Goal: Transaction & Acquisition: Purchase product/service

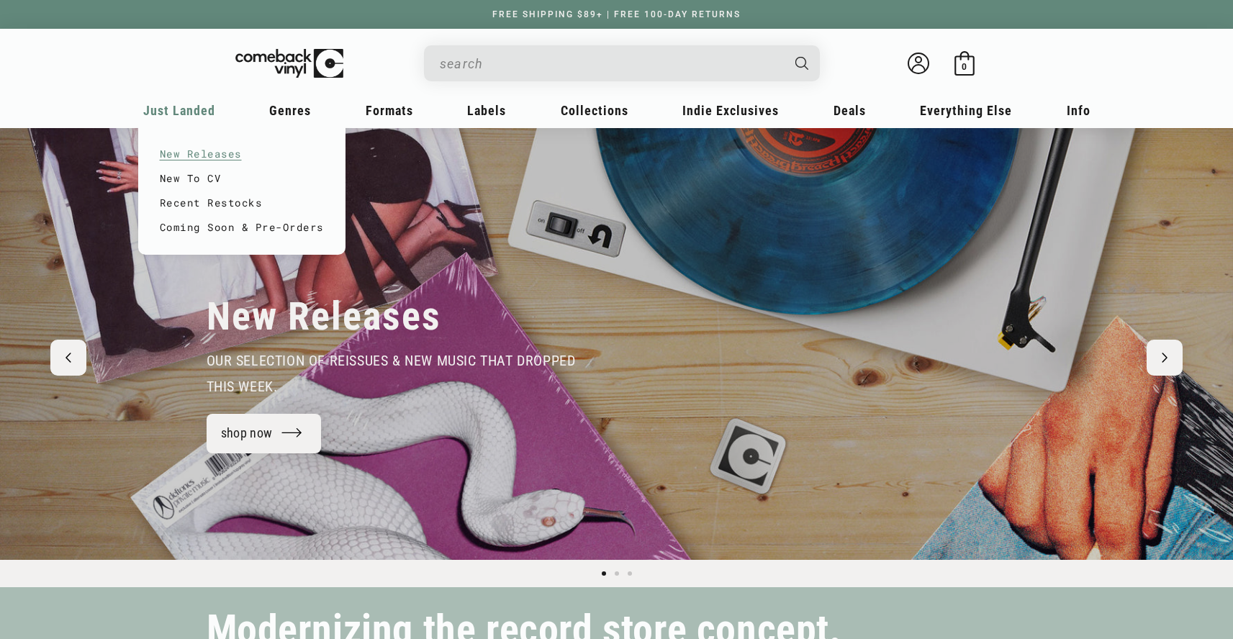
click at [181, 150] on link "New Releases" at bounding box center [242, 154] width 164 height 24
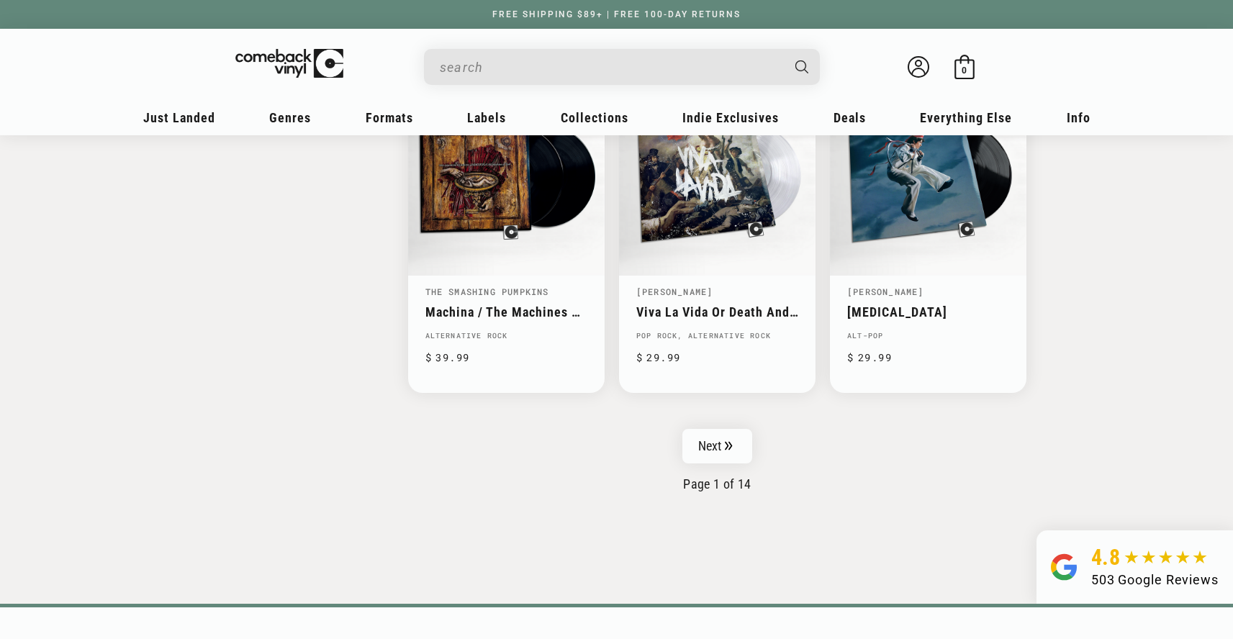
scroll to position [2291, 0]
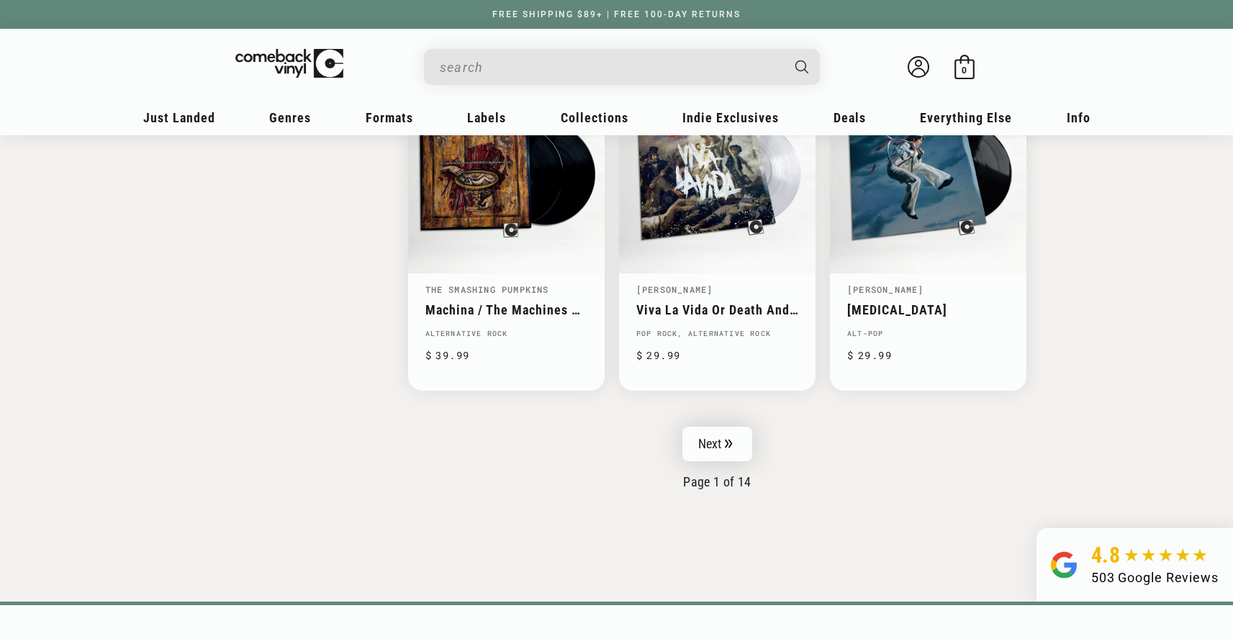
click at [730, 448] on link "Next" at bounding box center [717, 444] width 71 height 35
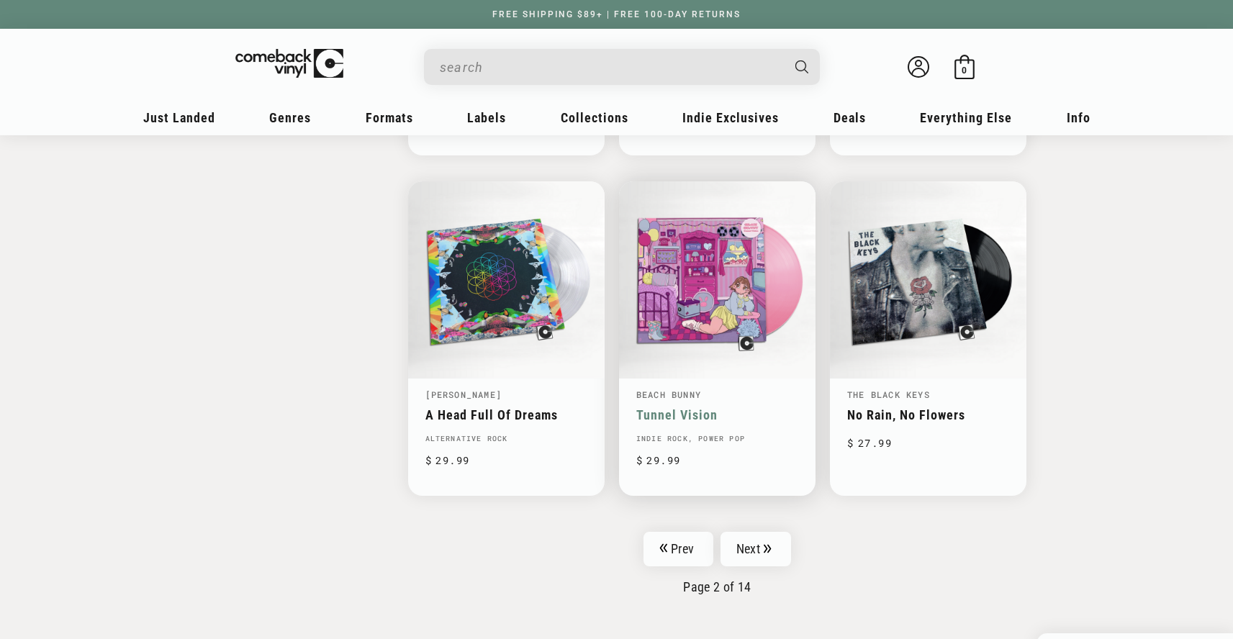
scroll to position [2193, 0]
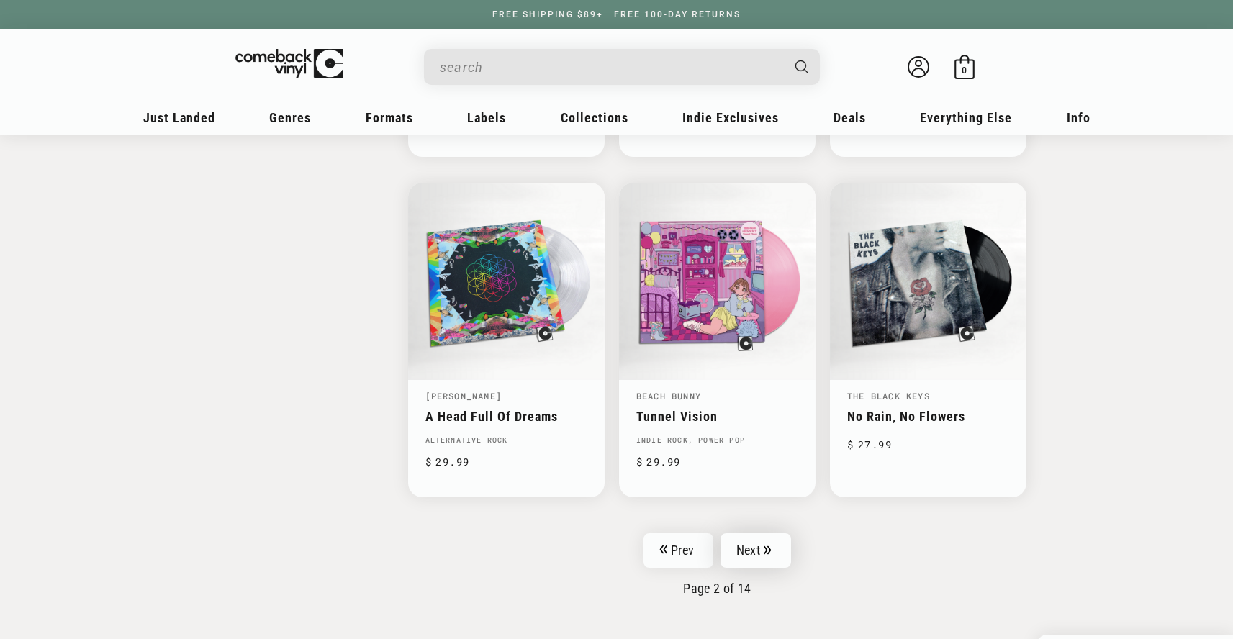
click at [761, 548] on link "Next" at bounding box center [755, 550] width 71 height 35
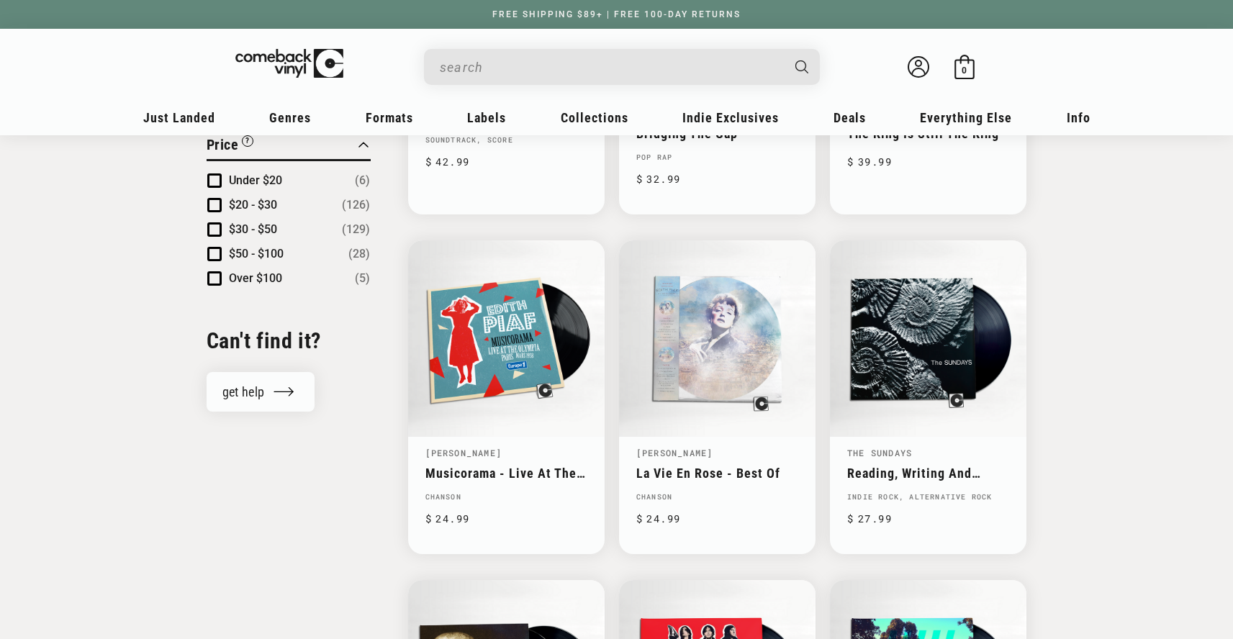
scroll to position [1450, 0]
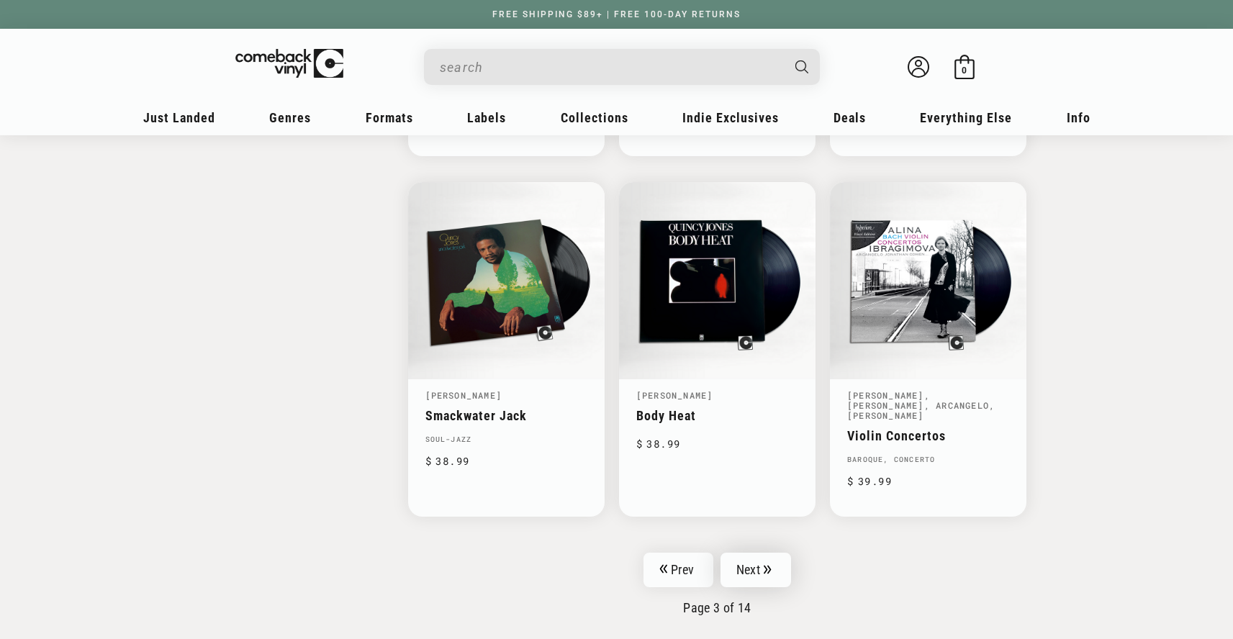
click at [756, 558] on link "Next" at bounding box center [755, 570] width 71 height 35
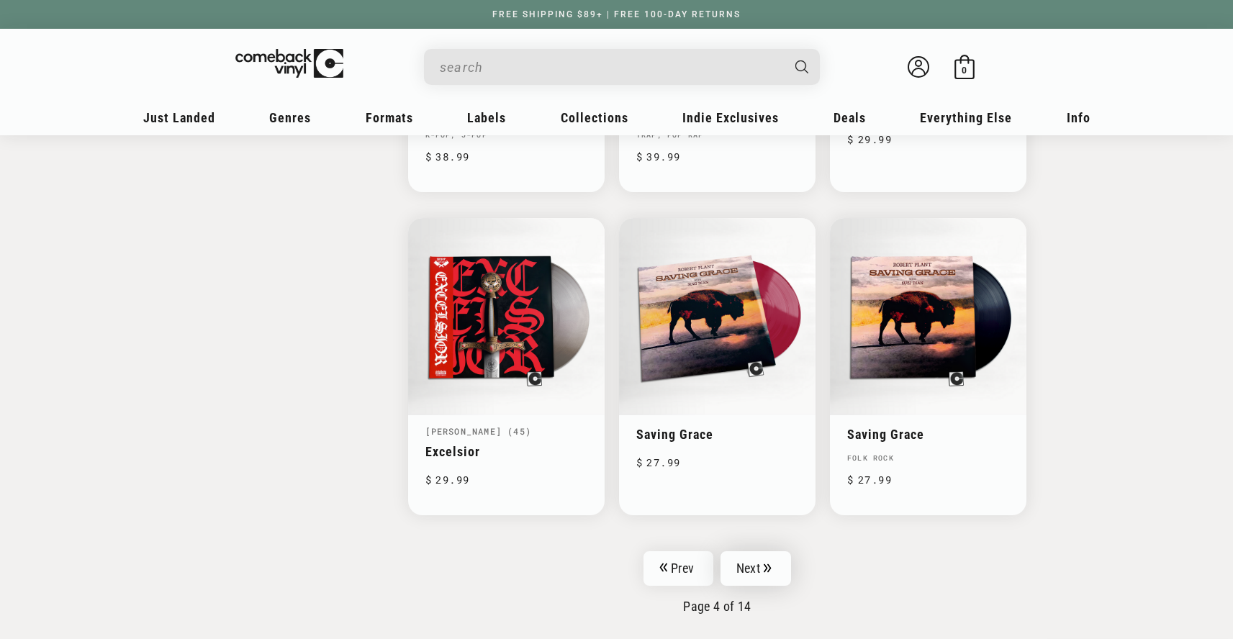
click at [749, 551] on link "Next" at bounding box center [755, 568] width 71 height 35
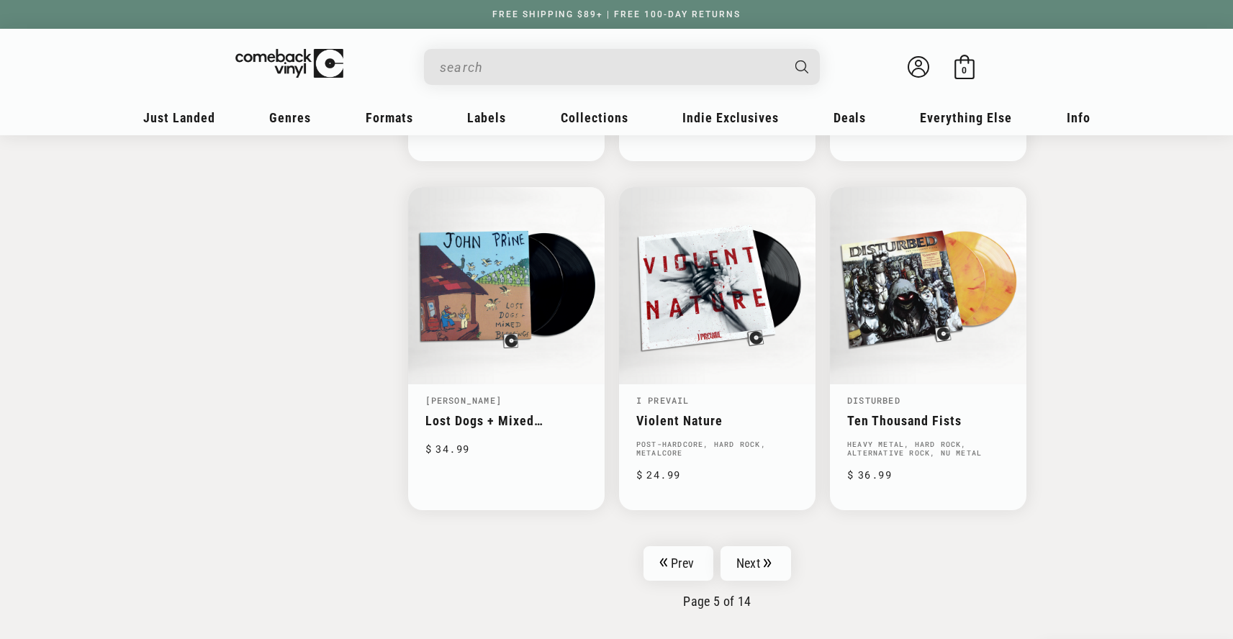
scroll to position [2266, 0]
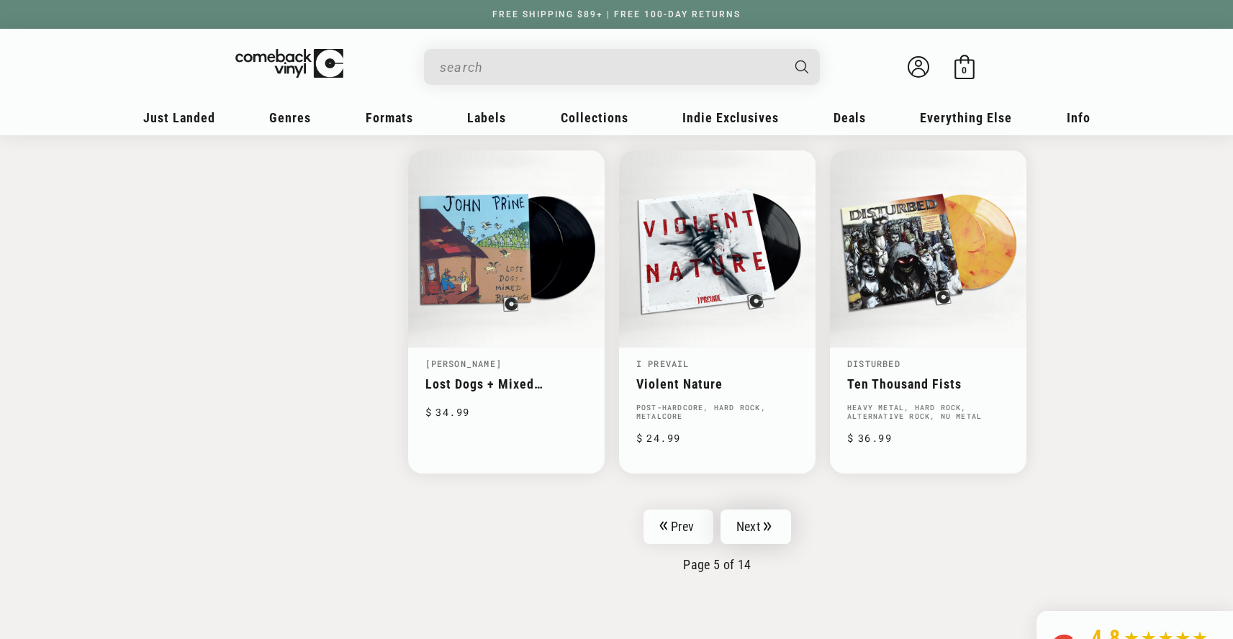
click at [756, 510] on link "Next" at bounding box center [755, 527] width 71 height 35
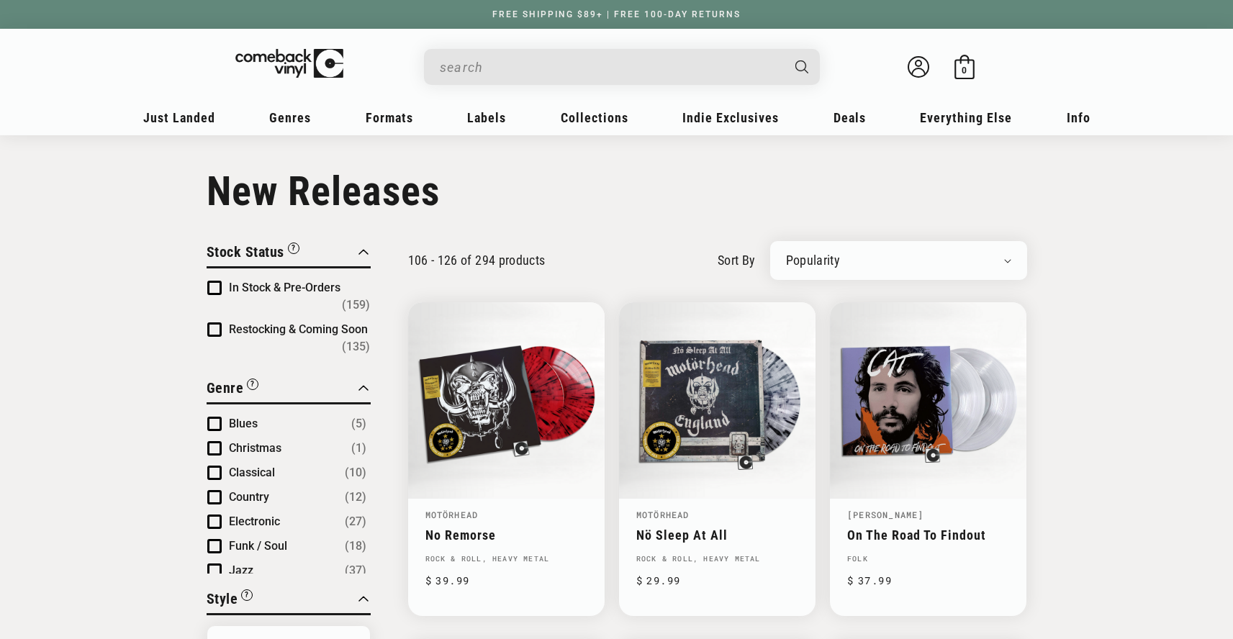
click at [676, 199] on h1 "Collection: New Releases" at bounding box center [617, 192] width 820 height 48
click at [474, 65] on input "When autocomplete results are available use up and down arrows to review and en…" at bounding box center [610, 68] width 341 height 30
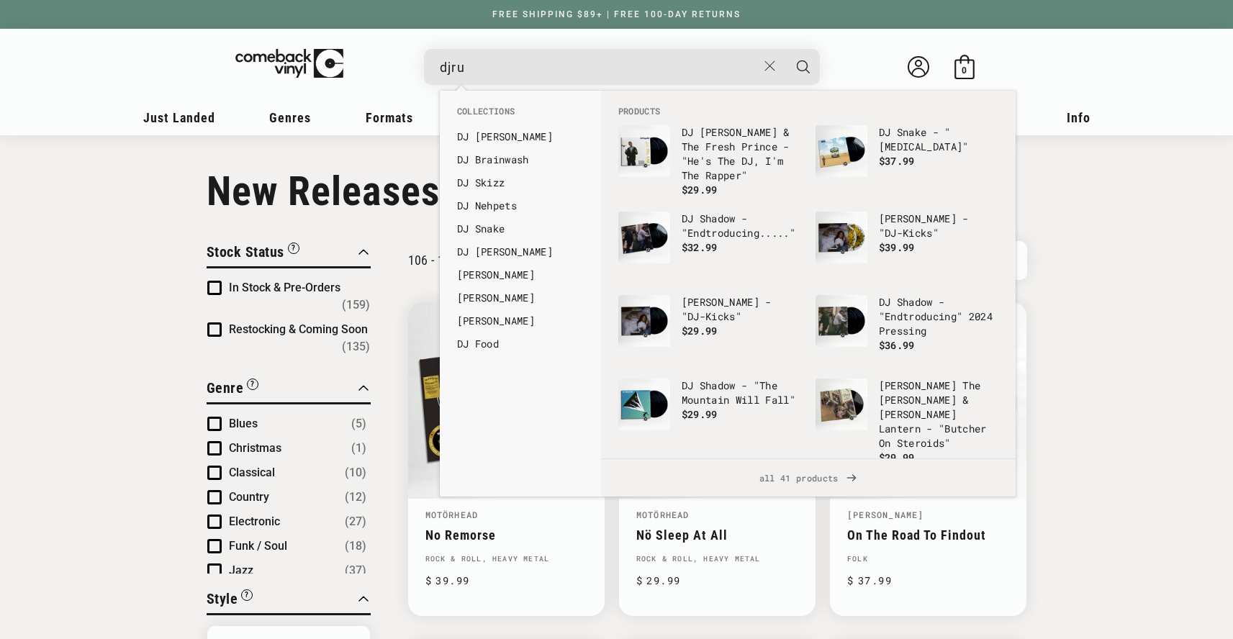
type input "djrum"
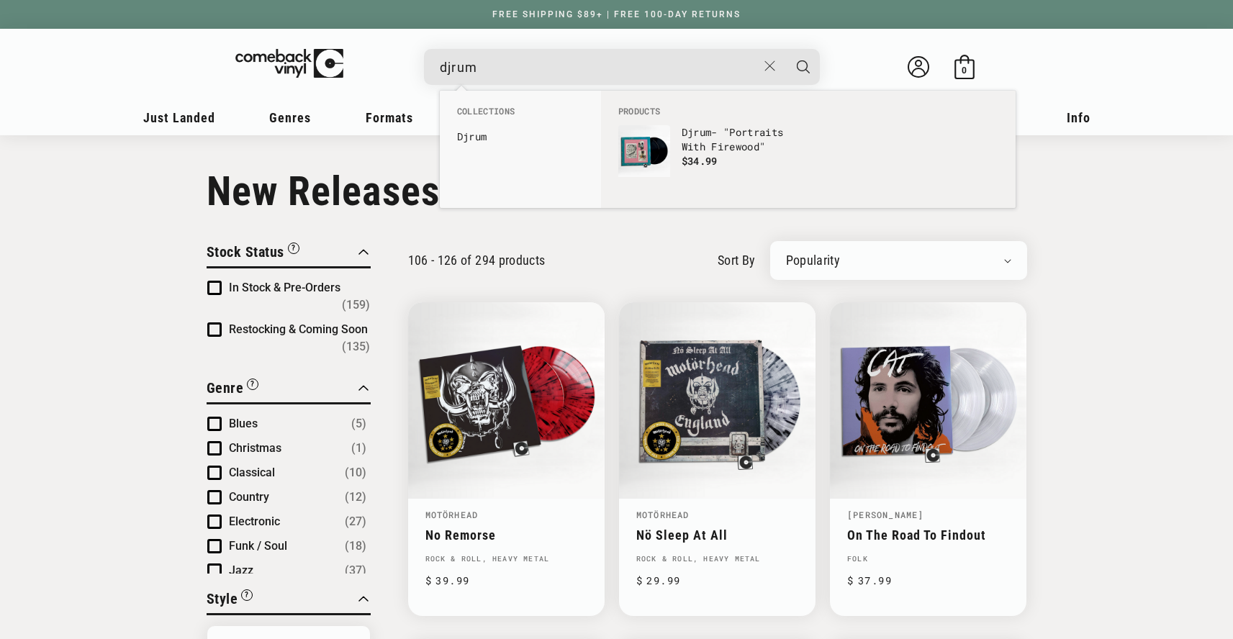
click at [501, 74] on input "djrum" at bounding box center [598, 68] width 317 height 30
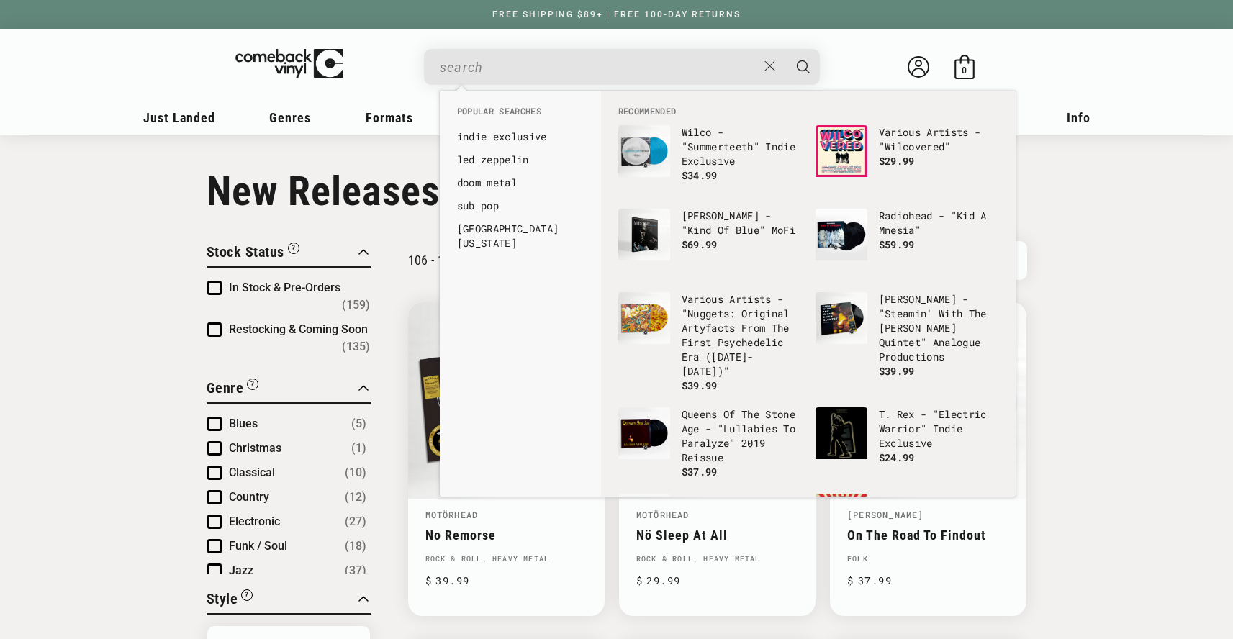
click at [475, 71] on input "When autocomplete results are available use up and down arrows to review and en…" at bounding box center [598, 68] width 317 height 30
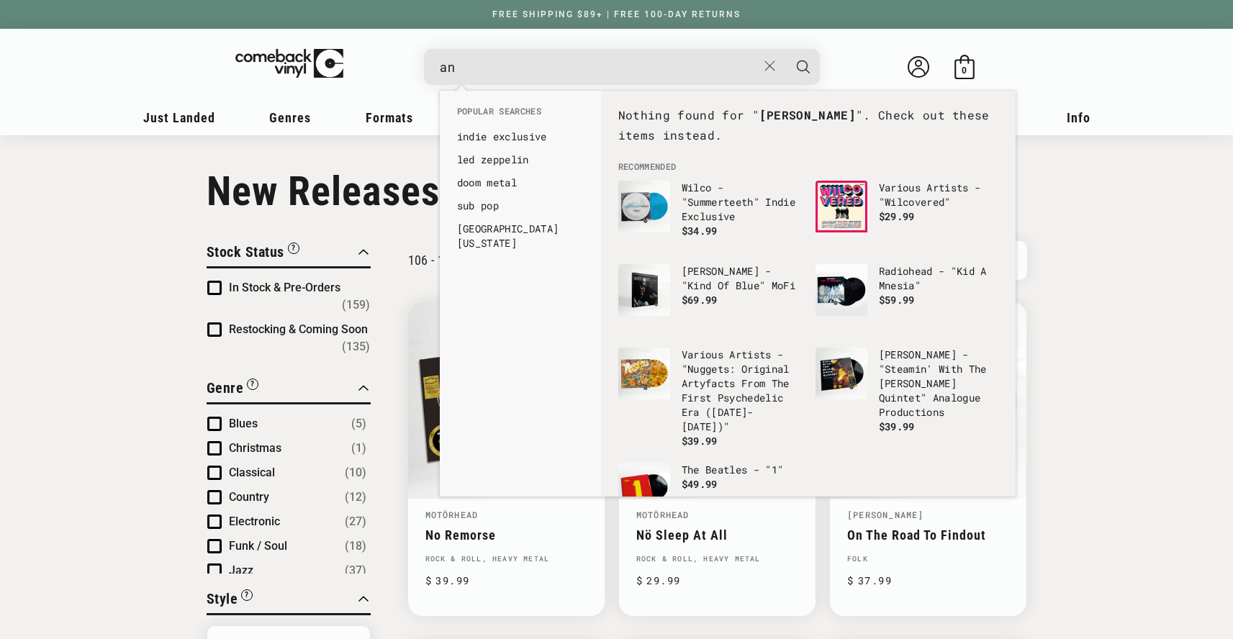
type input "a"
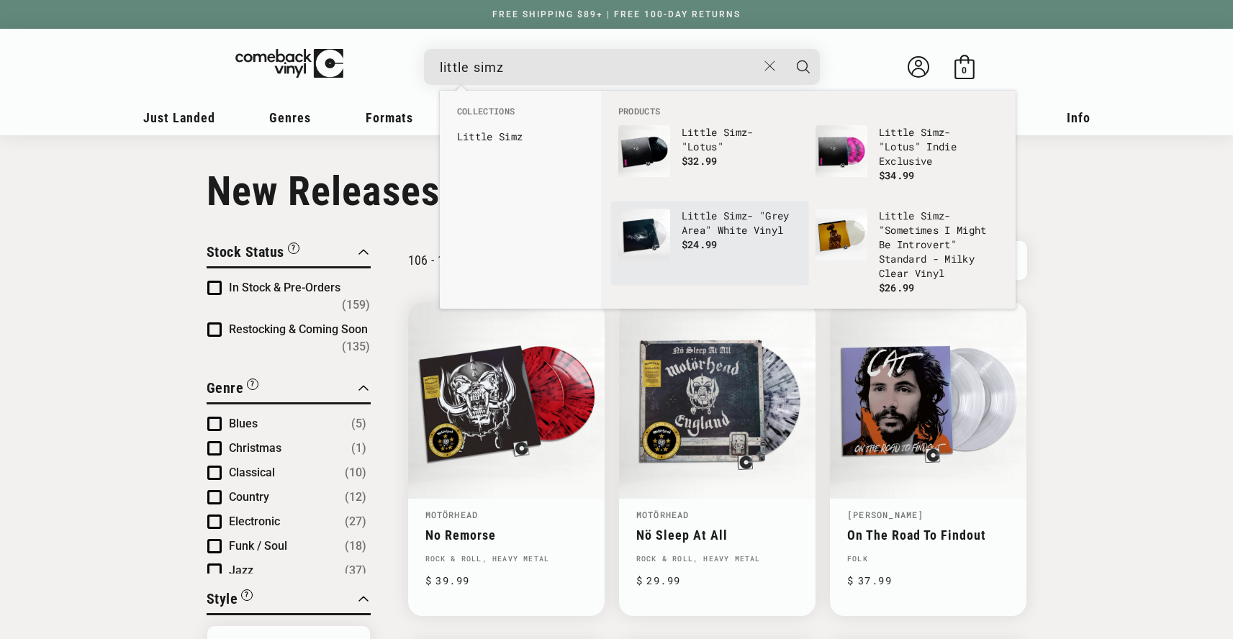
type input "little simz"
click at [720, 225] on p "Little Simz - "Grey Area" White Vinyl" at bounding box center [741, 223] width 119 height 29
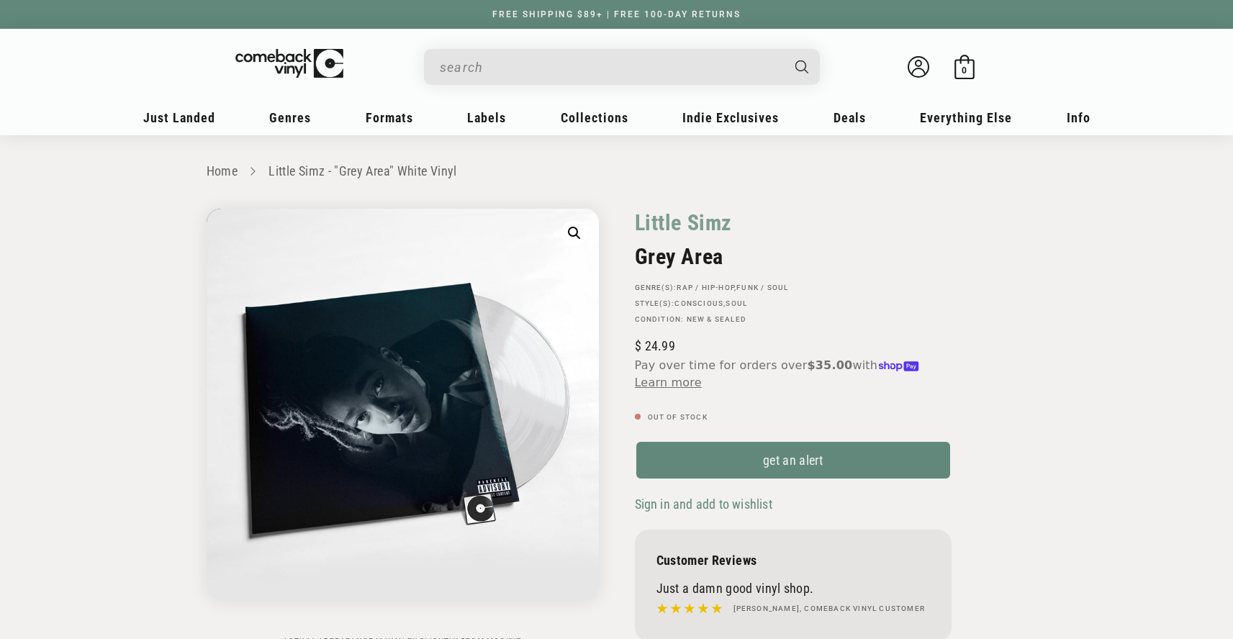
click at [529, 72] on input "When autocomplete results are available use up and down arrows to review and en…" at bounding box center [610, 68] width 341 height 30
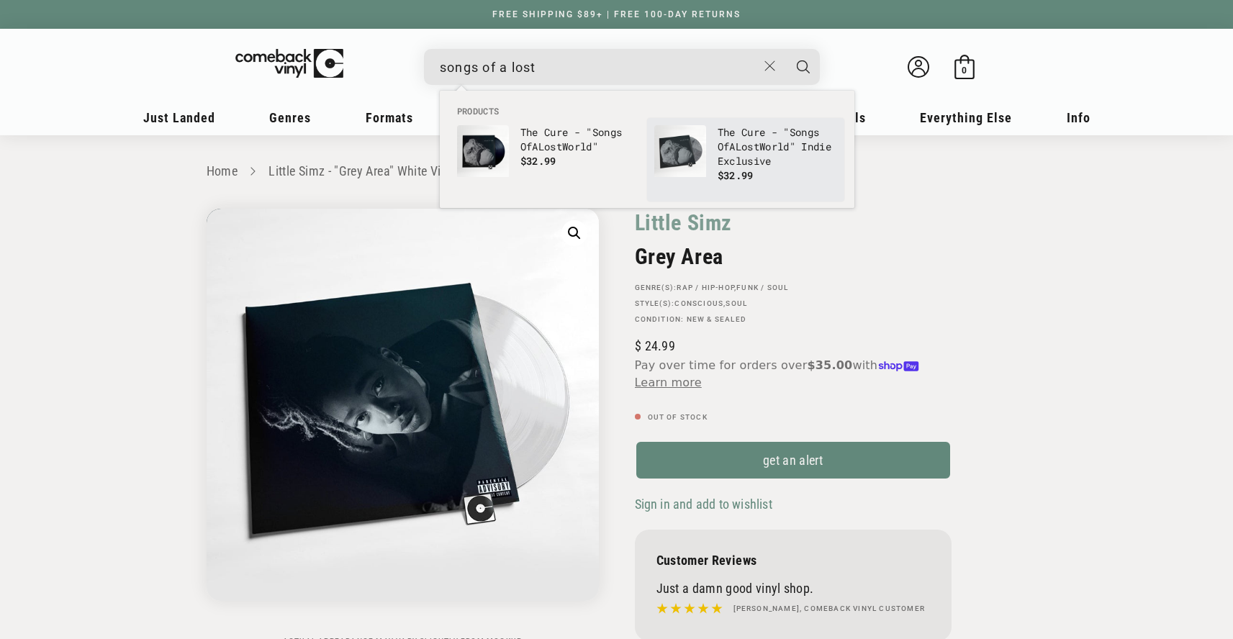
type input "songs of a lost"
click at [759, 145] on b "Lost" at bounding box center [748, 147] width 24 height 14
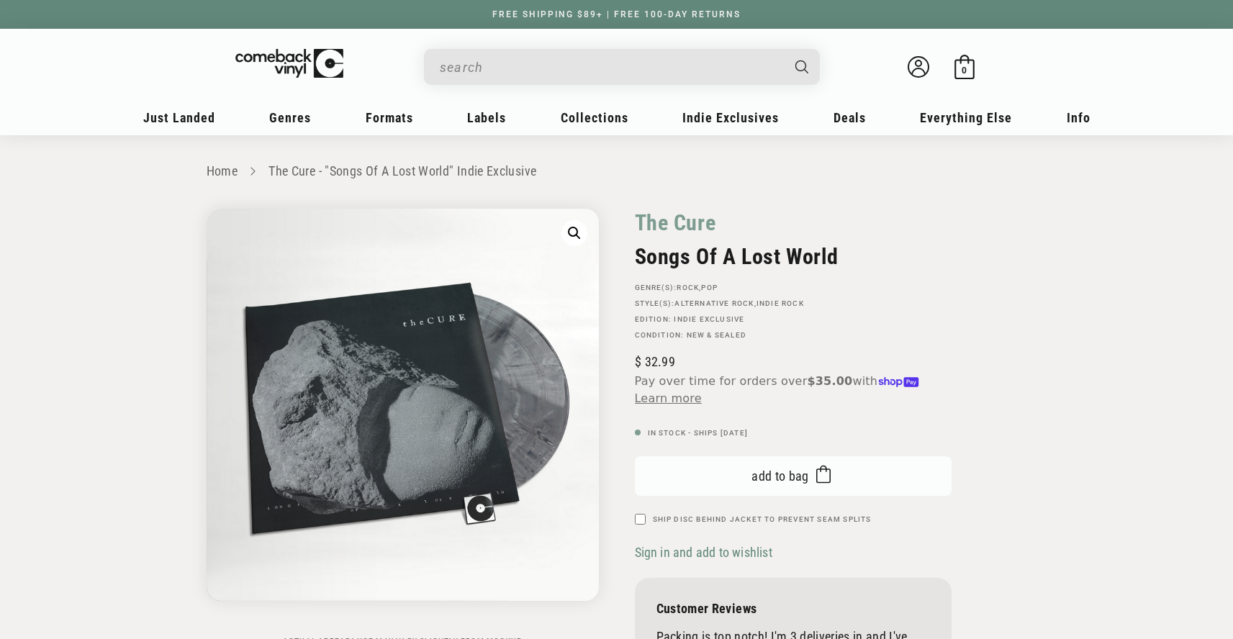
click at [776, 479] on span "Add to bag" at bounding box center [780, 476] width 58 height 15
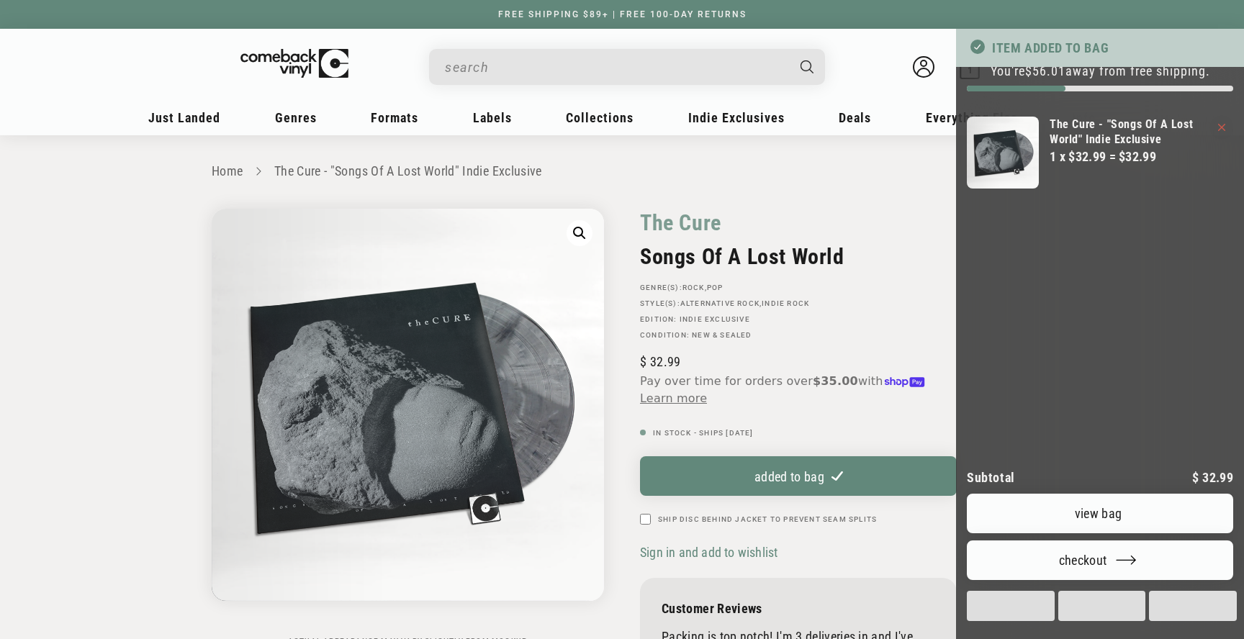
click at [495, 73] on div at bounding box center [622, 319] width 1244 height 639
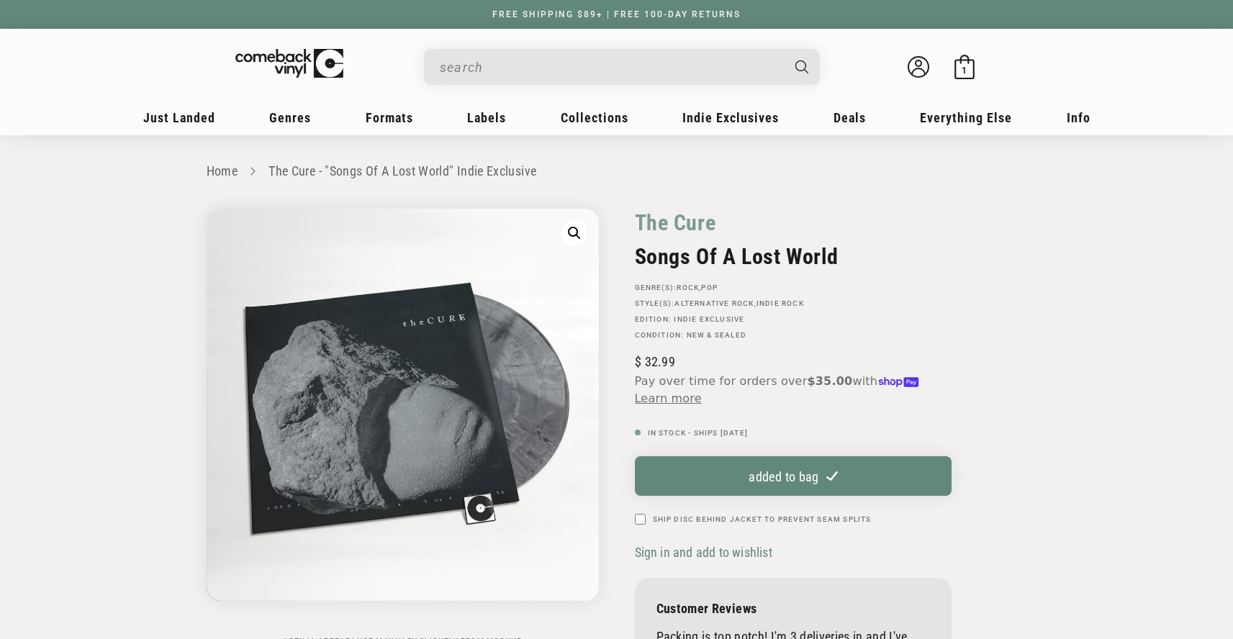
click at [494, 71] on input "When autocomplete results are available use up and down arrows to review and en…" at bounding box center [610, 68] width 341 height 30
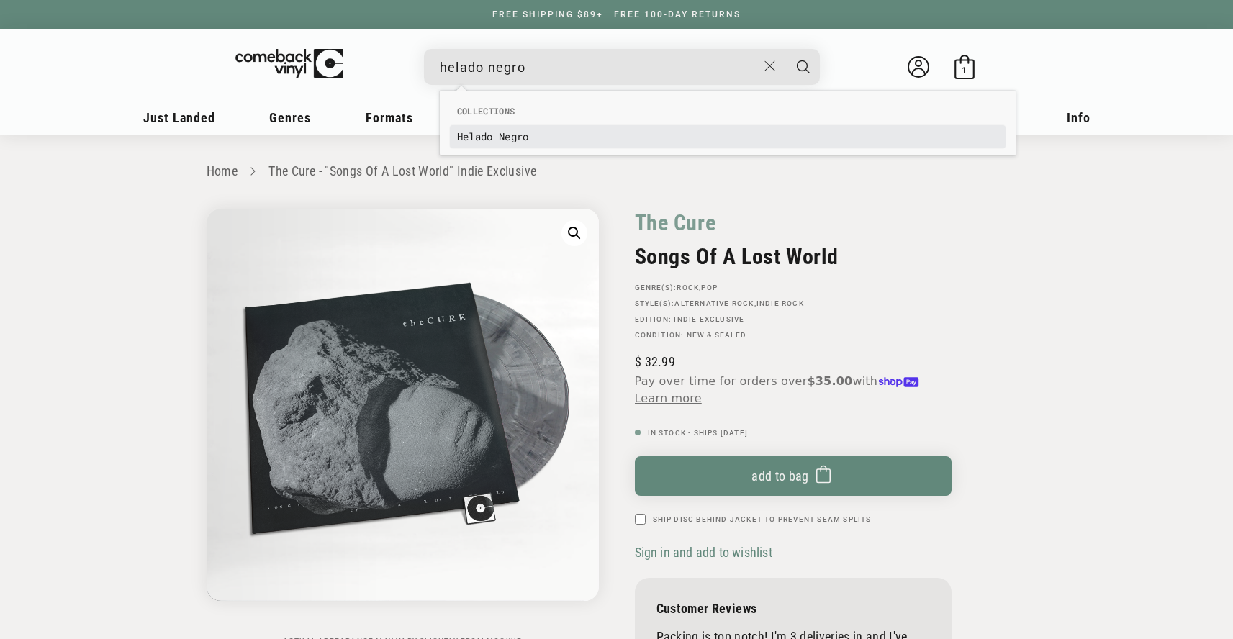
type input "helado negro"
click at [507, 134] on b "Negro" at bounding box center [514, 137] width 30 height 14
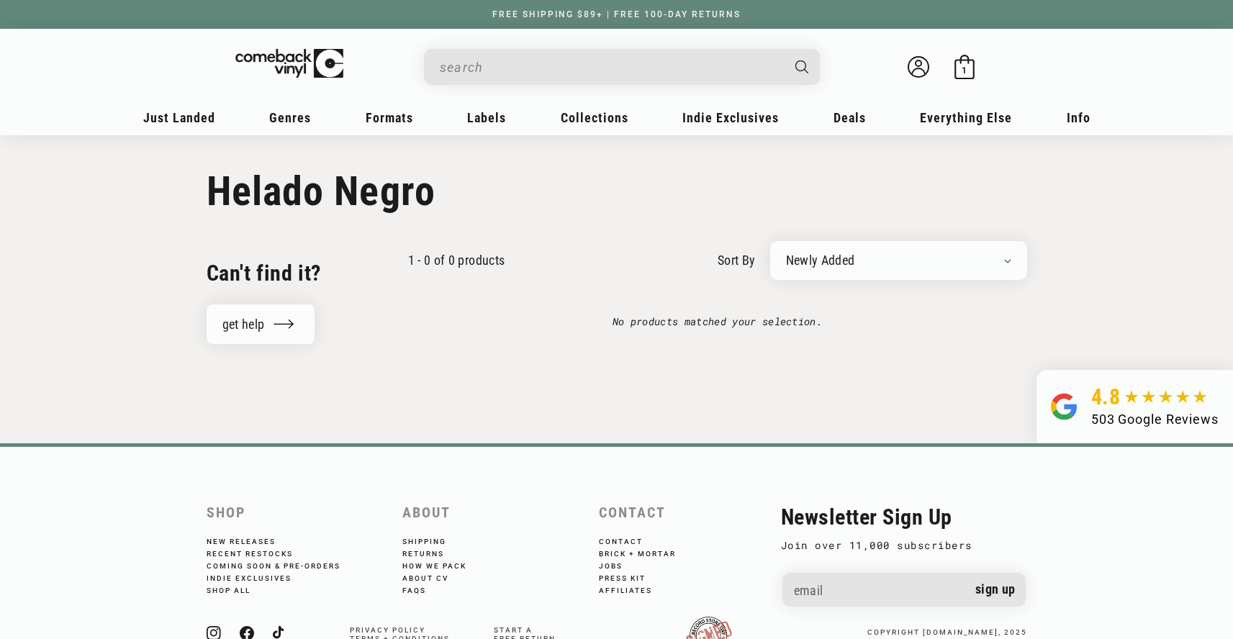
click at [486, 50] on div "Search" at bounding box center [628, 66] width 381 height 35
click at [481, 67] on input "When autocomplete results are available use up and down arrows to review and en…" at bounding box center [610, 68] width 341 height 30
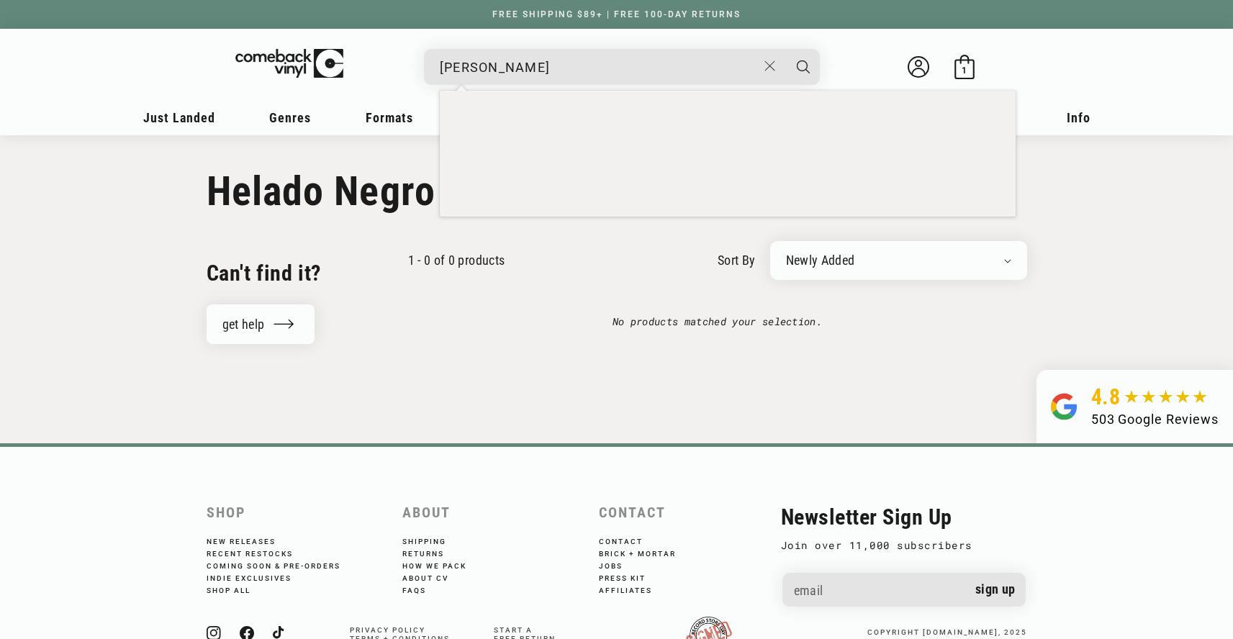
type input "[PERSON_NAME]"
click at [785, 49] on button "Search" at bounding box center [803, 67] width 36 height 36
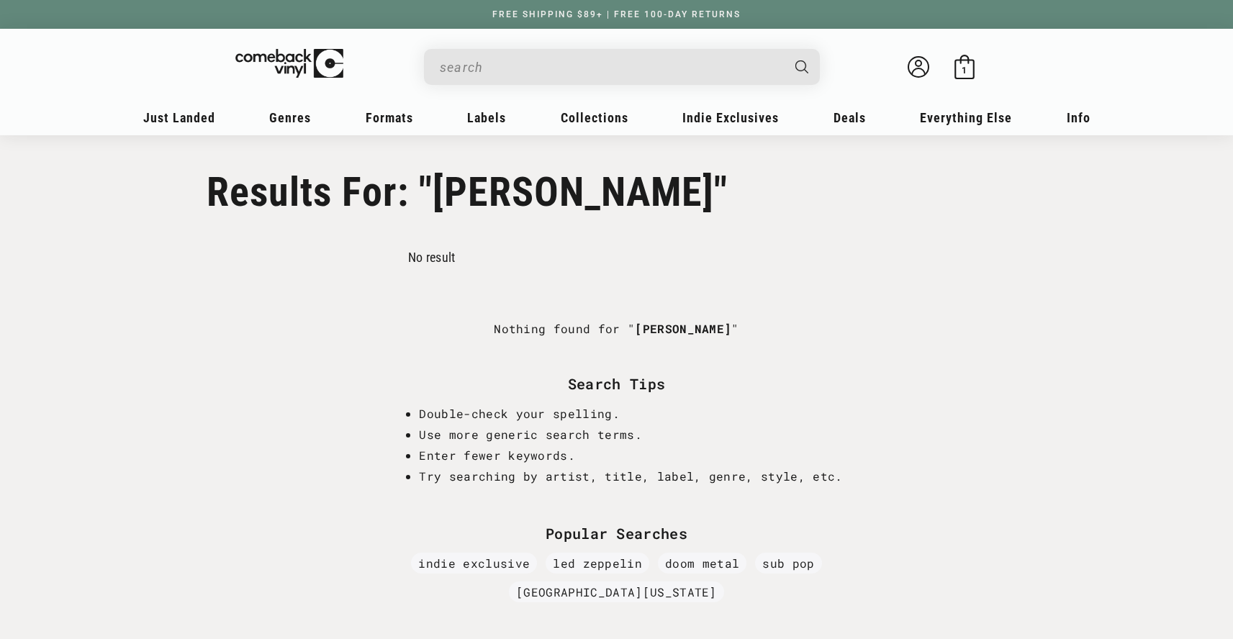
click at [515, 62] on input "Search" at bounding box center [610, 68] width 341 height 30
click at [487, 48] on div "gensis owusu Welcome back Bag 1 1 item" at bounding box center [617, 70] width 892 height 54
click at [492, 74] on input "[PERSON_NAME]" at bounding box center [610, 68] width 341 height 30
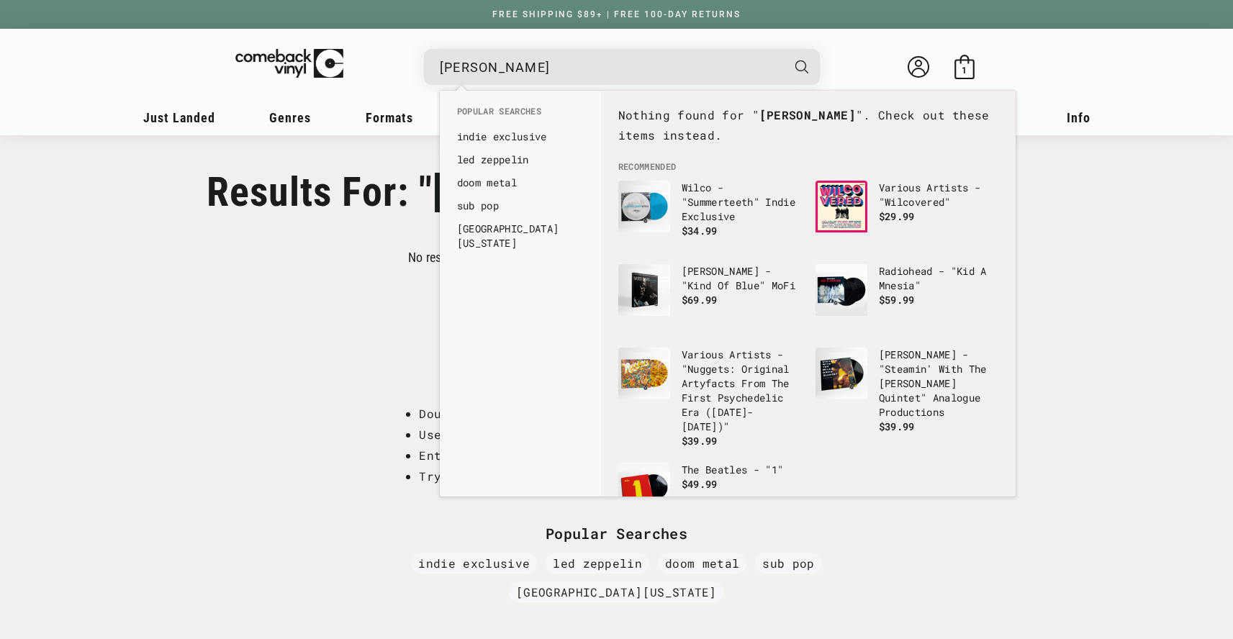
click at [492, 74] on input "[PERSON_NAME]" at bounding box center [610, 68] width 341 height 30
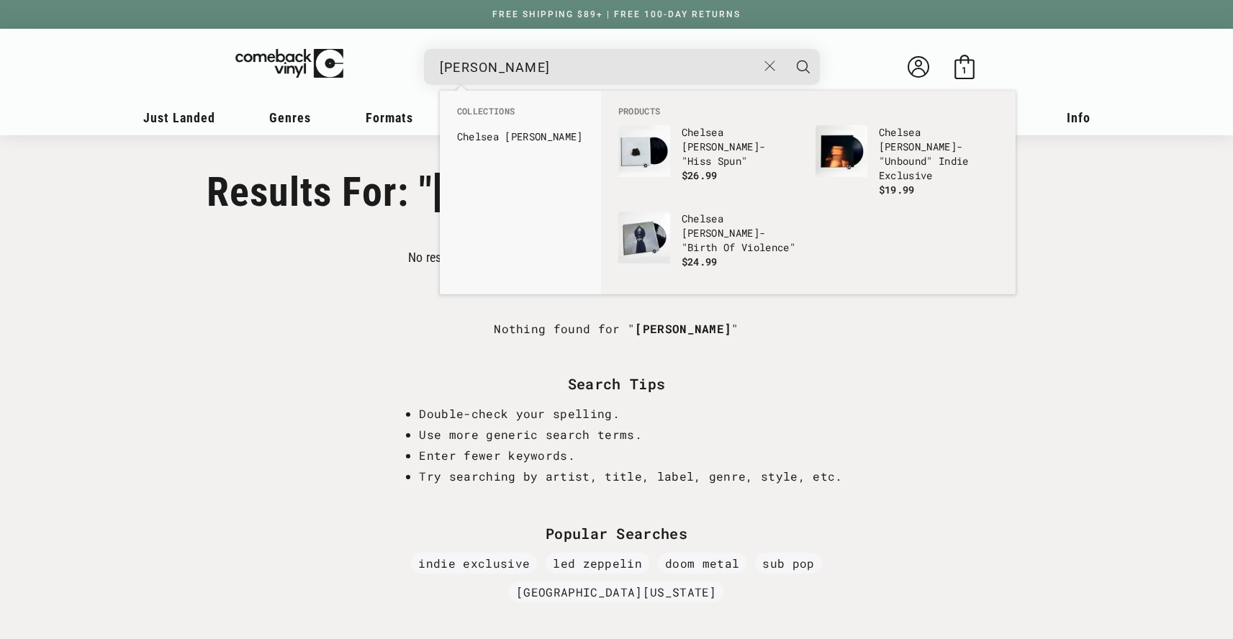
click at [541, 63] on input "chelsea wolfe" at bounding box center [598, 68] width 317 height 30
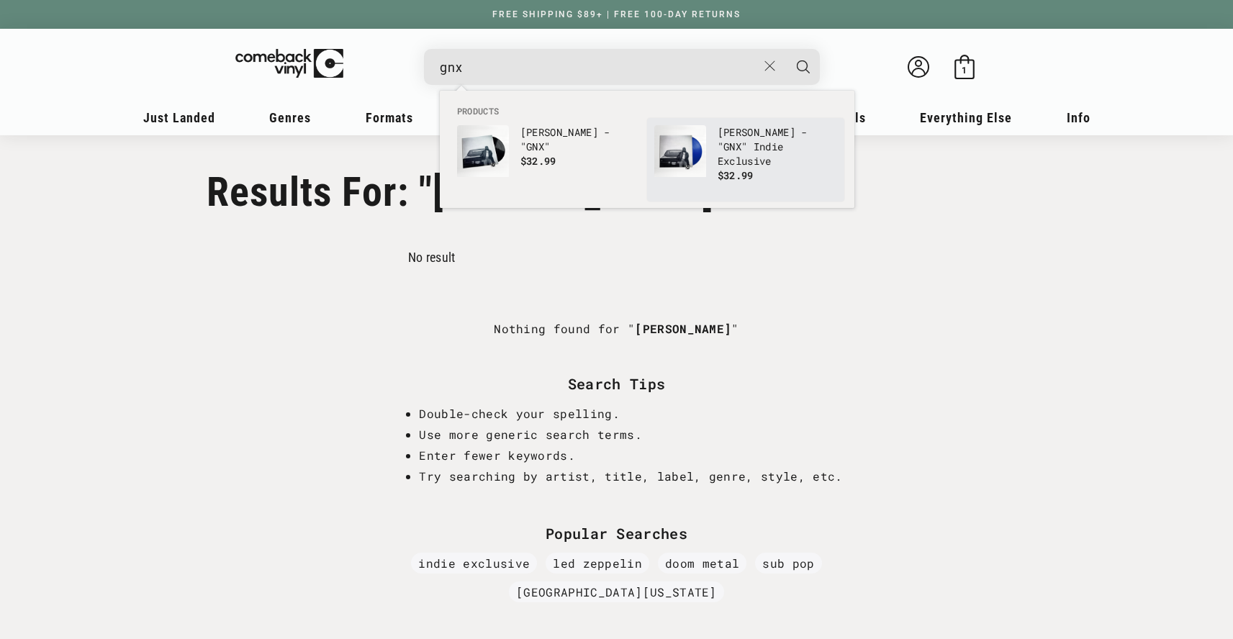
type input "gnx"
click at [761, 145] on p "Kendrick Lamar - " GNX " Indie Exclusive" at bounding box center [777, 146] width 119 height 43
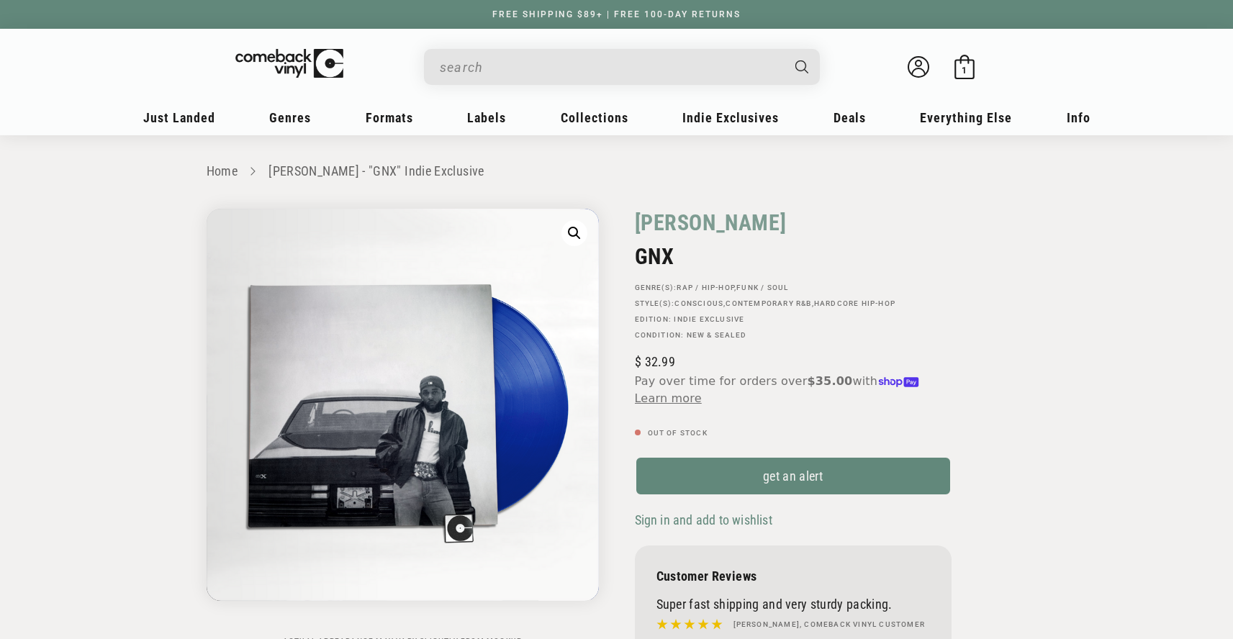
click at [503, 60] on input "When autocomplete results are available use up and down arrows to review and en…" at bounding box center [610, 68] width 341 height 30
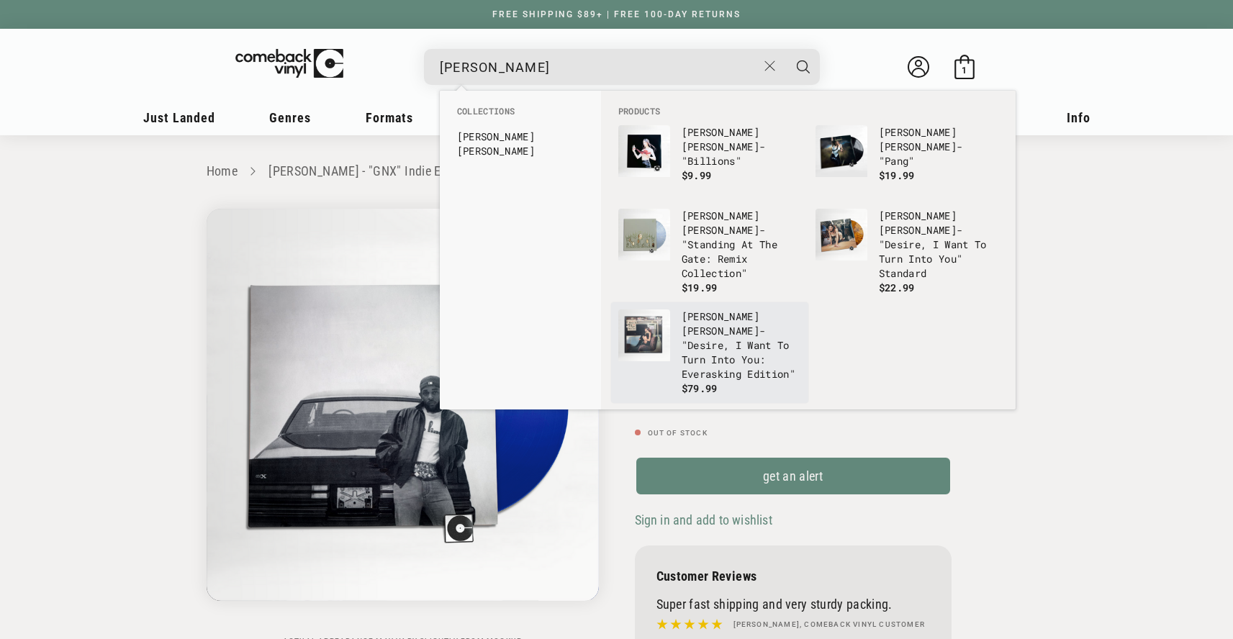
type input "caroline polachek"
click at [749, 336] on p "Caroline Polachek - "Desire, I Want To Turn Into You: Everasking Edition"" at bounding box center [741, 345] width 119 height 72
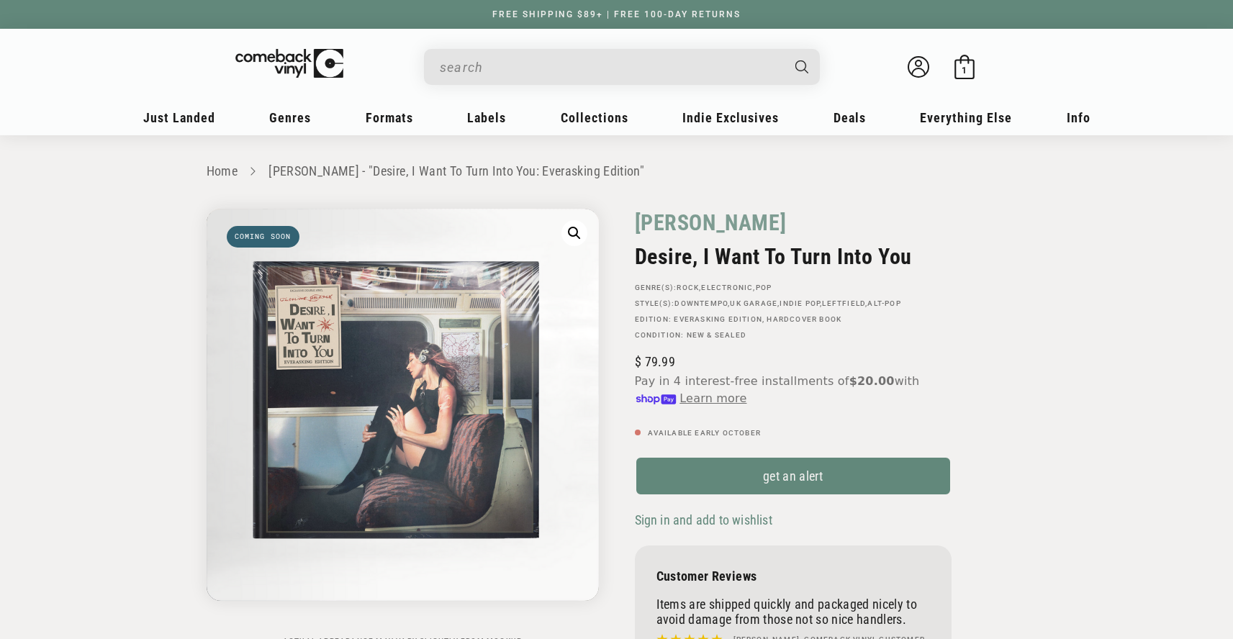
click at [507, 61] on input "When autocomplete results are available use up and down arrows to review and en…" at bounding box center [610, 68] width 341 height 30
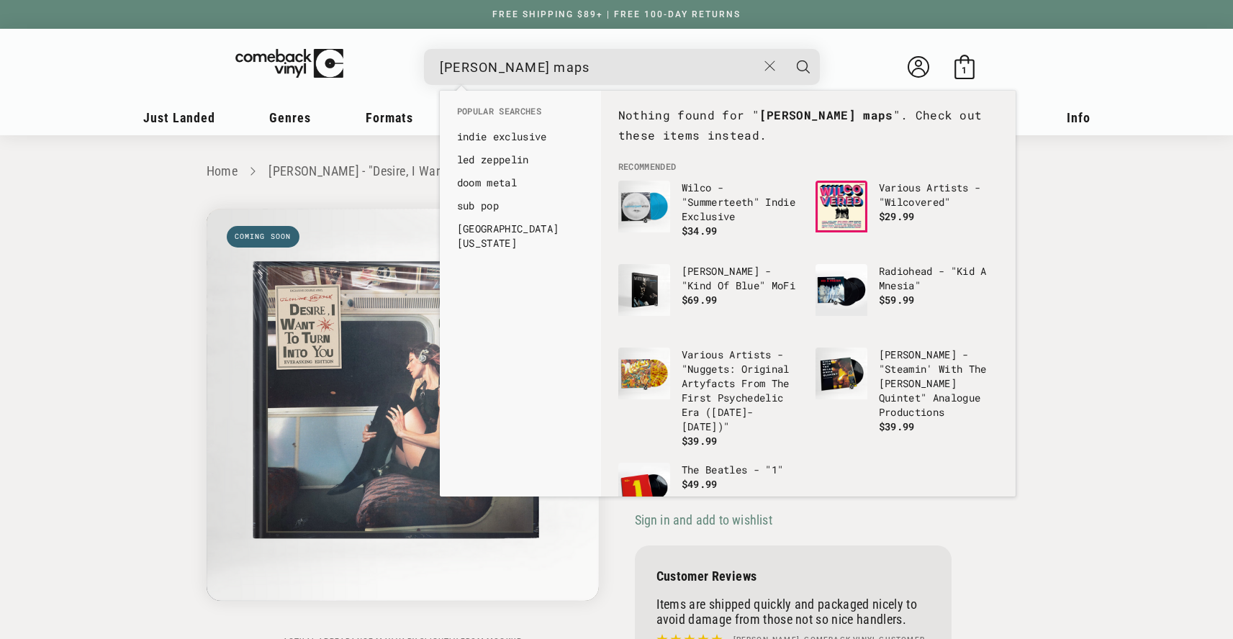
click at [522, 58] on input "billy woods maps" at bounding box center [598, 68] width 317 height 30
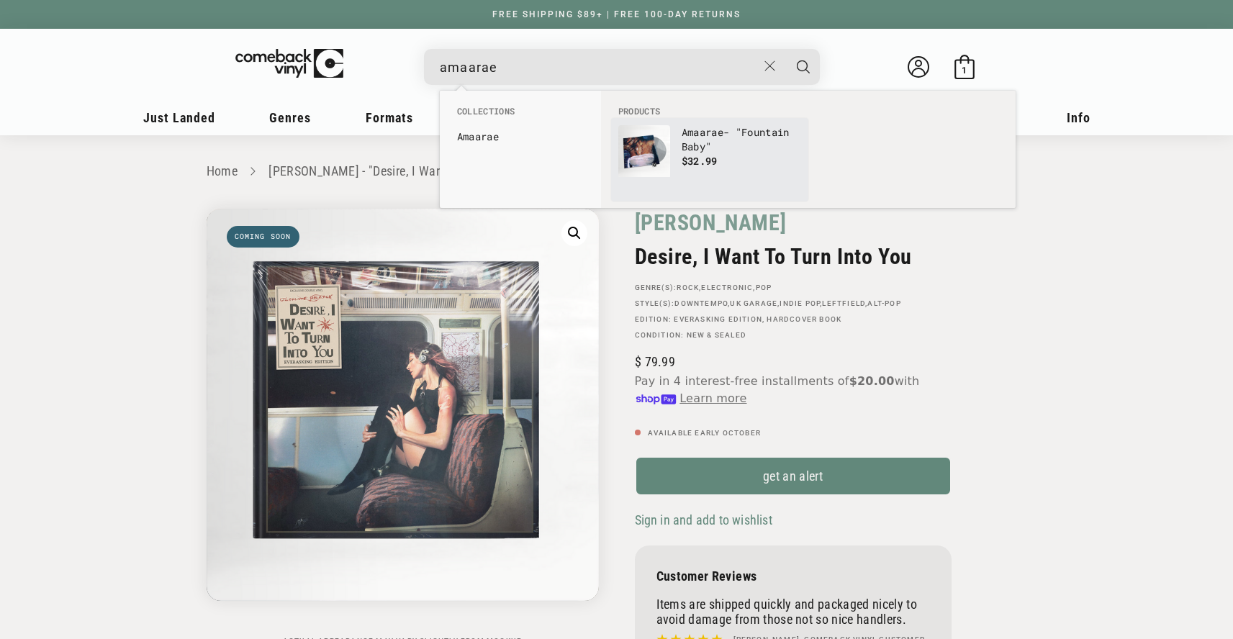
type input "amaarae"
click at [697, 148] on p "Amaarae - "Fountain Baby"" at bounding box center [741, 139] width 119 height 29
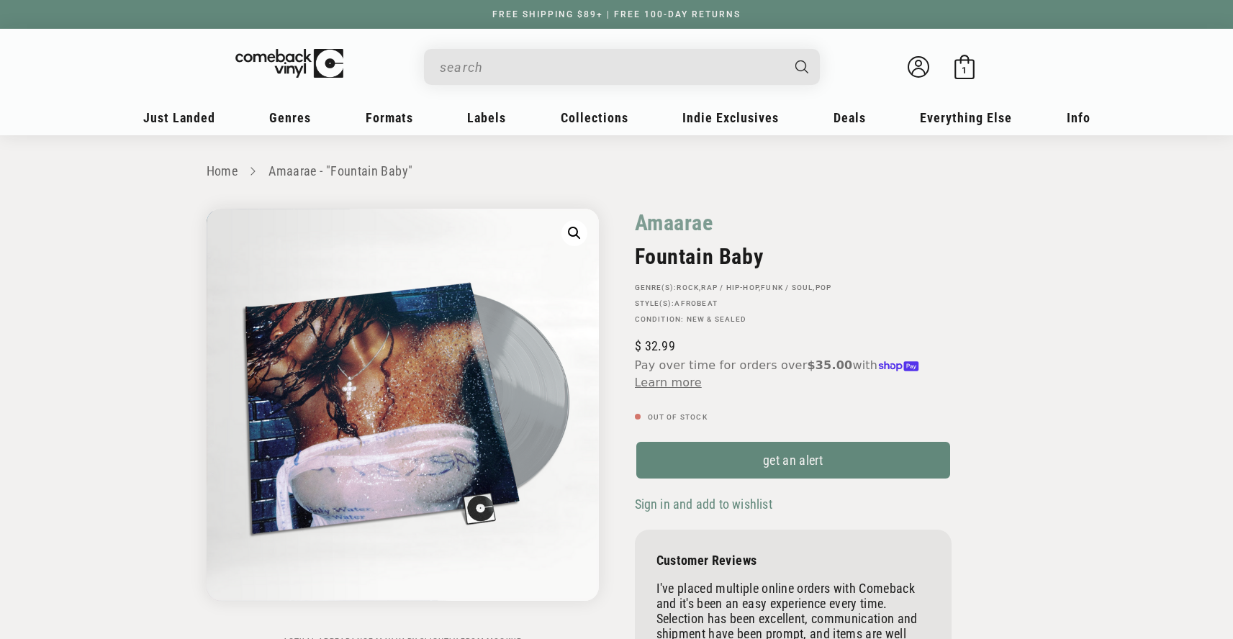
click at [537, 60] on input "When autocomplete results are available use up and down arrows to review and en…" at bounding box center [610, 68] width 341 height 30
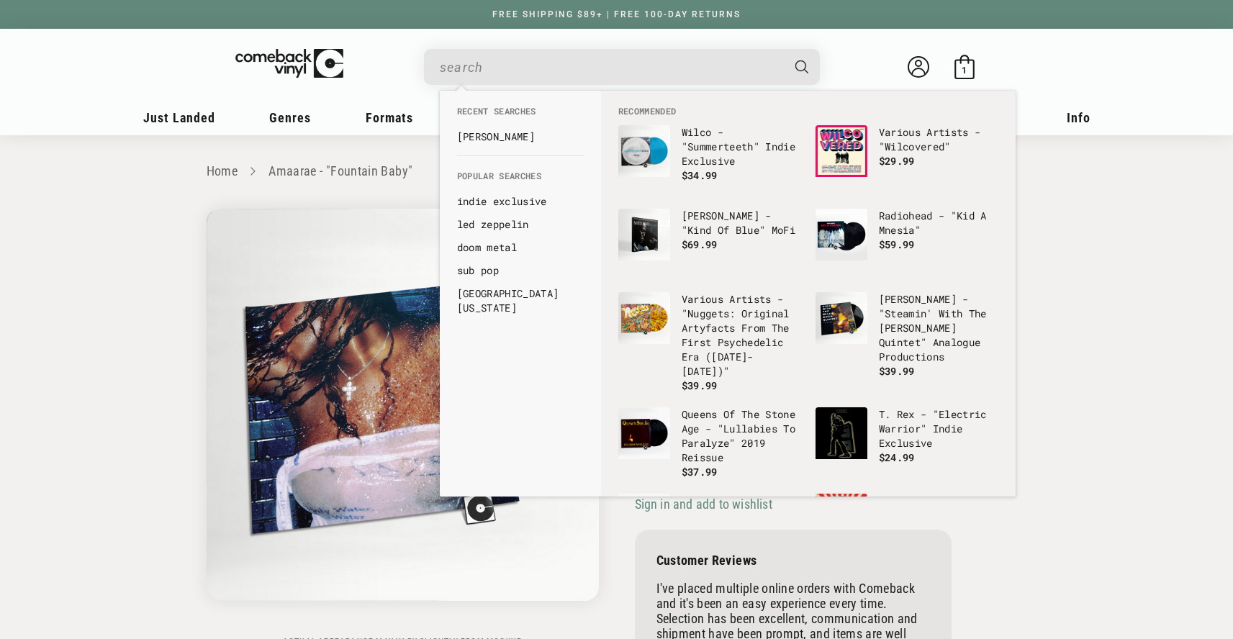
click at [537, 60] on input "When autocomplete results are available use up and down arrows to review and en…" at bounding box center [610, 68] width 341 height 30
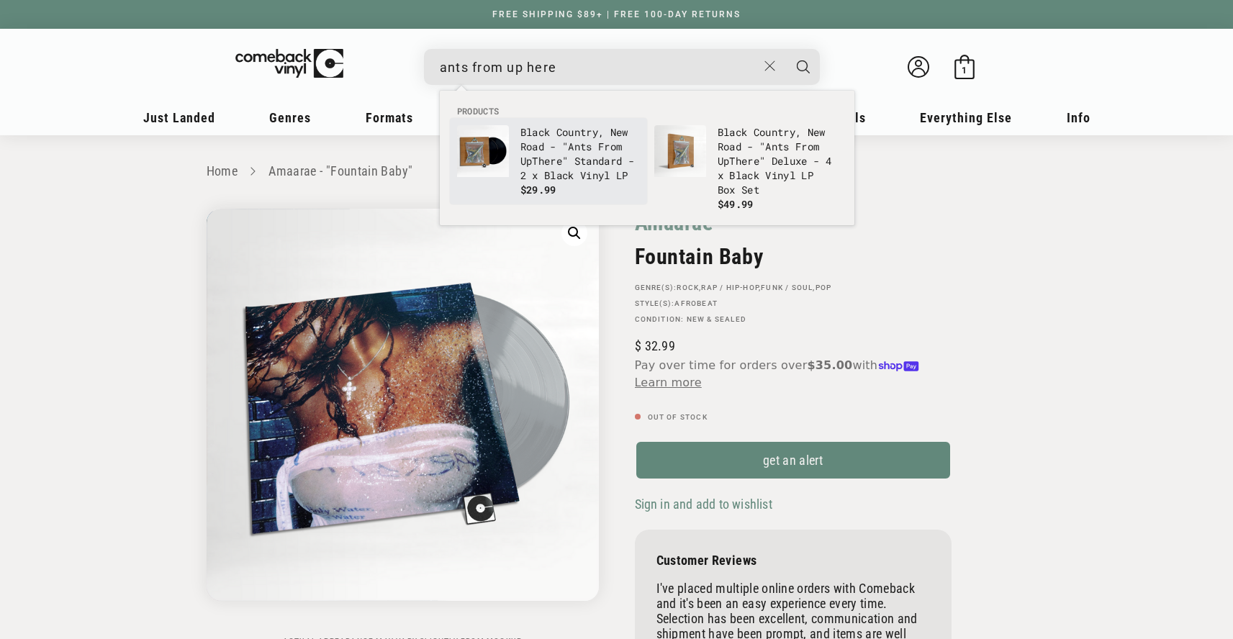
type input "ants from up here"
click at [569, 173] on p "Black Country, New Road - " Ants From Up T here " Standard - 2 x Black Vinyl LP" at bounding box center [579, 154] width 119 height 58
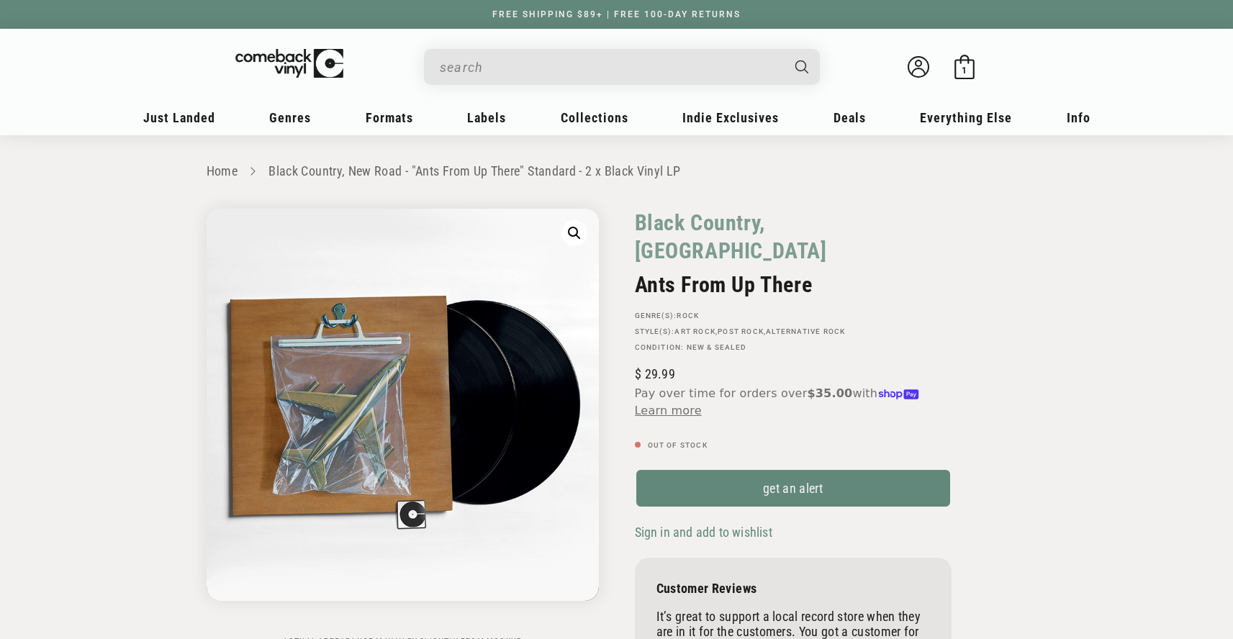
click at [505, 63] on input "When autocomplete results are available use up and down arrows to review and en…" at bounding box center [610, 68] width 341 height 30
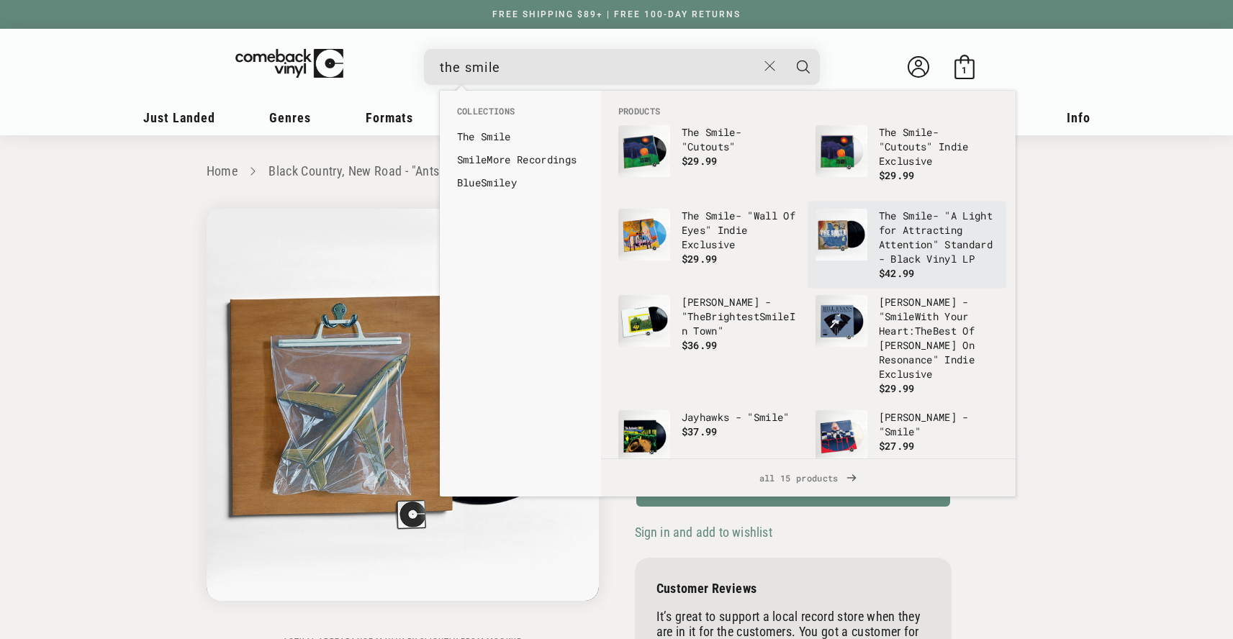
type input "the smile"
click at [917, 253] on p "The Smile - "A Light for Attracting Attention" Standard - Black Vinyl LP" at bounding box center [938, 238] width 119 height 58
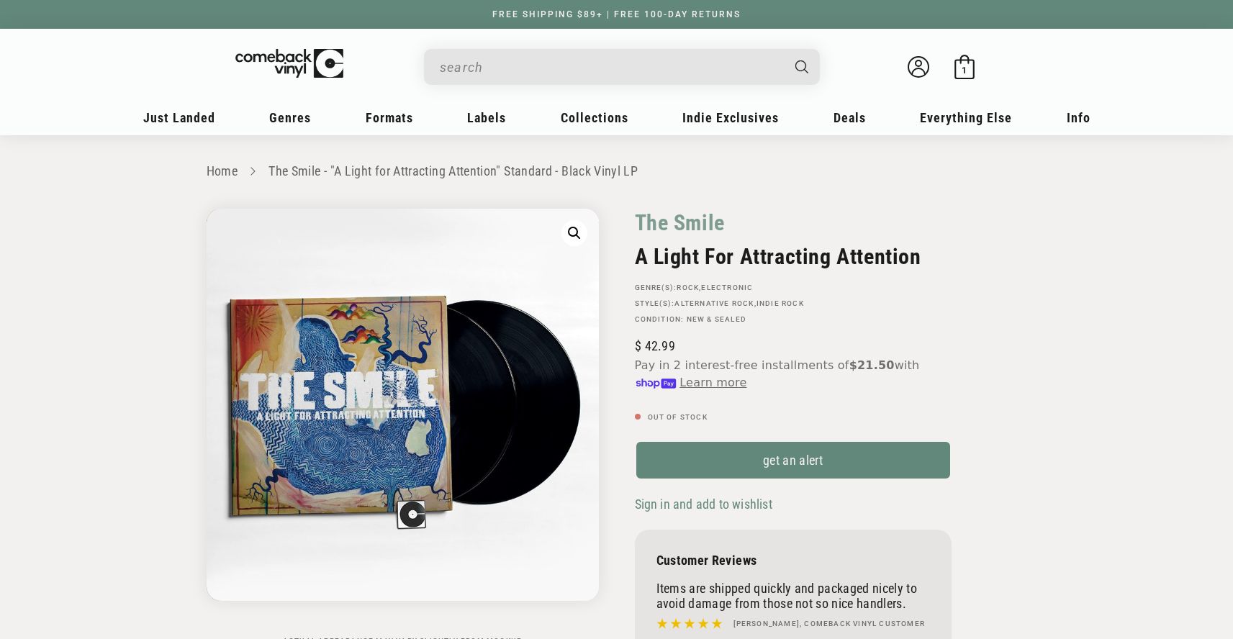
click at [512, 37] on header "My account Just Landed Just Landed New Releases Genres" at bounding box center [617, 82] width 1036 height 106
click at [507, 60] on input "When autocomplete results are available use up and down arrows to review and en…" at bounding box center [610, 68] width 341 height 30
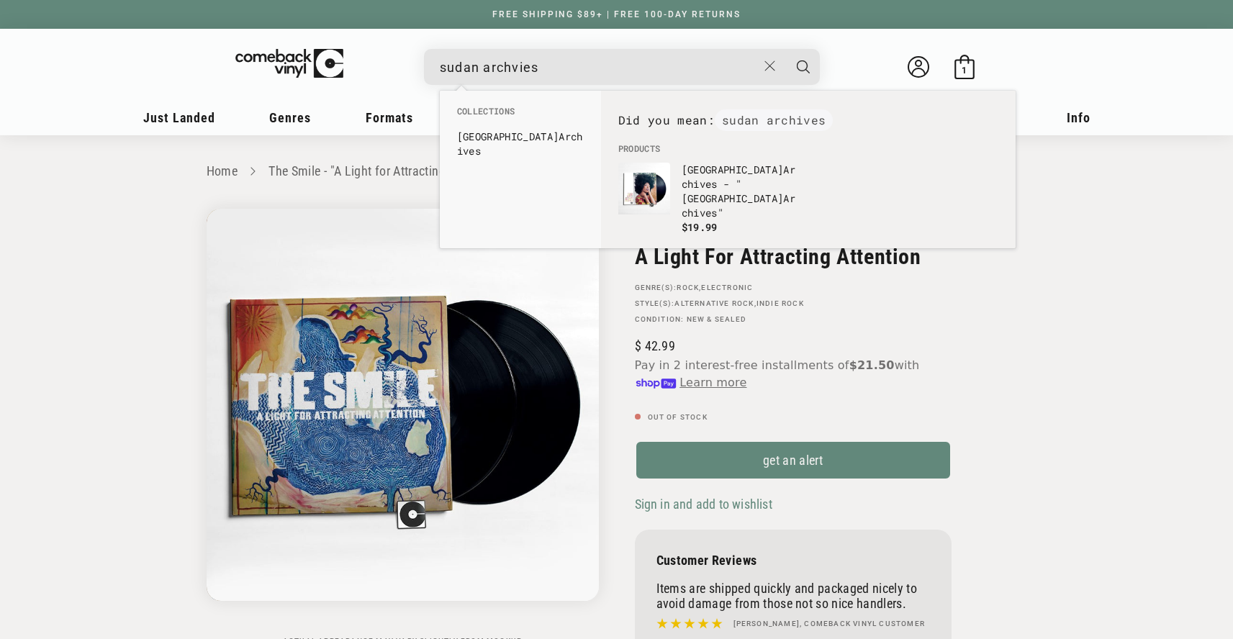
click at [509, 64] on input "sudan archvies" at bounding box center [598, 68] width 317 height 30
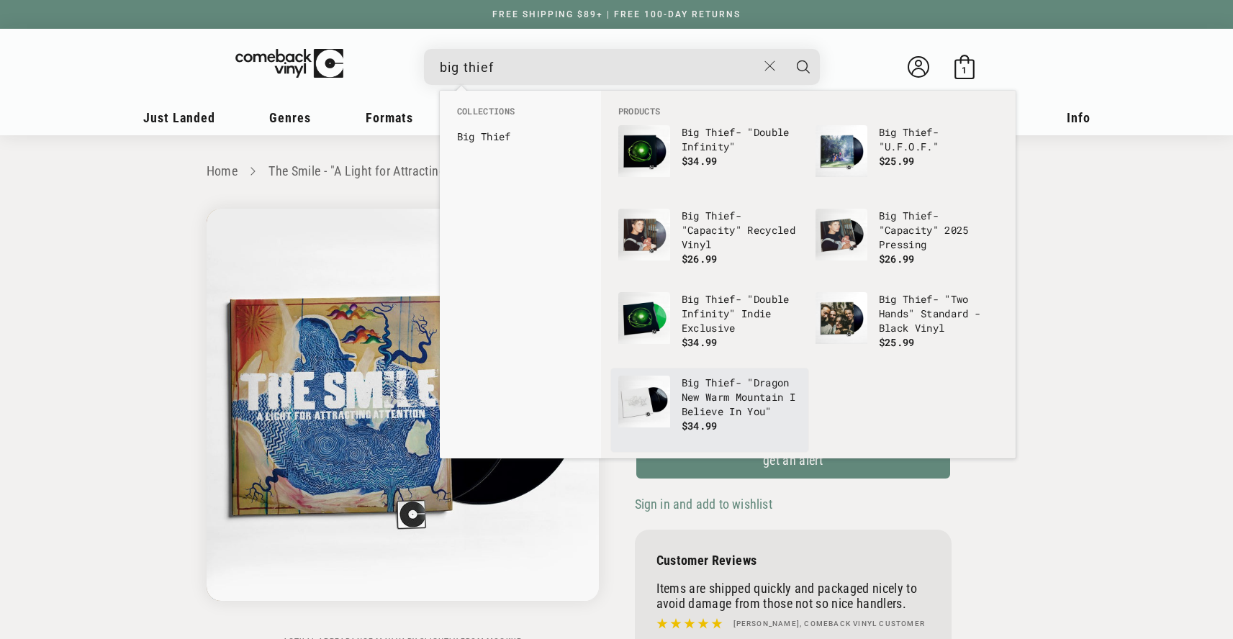
type input "big thief"
click at [730, 406] on p "Big Thief - "Dragon New Warm Mountain I Believe In You"" at bounding box center [741, 397] width 119 height 43
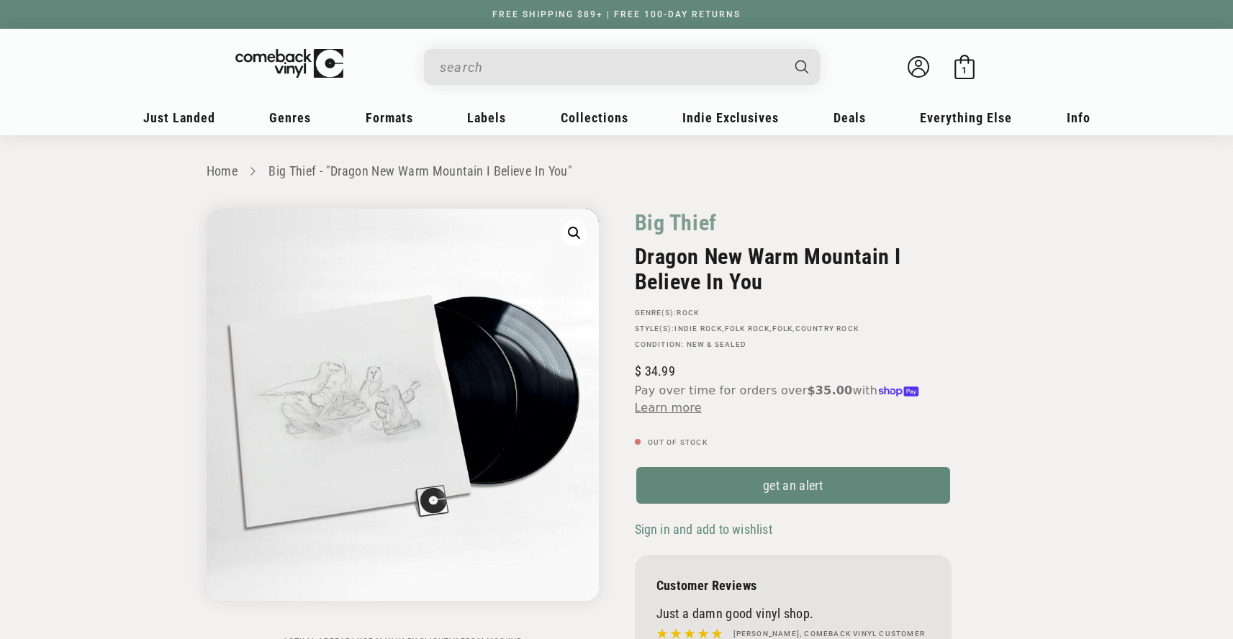
click at [506, 65] on input "When autocomplete results are available use up and down arrows to review and en…" at bounding box center [610, 68] width 341 height 30
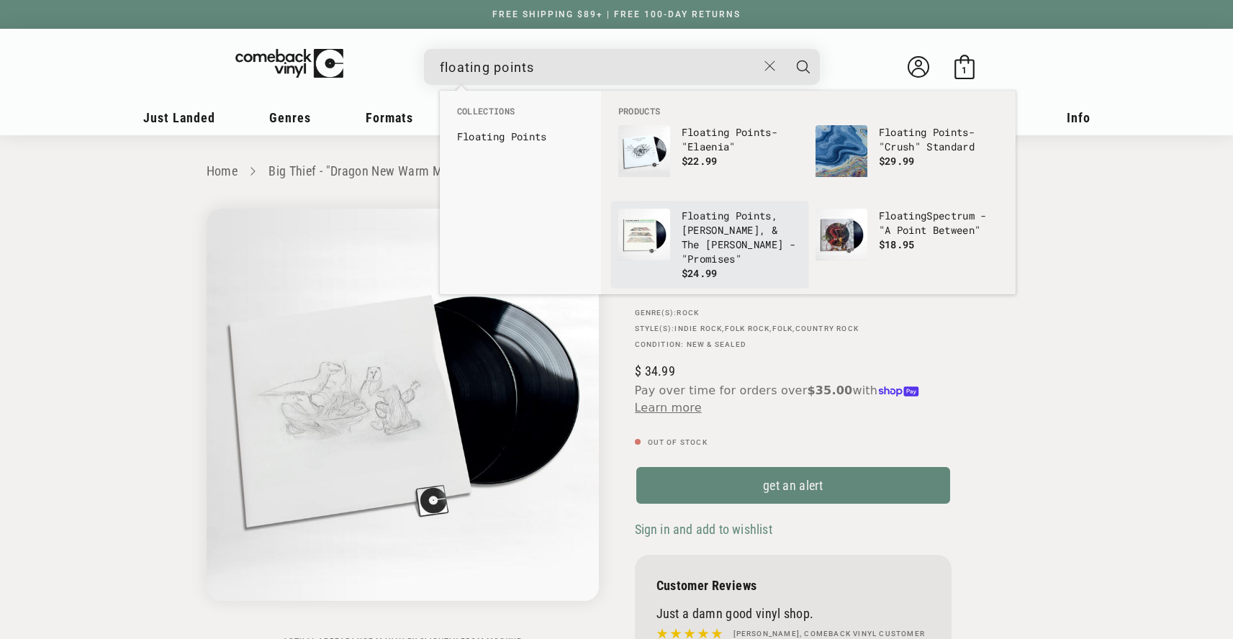
type input "floating points"
click at [727, 252] on p "Floating Points , [PERSON_NAME], & The [PERSON_NAME] - "Promises"" at bounding box center [741, 238] width 119 height 58
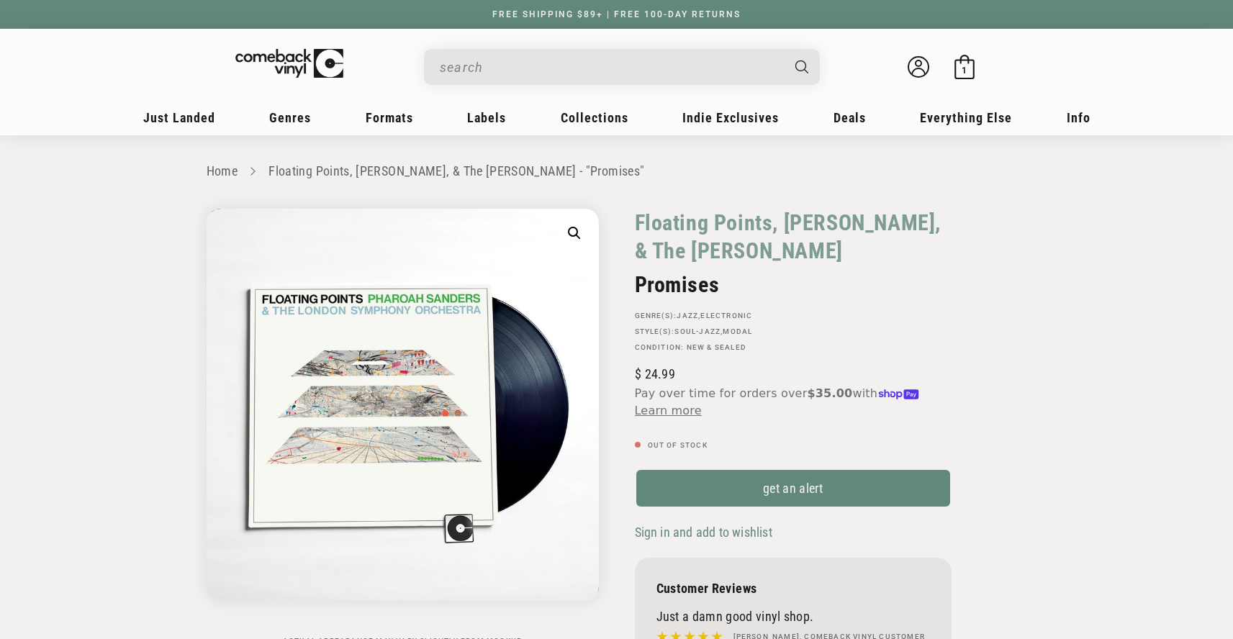
click at [470, 68] on input "When autocomplete results are available use up and down arrows to review and en…" at bounding box center [610, 68] width 341 height 30
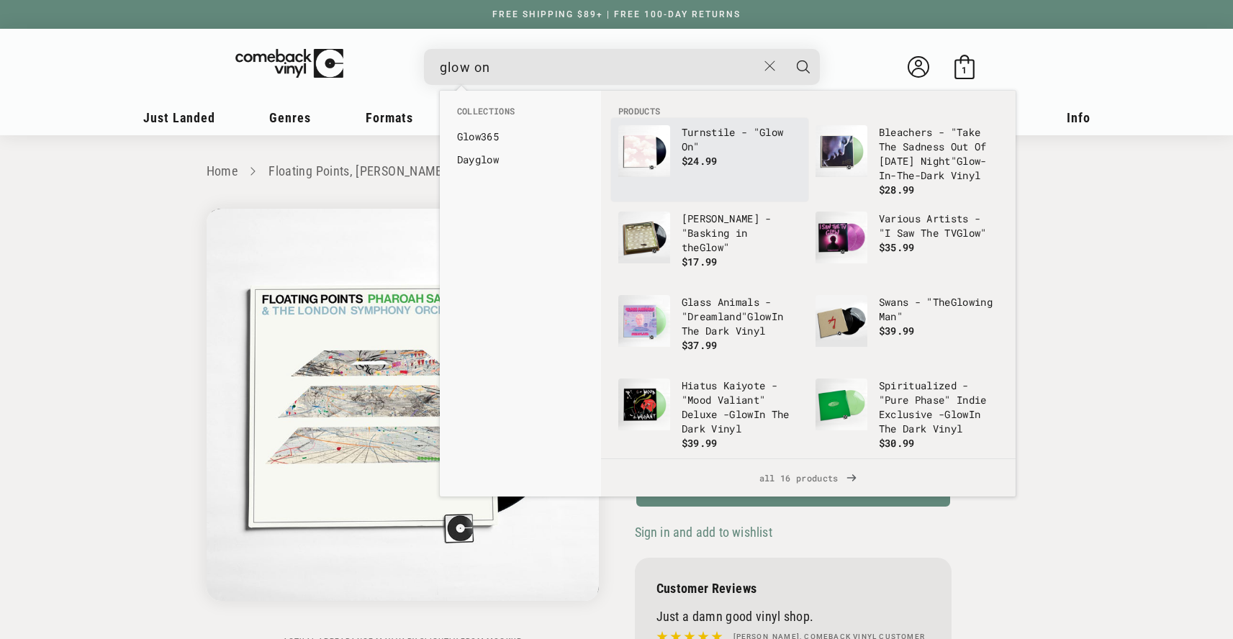
type input "glow on"
click at [726, 150] on p "Turnstile - " Glow On "" at bounding box center [741, 139] width 119 height 29
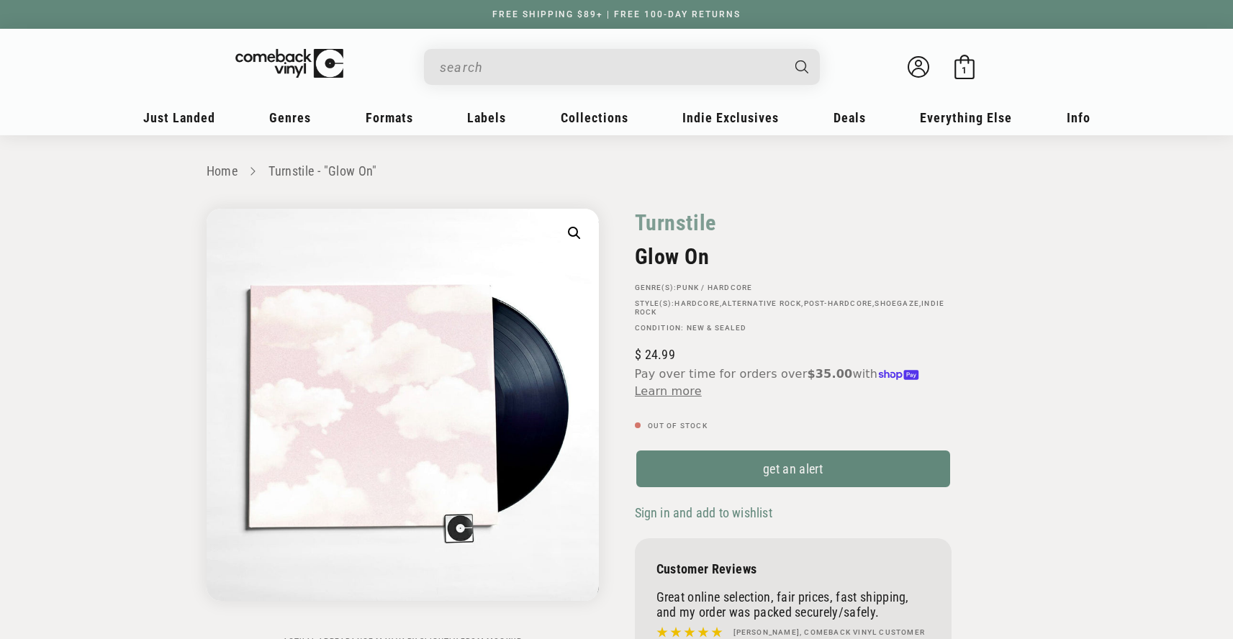
click at [494, 62] on input "Search" at bounding box center [610, 68] width 341 height 30
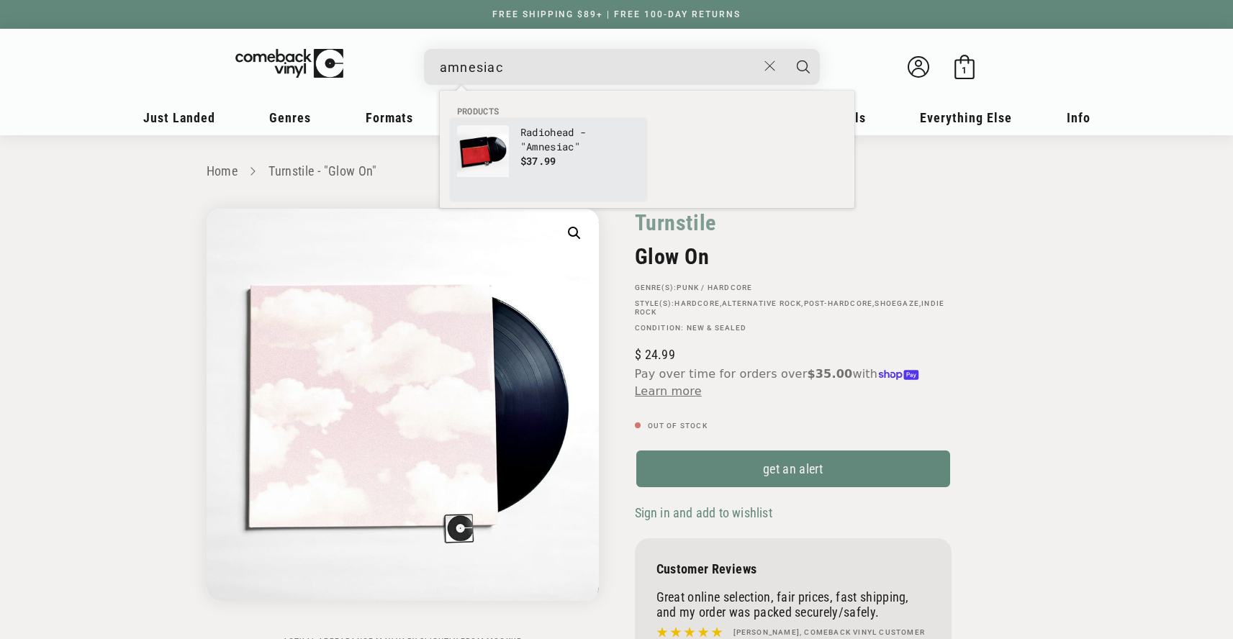
type input "amnesiac"
click at [538, 155] on span "$37.99" at bounding box center [538, 161] width 36 height 14
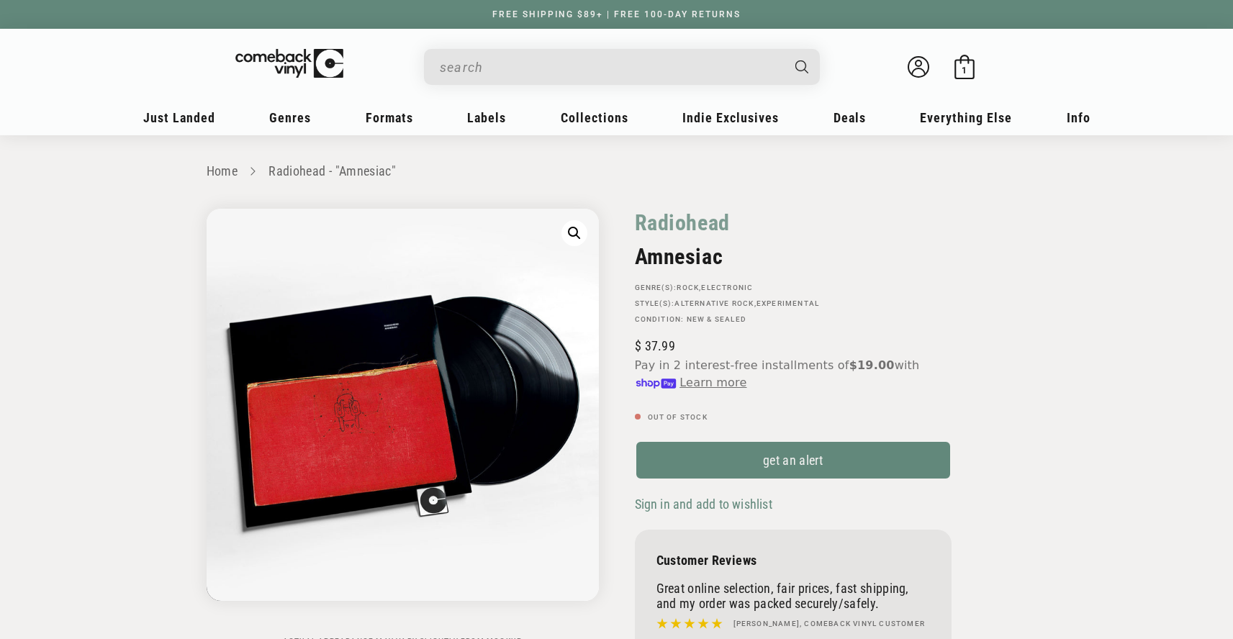
click at [510, 63] on input "When autocomplete results are available use up and down arrows to review and en…" at bounding box center [610, 68] width 341 height 30
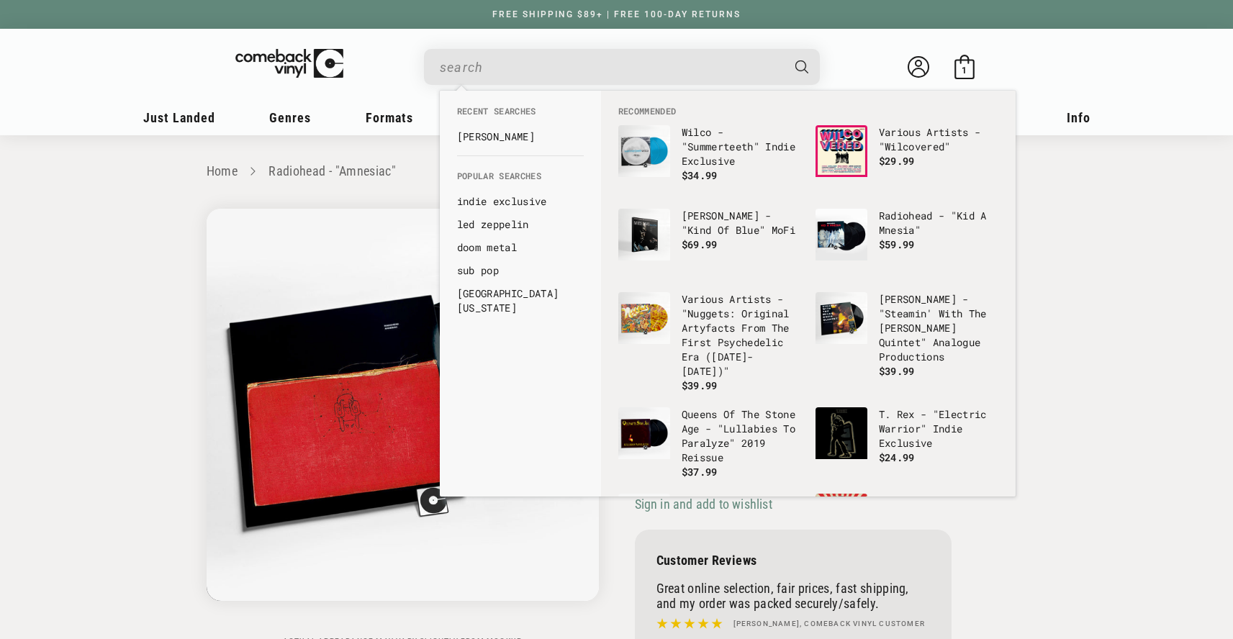
click at [533, 63] on input "When autocomplete results are available use up and down arrows to review and en…" at bounding box center [610, 68] width 341 height 30
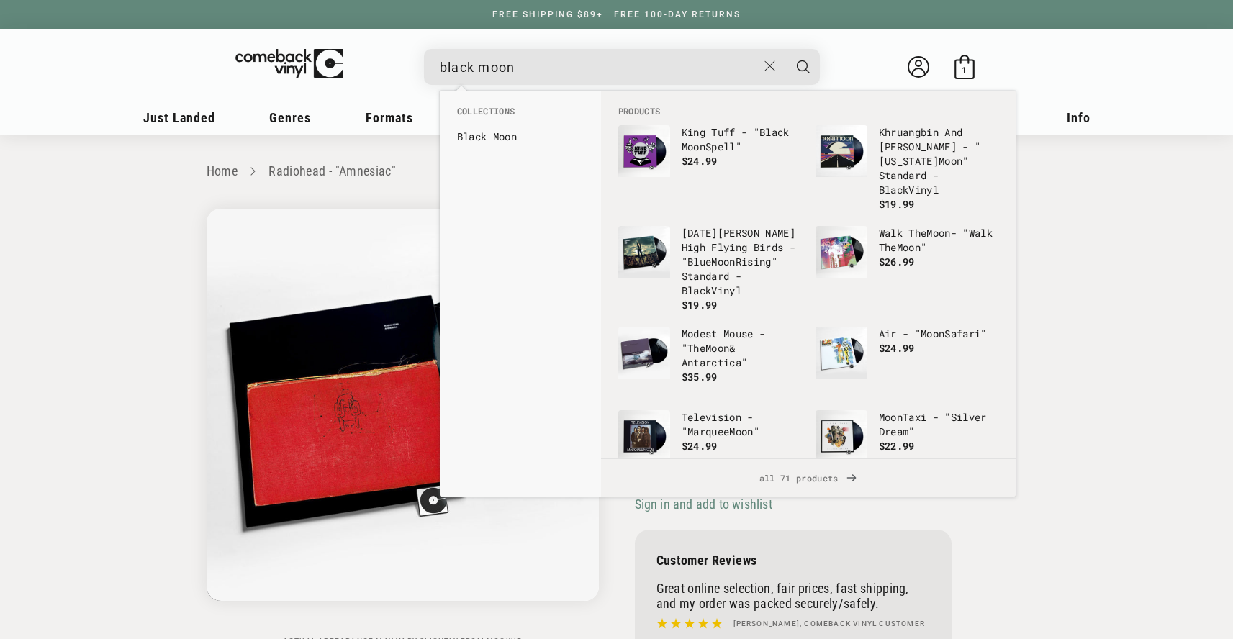
click at [538, 65] on input "black moon" at bounding box center [598, 68] width 317 height 30
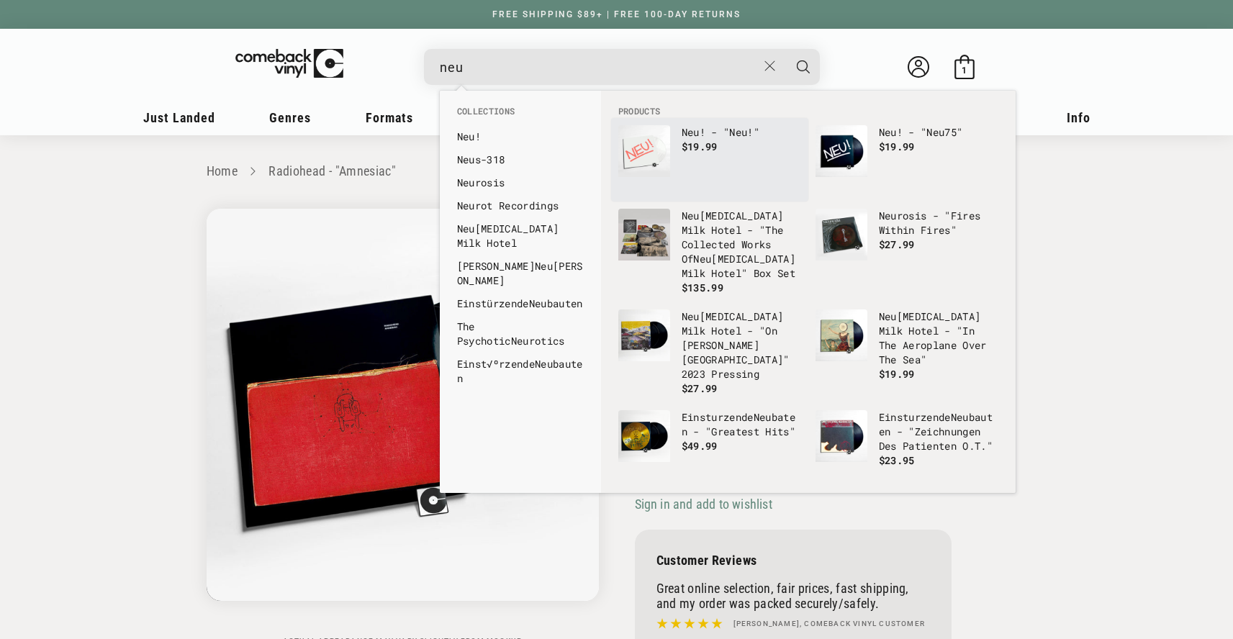
type input "neu"
click at [714, 145] on span "$19.99" at bounding box center [700, 147] width 36 height 14
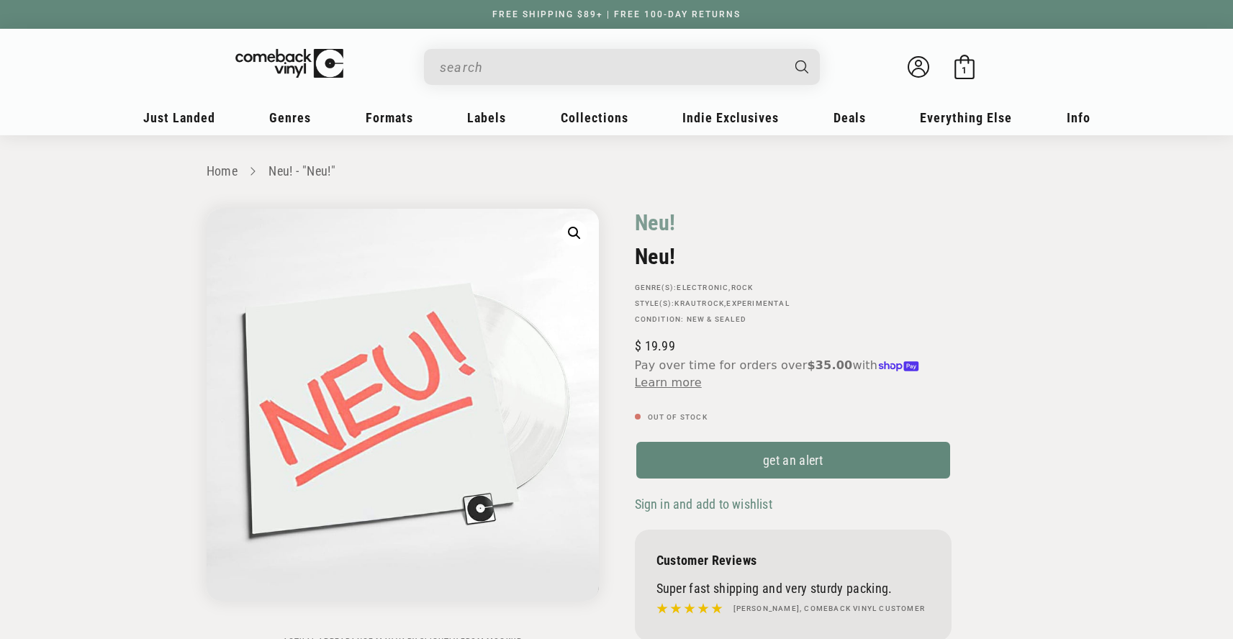
click at [571, 65] on input "When autocomplete results are available use up and down arrows to review and en…" at bounding box center [610, 68] width 341 height 30
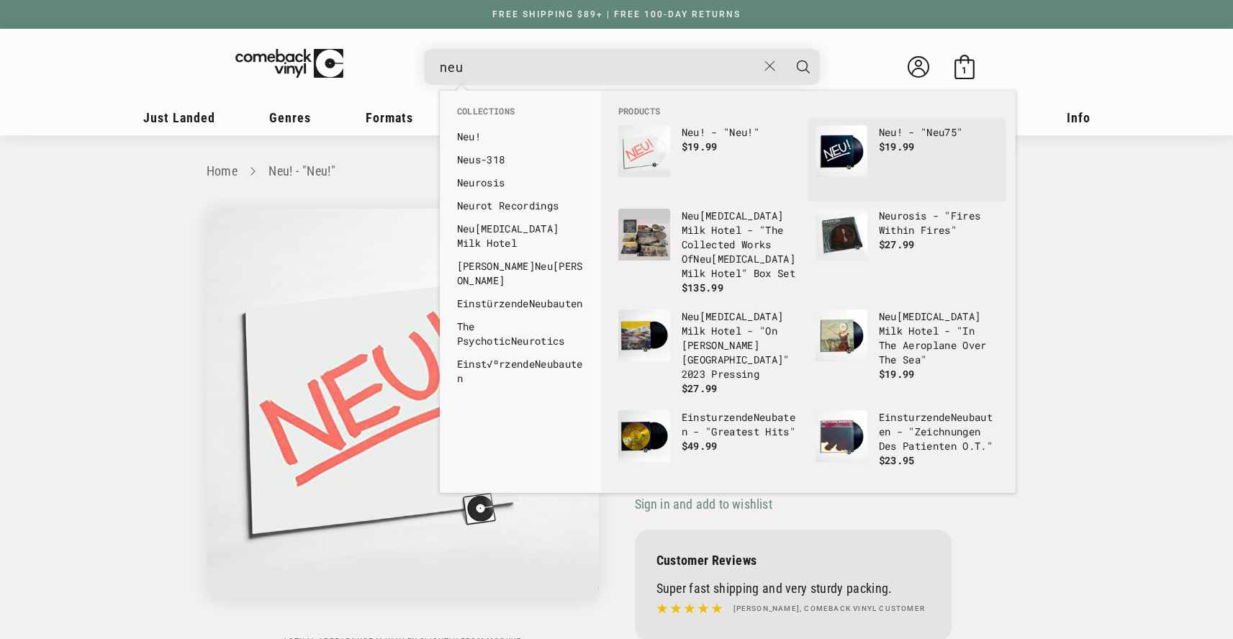
type input "neu"
click at [923, 135] on p "Neu ! - " Neu 75"" at bounding box center [938, 132] width 119 height 14
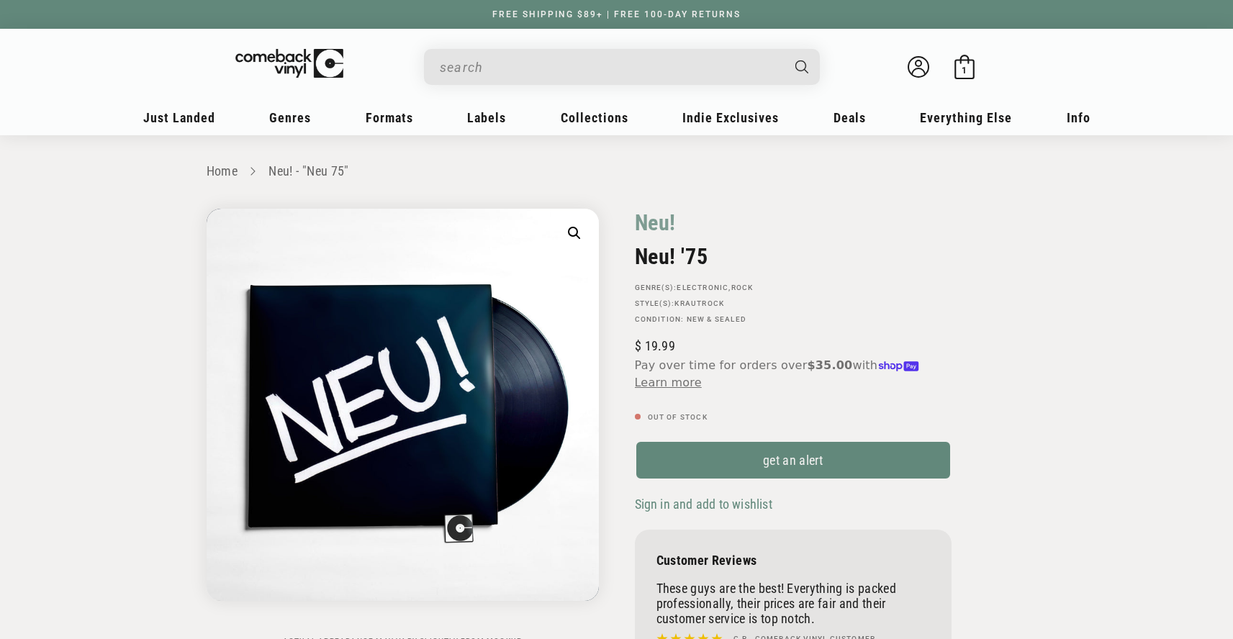
click at [541, 56] on input "When autocomplete results are available use up and down arrows to review and en…" at bounding box center [610, 68] width 341 height 30
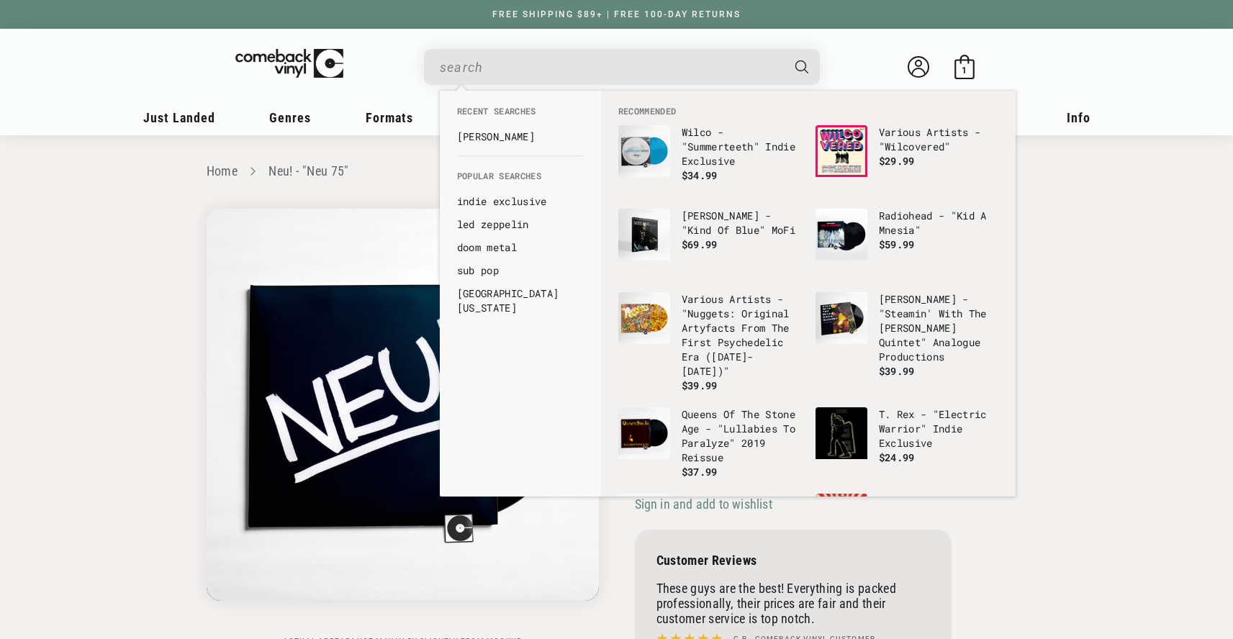
click at [459, 72] on input "When autocomplete results are available use up and down arrows to review and en…" at bounding box center [610, 68] width 341 height 30
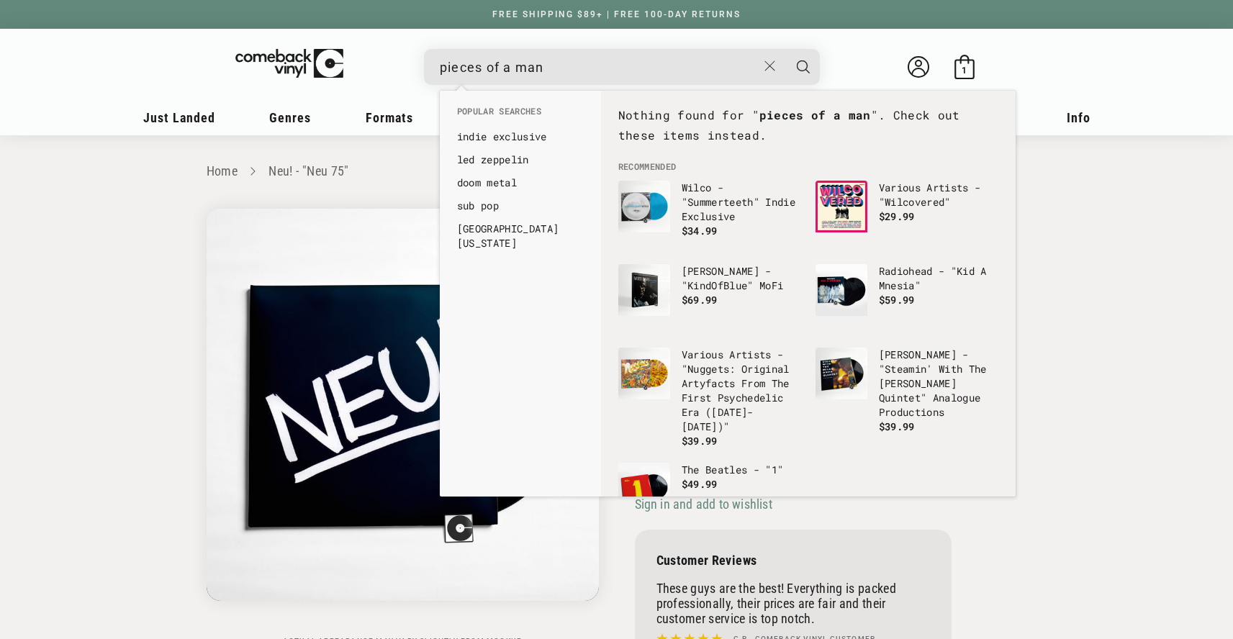
click at [459, 72] on input "pieces of a man" at bounding box center [598, 68] width 317 height 30
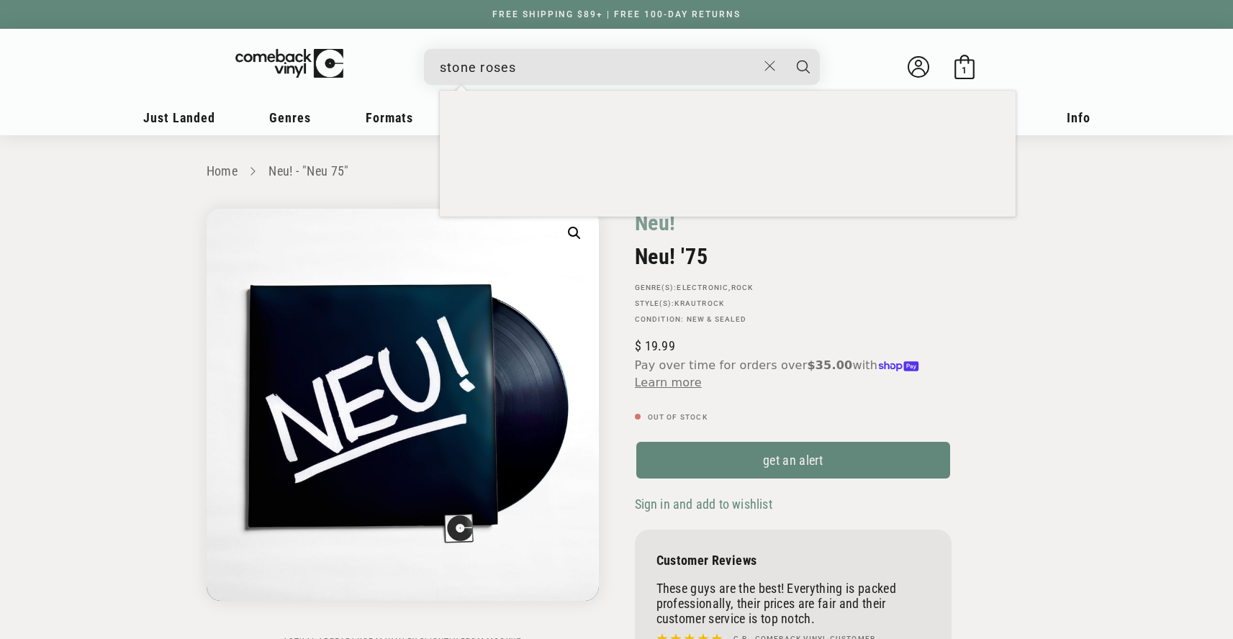
click at [530, 65] on input "stone roses" at bounding box center [598, 68] width 317 height 30
type input "stone roses"
click at [761, 71] on button "Close" at bounding box center [769, 66] width 27 height 32
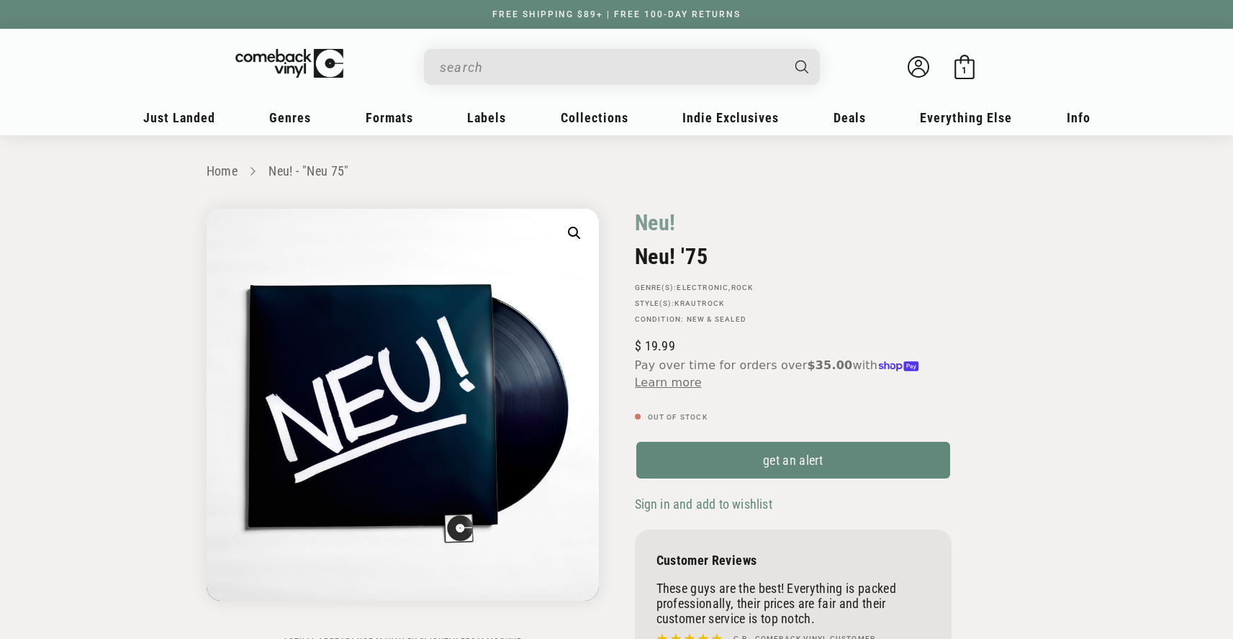
click at [531, 62] on input "When autocomplete results are available use up and down arrows to review and en…" at bounding box center [610, 68] width 341 height 30
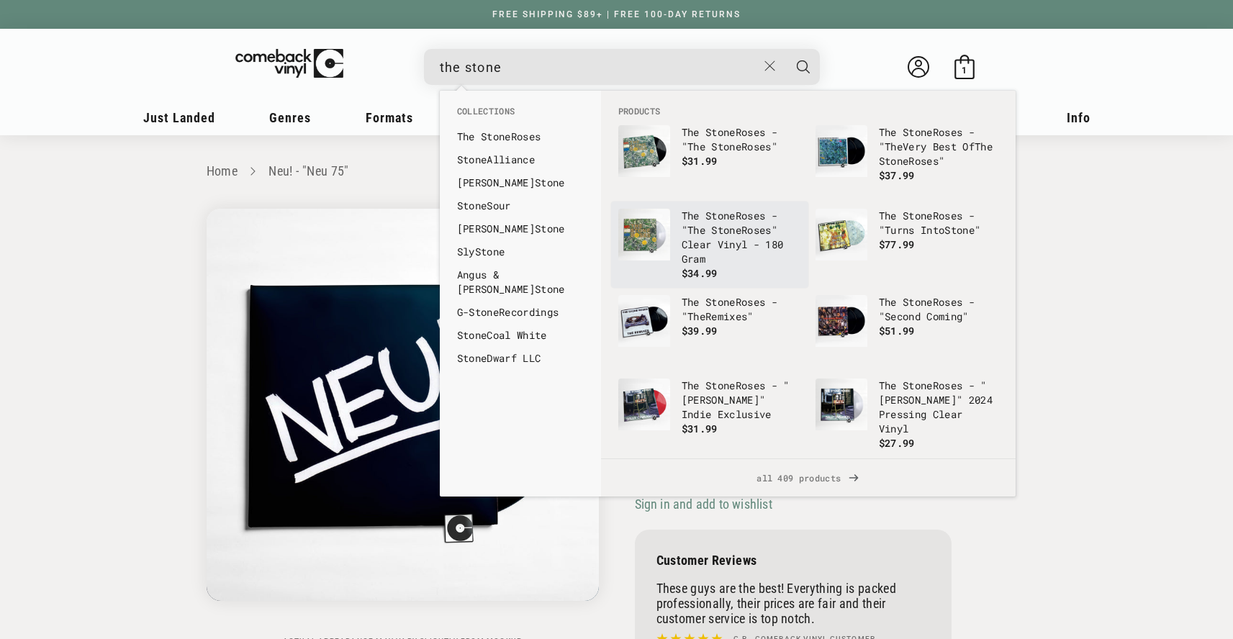
type input "the stone"
click at [716, 253] on p "The Stone Roses - " The Stone Roses" Clear Vinyl - 180 Gram" at bounding box center [741, 238] width 119 height 58
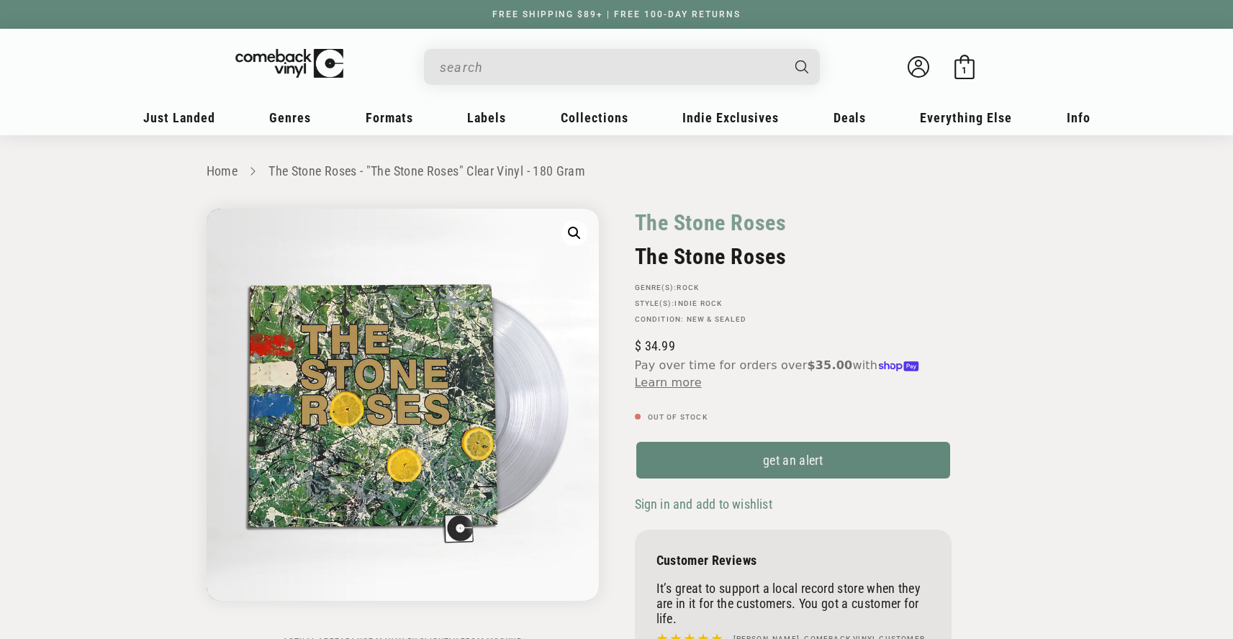
click at [568, 58] on input "Search" at bounding box center [610, 68] width 341 height 30
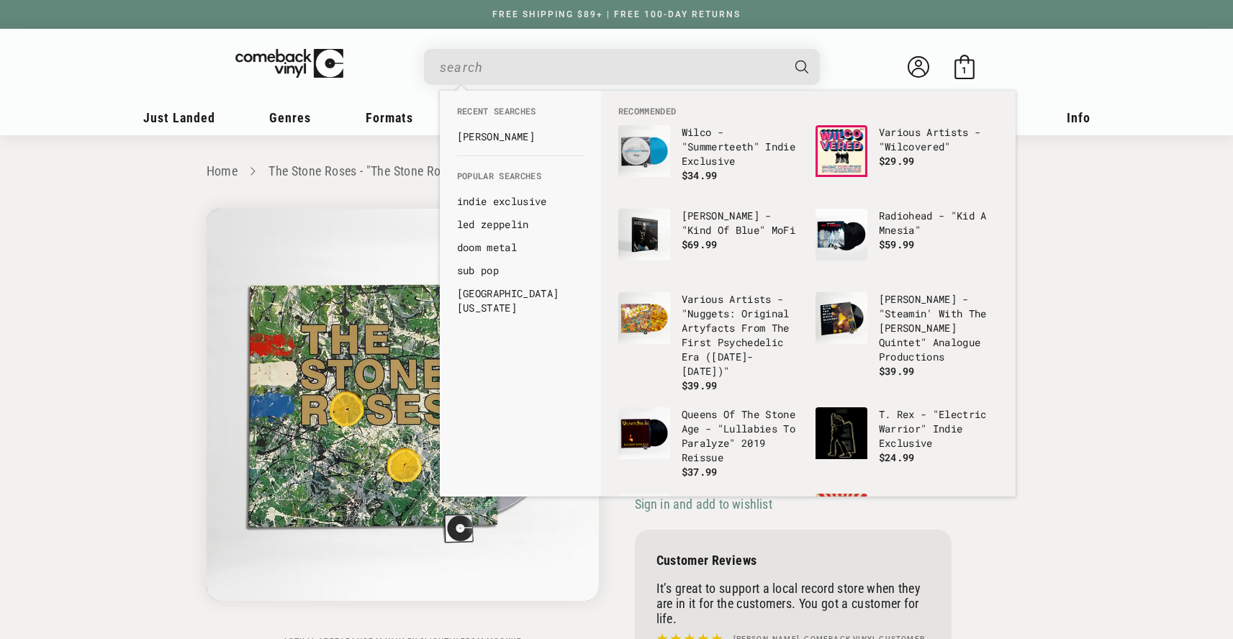
click at [491, 53] on input "When autocomplete results are available use up and down arrows to review and en…" at bounding box center [610, 68] width 341 height 30
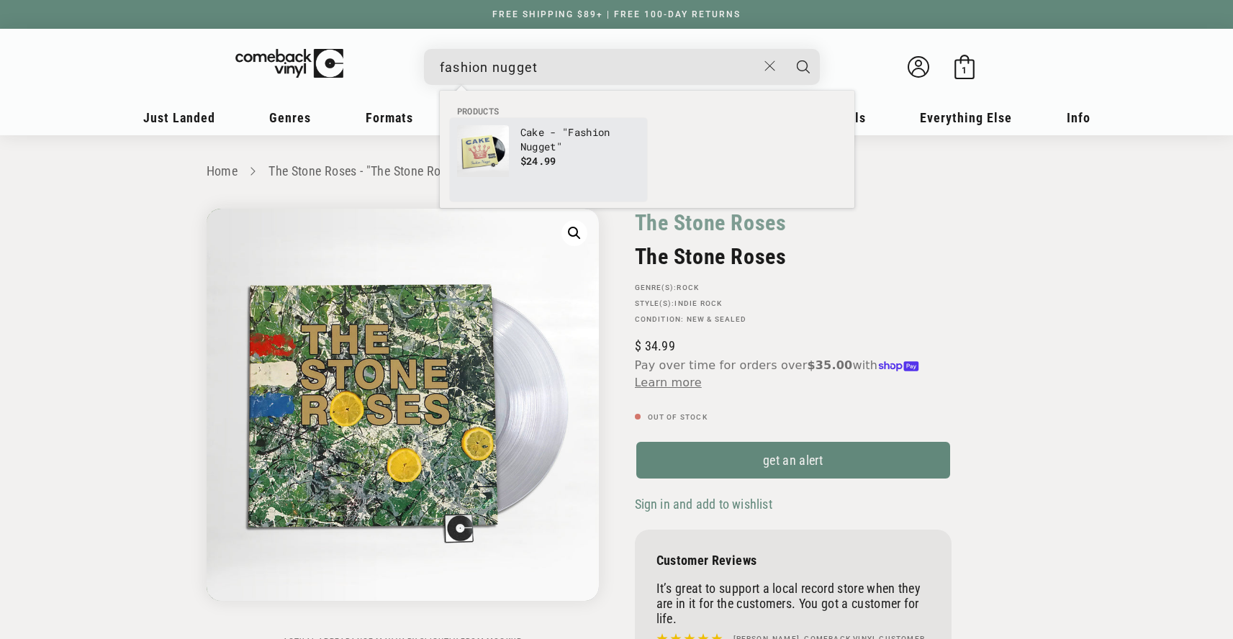
type input "fashion nugget"
click at [507, 143] on img "Products" at bounding box center [483, 151] width 52 height 52
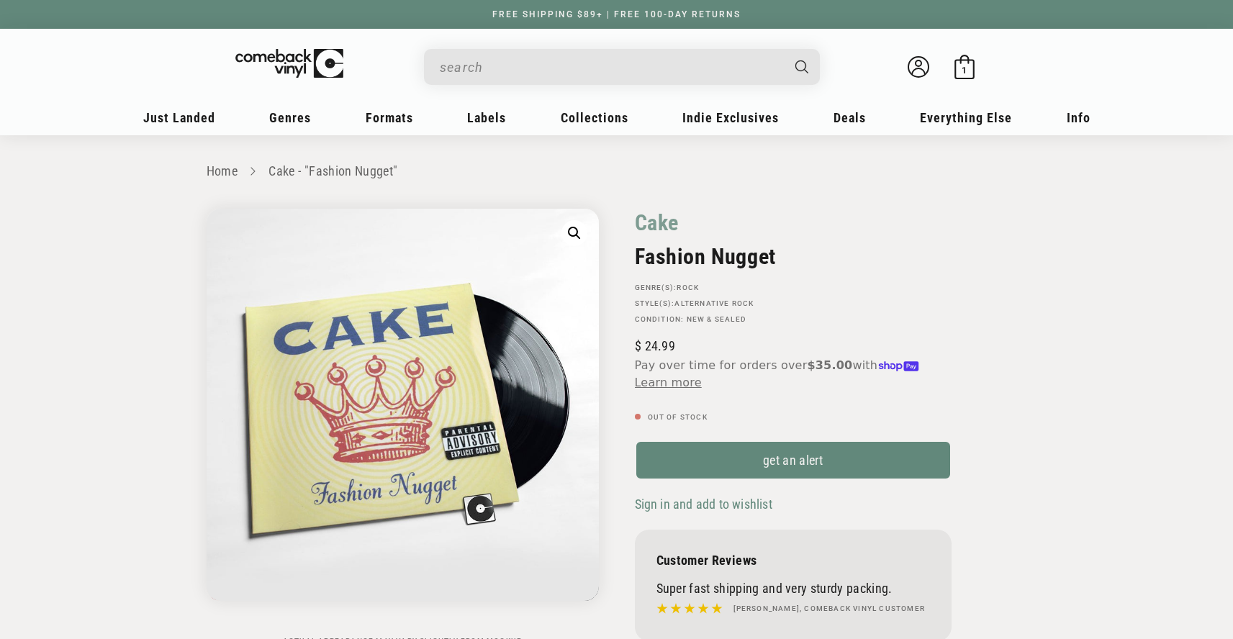
click at [501, 57] on input "When autocomplete results are available use up and down arrows to review and en…" at bounding box center [610, 68] width 341 height 30
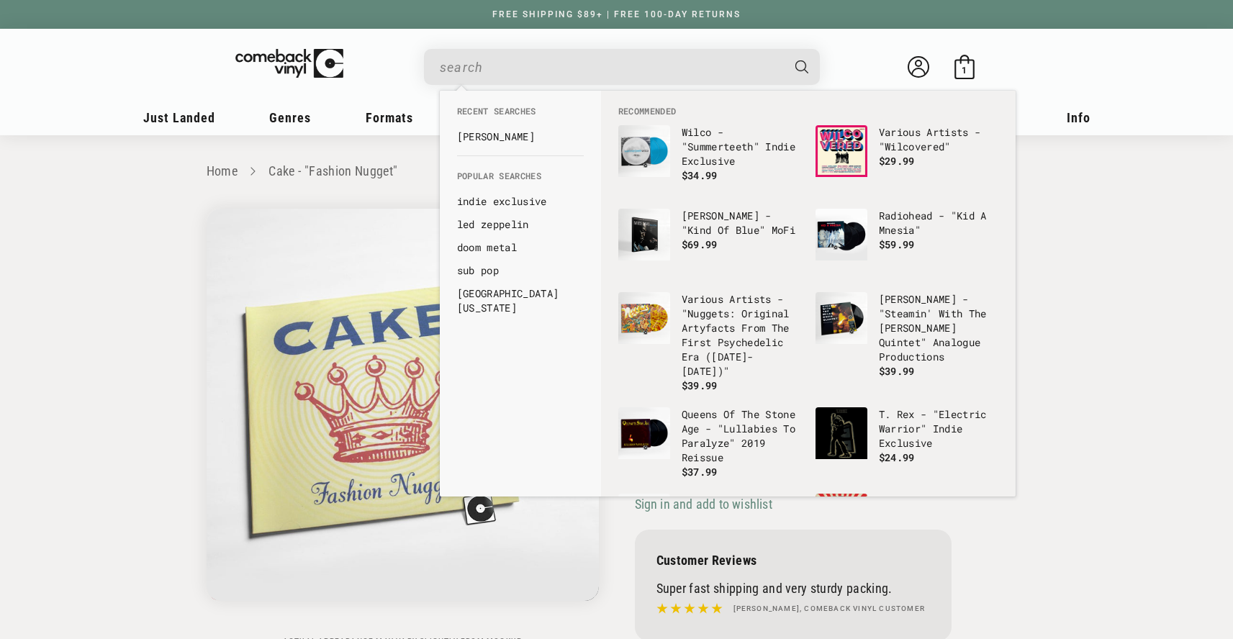
click at [459, 54] on input "When autocomplete results are available use up and down arrows to review and en…" at bounding box center [610, 68] width 341 height 30
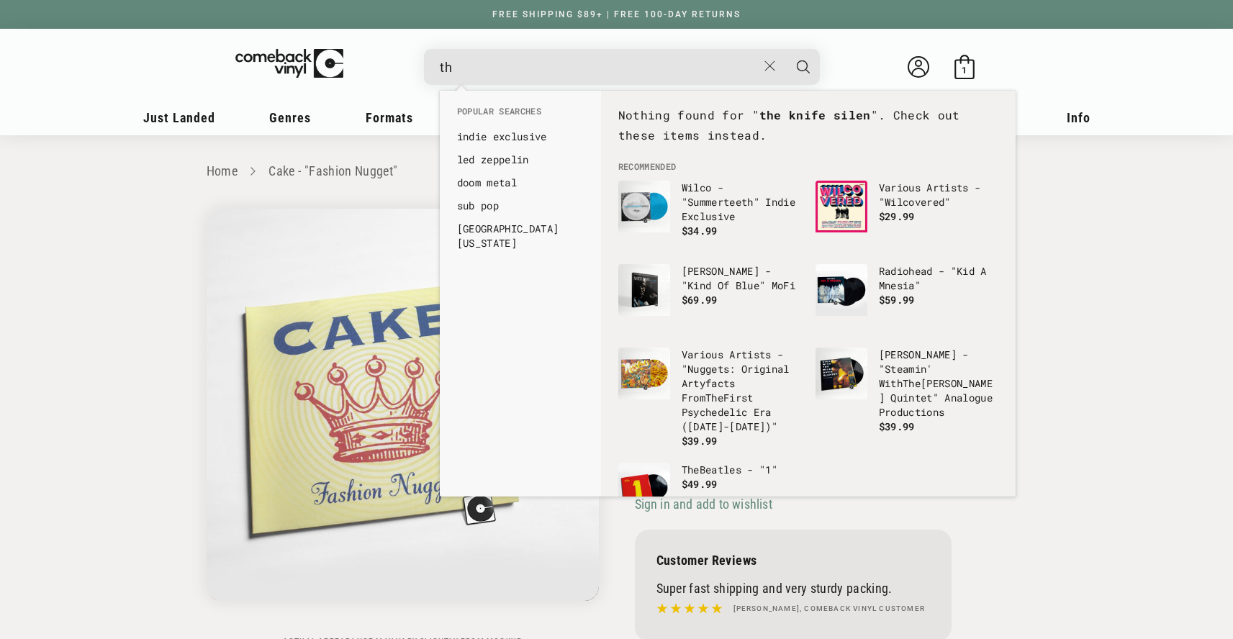
type input "t"
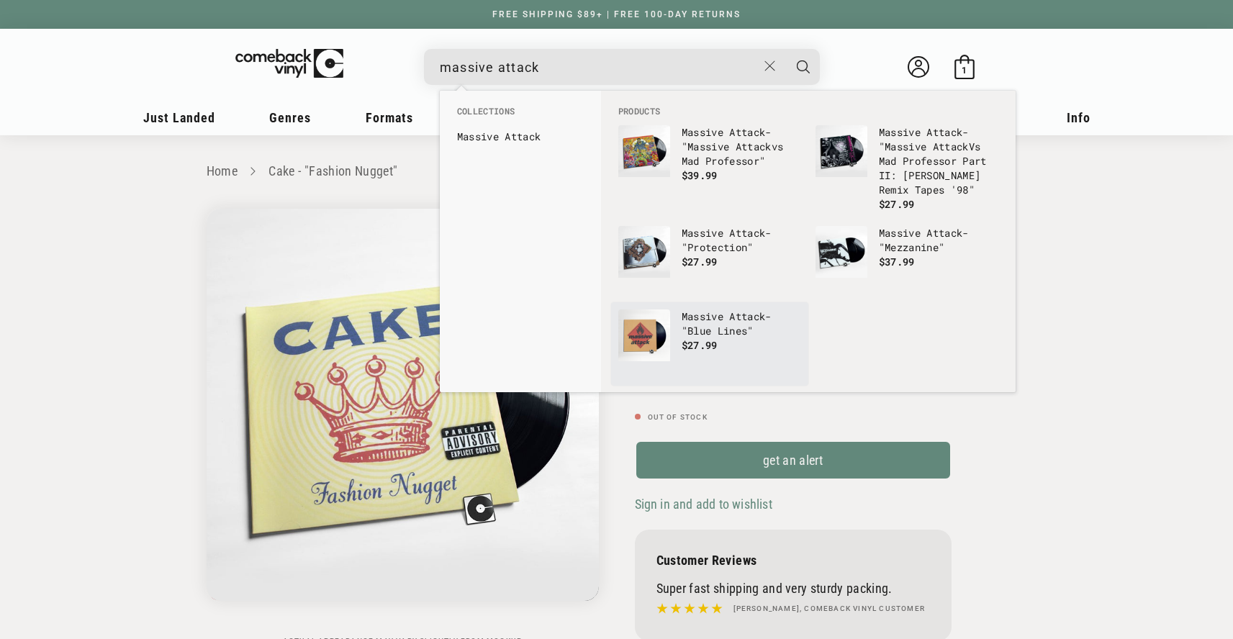
type input "massive attack"
click at [723, 335] on p "Massive Attack - "Blue Lines"" at bounding box center [741, 323] width 119 height 29
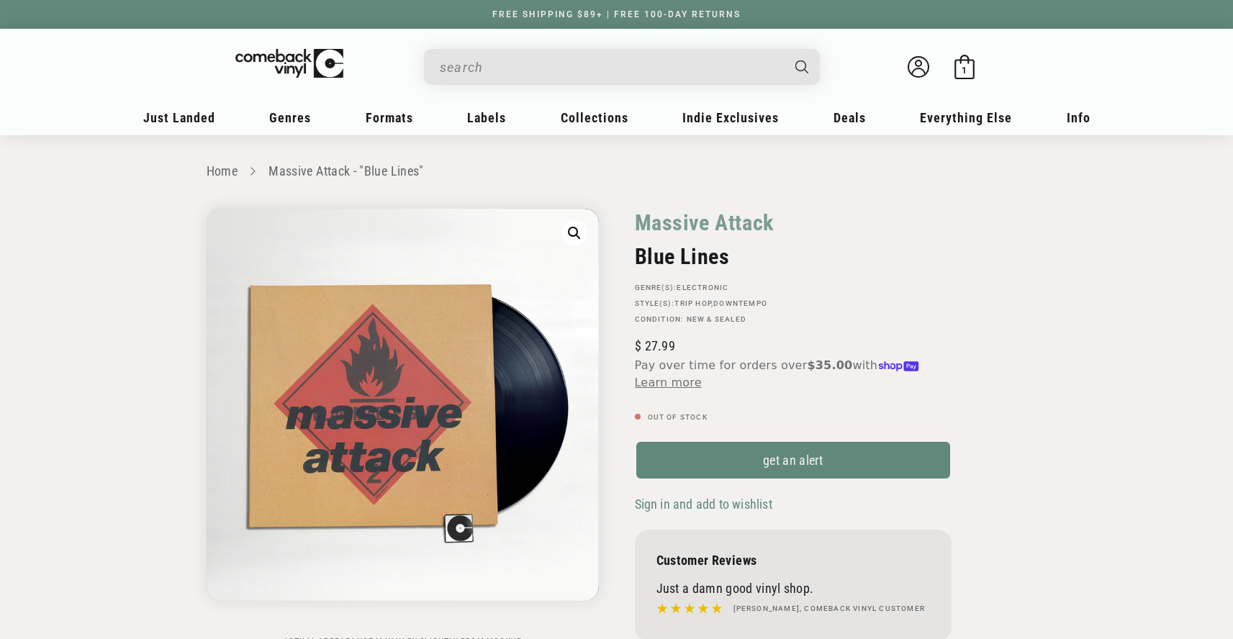
click at [553, 76] on input "When autocomplete results are available use up and down arrows to review and en…" at bounding box center [610, 68] width 341 height 30
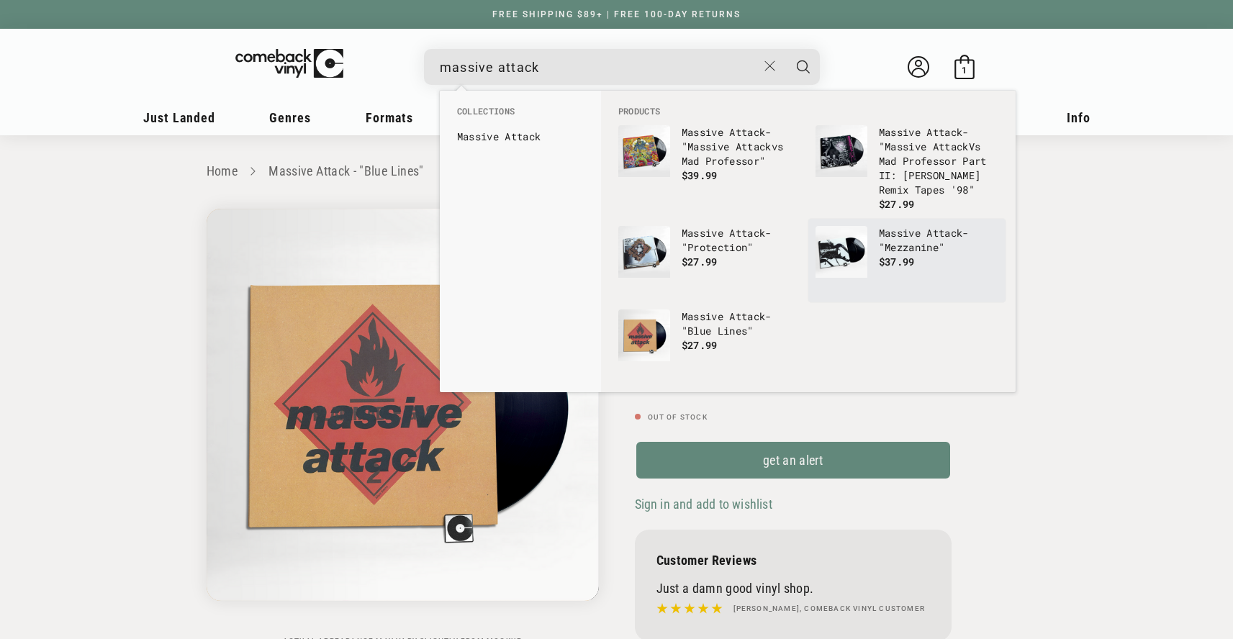
type input "massive attack"
click at [916, 248] on p "Massive Attack - "Mezzanine"" at bounding box center [938, 240] width 119 height 29
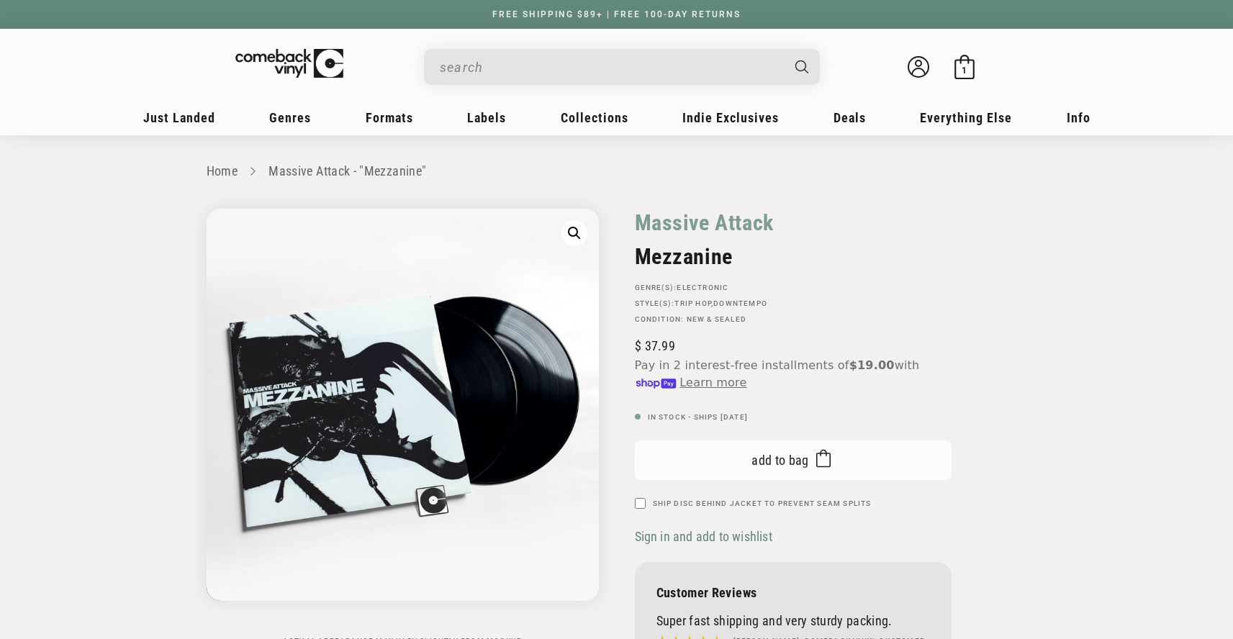
click at [741, 464] on button "Add to bag Added to bag" at bounding box center [793, 460] width 317 height 40
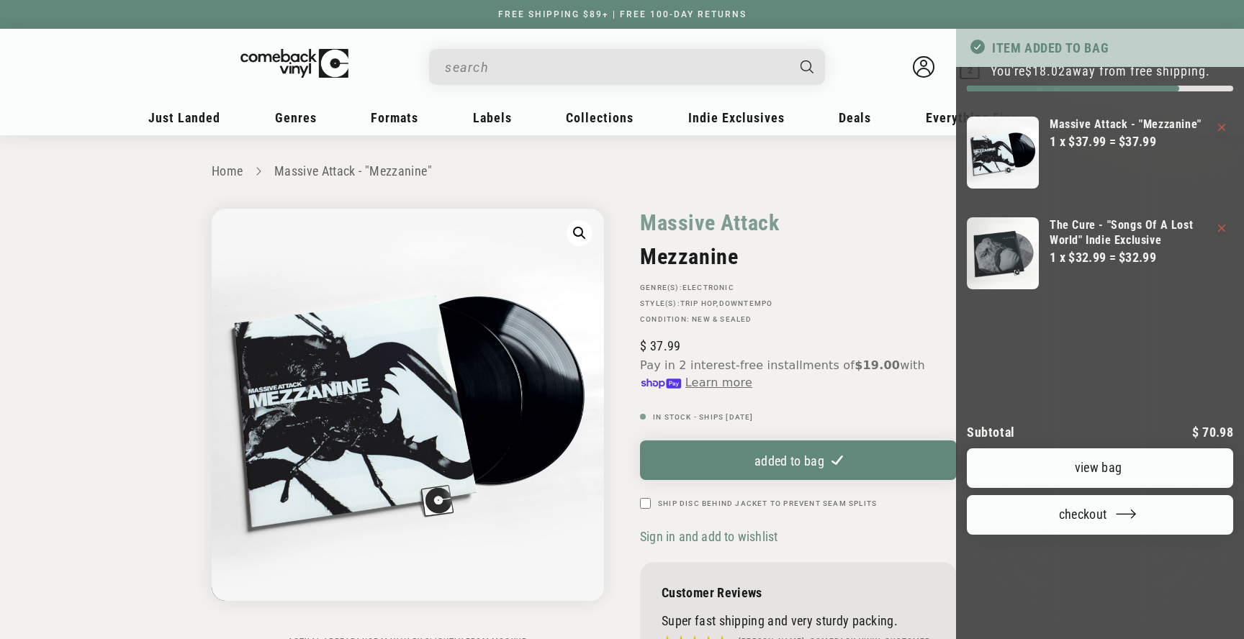
click at [489, 65] on div at bounding box center [622, 319] width 1244 height 639
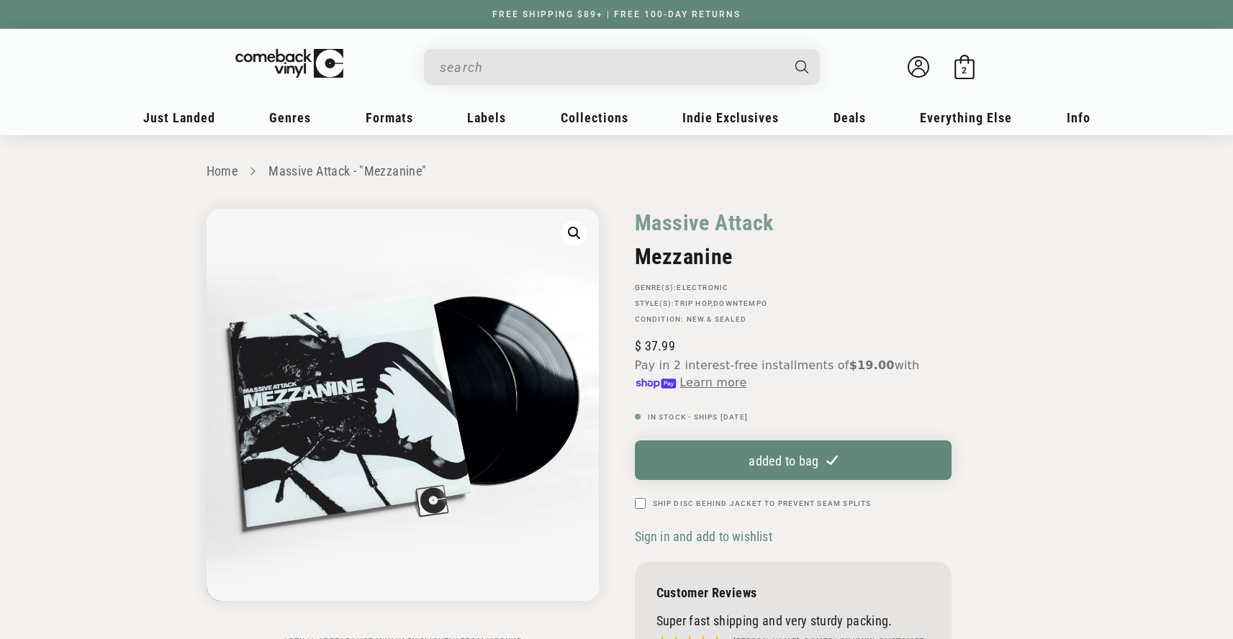
click at [489, 65] on input "When autocomplete results are available use up and down arrows to review and en…" at bounding box center [610, 68] width 341 height 30
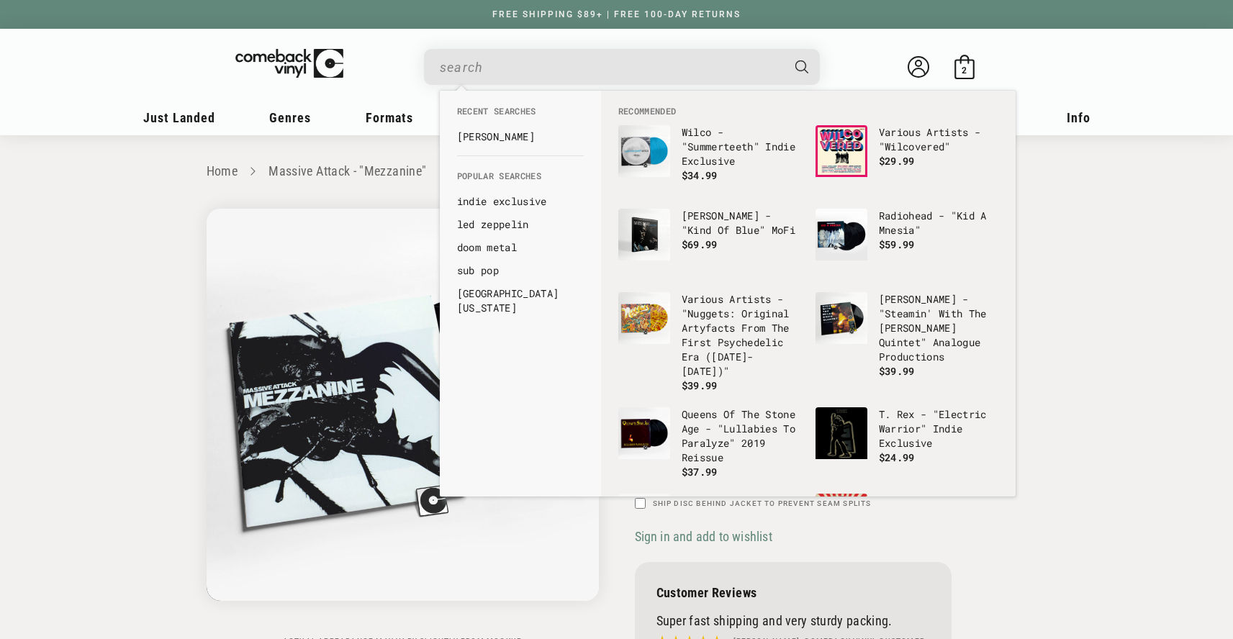
click at [482, 68] on input "When autocomplete results are available use up and down arrows to review and en…" at bounding box center [610, 68] width 341 height 30
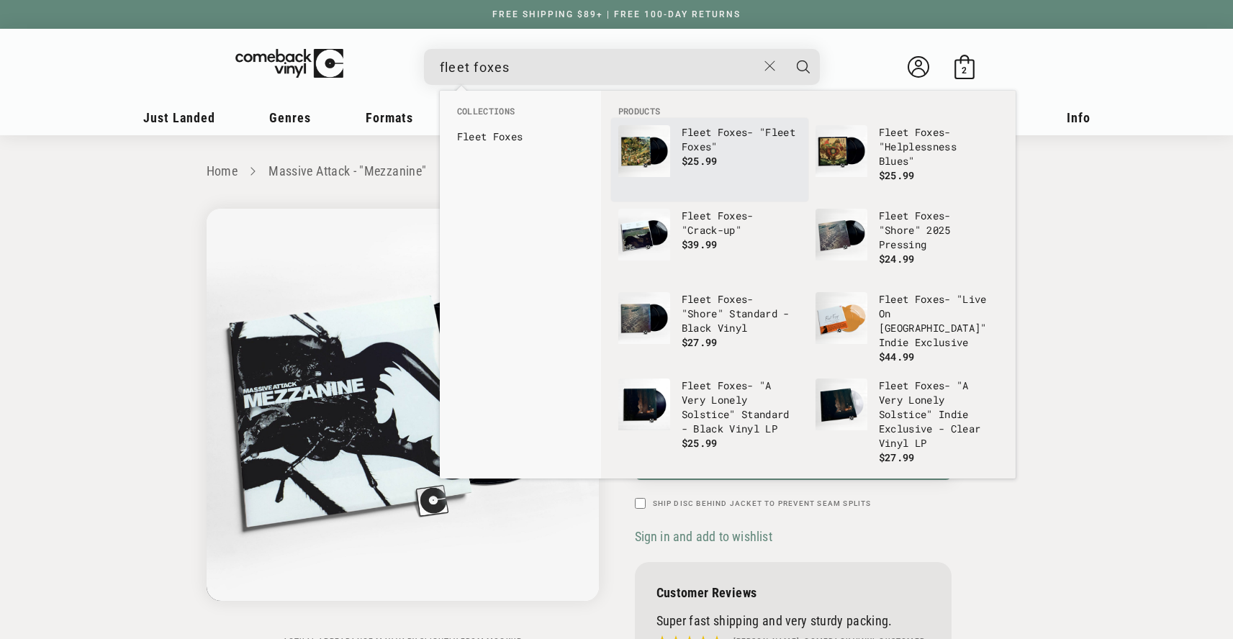
type input "fleet foxes"
click at [765, 139] on b "Fleet" at bounding box center [780, 132] width 30 height 14
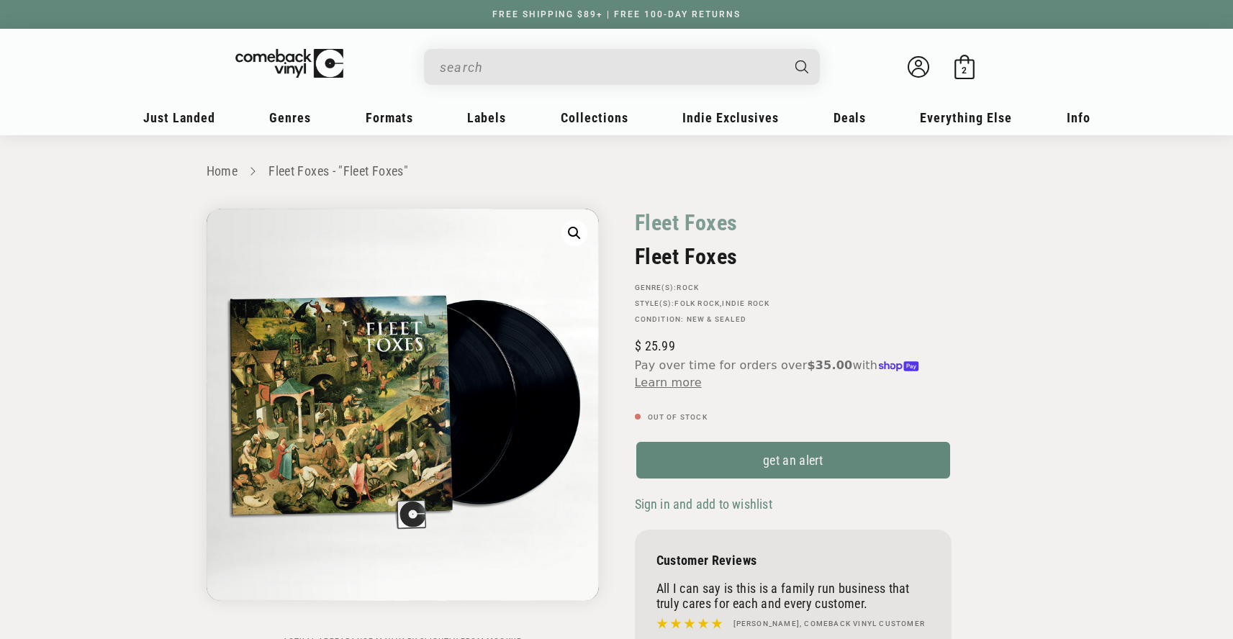
click at [508, 63] on input "When autocomplete results are available use up and down arrows to review and en…" at bounding box center [610, 68] width 341 height 30
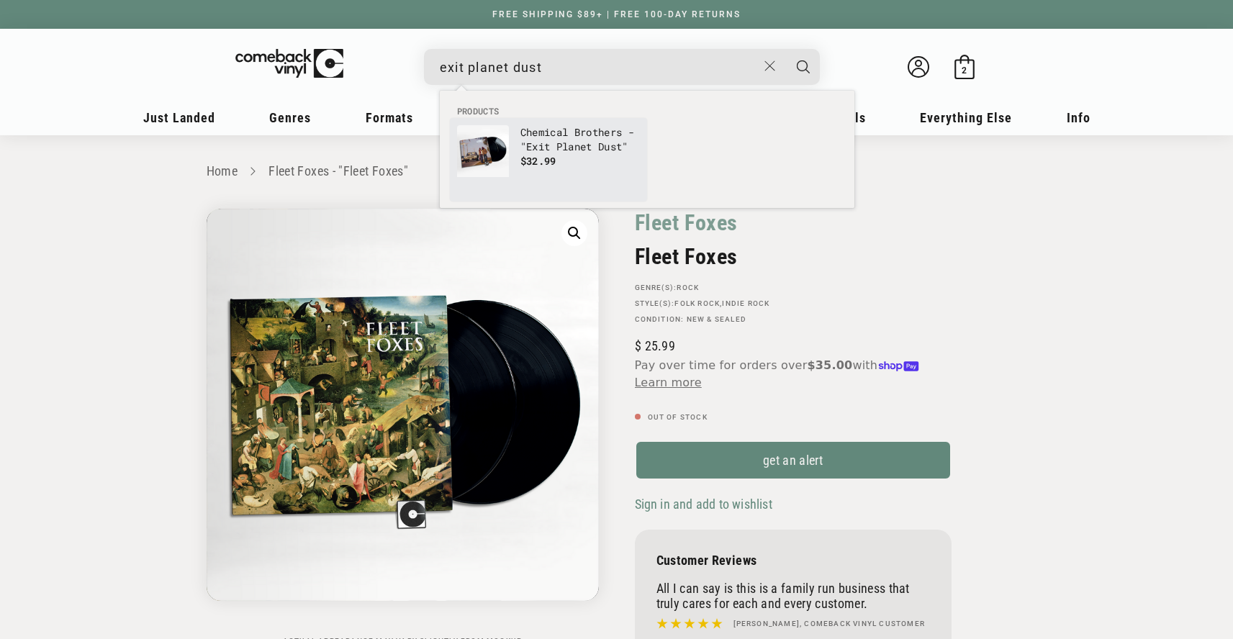
type input "exit planet dust"
click at [530, 160] on span "$32.99" at bounding box center [538, 161] width 36 height 14
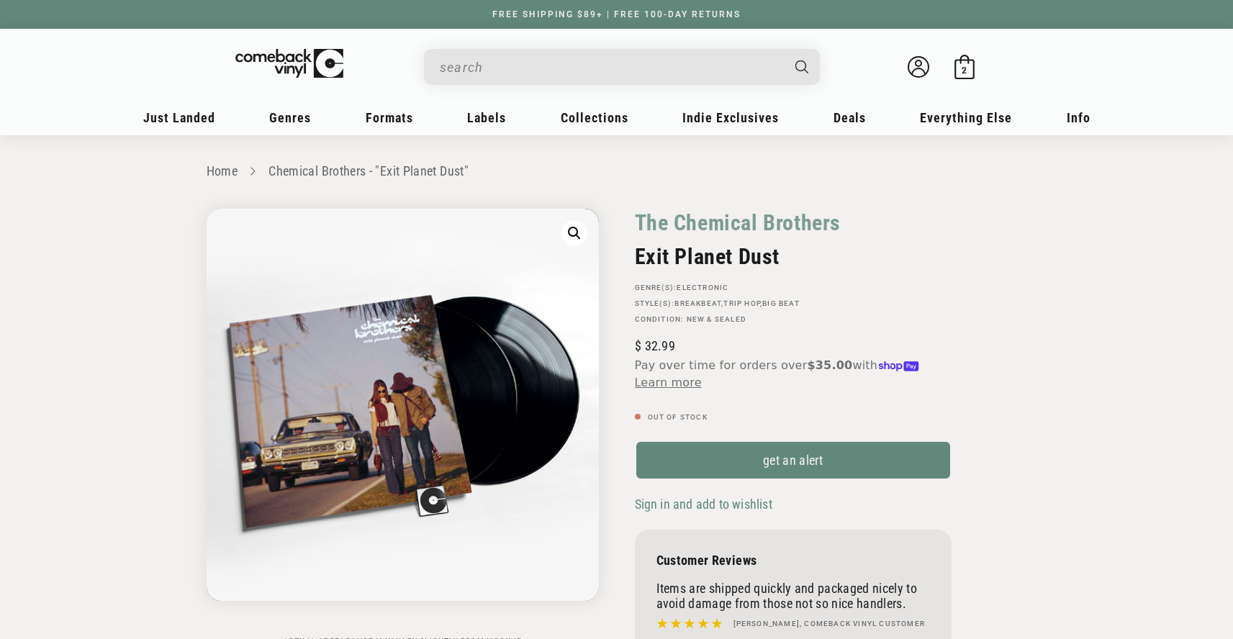
click at [525, 66] on input "When autocomplete results are available use up and down arrows to review and en…" at bounding box center [610, 68] width 341 height 30
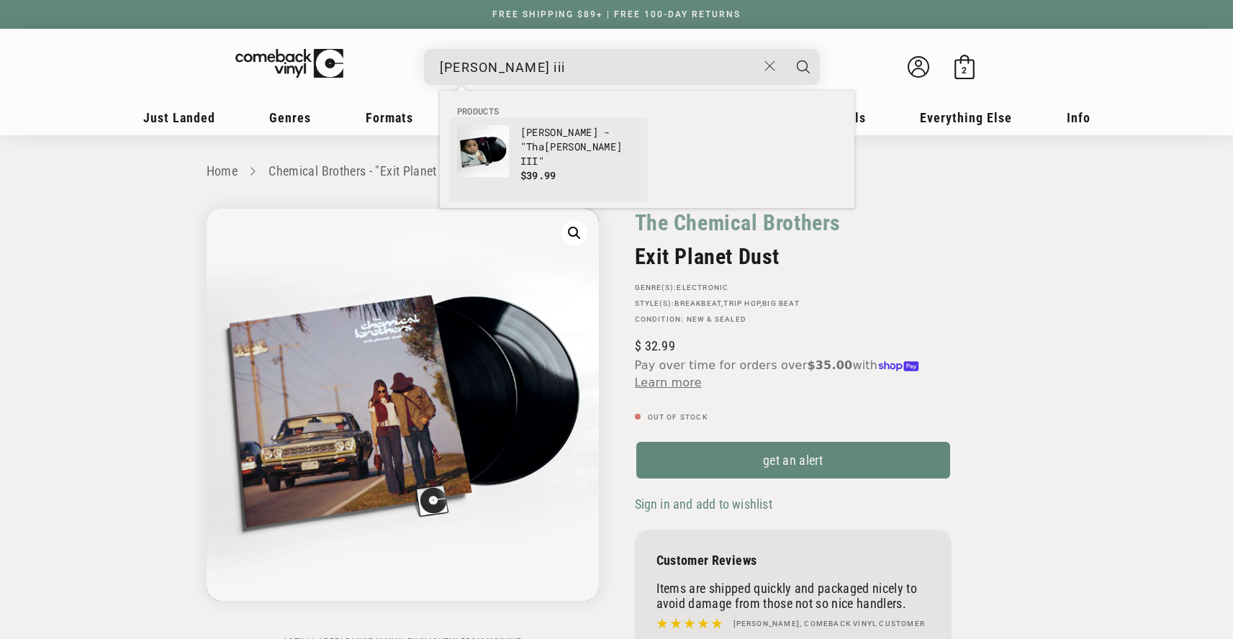
type input "carter iii"
click at [589, 168] on p "$39.99" at bounding box center [579, 175] width 119 height 14
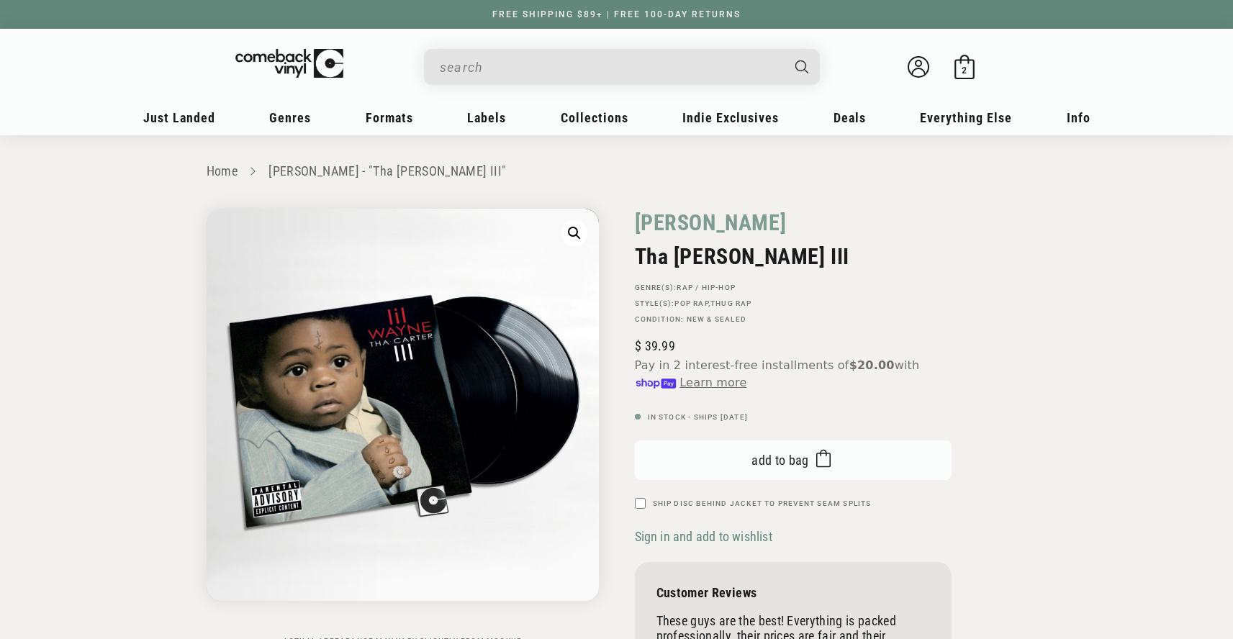
click at [755, 466] on span "Add to bag" at bounding box center [780, 460] width 58 height 15
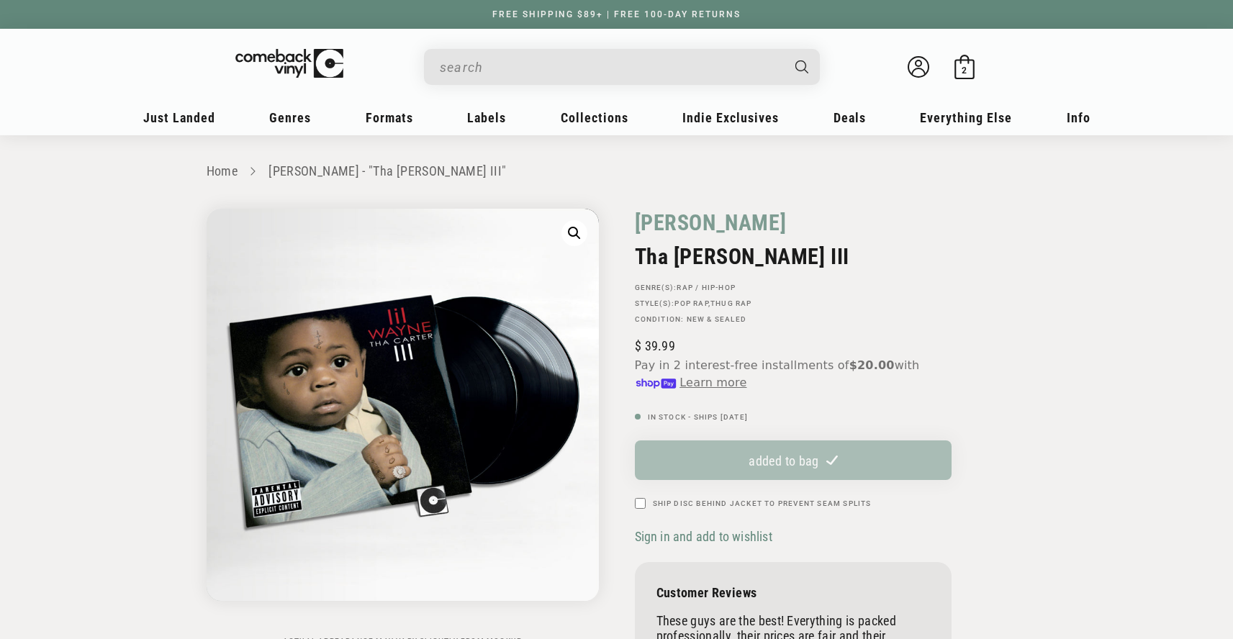
click at [496, 65] on input "When autocomplete results are available use up and down arrows to review and en…" at bounding box center [610, 68] width 341 height 30
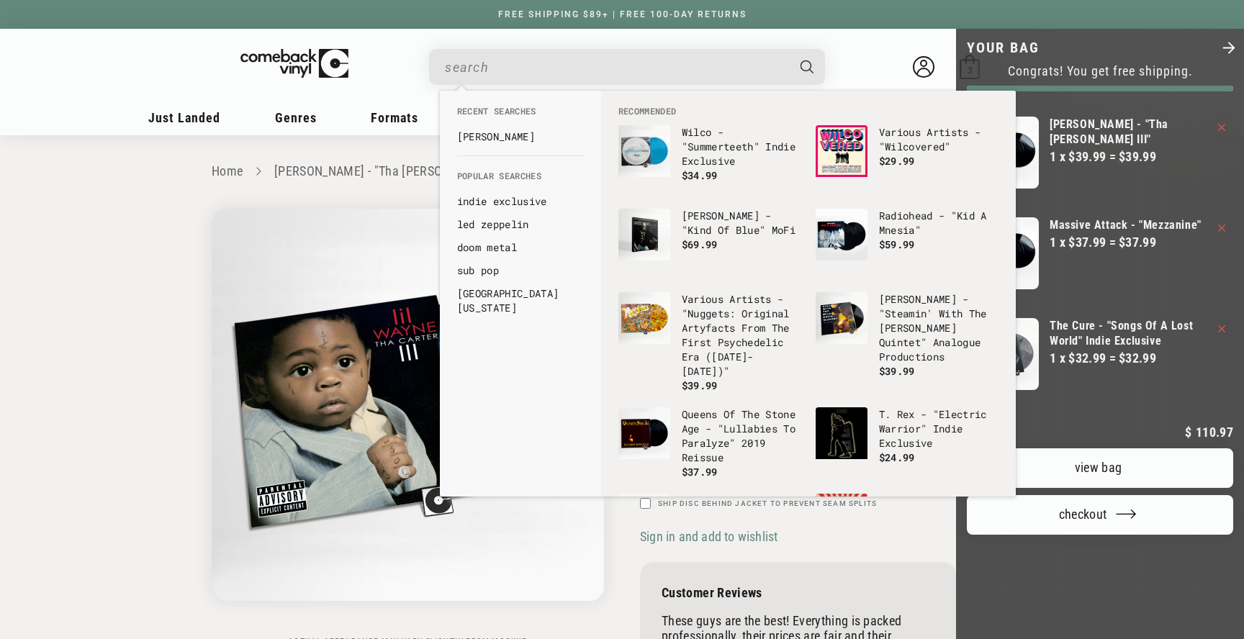
click at [474, 58] on div at bounding box center [622, 319] width 1244 height 639
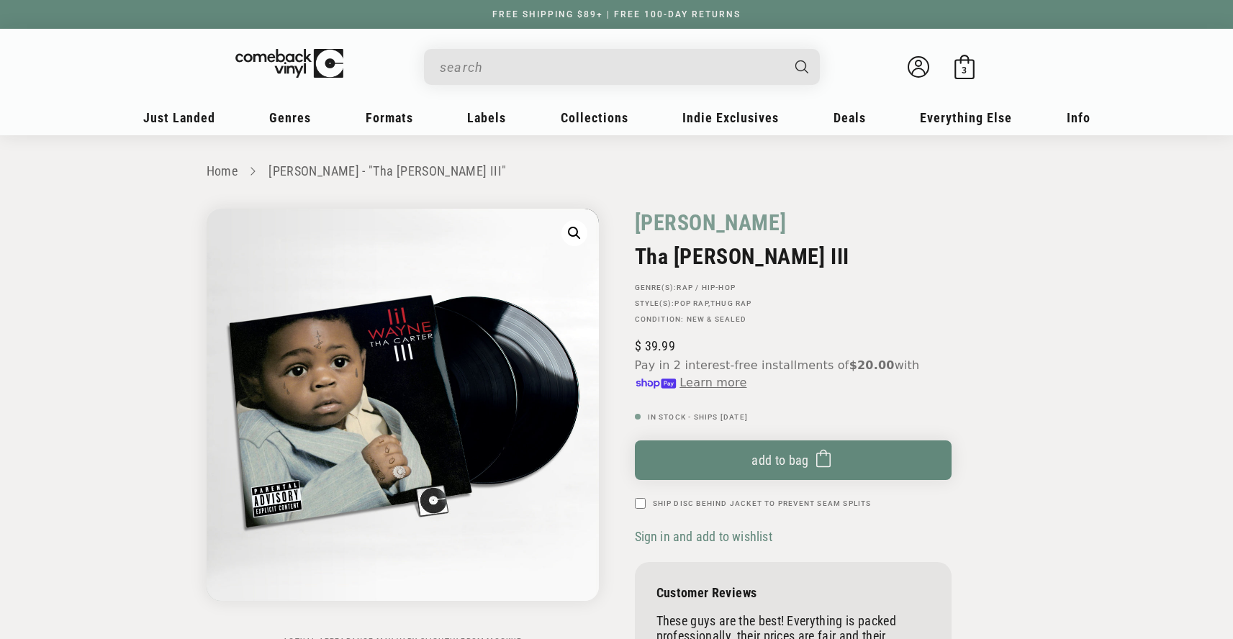
click at [473, 66] on input "When autocomplete results are available use up and down arrows to review and en…" at bounding box center [610, 68] width 341 height 30
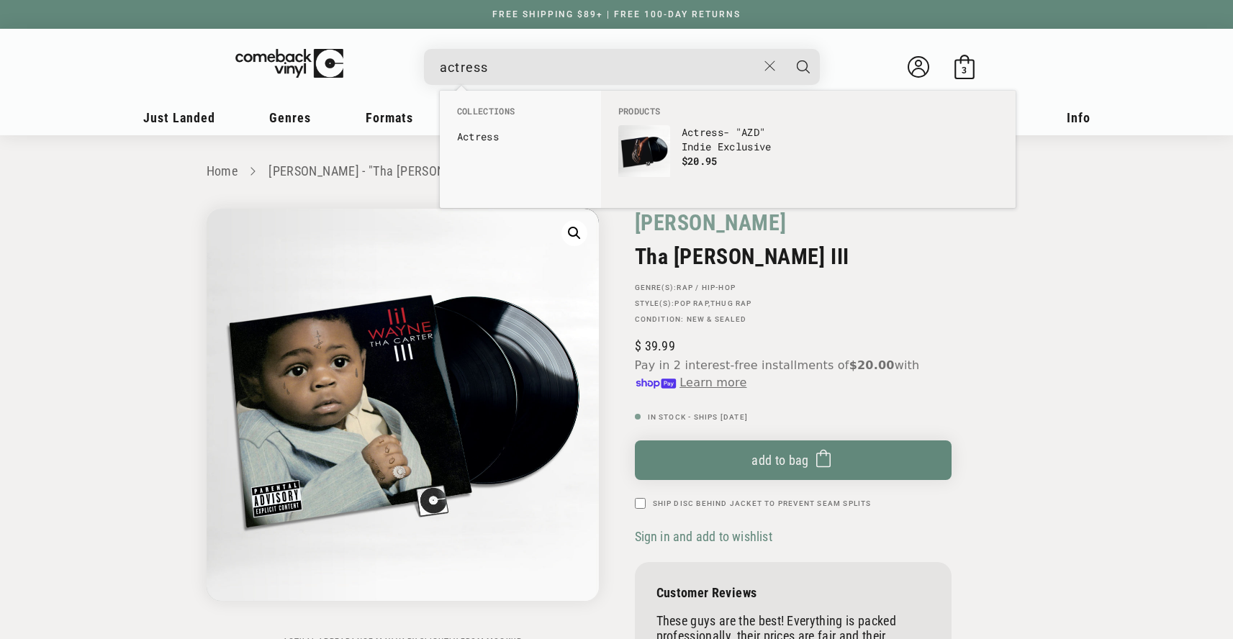
click at [499, 66] on input "actress" at bounding box center [598, 68] width 317 height 30
type input "get rich or"
click at [712, 144] on p "50 Cent - " Get Rich Or Die Tryin'"" at bounding box center [741, 146] width 119 height 43
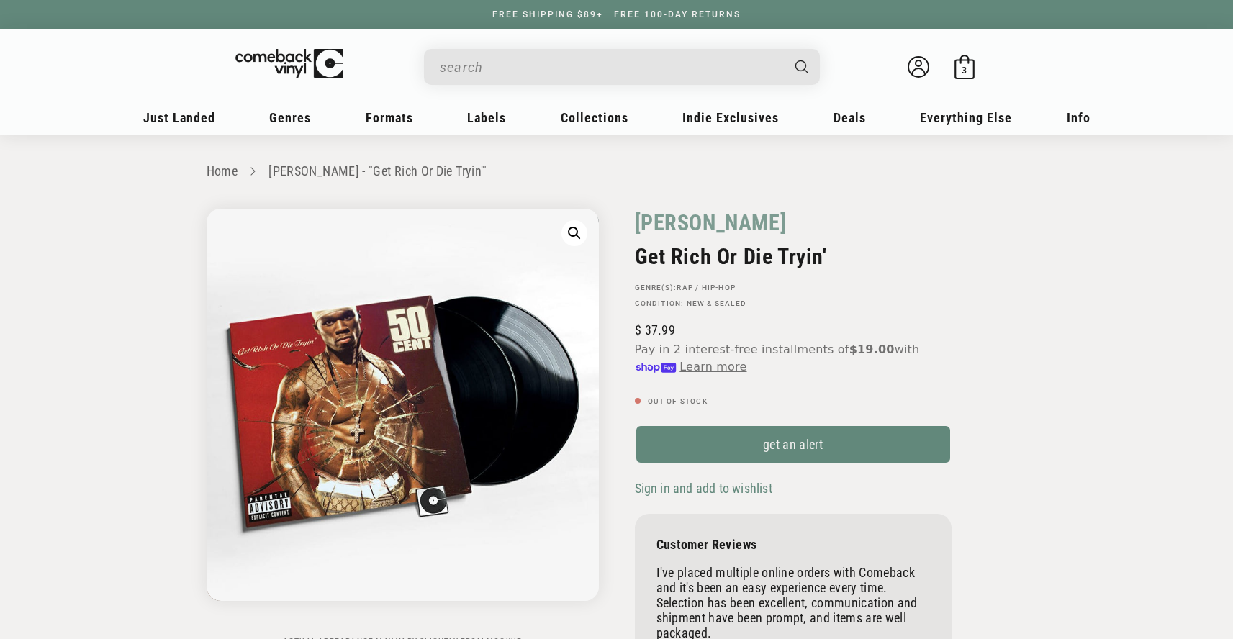
click at [489, 67] on input "When autocomplete results are available use up and down arrows to review and en…" at bounding box center [610, 68] width 341 height 30
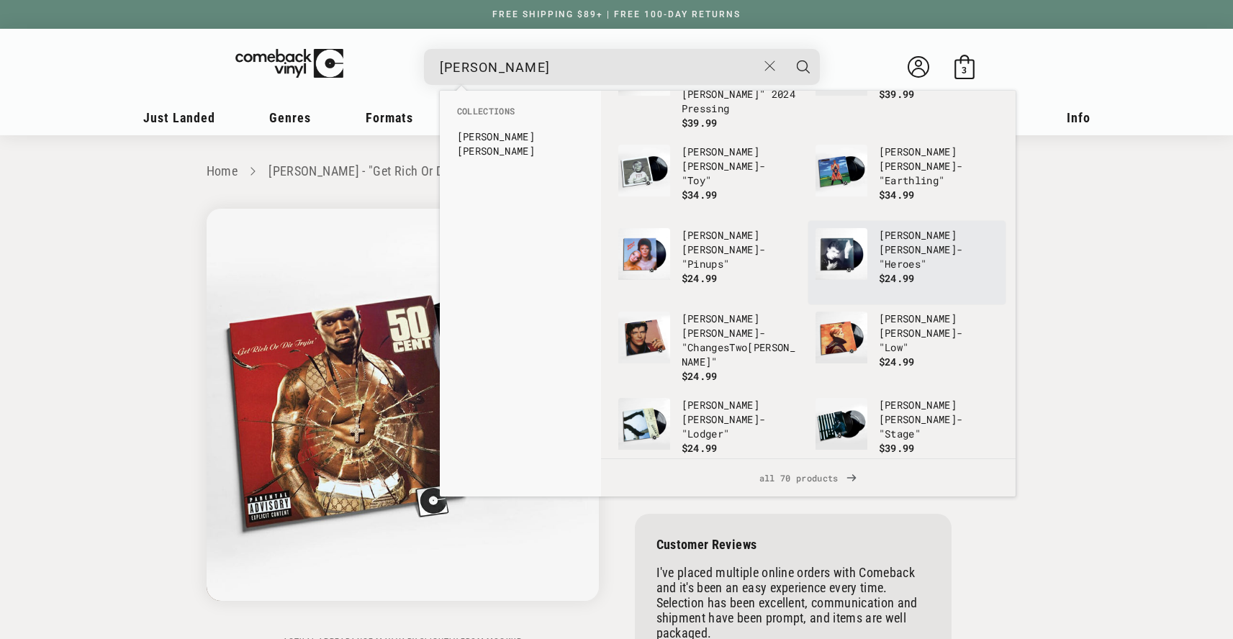
scroll to position [83, 0]
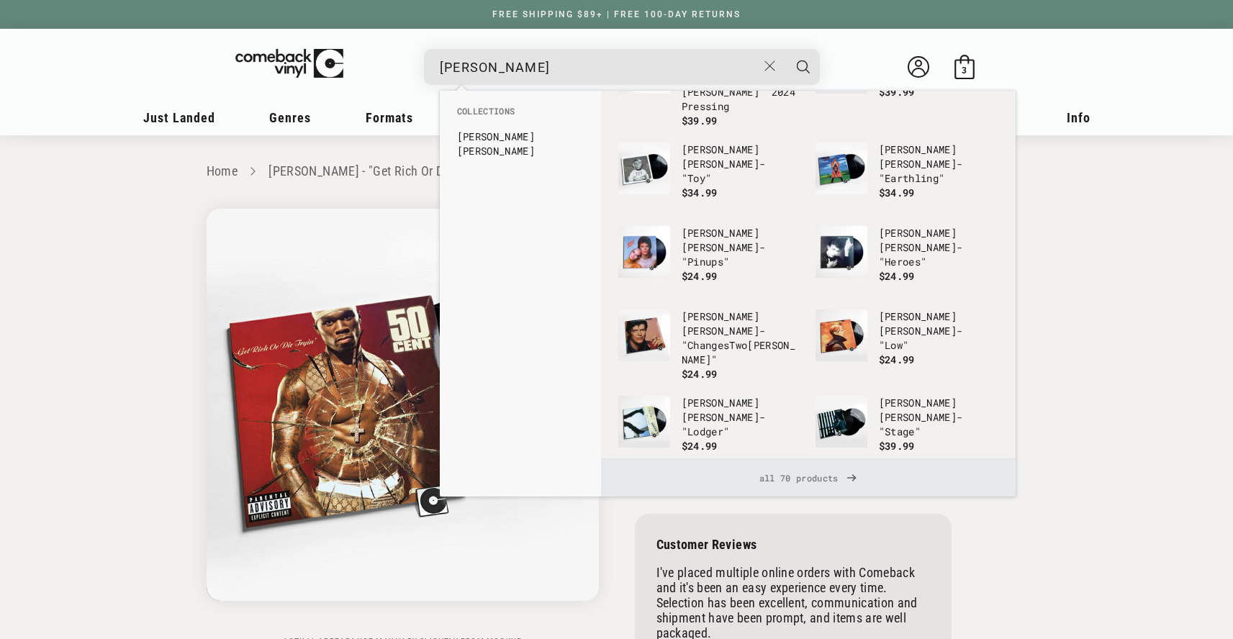
type input "[PERSON_NAME]"
click at [786, 482] on span "all 70 products" at bounding box center [808, 477] width 392 height 37
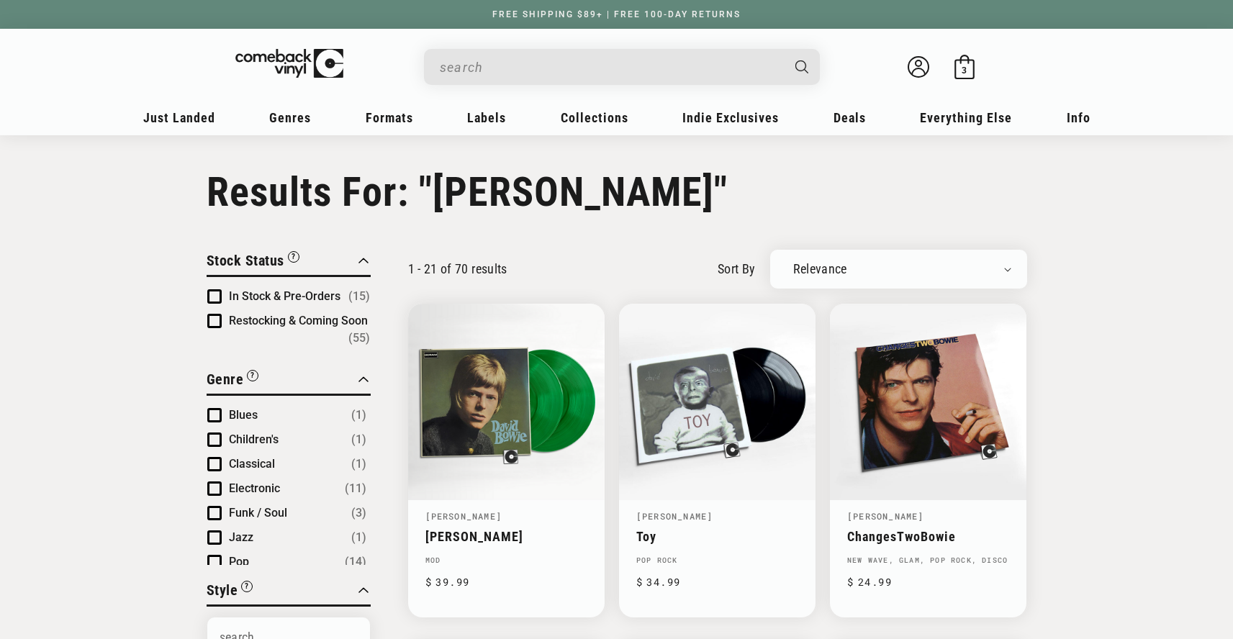
type input "[PERSON_NAME]"
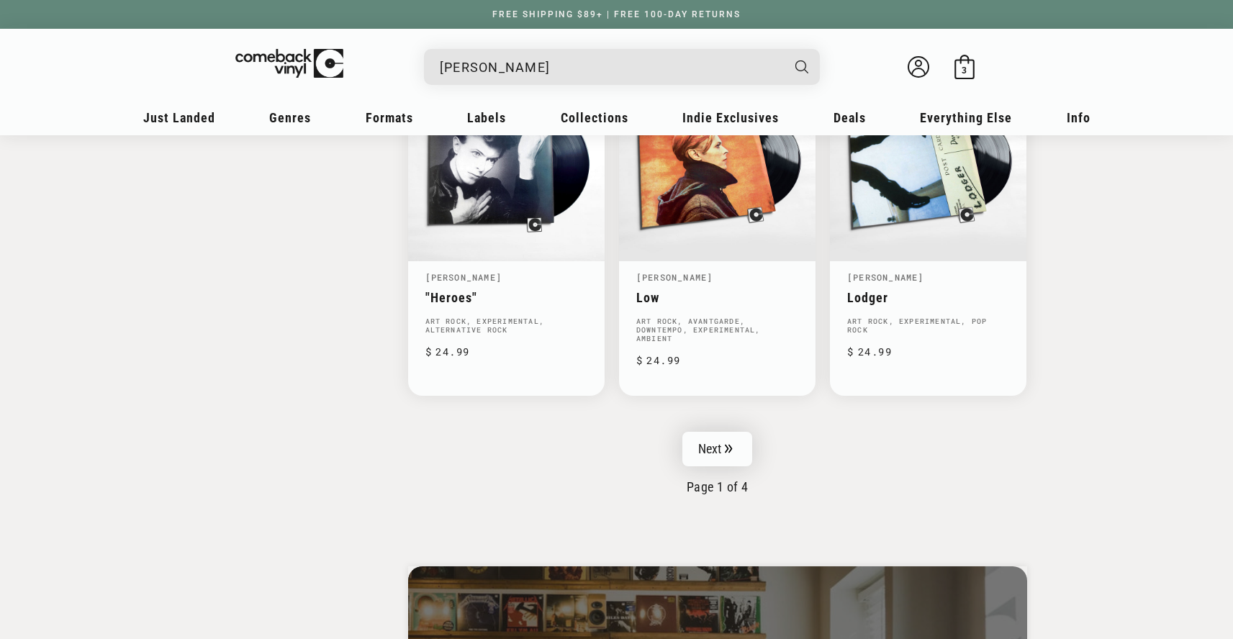
click at [714, 432] on link "Next" at bounding box center [717, 449] width 71 height 35
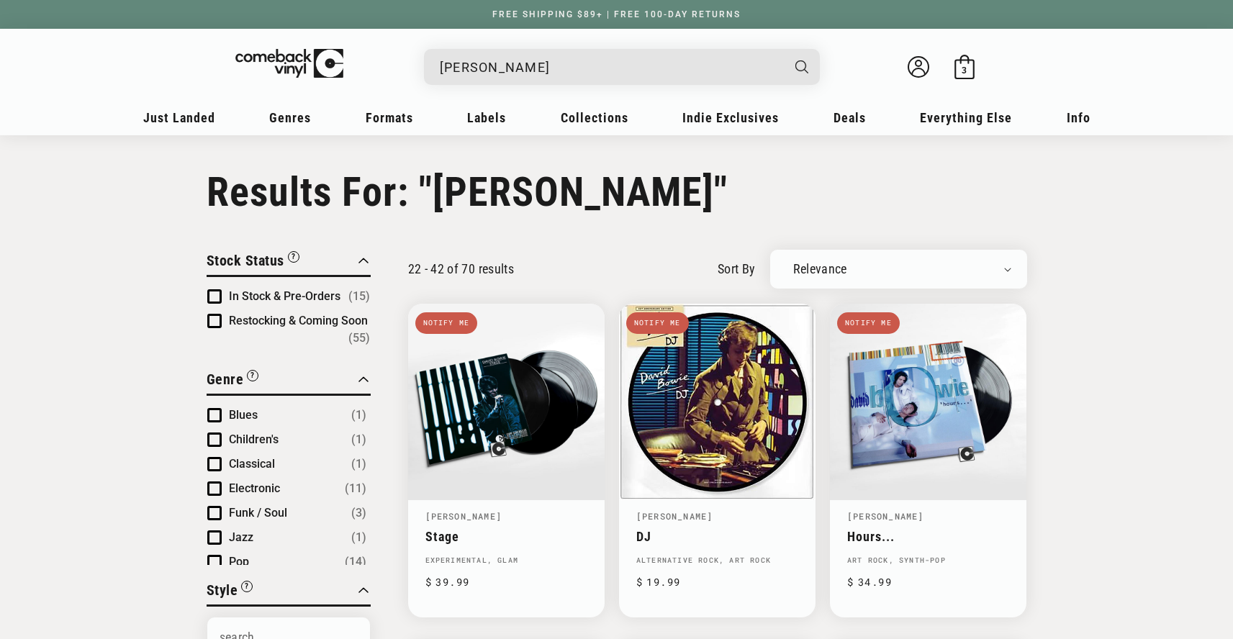
click at [221, 288] on li "In Stock & Pre-Orders (15)" at bounding box center [288, 296] width 163 height 17
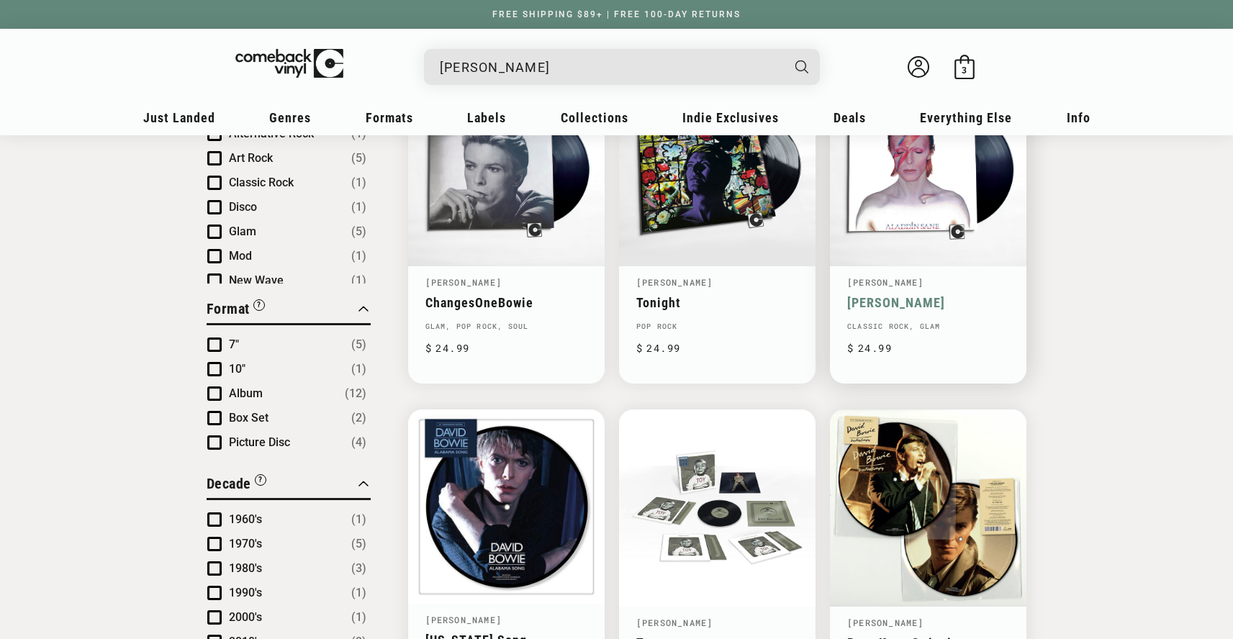
scroll to position [558, 0]
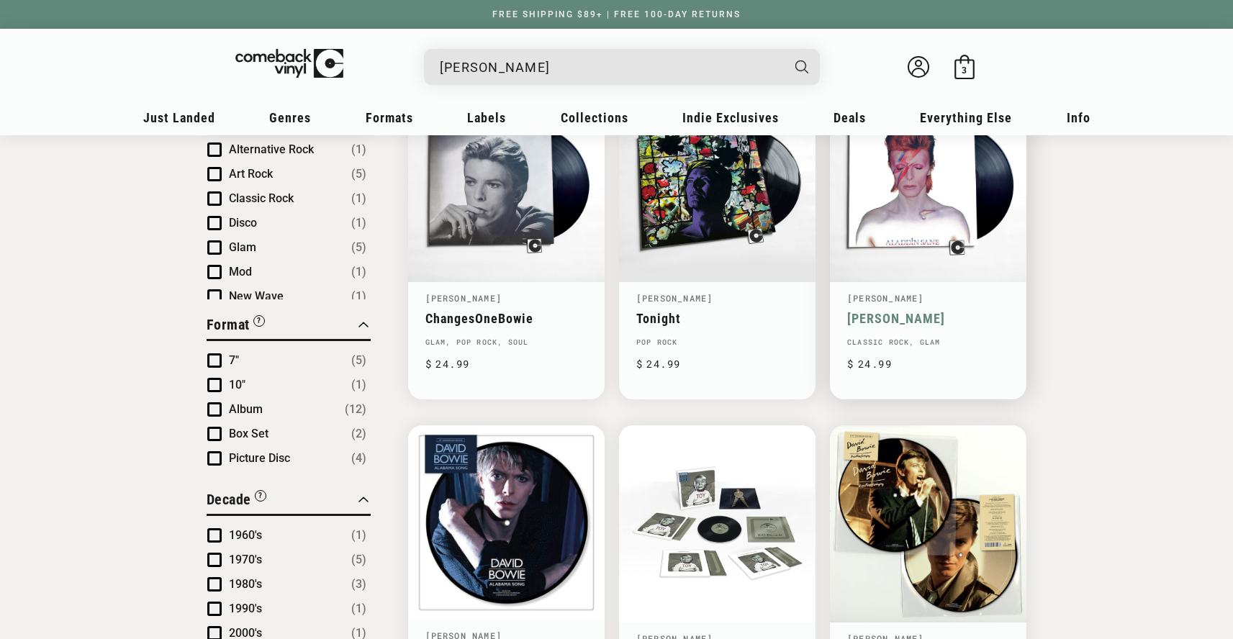
click at [861, 311] on link "[PERSON_NAME]" at bounding box center [928, 318] width 162 height 15
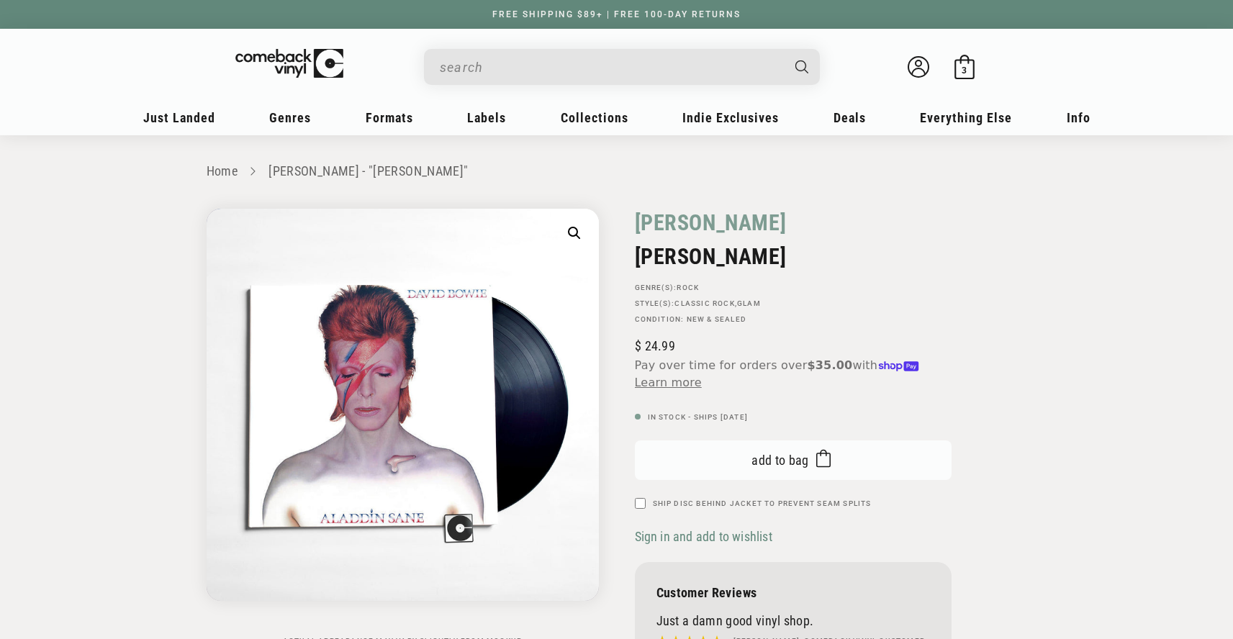
click at [809, 453] on span "submit" at bounding box center [820, 460] width 22 height 26
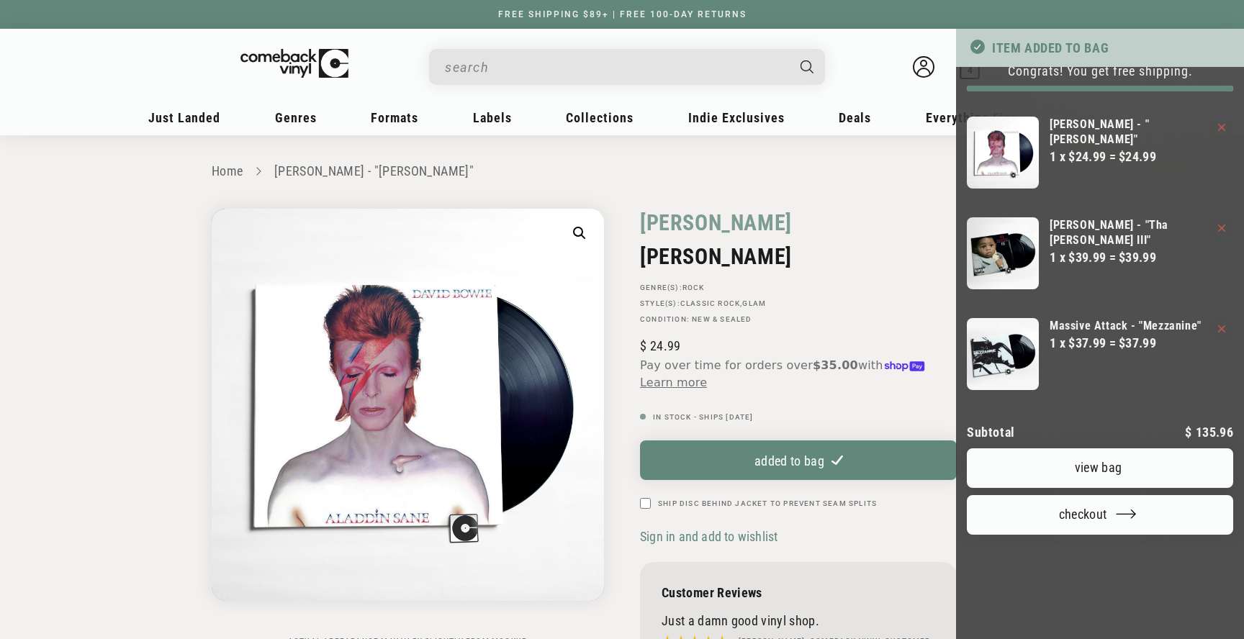
click at [494, 69] on div at bounding box center [622, 319] width 1244 height 639
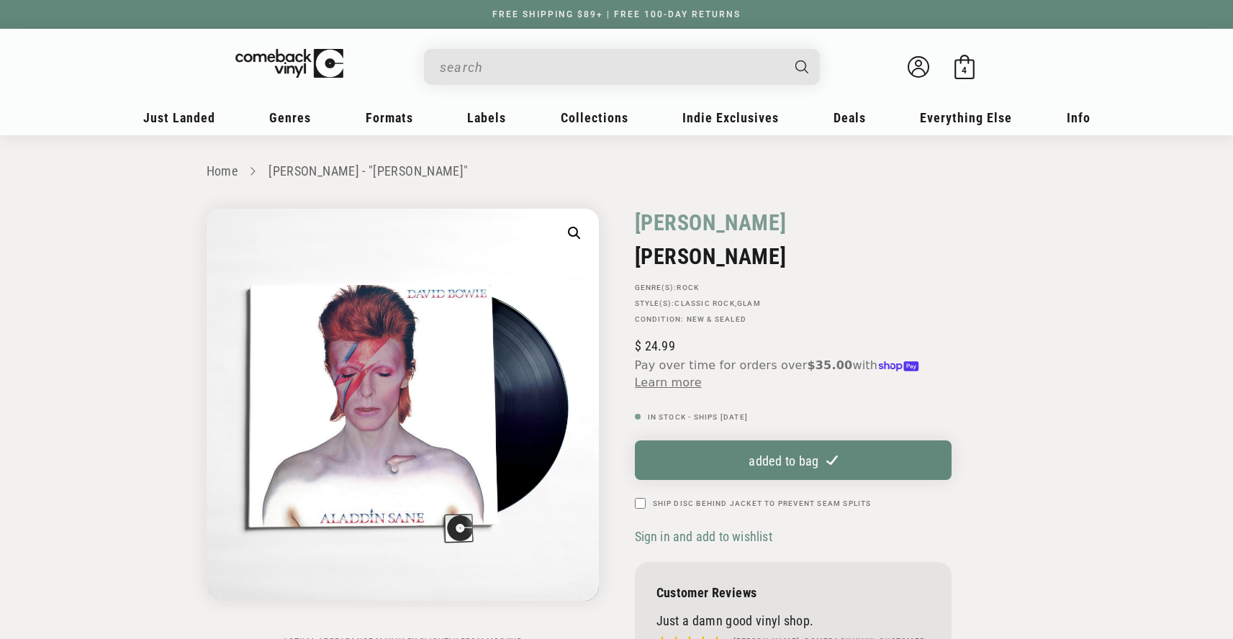
click at [504, 68] on input "When autocomplete results are available use up and down arrows to review and en…" at bounding box center [610, 68] width 341 height 30
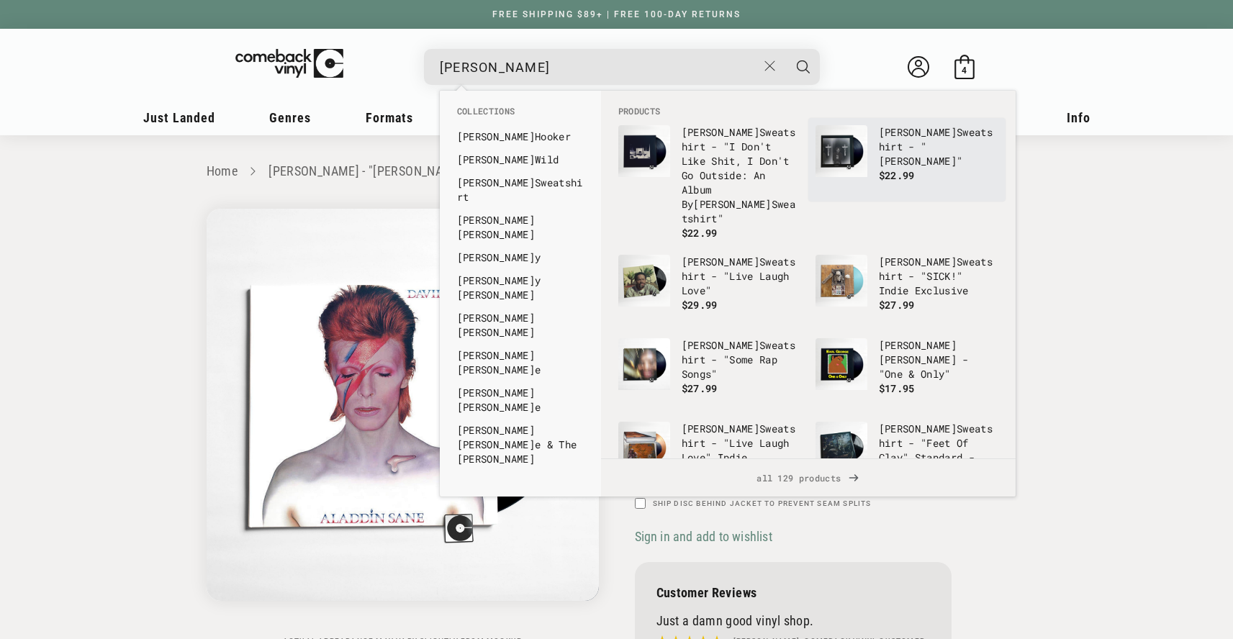
type input "earl"
click at [912, 153] on p "Earl Sweatshirt - "Doris"" at bounding box center [938, 146] width 119 height 43
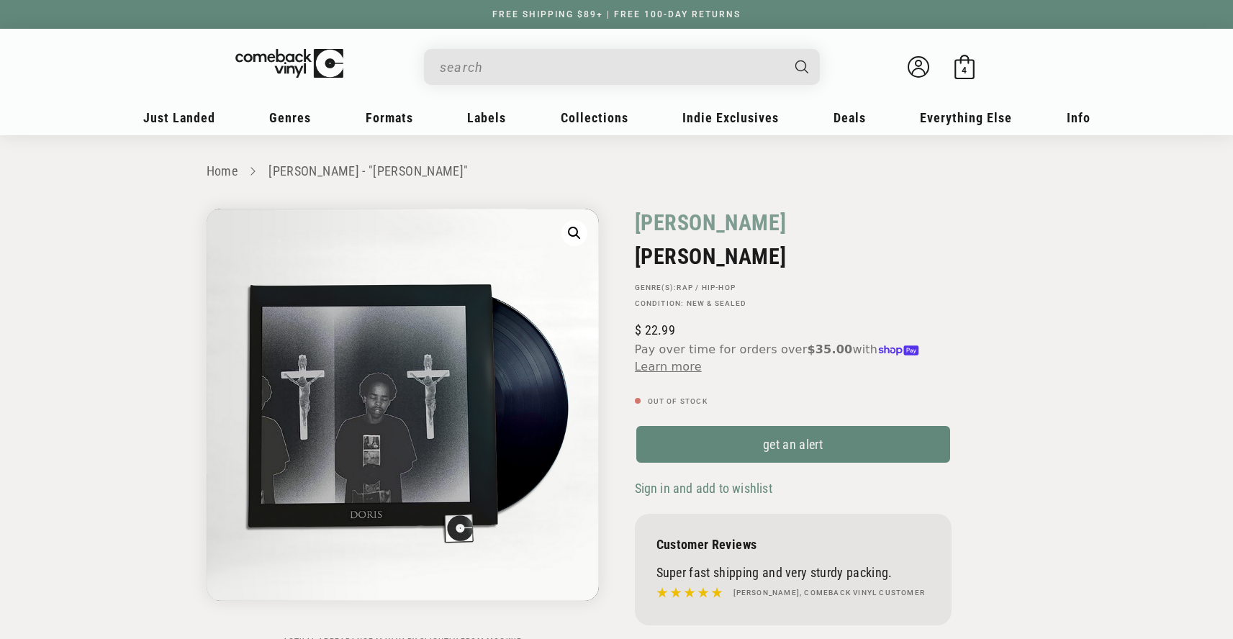
click at [537, 71] on input "When autocomplete results are available use up and down arrows to review and en…" at bounding box center [610, 68] width 341 height 30
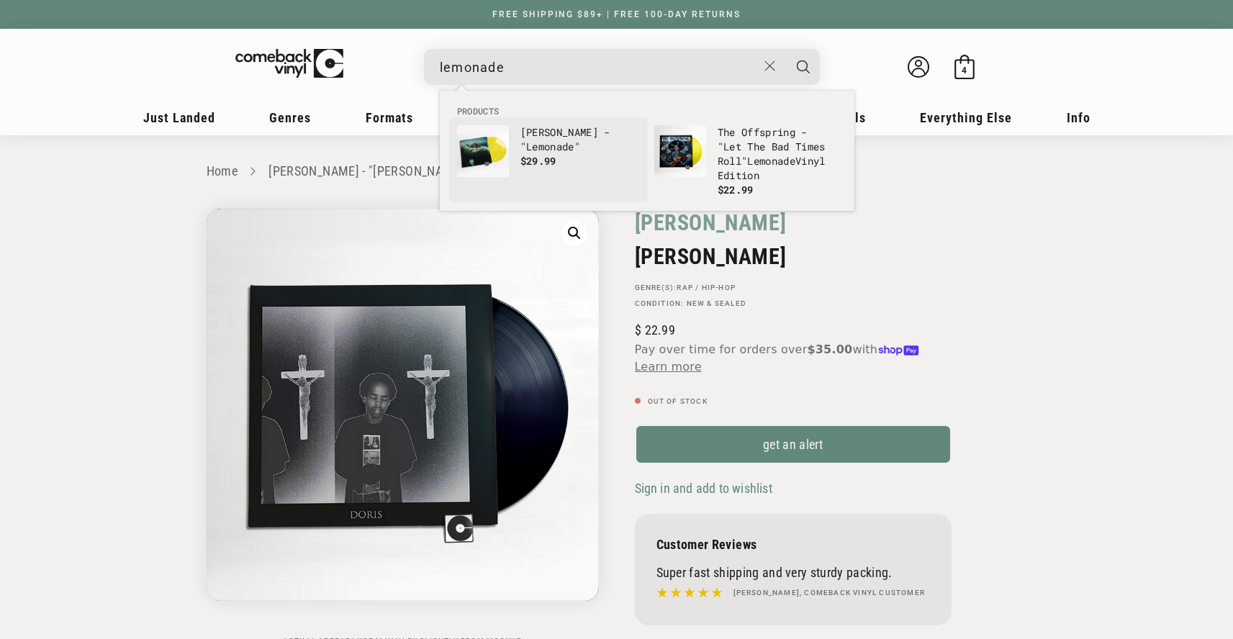
type input "lemonade"
click at [558, 146] on b "Lemonade" at bounding box center [550, 147] width 48 height 14
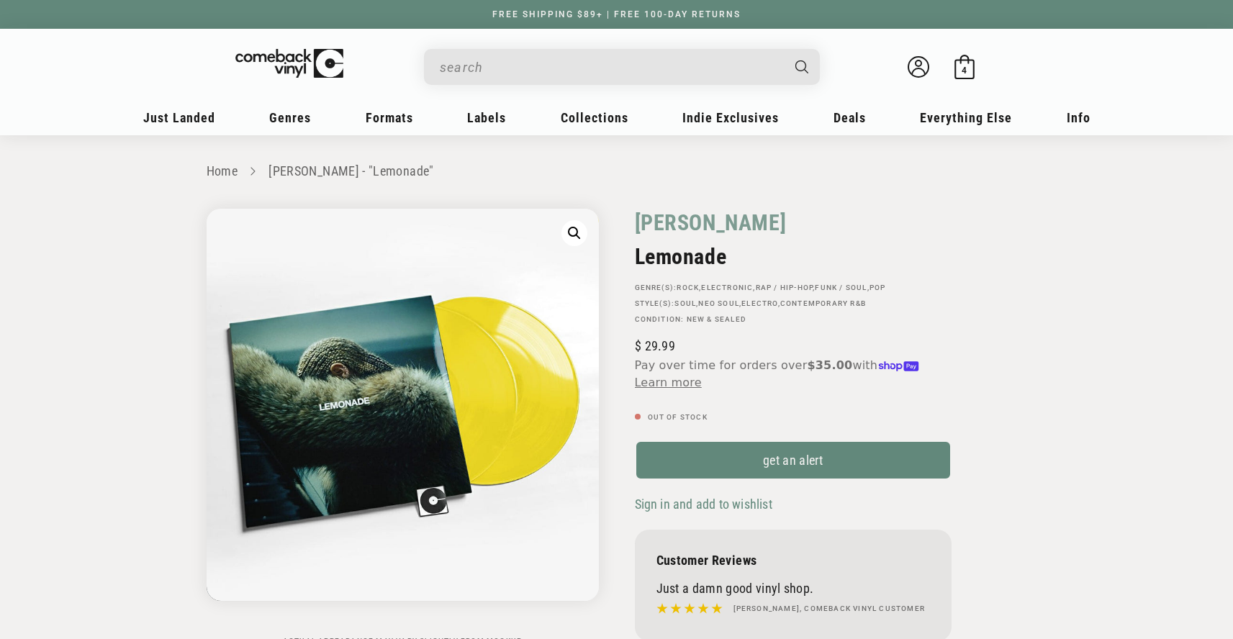
click at [560, 62] on input "When autocomplete results are available use up and down arrows to review and en…" at bounding box center [610, 68] width 341 height 30
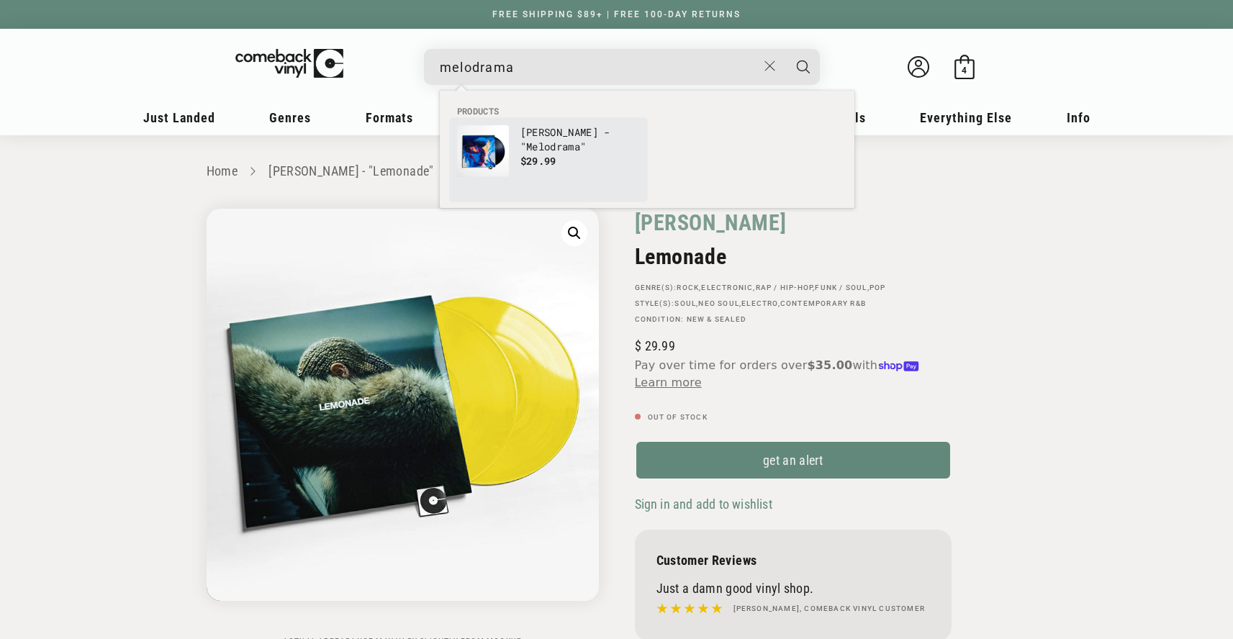
type input "melodrama"
click at [591, 164] on link "[PERSON_NAME] - " Melodrama " $29.99" at bounding box center [548, 159] width 183 height 69
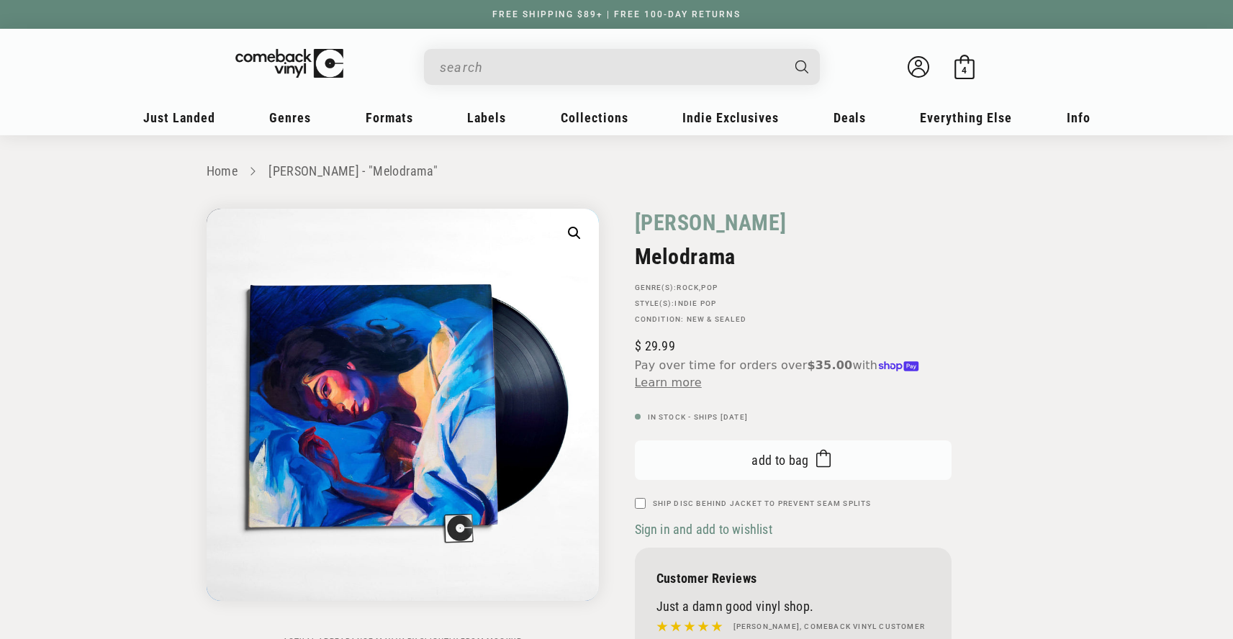
click at [787, 467] on span "Add to bag" at bounding box center [780, 460] width 58 height 15
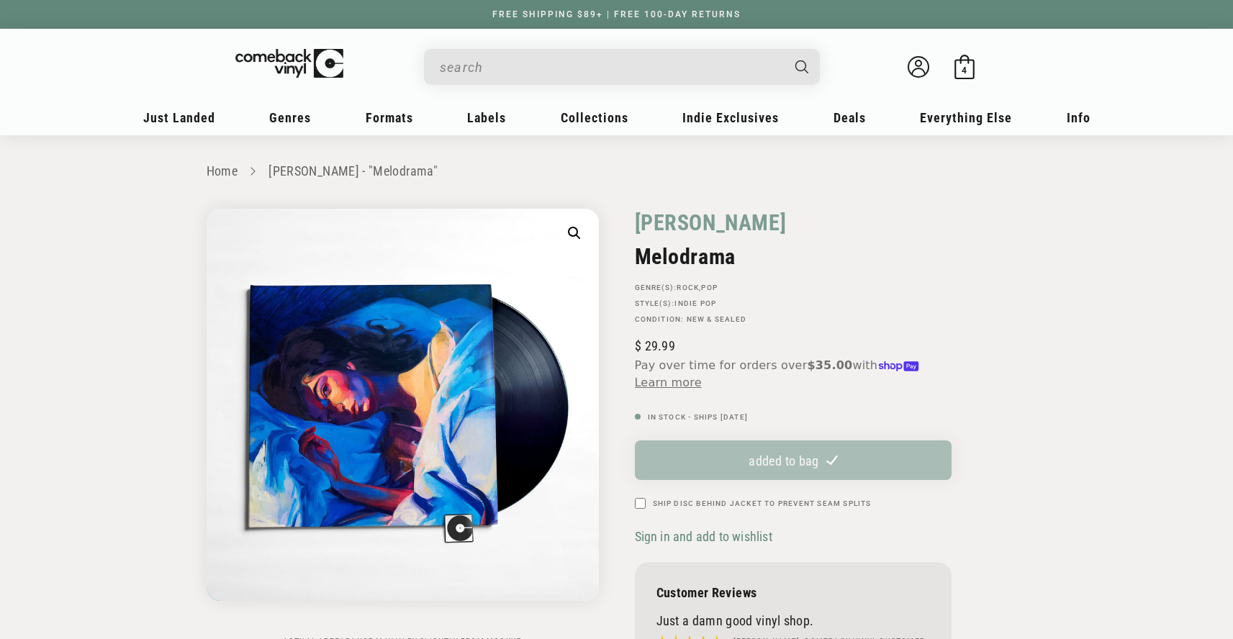
click at [494, 63] on input "When autocomplete results are available use up and down arrows to review and en…" at bounding box center [610, 68] width 341 height 30
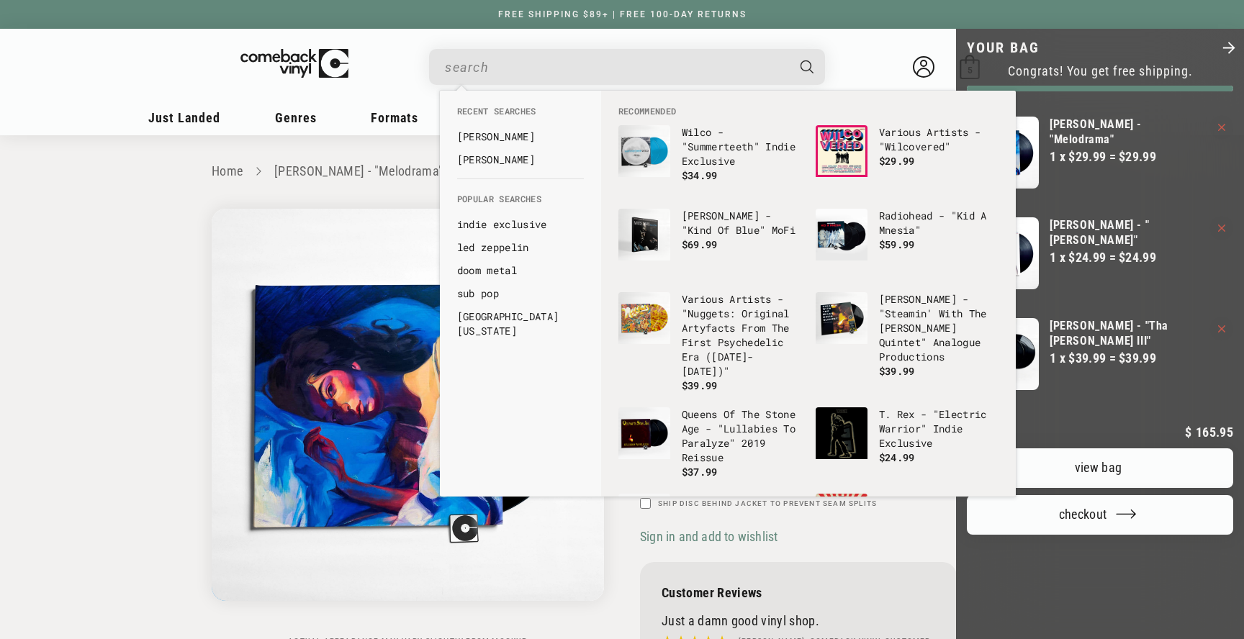
click at [494, 63] on div at bounding box center [622, 319] width 1244 height 639
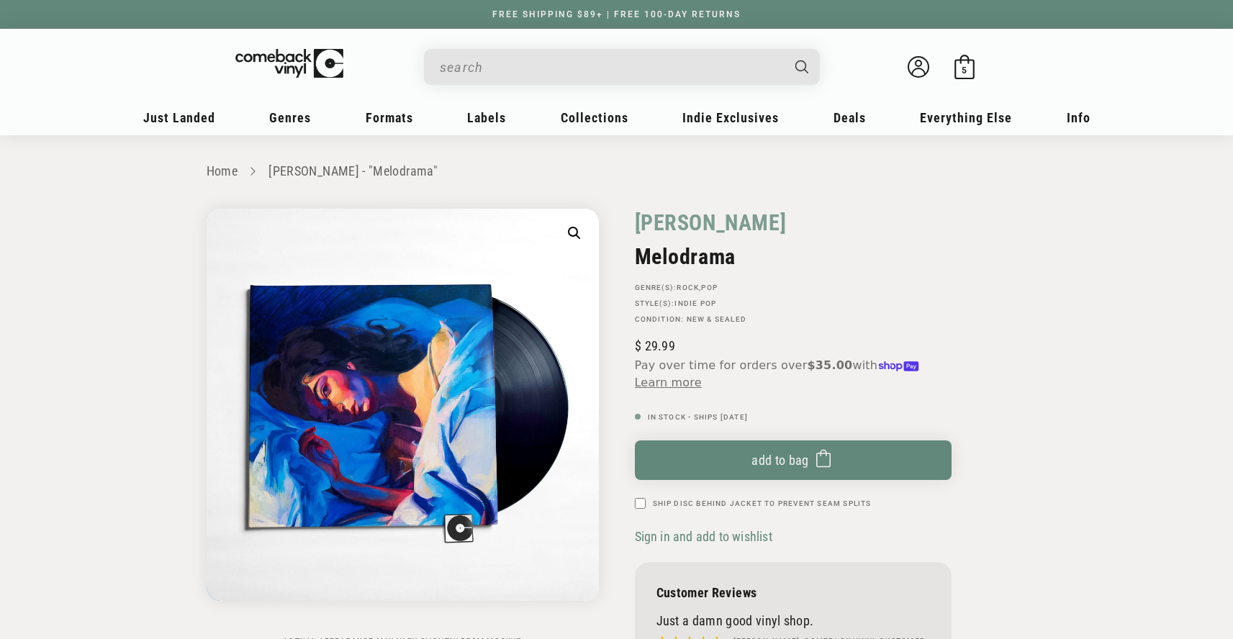
click at [457, 65] on input "When autocomplete results are available use up and down arrows to review and en…" at bounding box center [610, 68] width 341 height 30
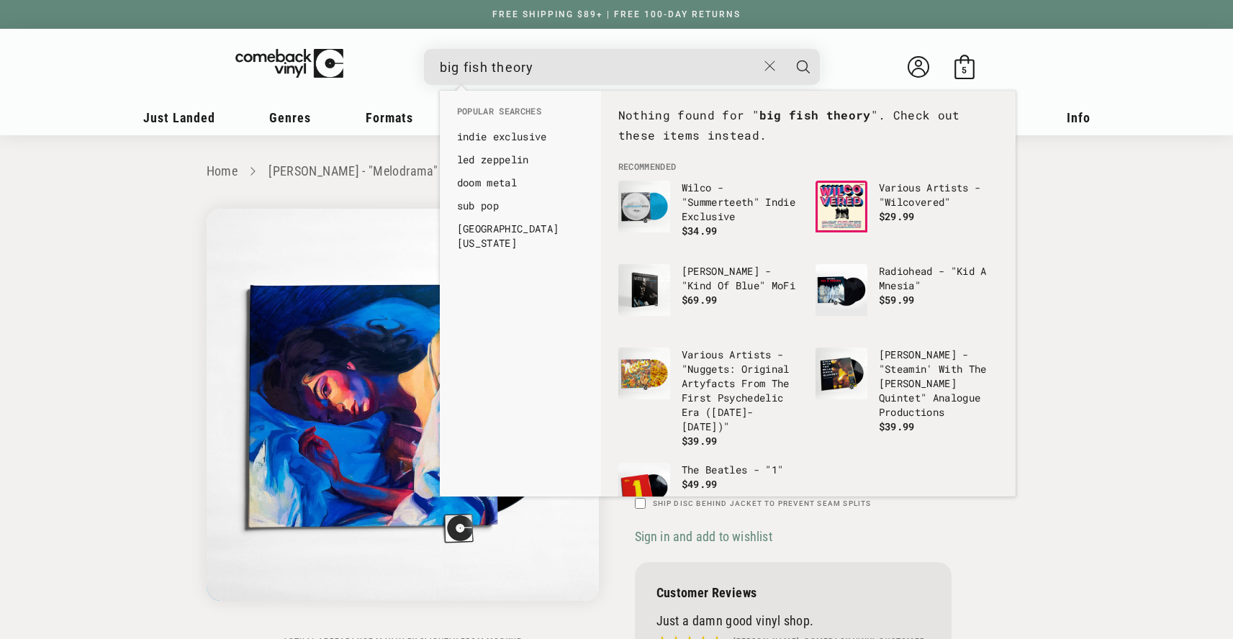
click at [457, 65] on input "big fish theory" at bounding box center [598, 68] width 317 height 30
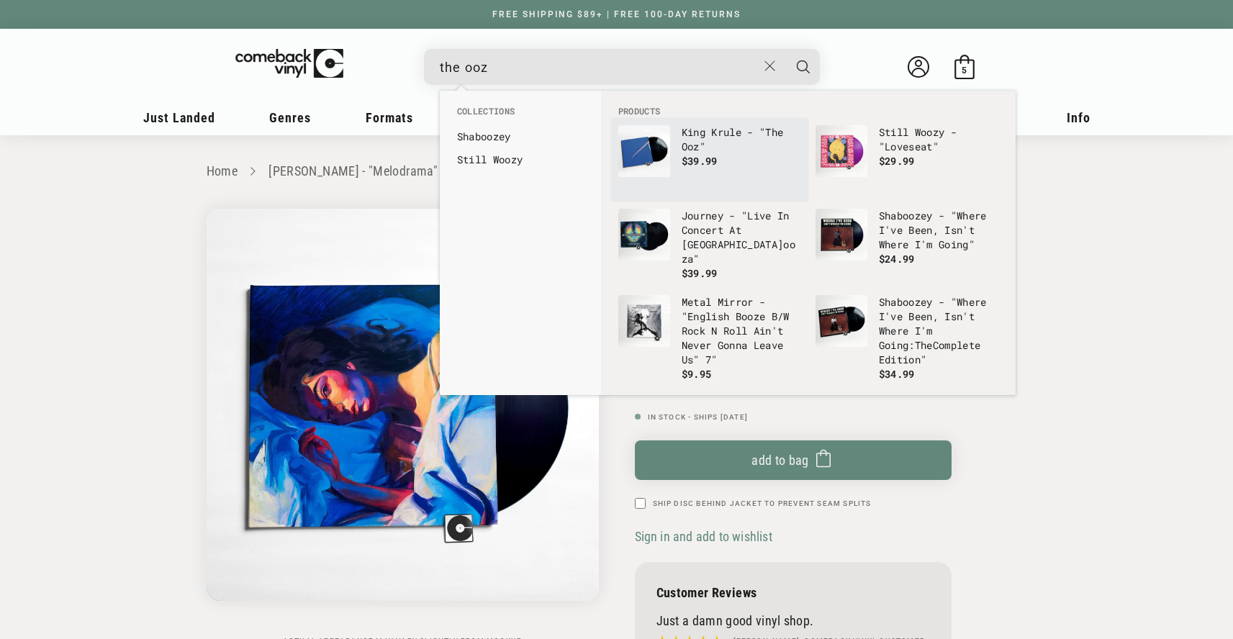
type input "the ooz"
click at [737, 176] on link "King Krule - " The Ooz " $39.99" at bounding box center [709, 159] width 183 height 69
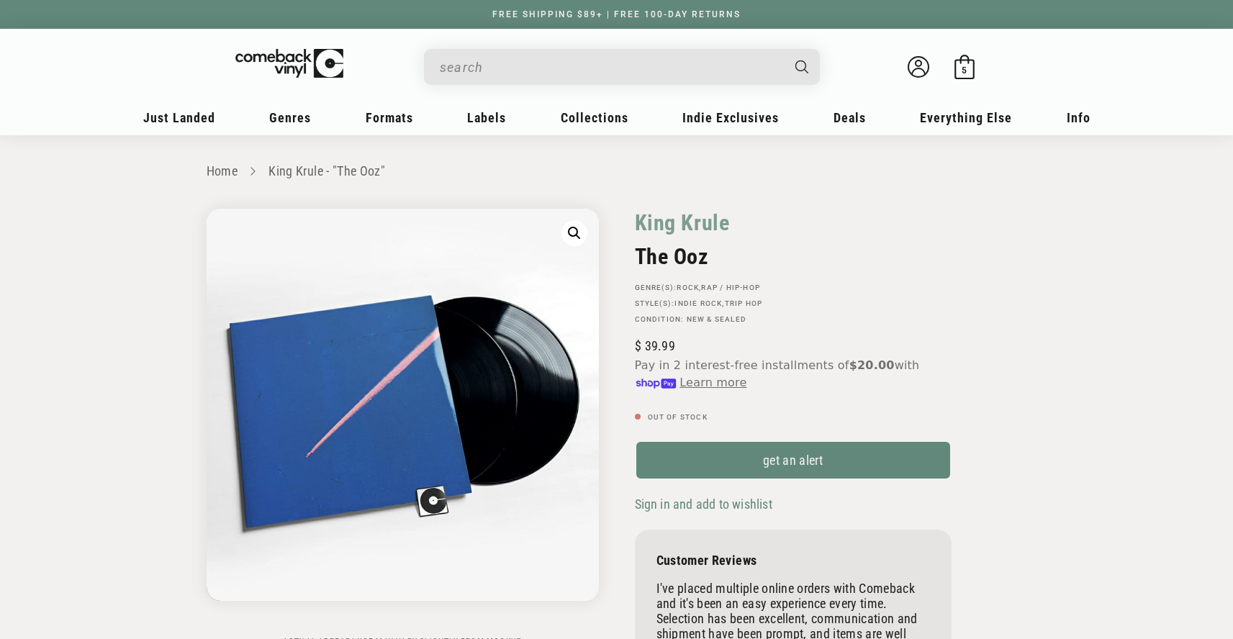
click at [530, 77] on input "When autocomplete results are available use up and down arrows to review and en…" at bounding box center [610, 68] width 341 height 30
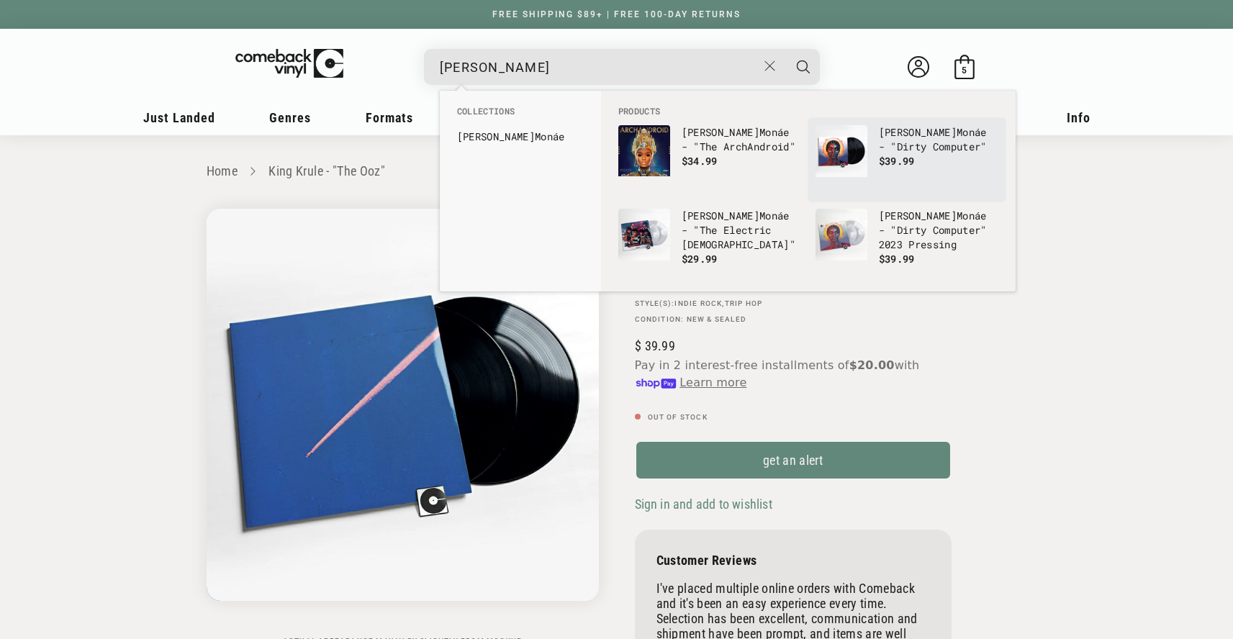
type input "janelle monae"
click at [876, 160] on link "Janelle Monáe - "Dirty Computer" $39.99" at bounding box center [906, 159] width 183 height 69
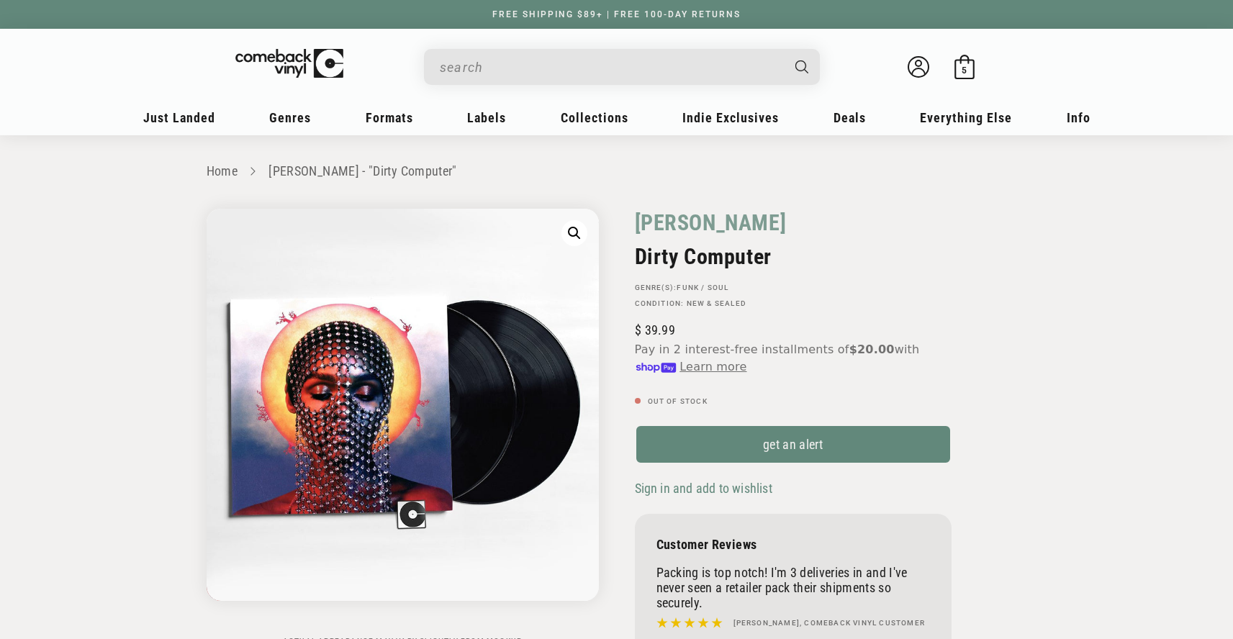
click at [620, 78] on input "When autocomplete results are available use up and down arrows to review and en…" at bounding box center [610, 68] width 341 height 30
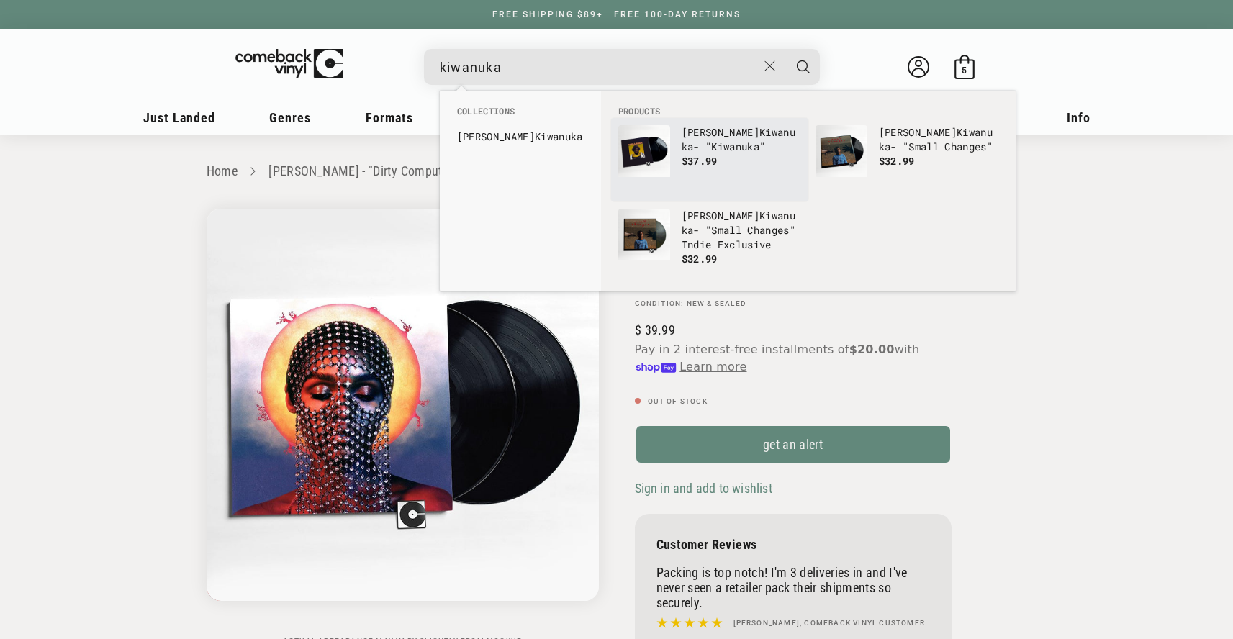
type input "kiwanuka"
click at [766, 154] on p "$37.99" at bounding box center [741, 161] width 119 height 14
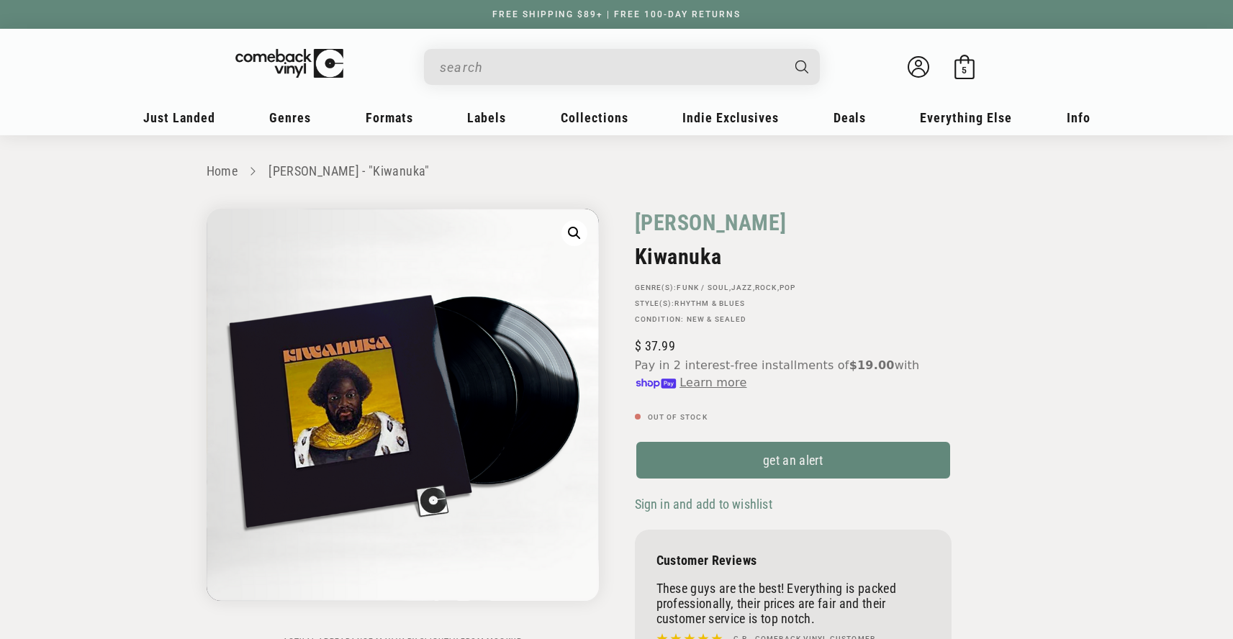
click at [495, 73] on input "When autocomplete results are available use up and down arrows to review and en…" at bounding box center [610, 68] width 341 height 30
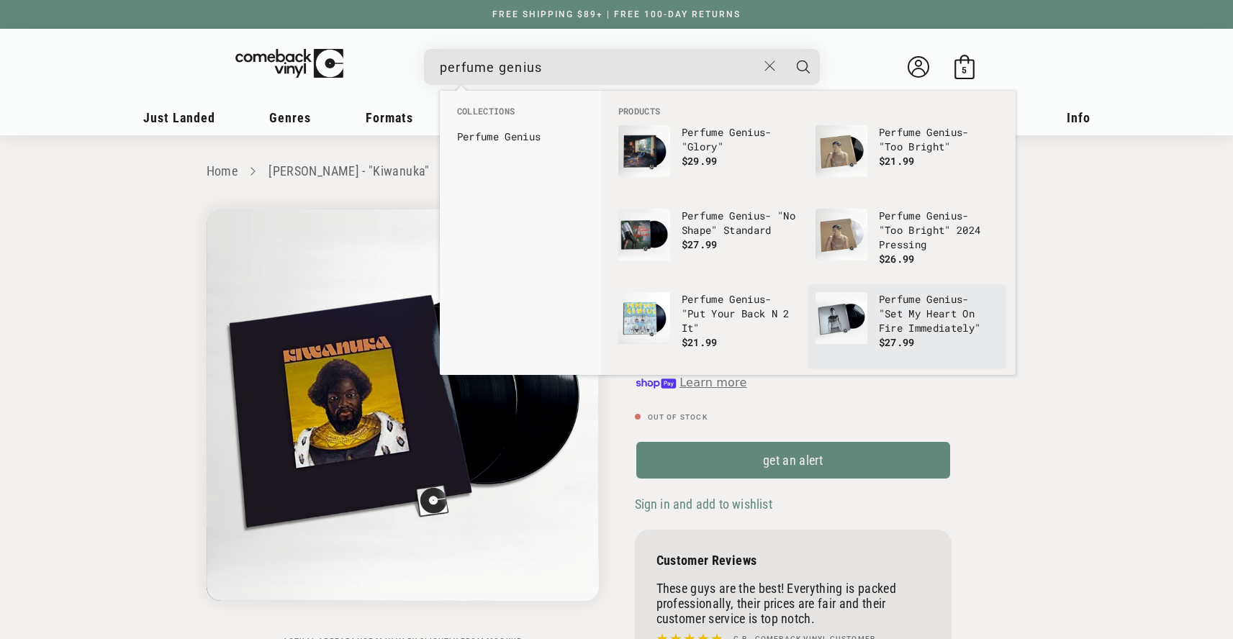
type input "perfume genius"
click at [887, 288] on li "Perfume Genius - "Set My Heart On Fire Immediately" $27.99" at bounding box center [906, 326] width 197 height 83
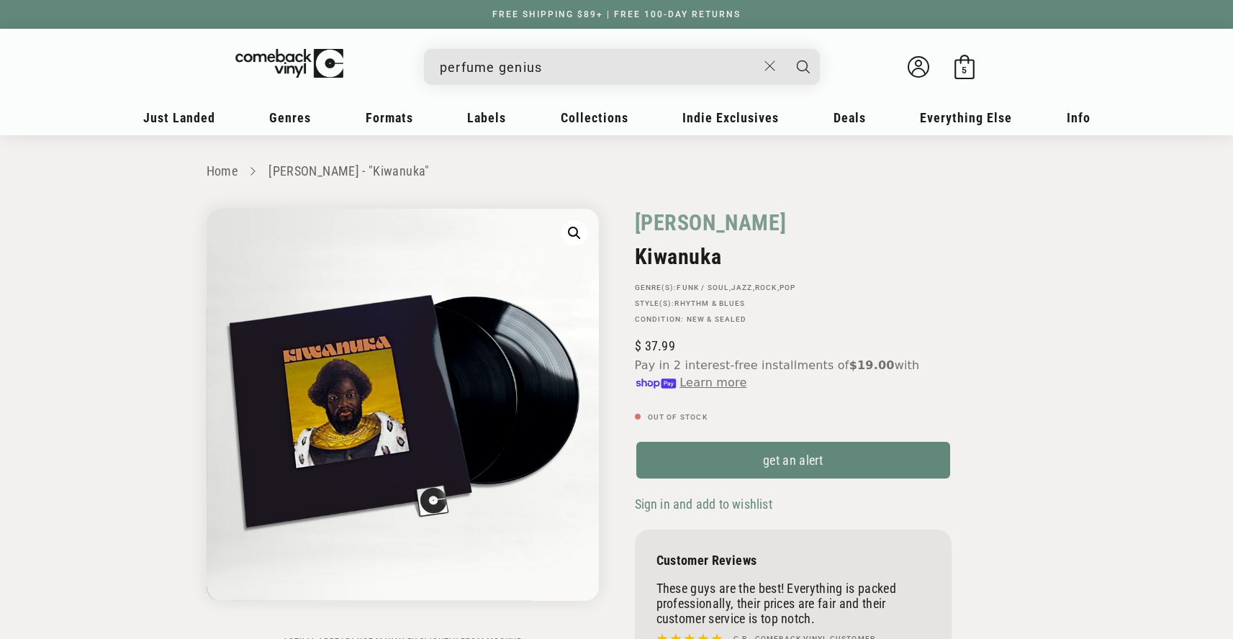
click at [547, 55] on input "perfume genius" at bounding box center [598, 68] width 317 height 30
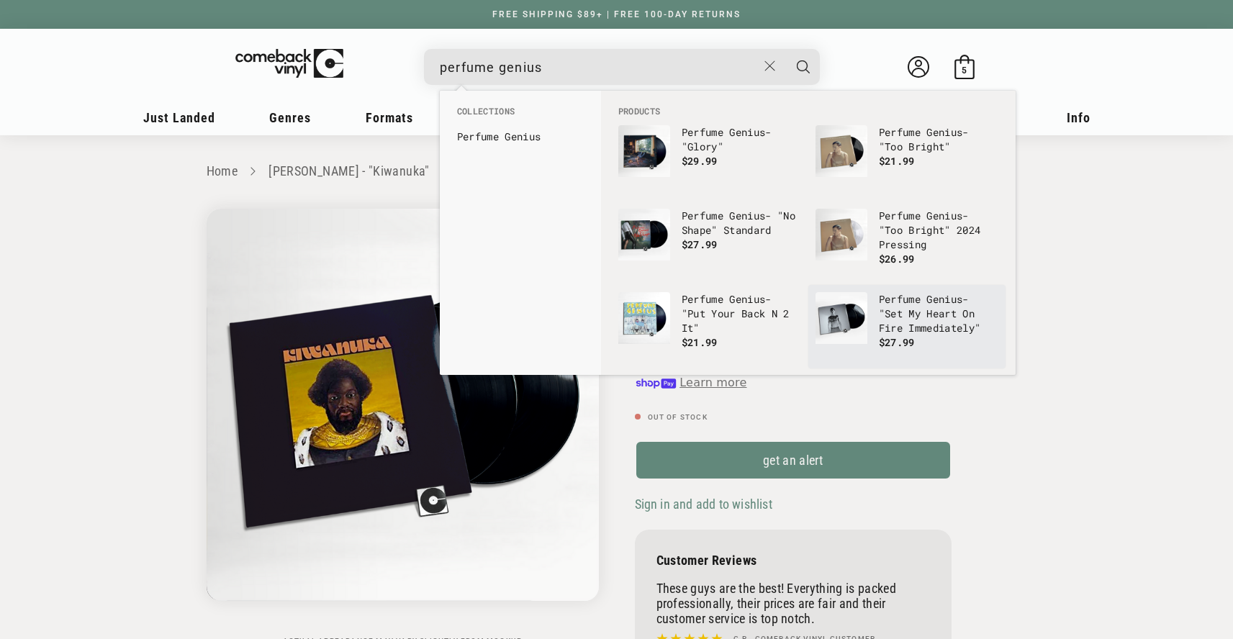
click at [885, 321] on p "Perfume Genius - "Set My Heart On Fire Immediately"" at bounding box center [938, 313] width 119 height 43
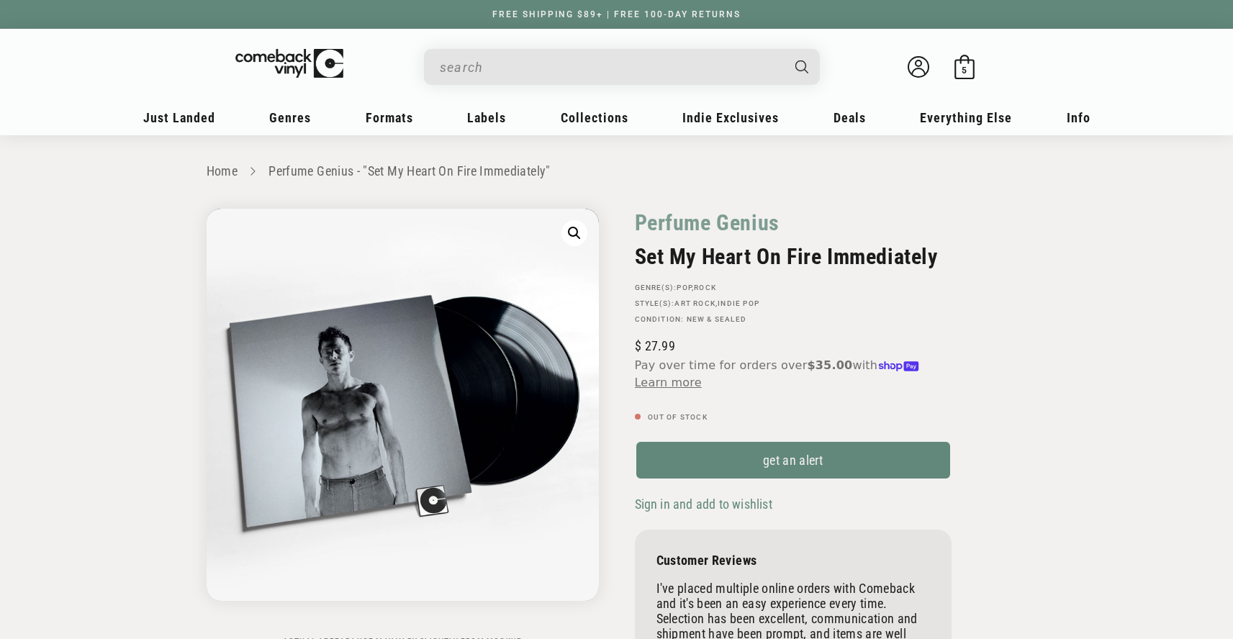
click at [523, 63] on input "When autocomplete results are available use up and down arrows to review and en…" at bounding box center [610, 68] width 341 height 30
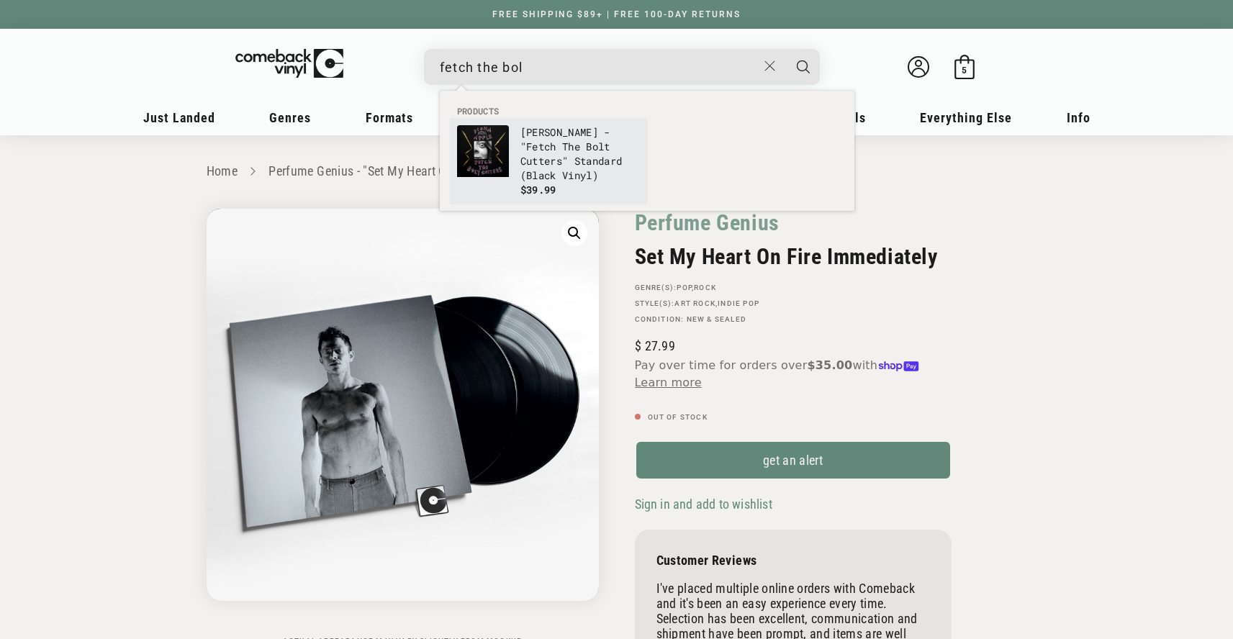
type input "fetch the bol"
click at [562, 136] on p "Fiona Apple - " Fetch The Bol t Cutters" Standard (Black Vinyl)" at bounding box center [579, 154] width 119 height 58
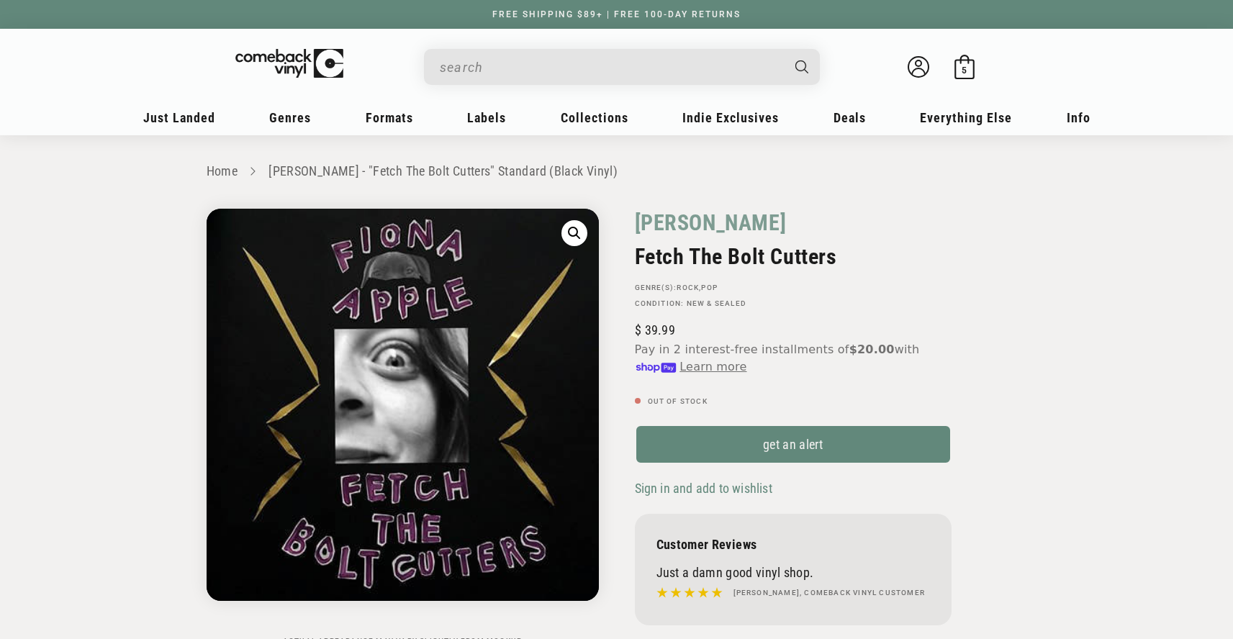
click at [499, 65] on input "When autocomplete results are available use up and down arrows to review and en…" at bounding box center [610, 68] width 341 height 30
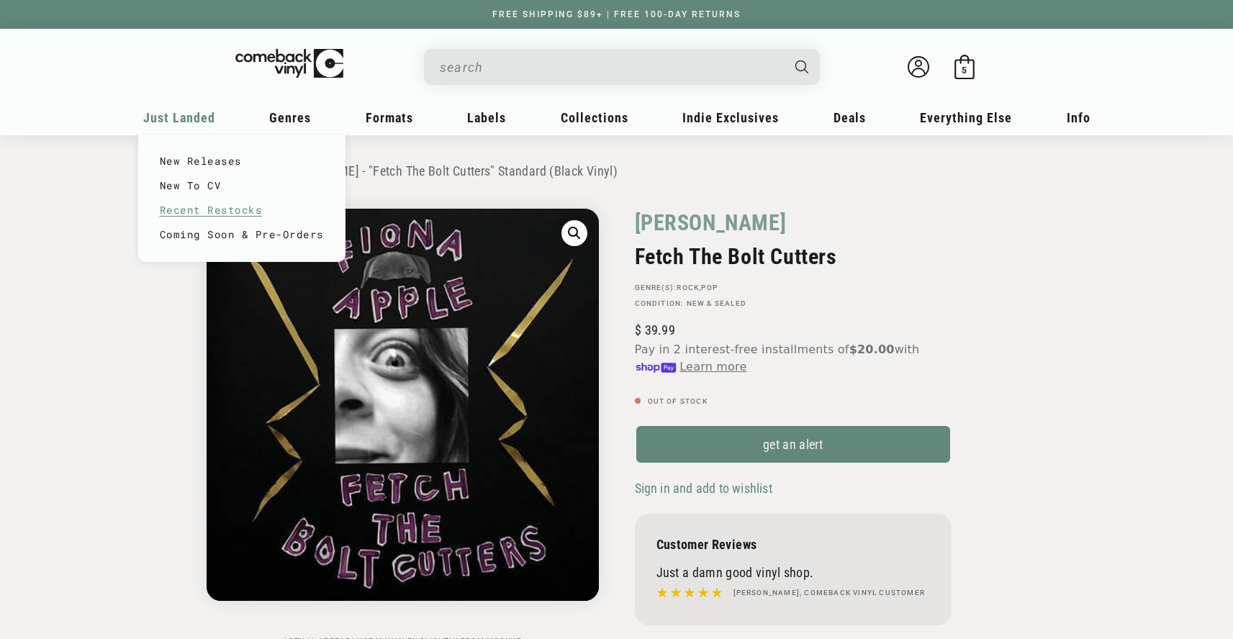
click at [236, 209] on link "Recent Restocks" at bounding box center [242, 210] width 164 height 24
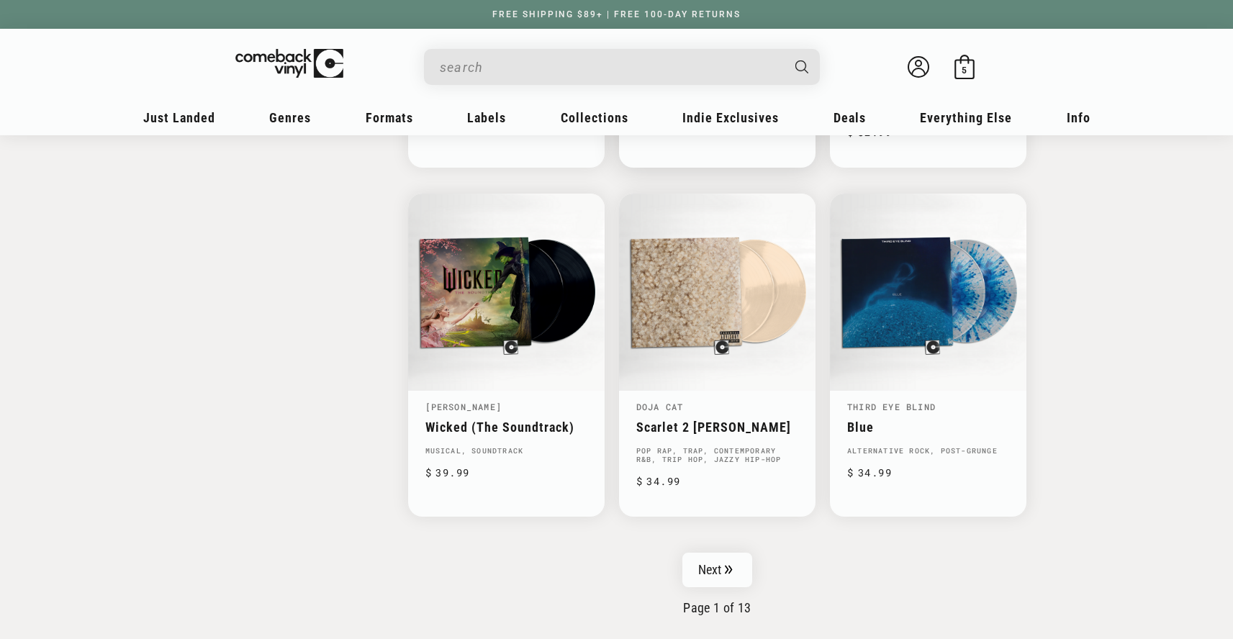
scroll to position [2346, 0]
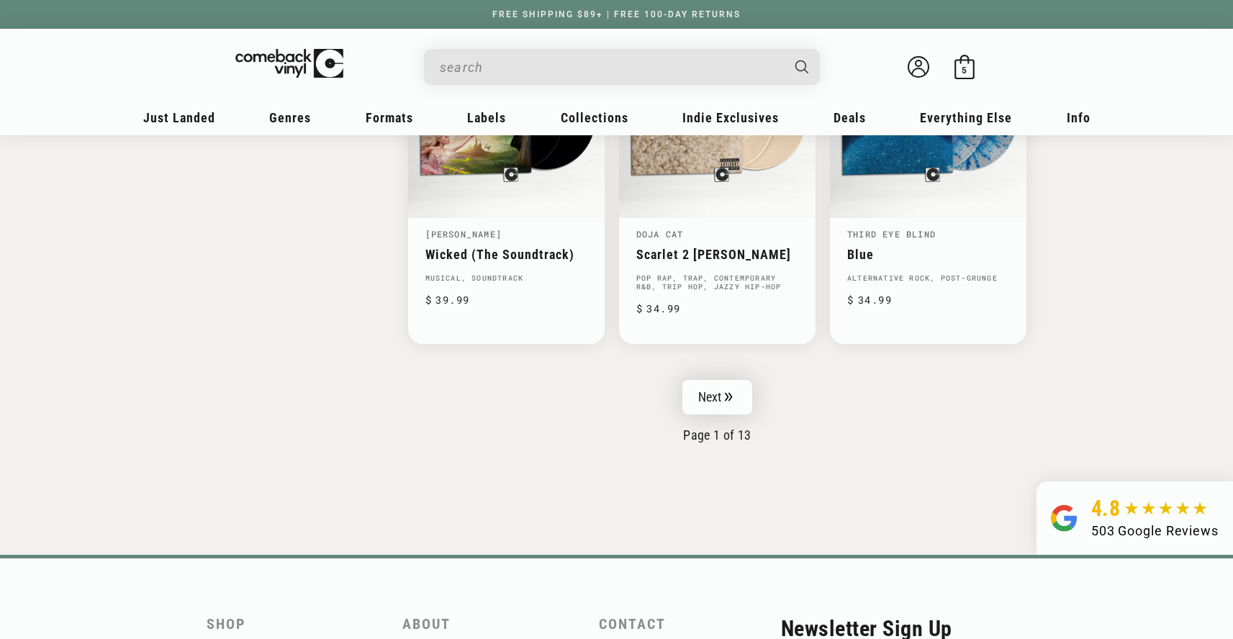
click at [738, 386] on link "Next" at bounding box center [717, 397] width 71 height 35
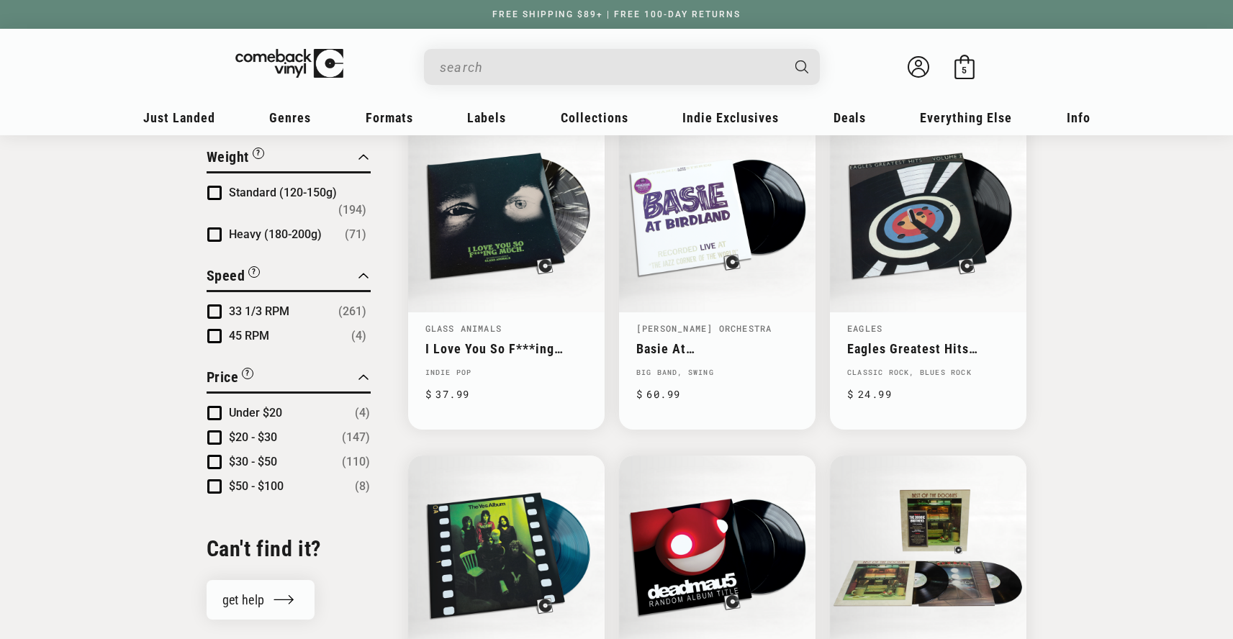
scroll to position [1249, 0]
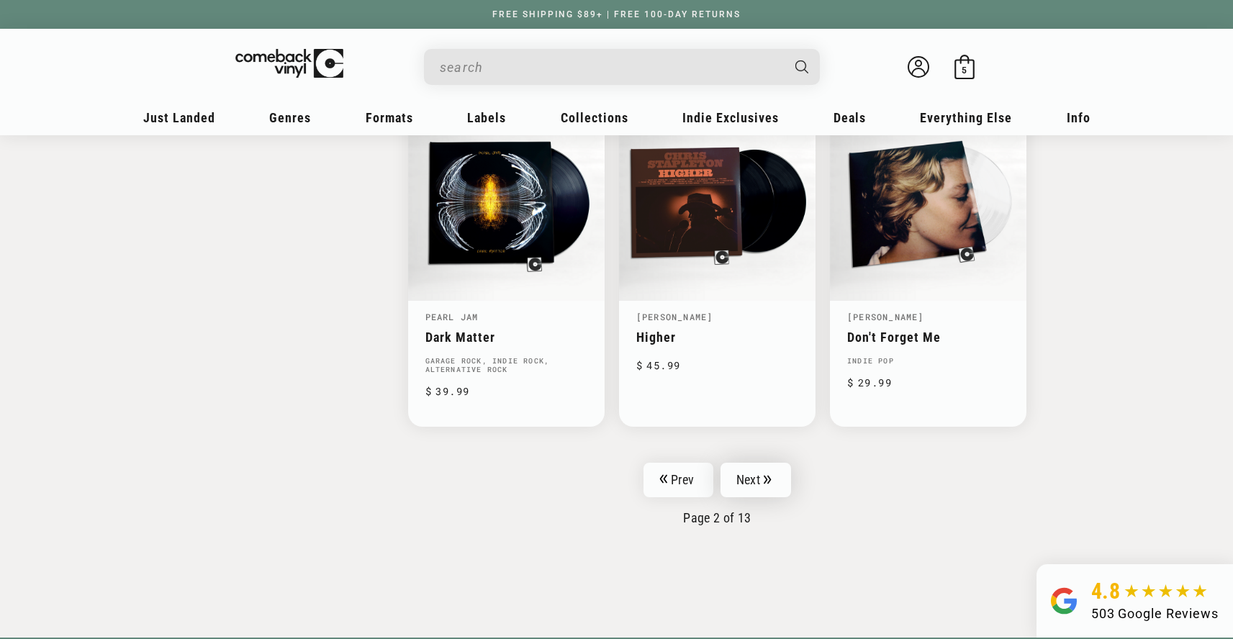
click at [759, 463] on link "Next" at bounding box center [755, 480] width 71 height 35
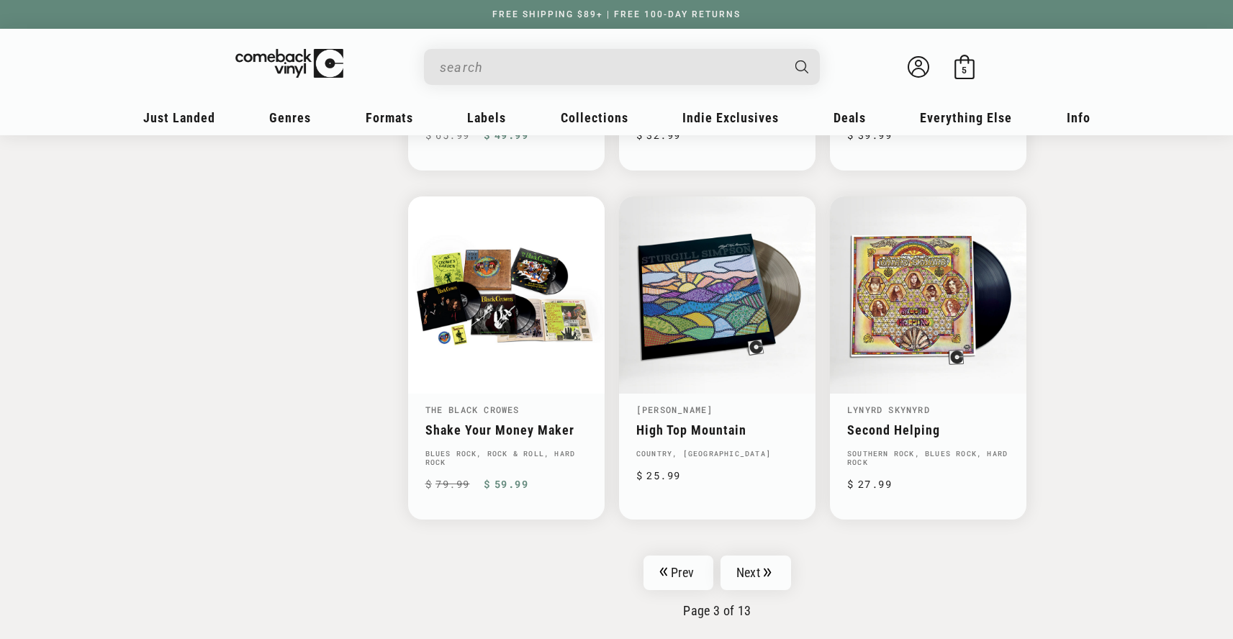
scroll to position [2190, 0]
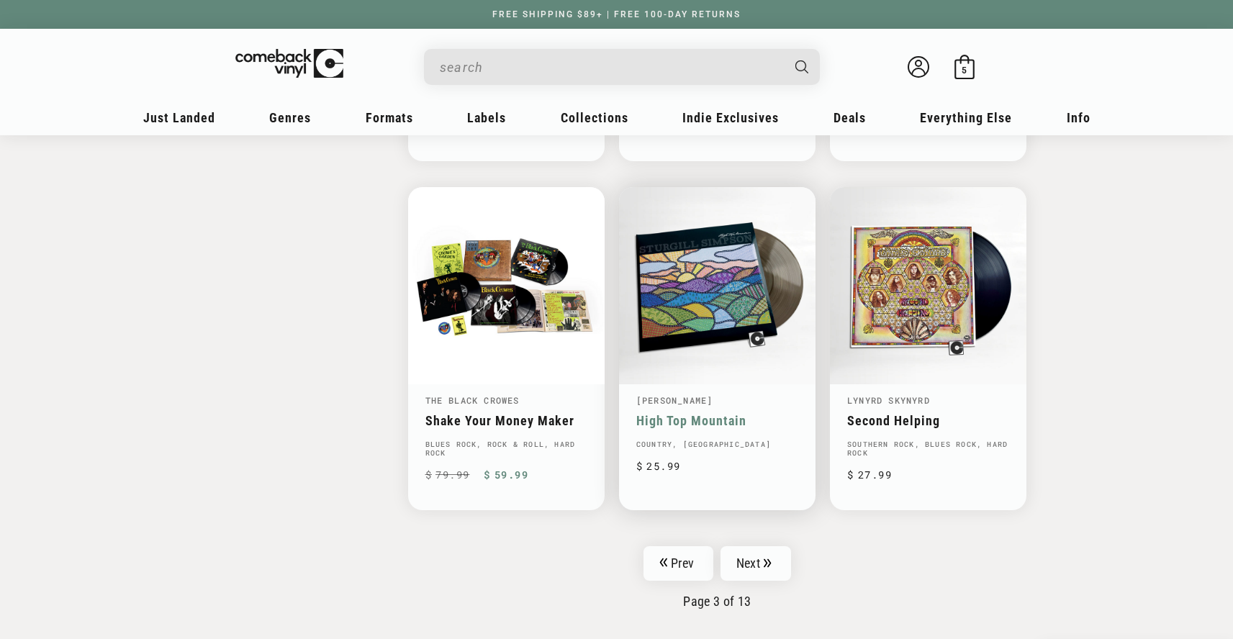
click at [694, 413] on link "High Top Mountain" at bounding box center [717, 420] width 162 height 15
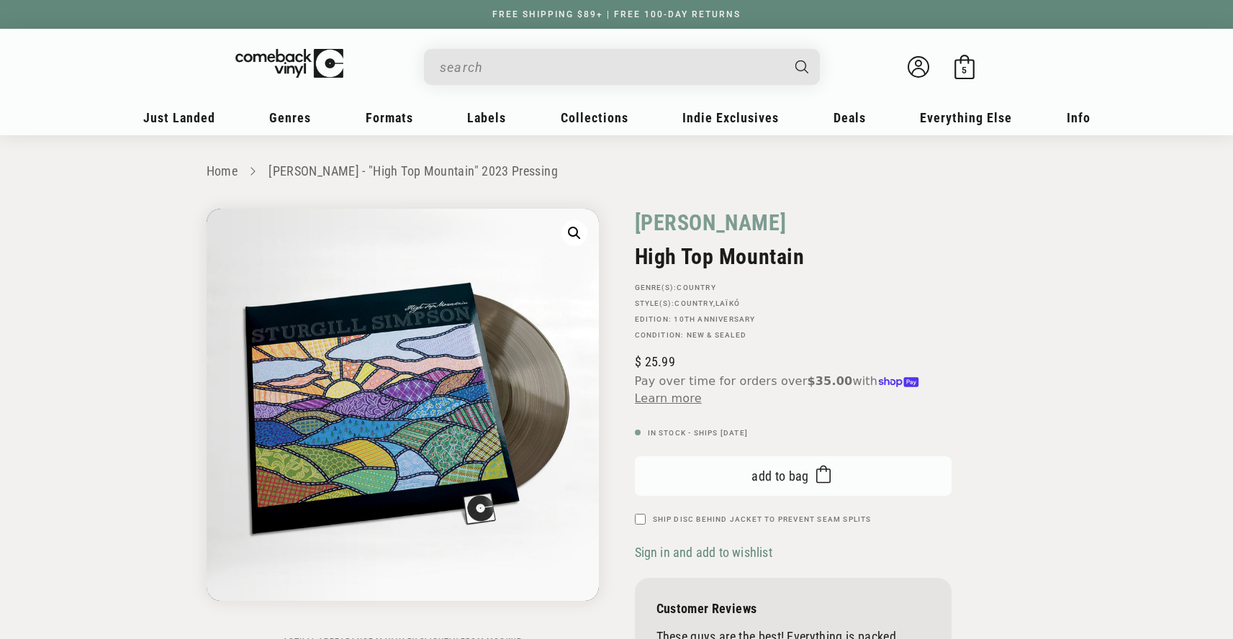
click at [730, 483] on button "Add to bag Added to bag" at bounding box center [793, 476] width 317 height 40
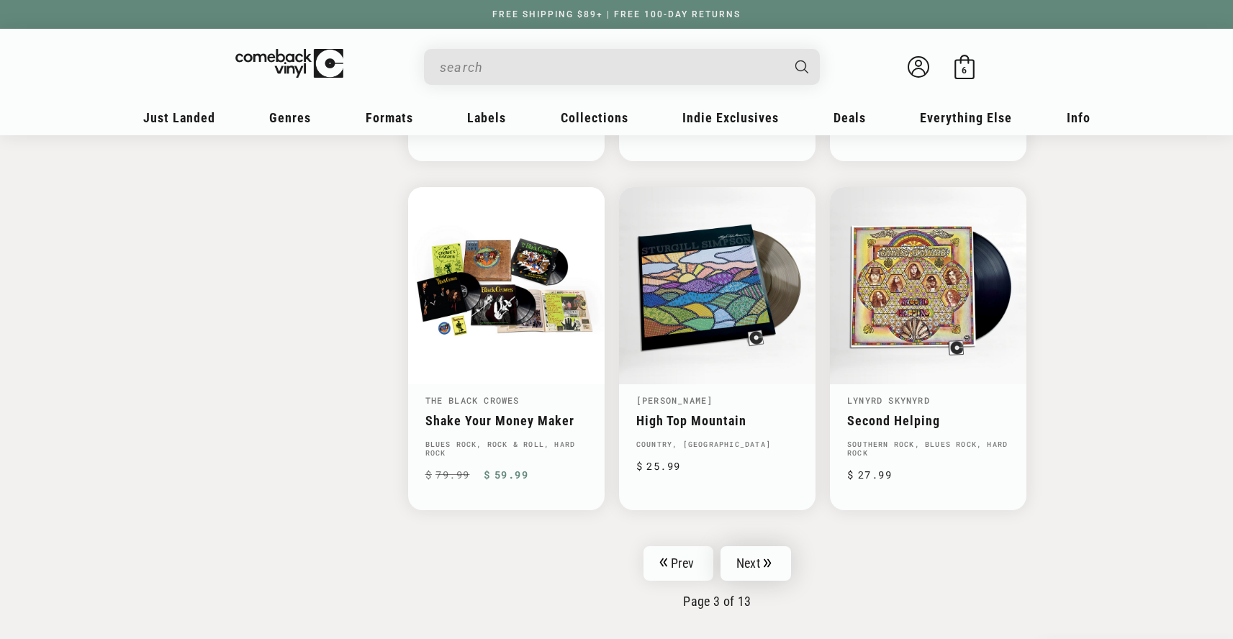
click at [764, 550] on link "Next" at bounding box center [755, 563] width 71 height 35
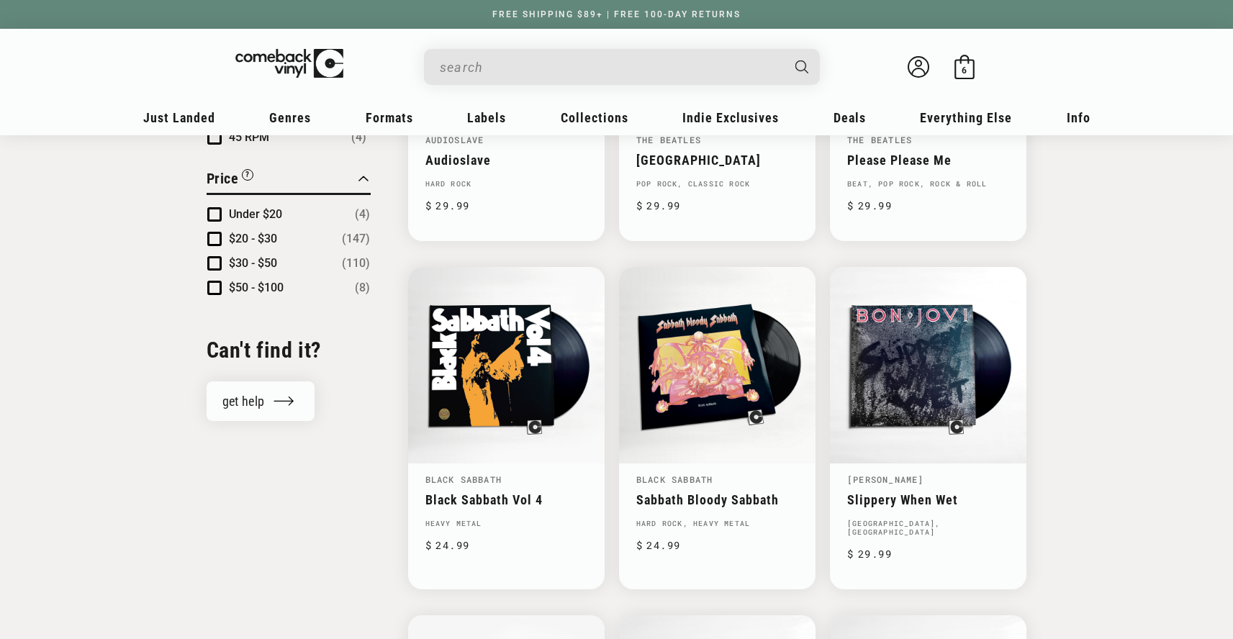
scroll to position [1412, 0]
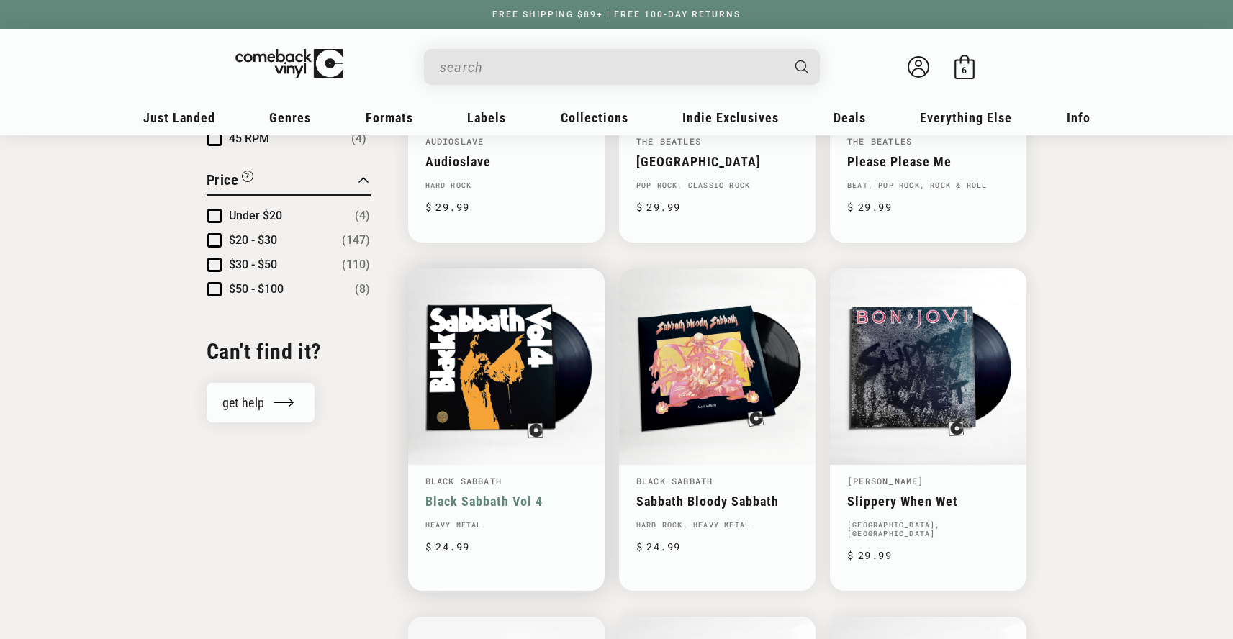
click at [513, 494] on link "Black Sabbath Vol 4" at bounding box center [506, 501] width 162 height 15
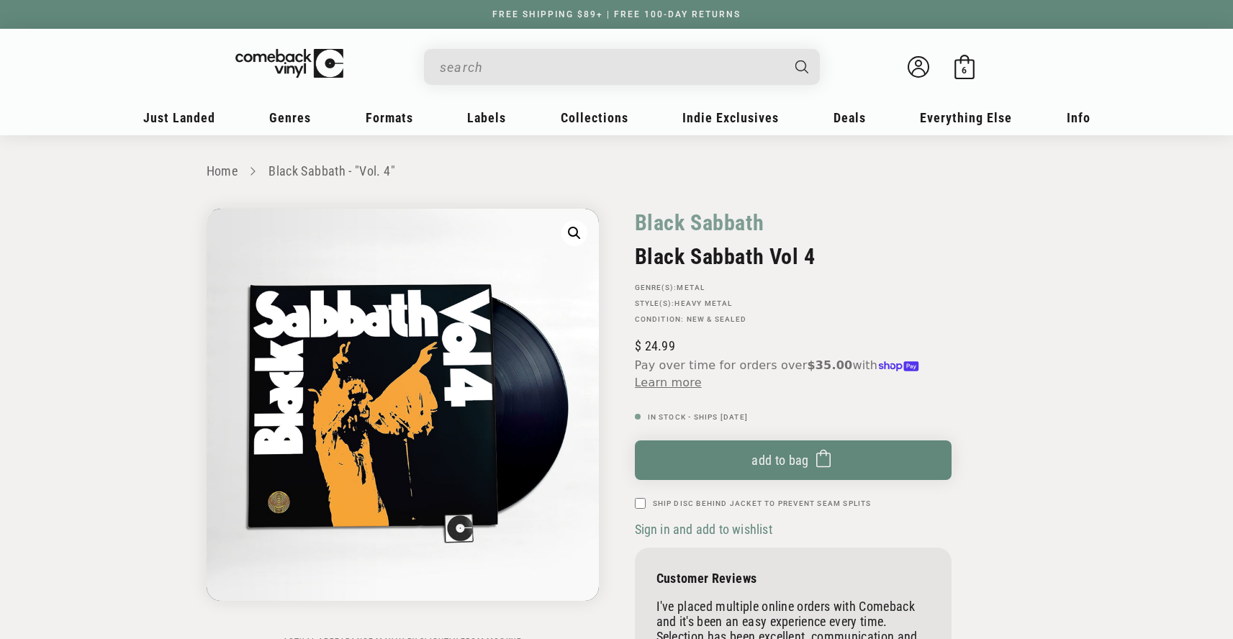
click at [756, 421] on p "In Stock - Ships [DATE]" at bounding box center [793, 417] width 317 height 9
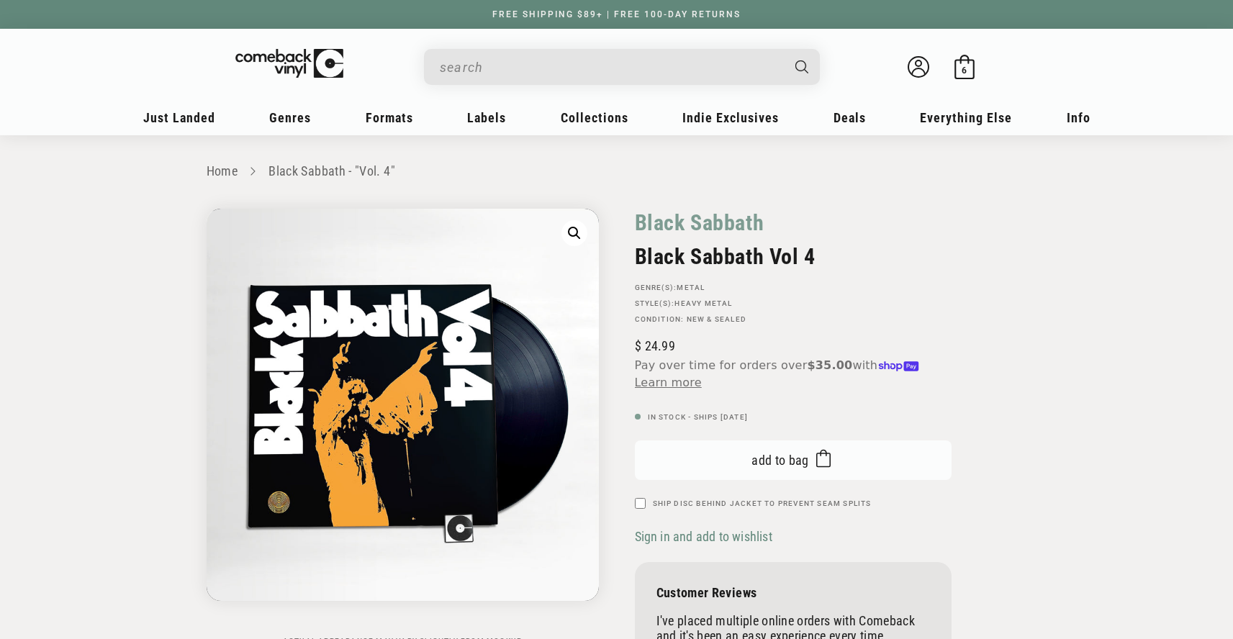
click at [769, 457] on span "Add to bag" at bounding box center [780, 460] width 58 height 15
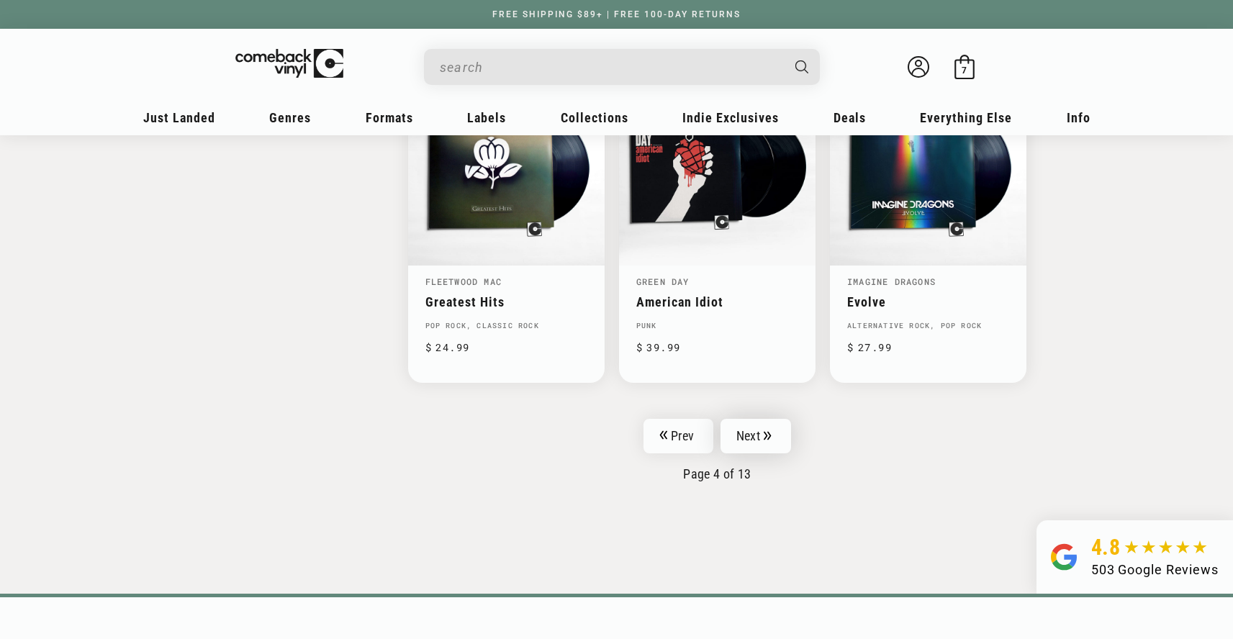
click at [762, 419] on link "Next" at bounding box center [755, 436] width 71 height 35
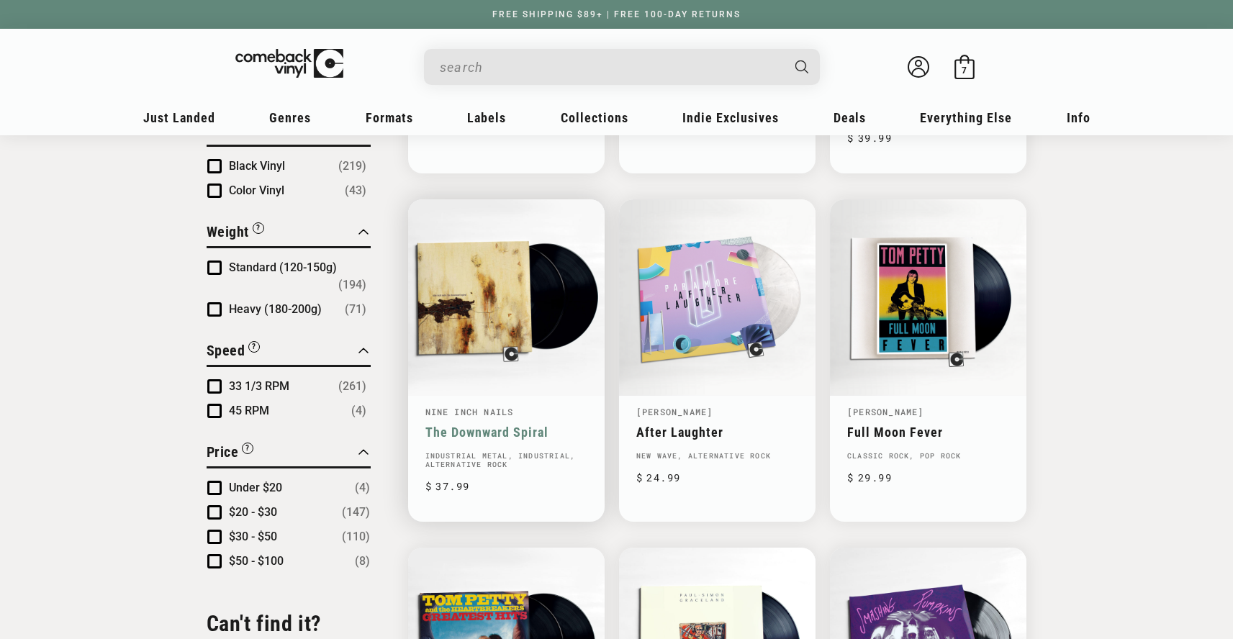
scroll to position [1142, 0]
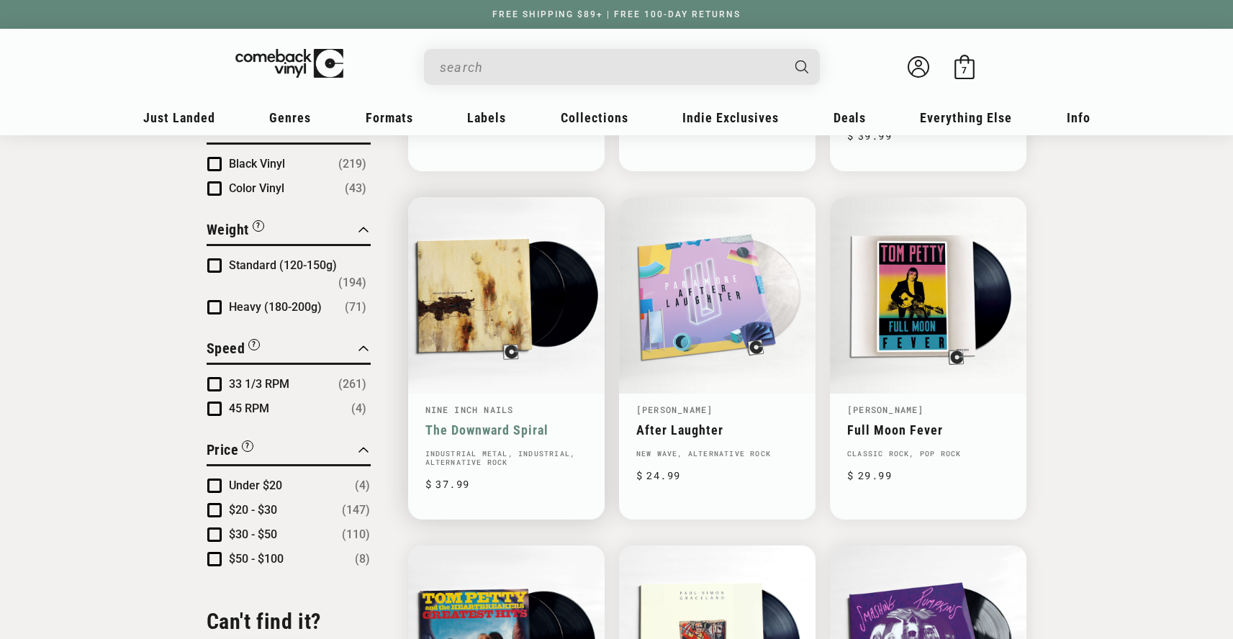
click at [512, 435] on link "The Downward Spiral" at bounding box center [506, 429] width 162 height 15
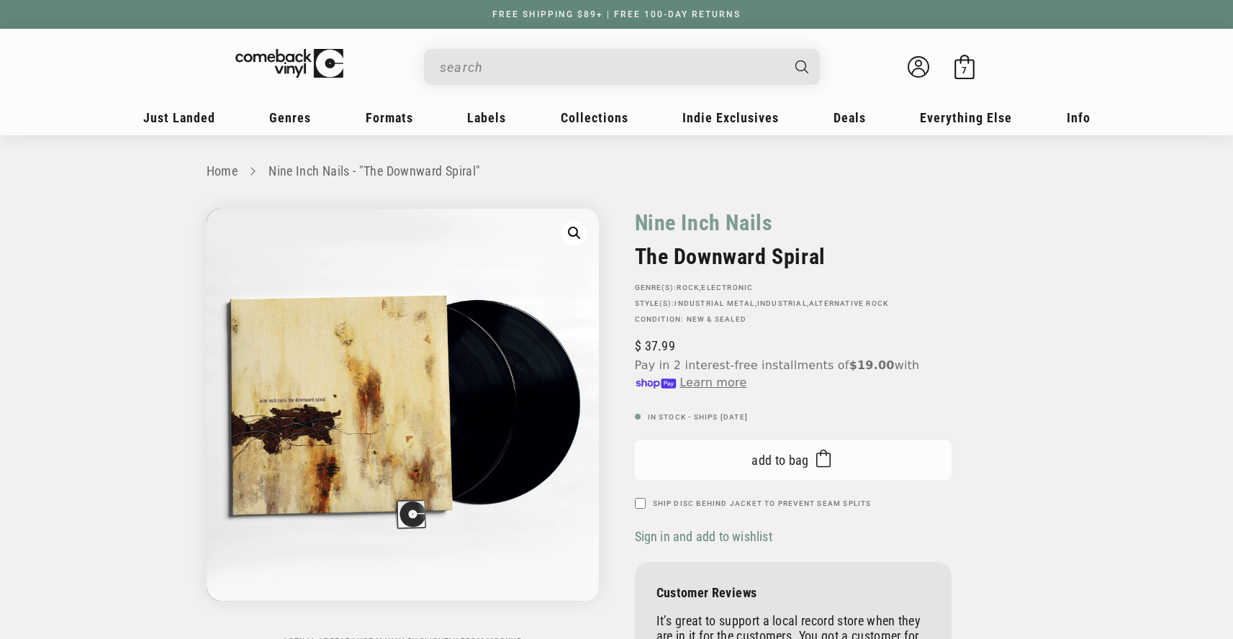
click at [760, 466] on span "Add to bag" at bounding box center [780, 460] width 58 height 15
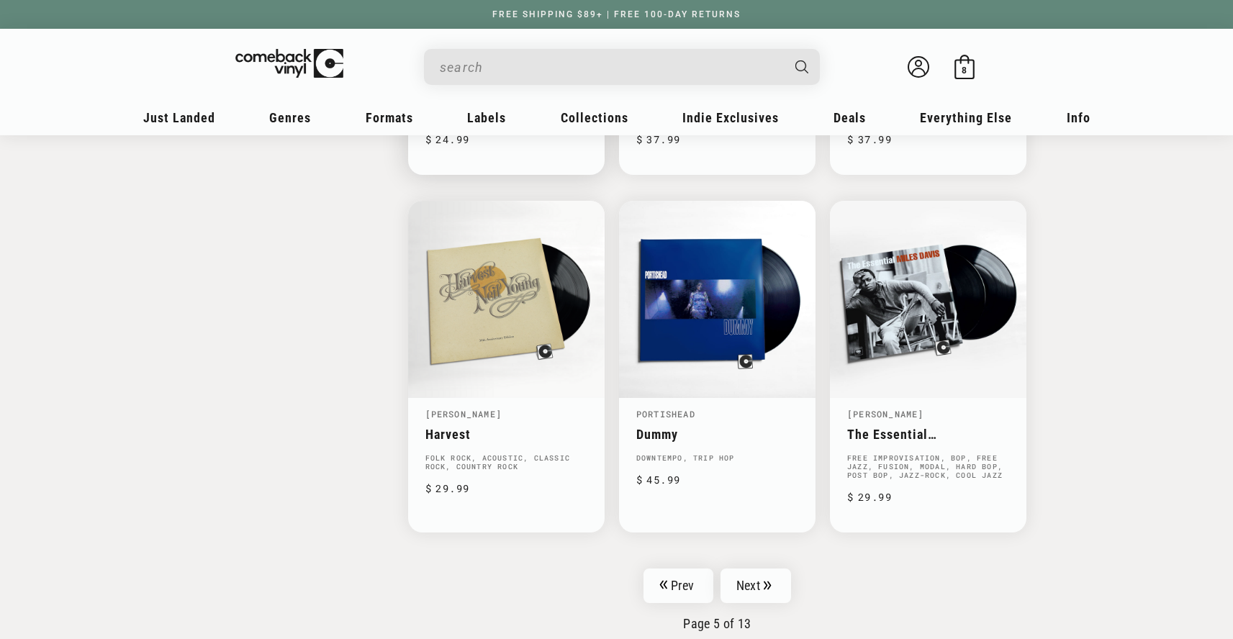
scroll to position [2286, 0]
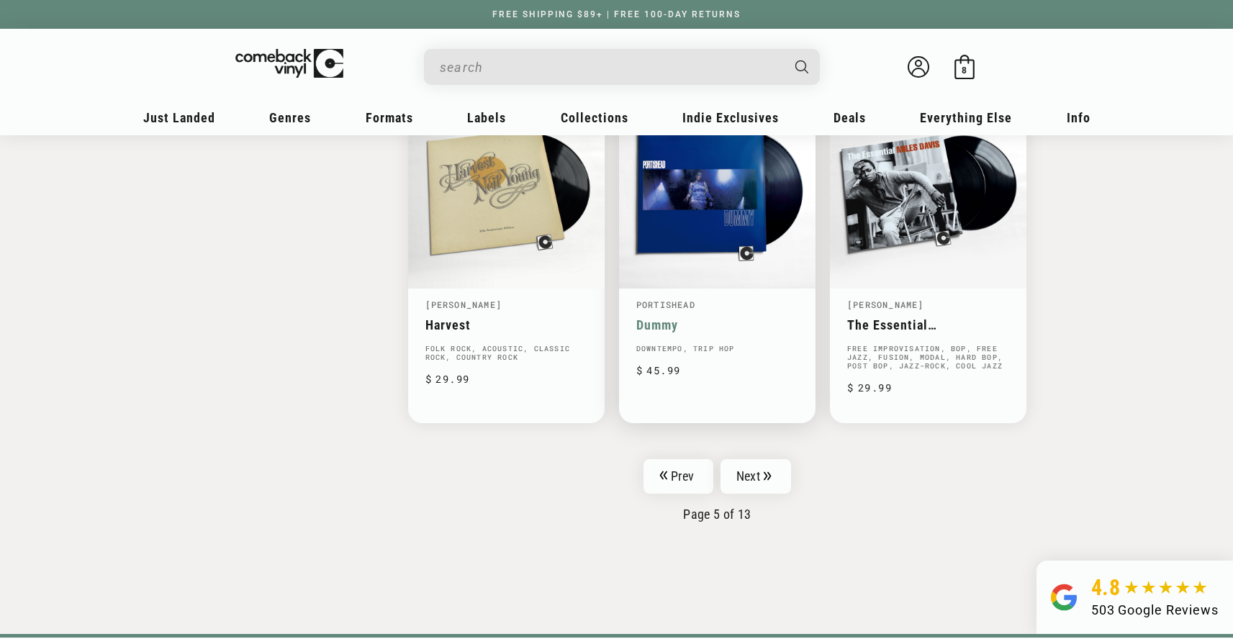
click at [660, 317] on link "Dummy" at bounding box center [717, 324] width 162 height 15
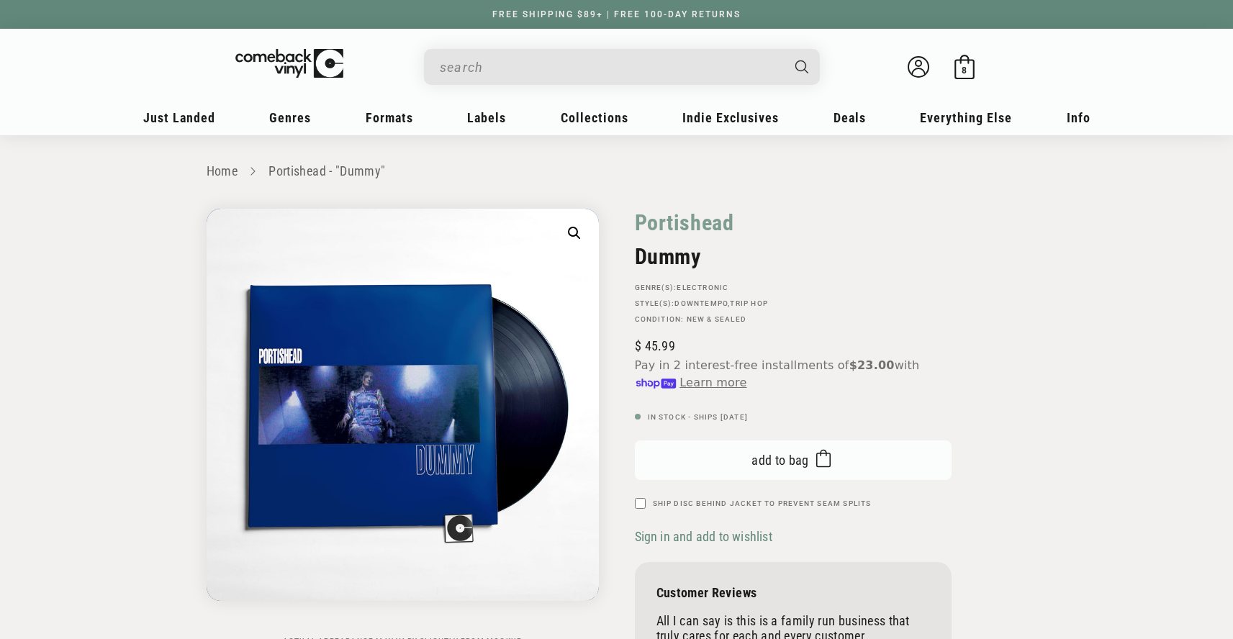
click at [723, 472] on button "Add to bag Added to bag" at bounding box center [793, 460] width 317 height 40
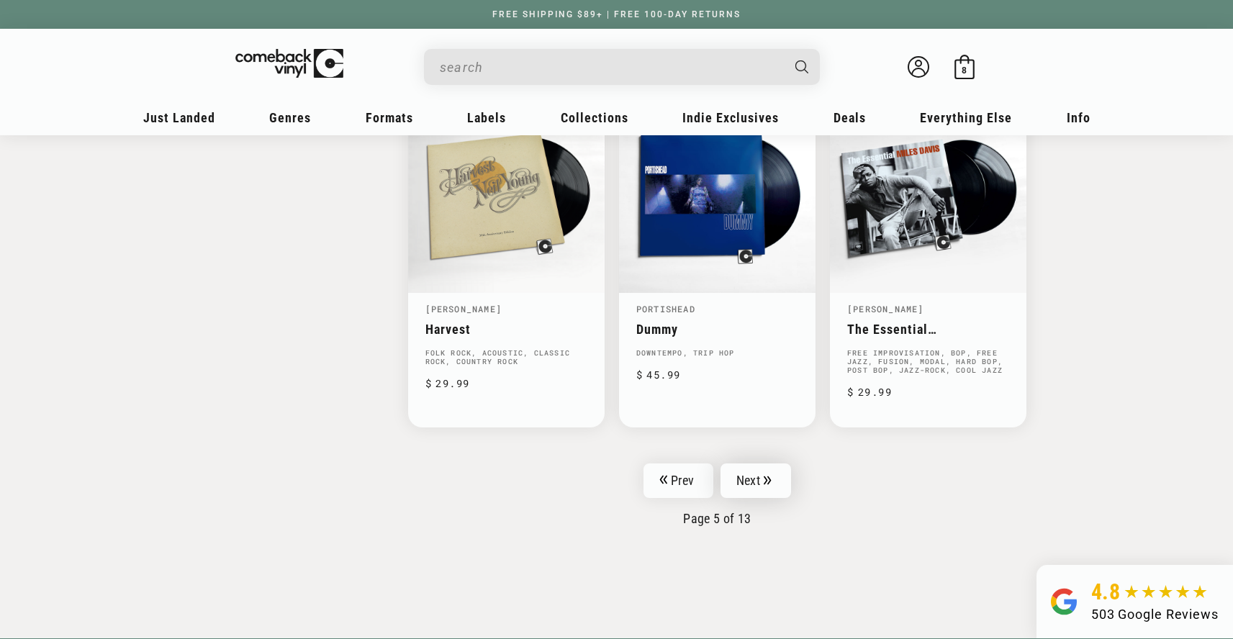
click at [733, 467] on link "Next" at bounding box center [755, 480] width 71 height 35
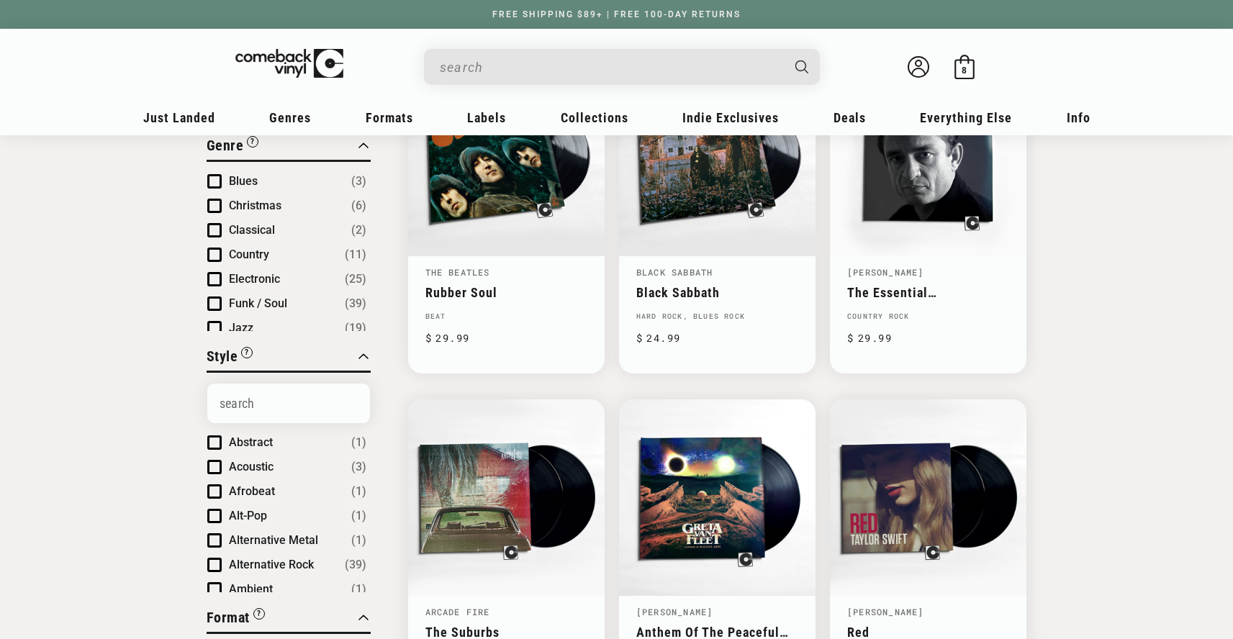
scroll to position [247, 0]
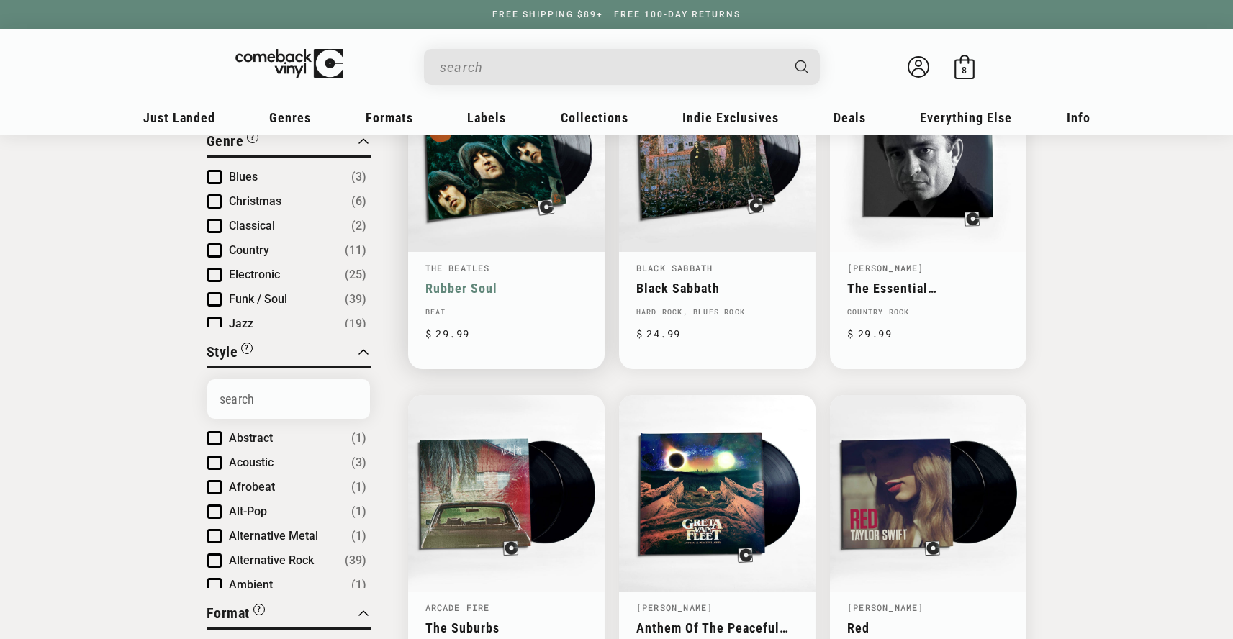
click at [464, 291] on link "Rubber Soul" at bounding box center [506, 288] width 162 height 15
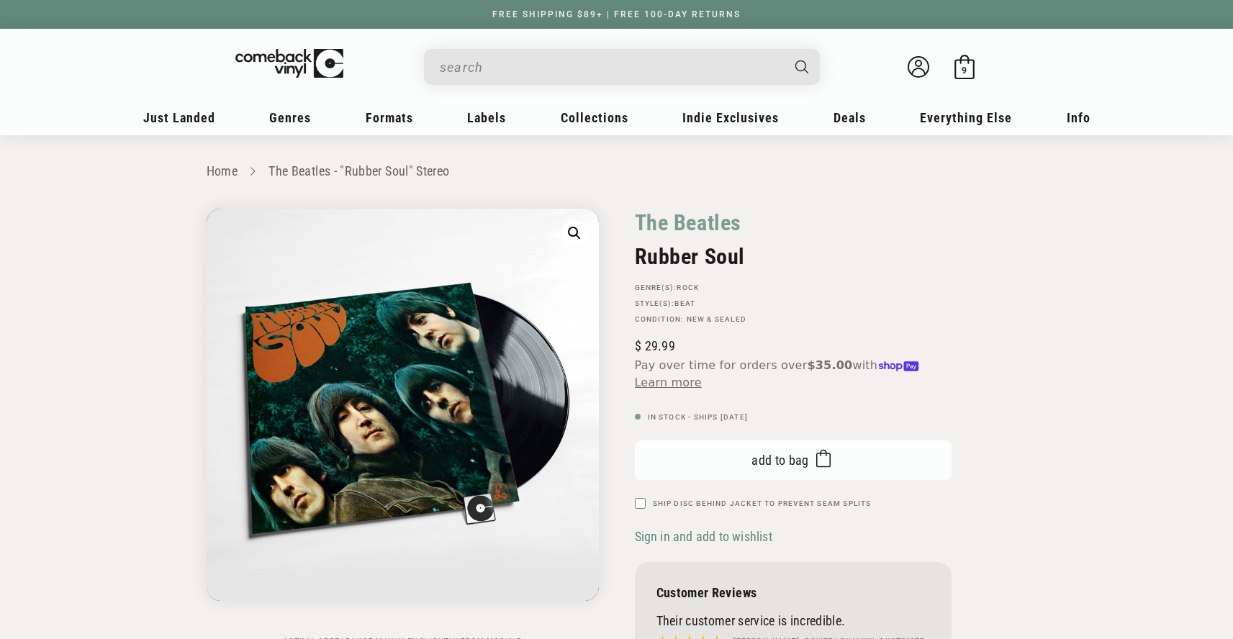
click at [743, 471] on button "Add to bag Added to bag" at bounding box center [793, 460] width 317 height 40
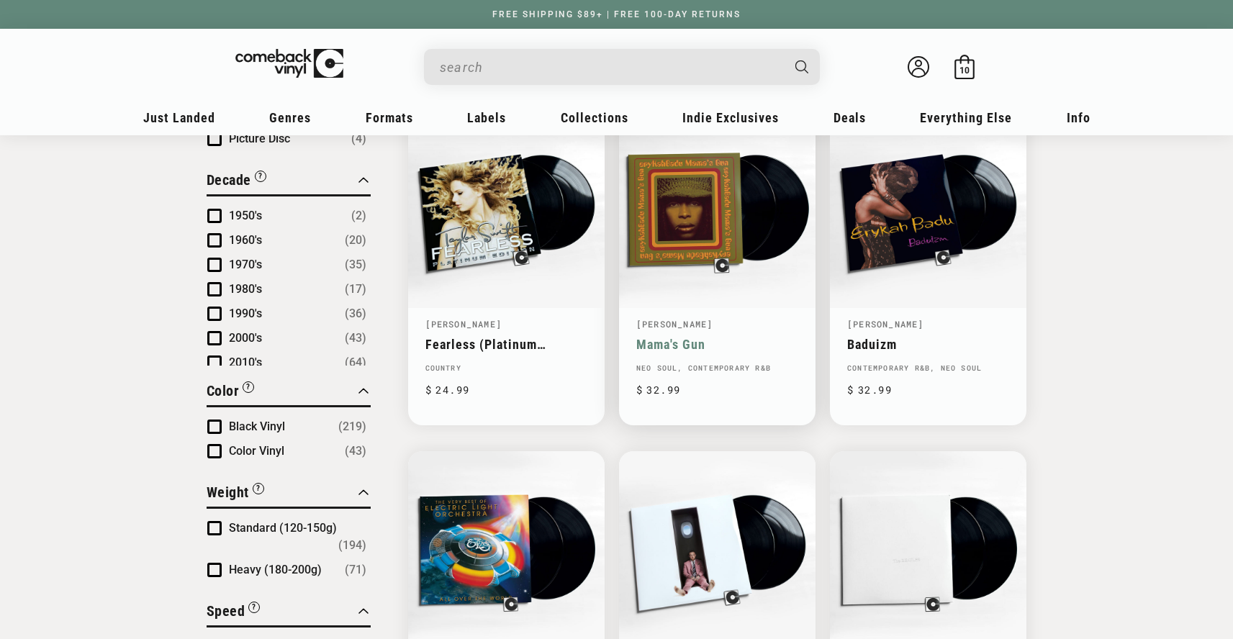
scroll to position [877, 0]
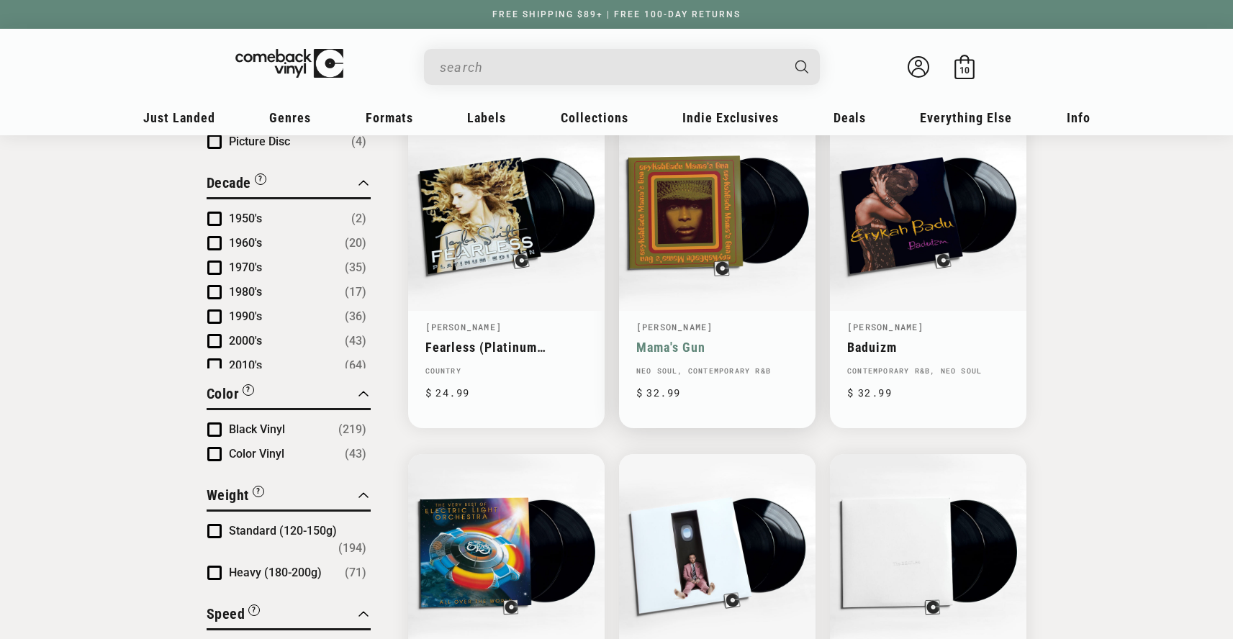
click at [648, 340] on link "Mama's Gun" at bounding box center [717, 347] width 162 height 15
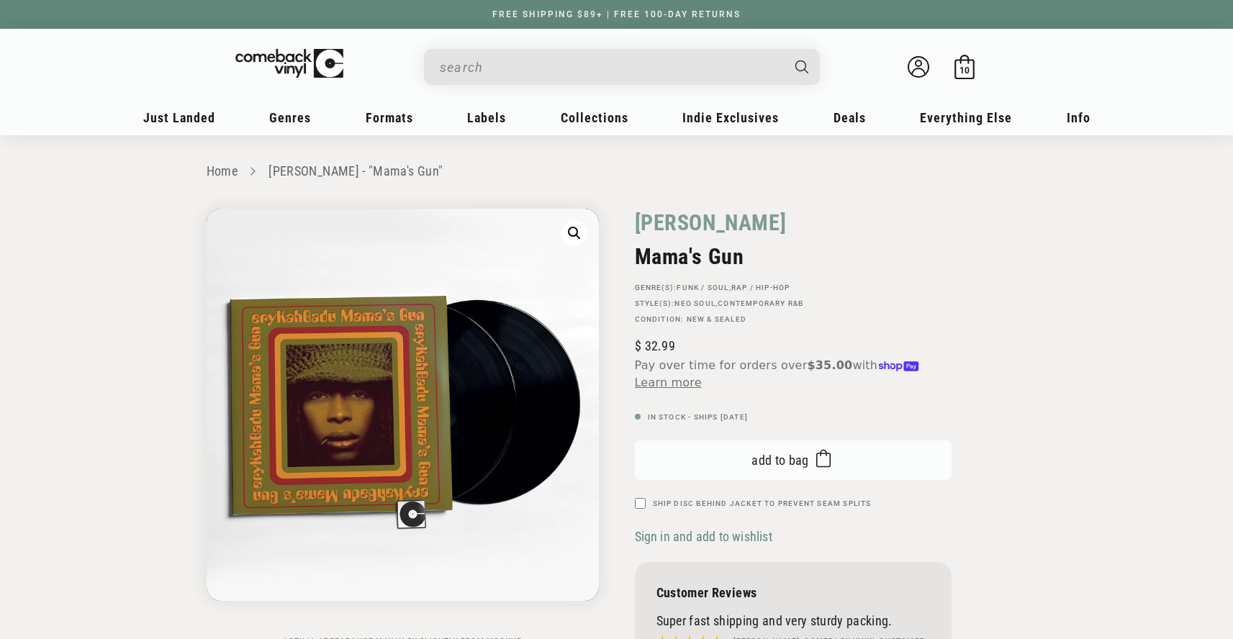
click at [769, 453] on span "Add to bag" at bounding box center [780, 460] width 58 height 15
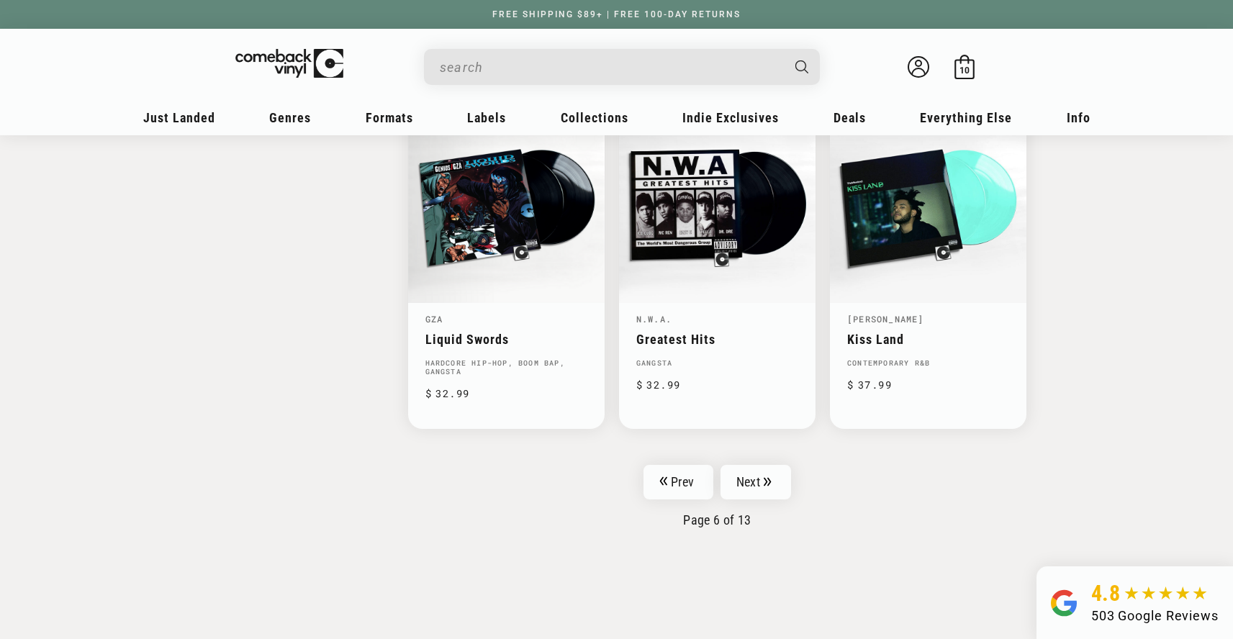
scroll to position [2279, 0]
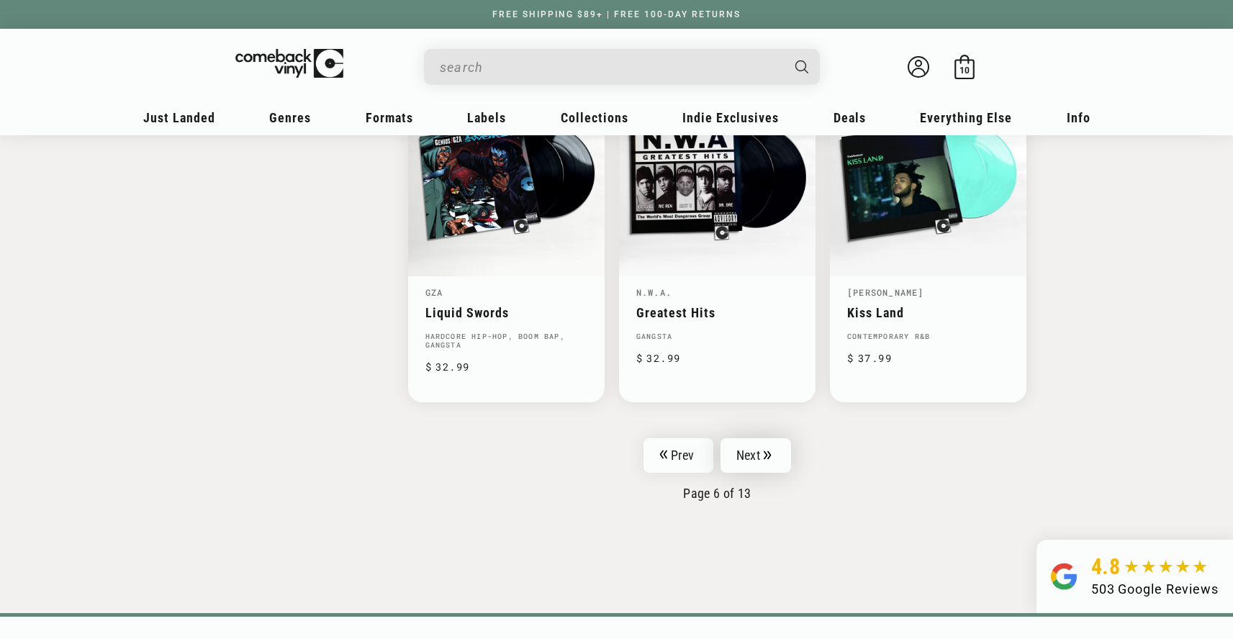
click at [761, 441] on link "Next" at bounding box center [755, 455] width 71 height 35
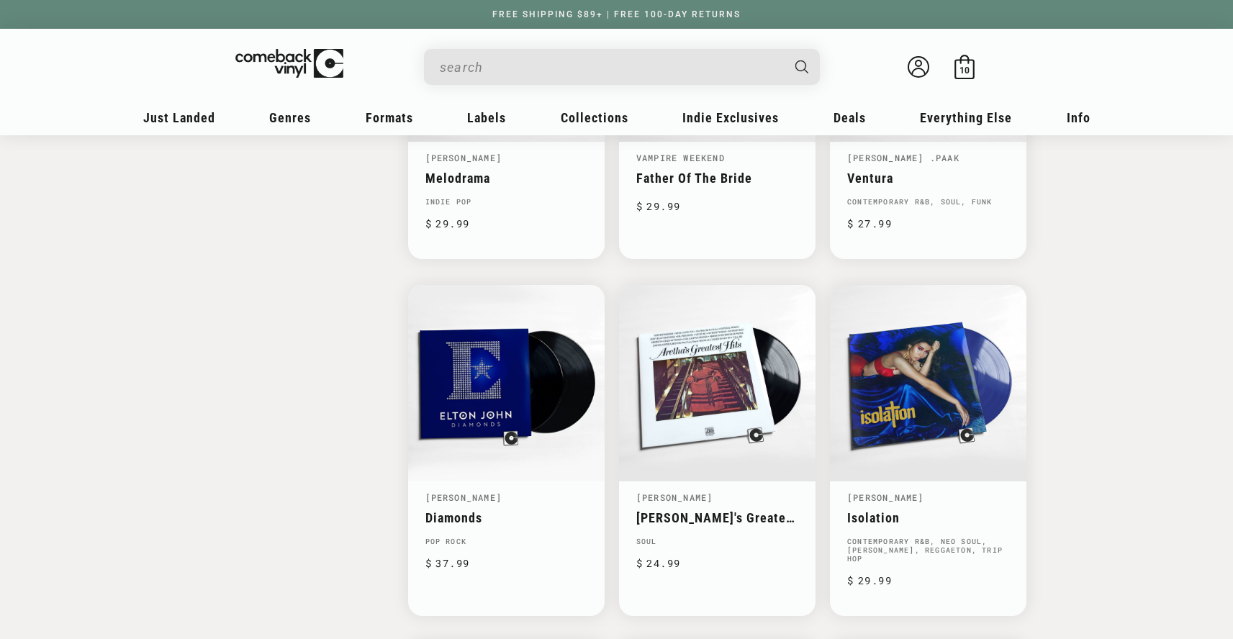
scroll to position [1771, 0]
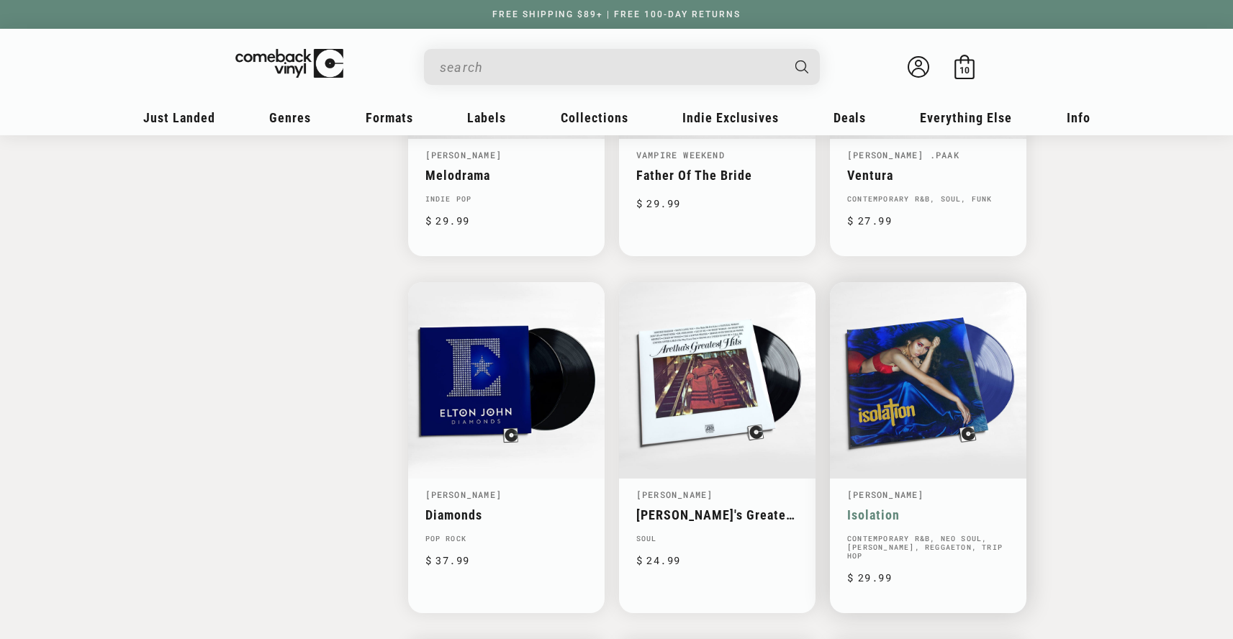
click at [859, 507] on link "Isolation" at bounding box center [928, 514] width 162 height 15
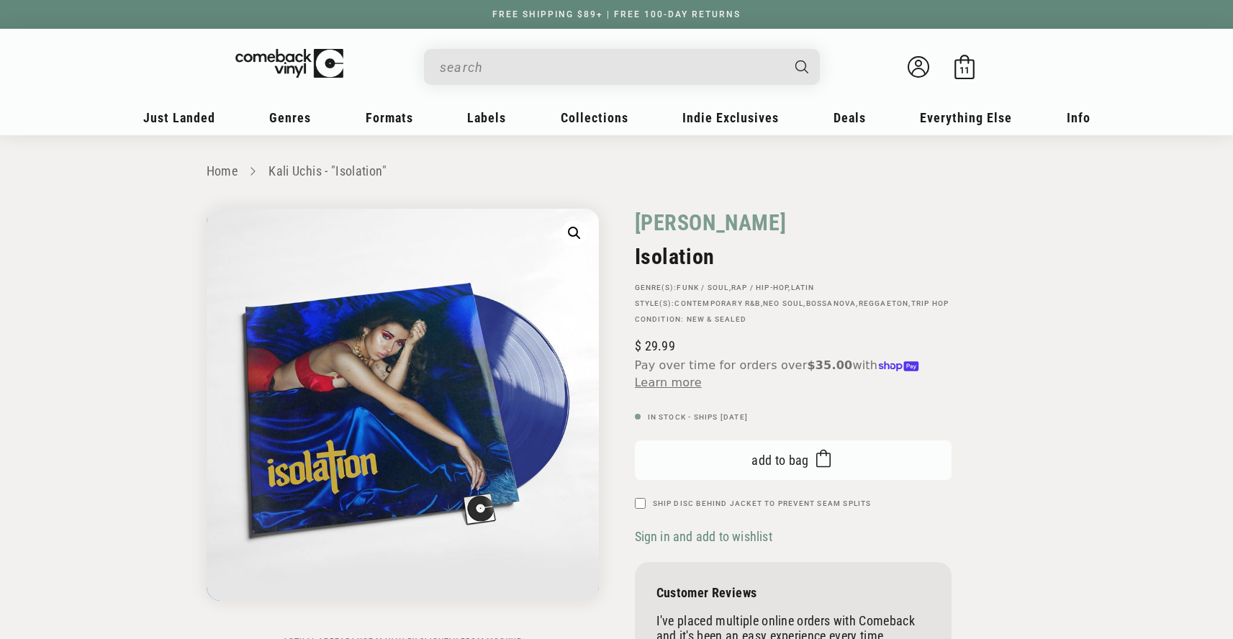
click at [757, 468] on span "Add to bag" at bounding box center [780, 460] width 58 height 15
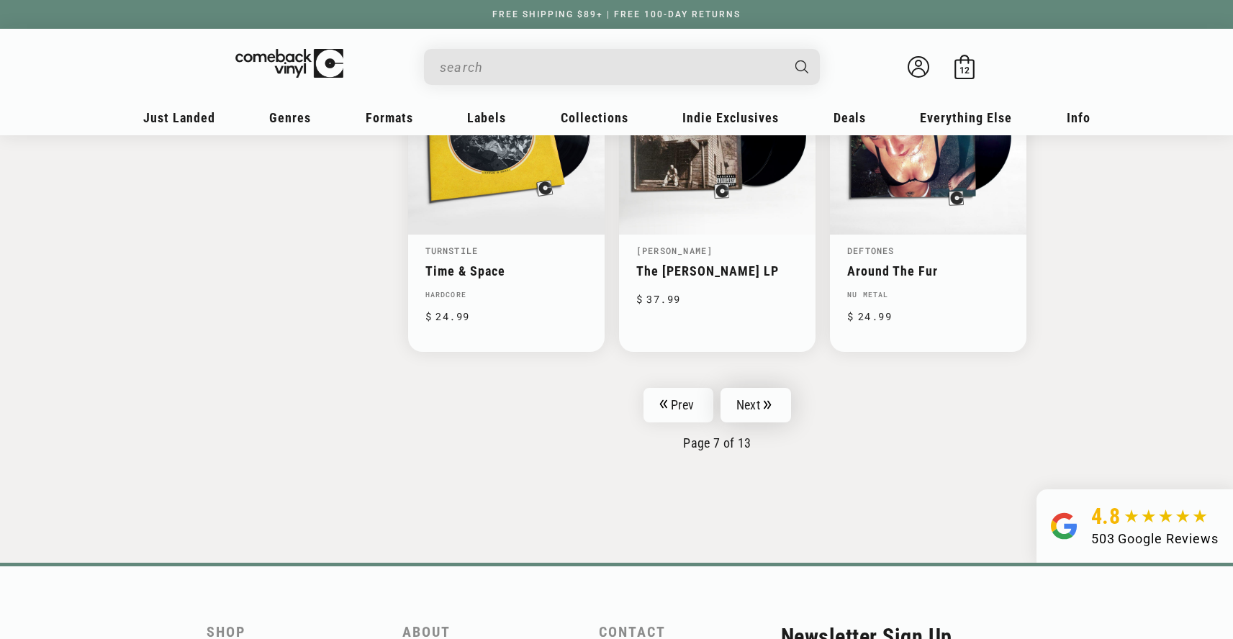
click at [744, 388] on link "Next" at bounding box center [755, 405] width 71 height 35
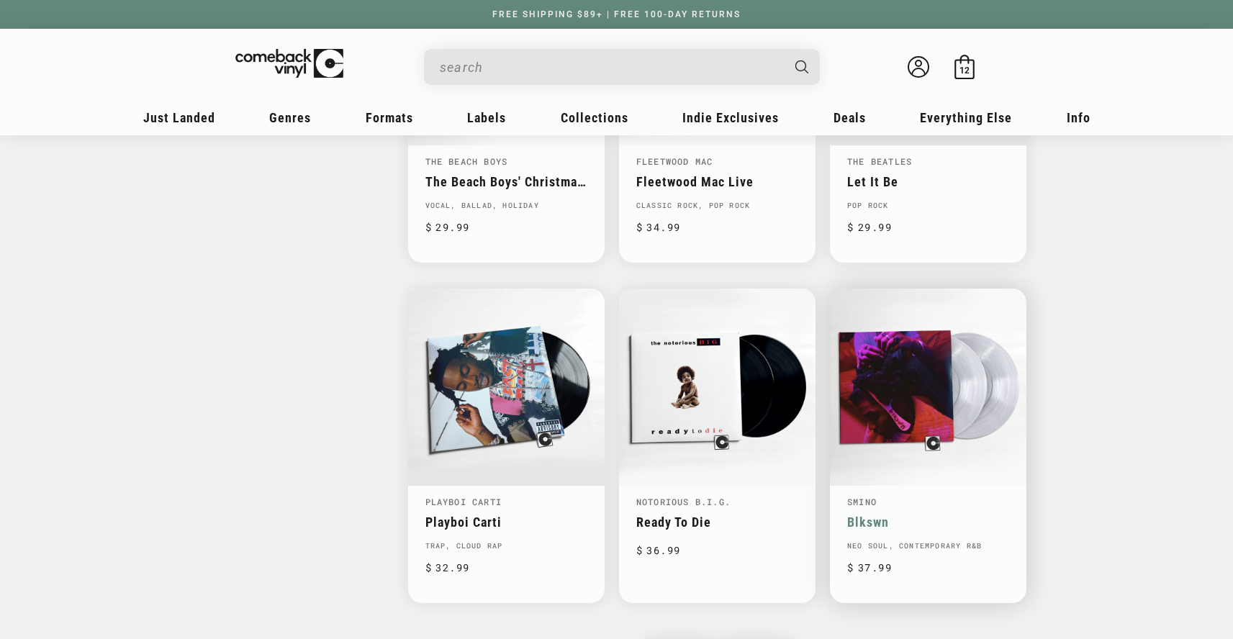
scroll to position [2097, 0]
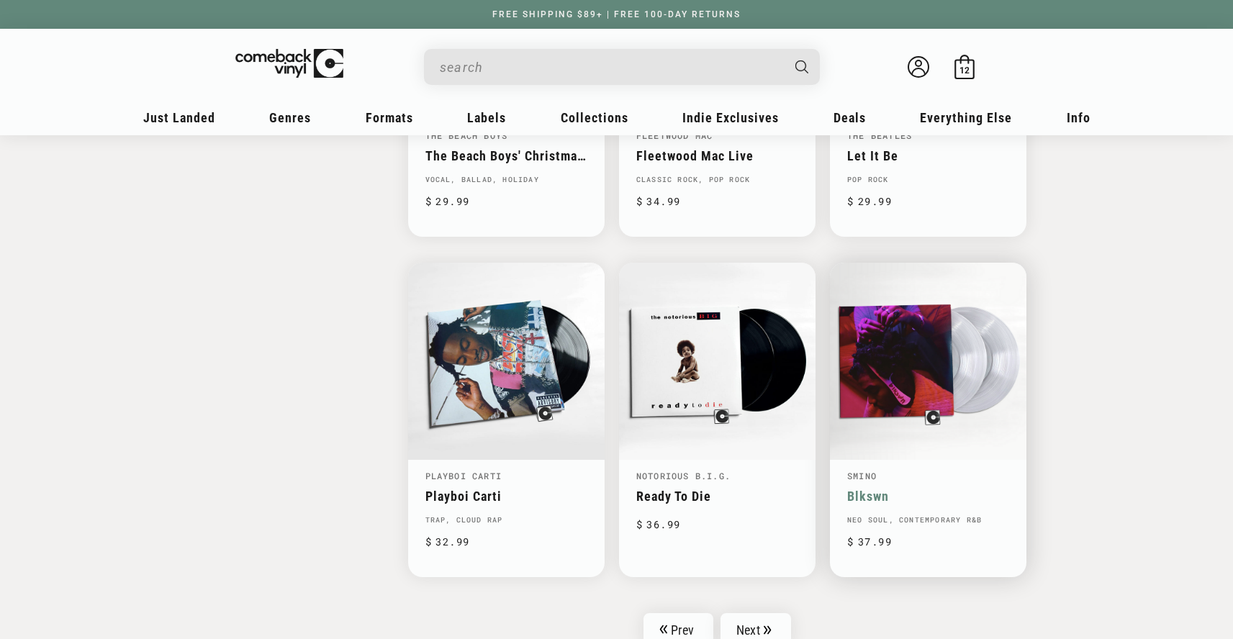
click at [875, 489] on link "Blkswn" at bounding box center [928, 496] width 162 height 15
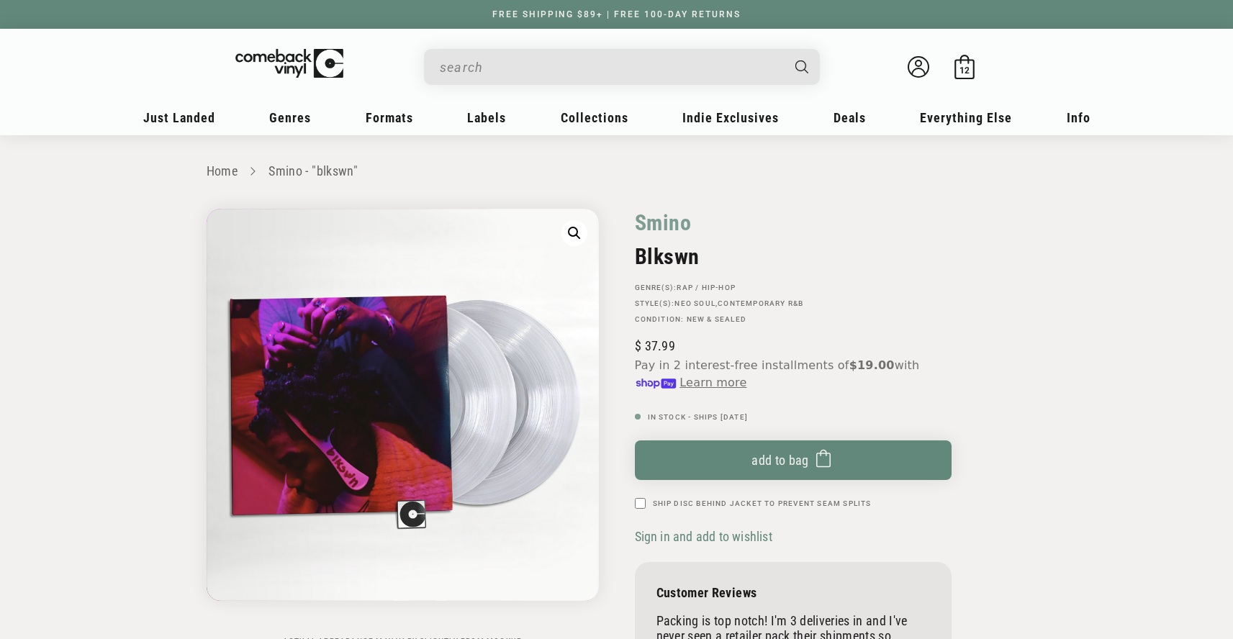
click at [778, 480] on div "Add to bag Added to bag Ship Disc Behind Jacket To Prevent Seam Splits" at bounding box center [793, 474] width 317 height 68
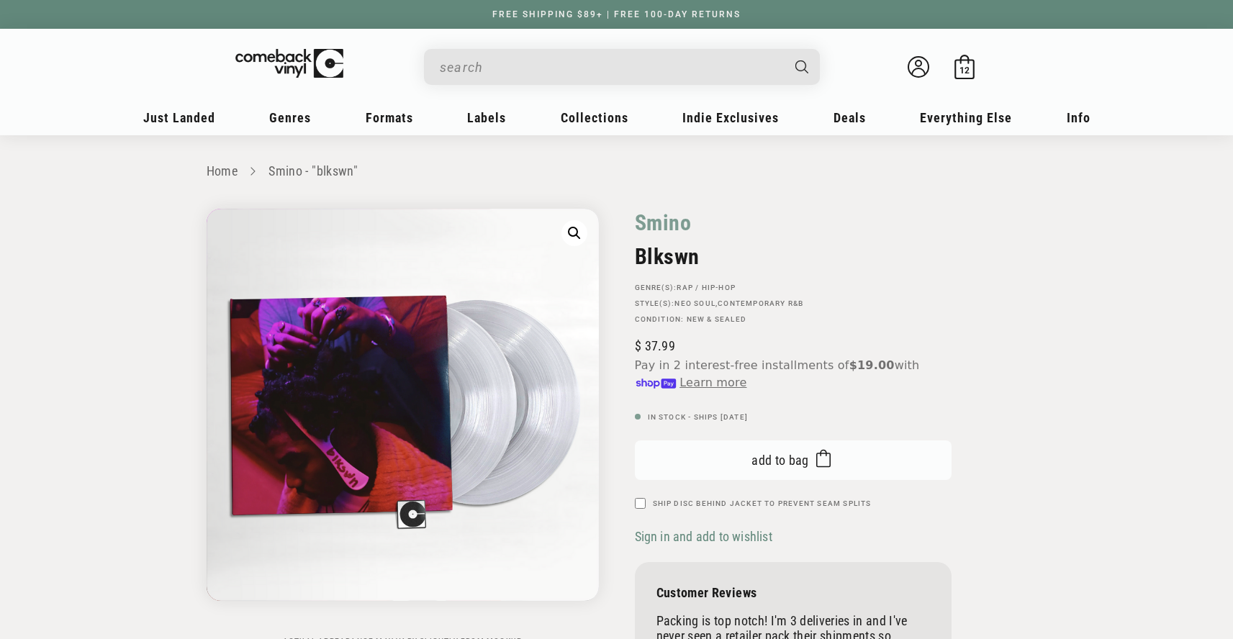
click at [776, 468] on button "Add to bag Added to bag" at bounding box center [793, 460] width 317 height 40
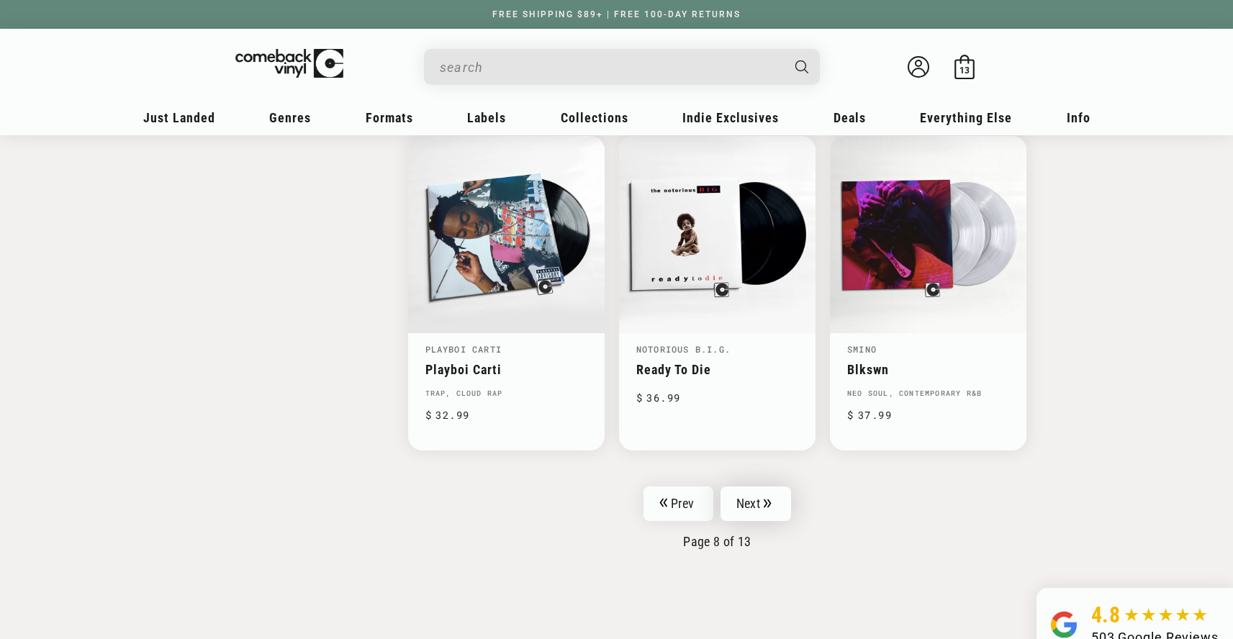
click at [772, 487] on link "Next" at bounding box center [755, 504] width 71 height 35
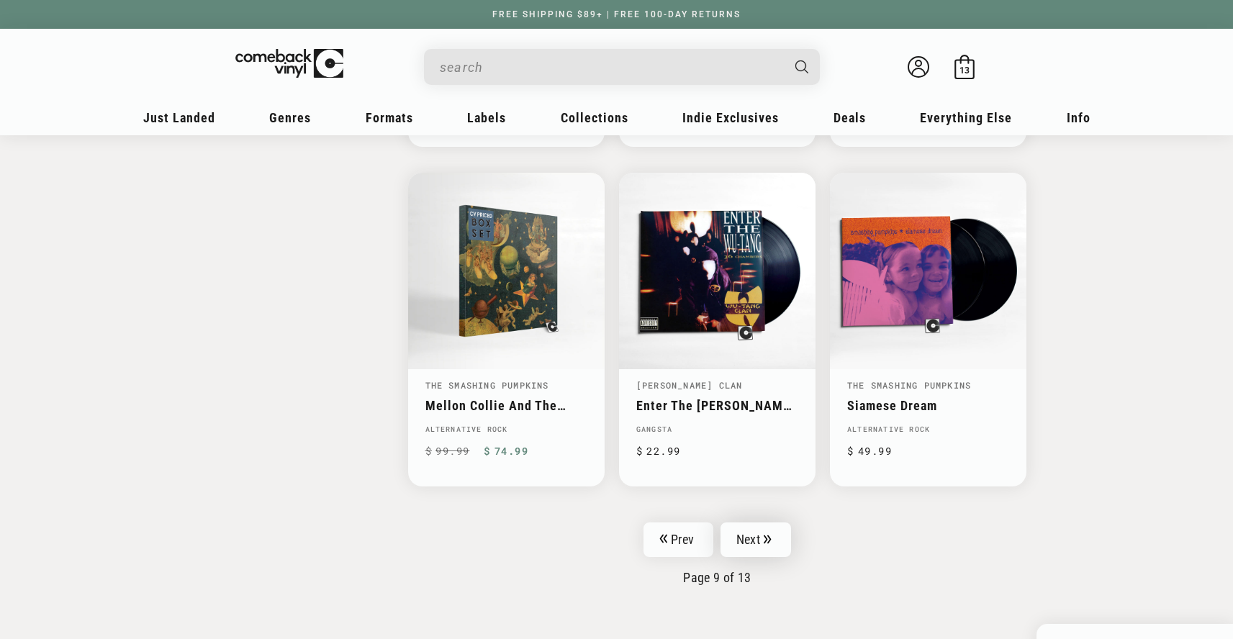
click at [760, 523] on link "Next" at bounding box center [755, 540] width 71 height 35
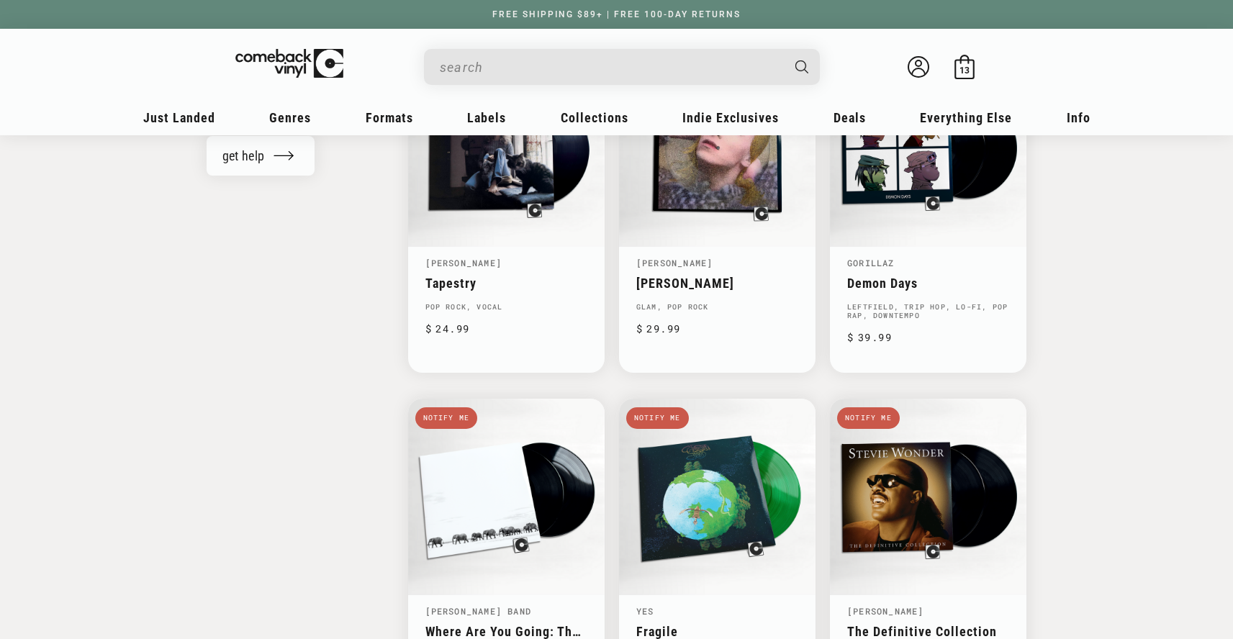
scroll to position [1660, 0]
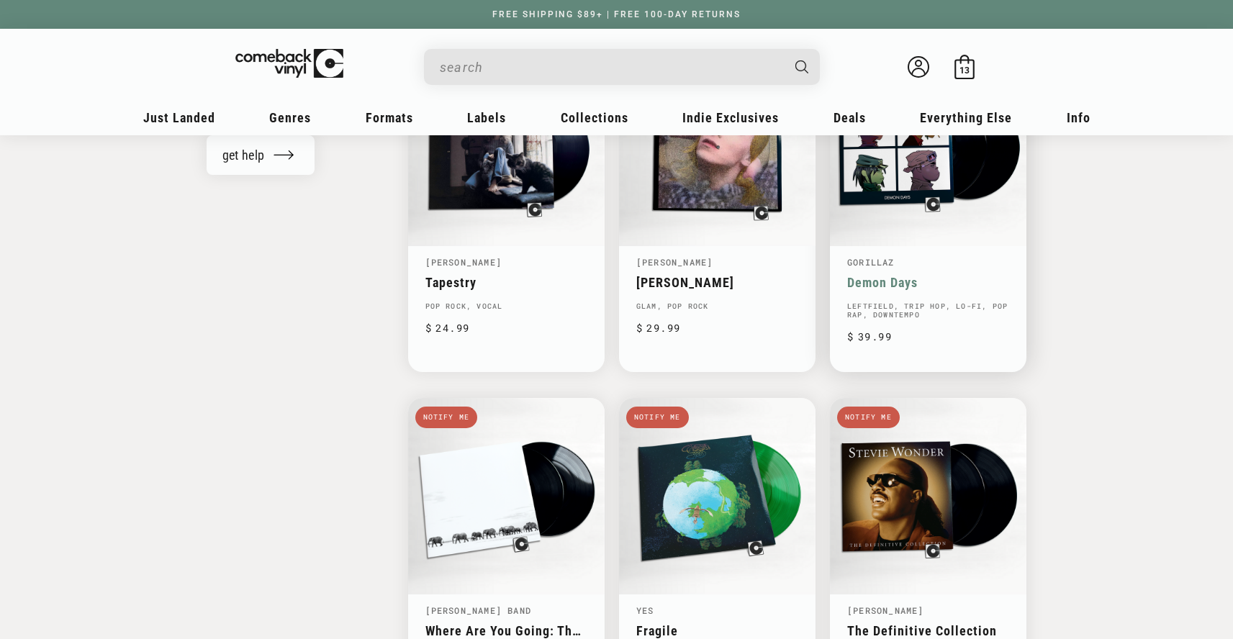
click at [897, 275] on link "Demon Days" at bounding box center [928, 282] width 162 height 15
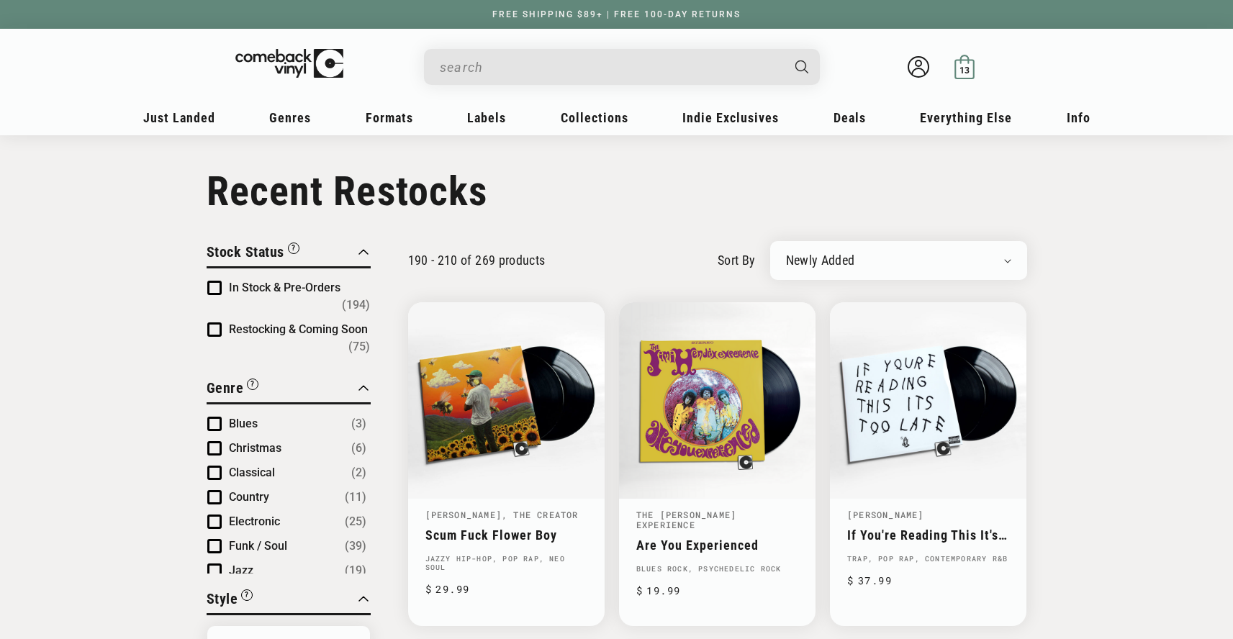
click at [960, 60] on icon at bounding box center [960, 61] width 0 height 4
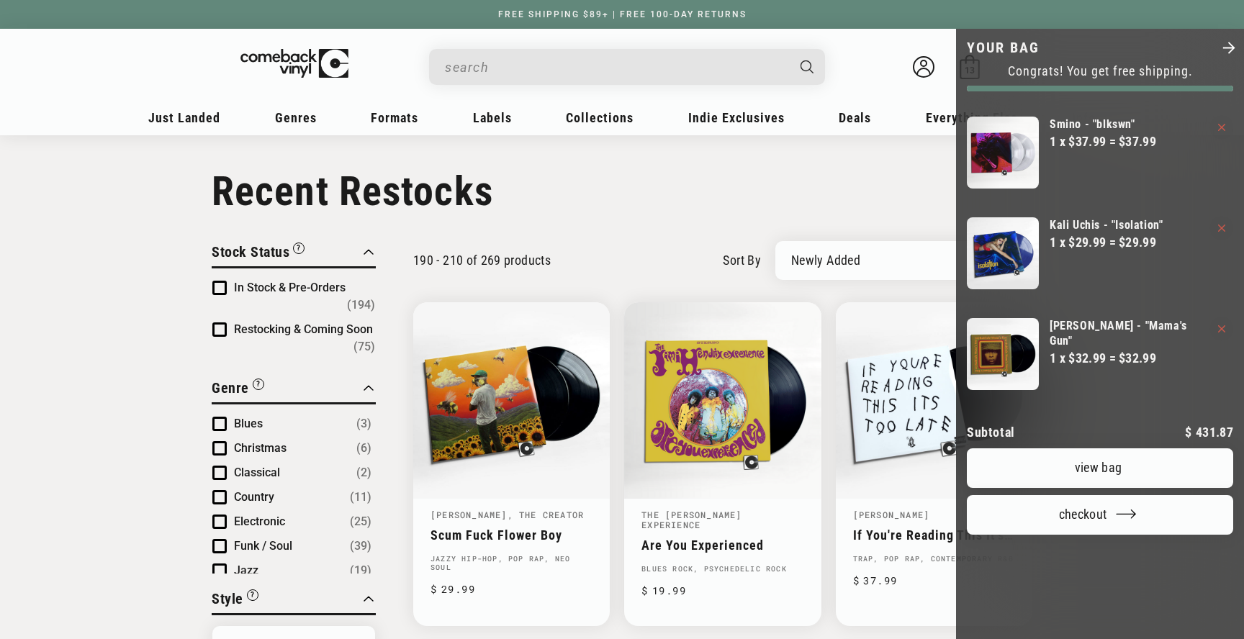
click at [1224, 48] on polygon "Close" at bounding box center [1229, 48] width 12 height 12
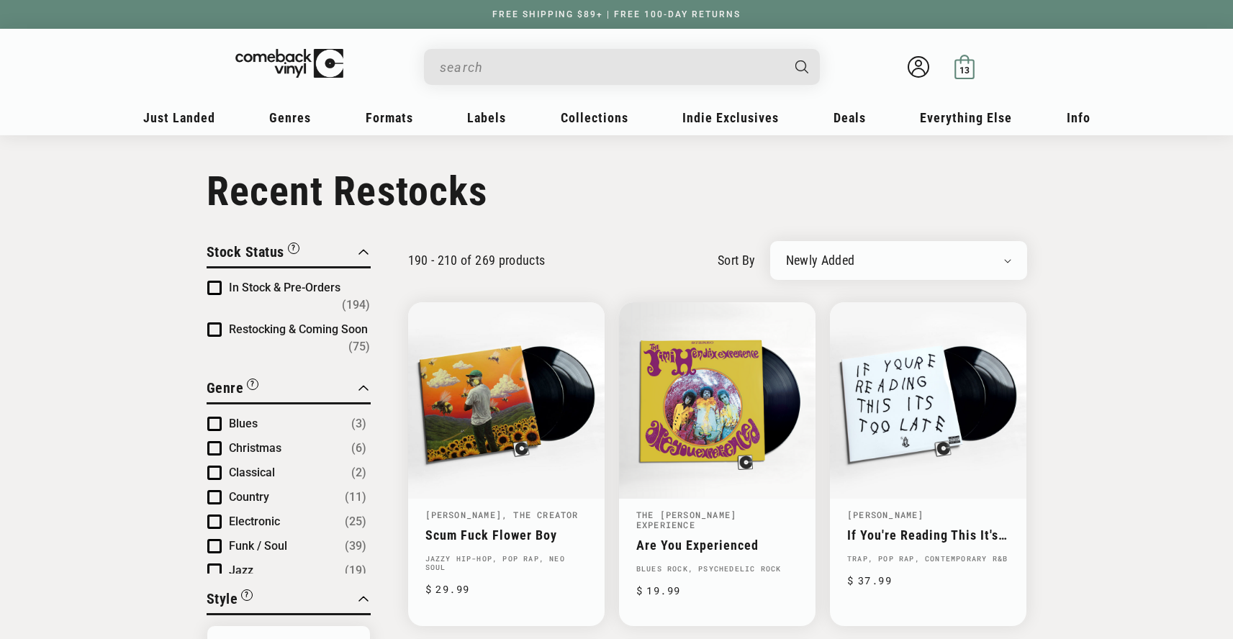
click at [967, 69] on span "13" at bounding box center [964, 70] width 11 height 11
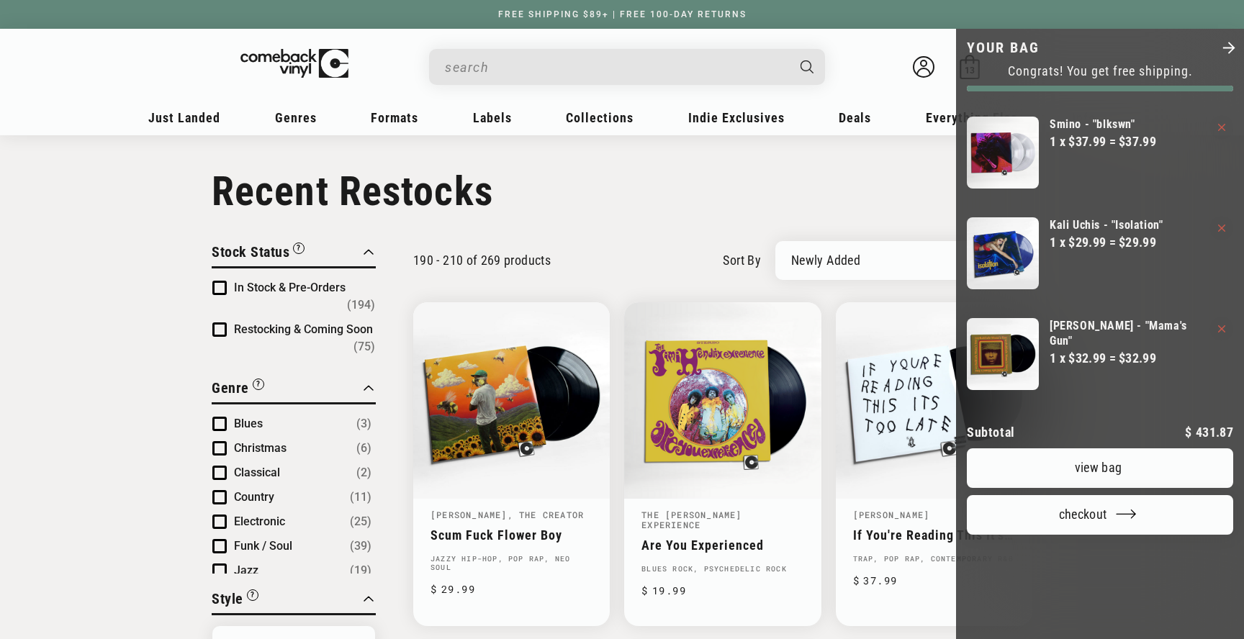
click at [1104, 488] on link "View bag" at bounding box center [1100, 468] width 266 height 40
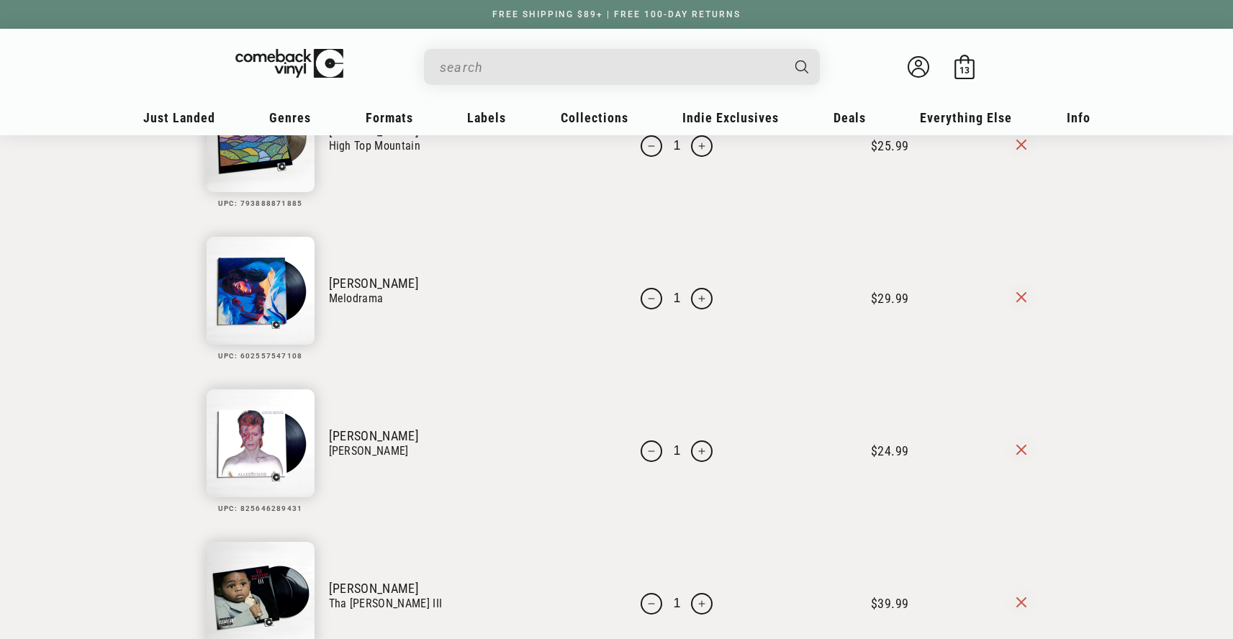
scroll to position [1228, 0]
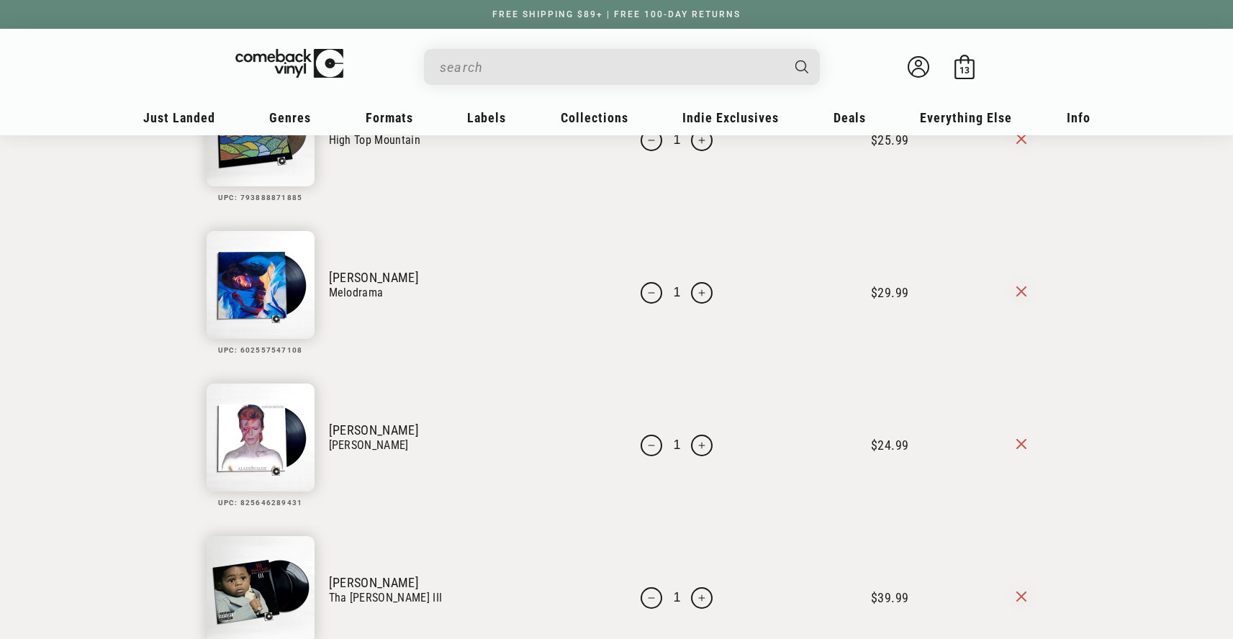
click at [1016, 445] on icon at bounding box center [1021, 444] width 10 height 10
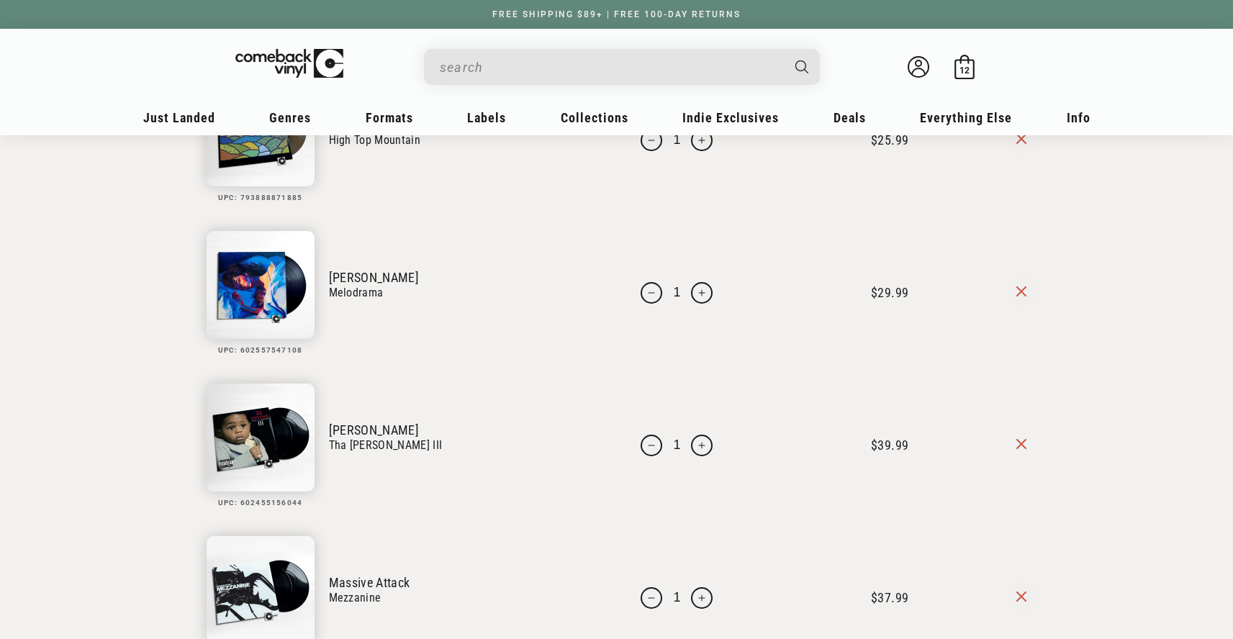
click at [1021, 443] on icon at bounding box center [1021, 444] width 10 height 10
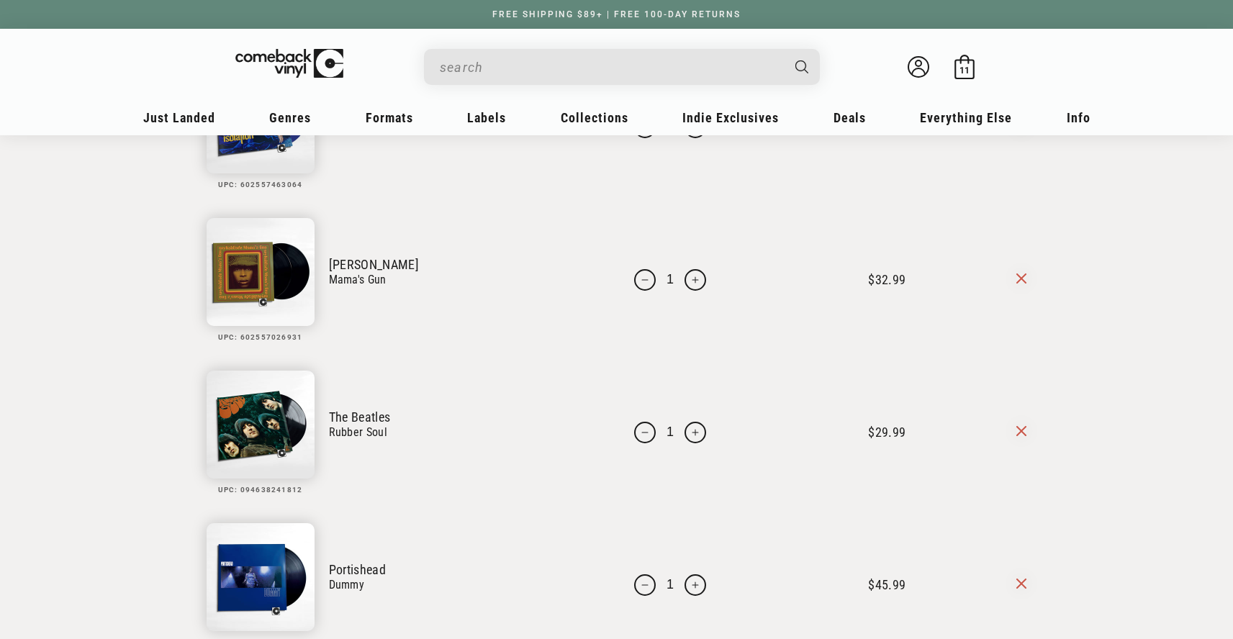
scroll to position [324, 0]
click at [1023, 433] on icon at bounding box center [1021, 433] width 10 height 10
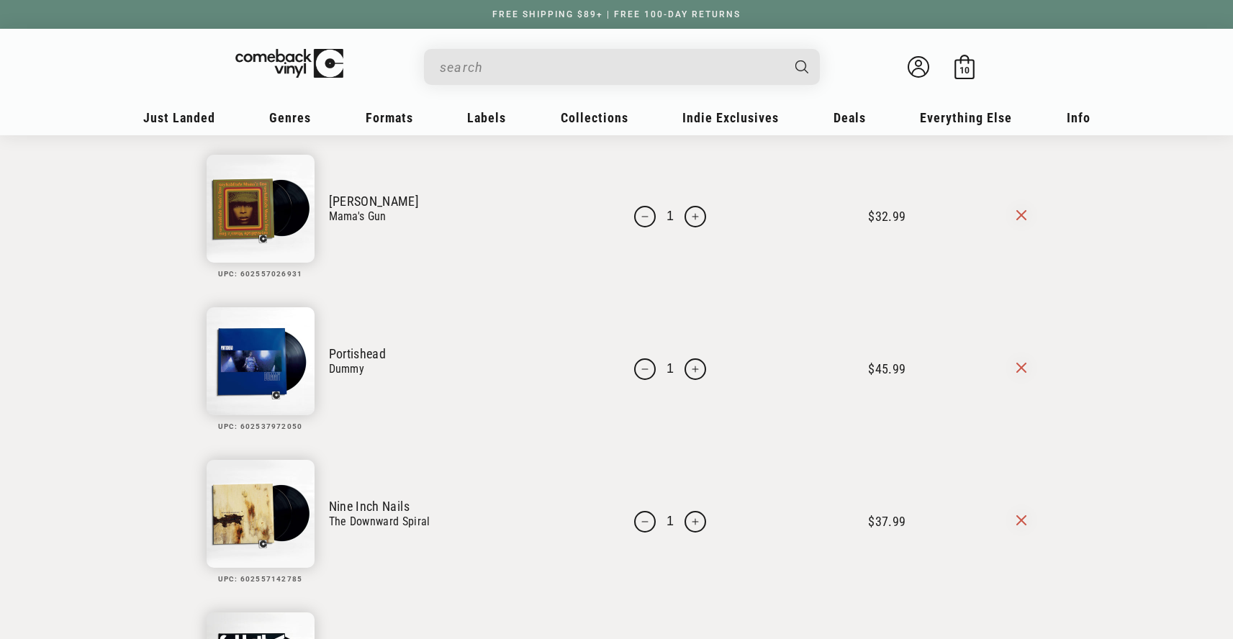
scroll to position [390, 0]
click at [1023, 212] on icon at bounding box center [1021, 214] width 10 height 10
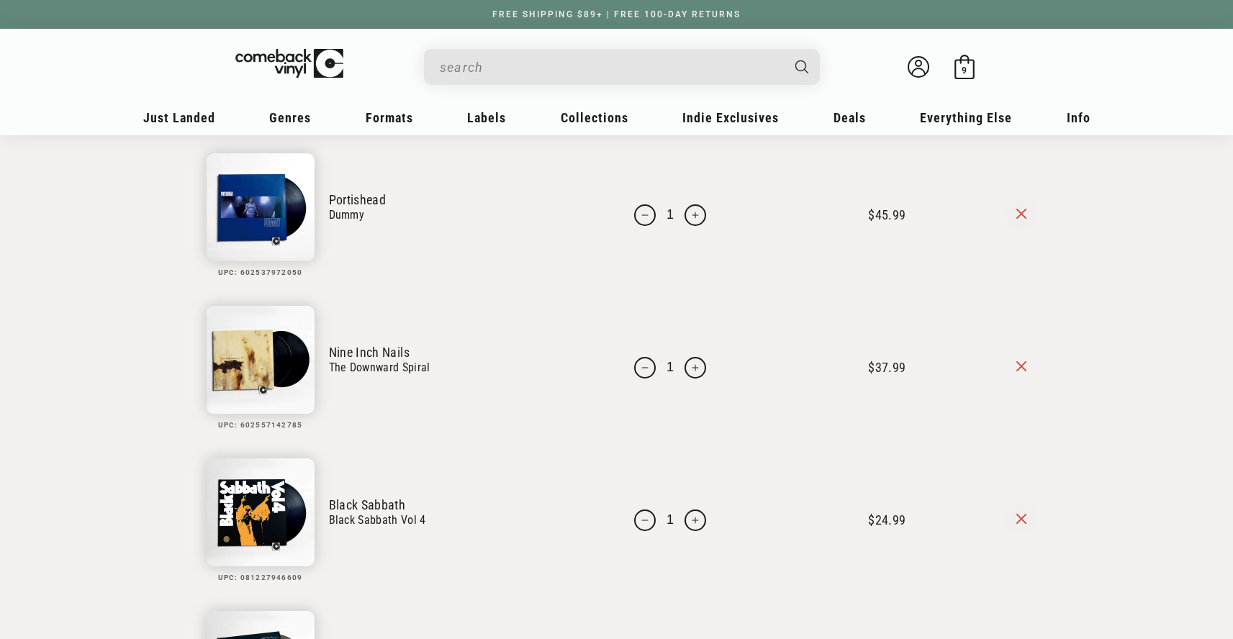
click at [1022, 368] on icon at bounding box center [1021, 366] width 10 height 10
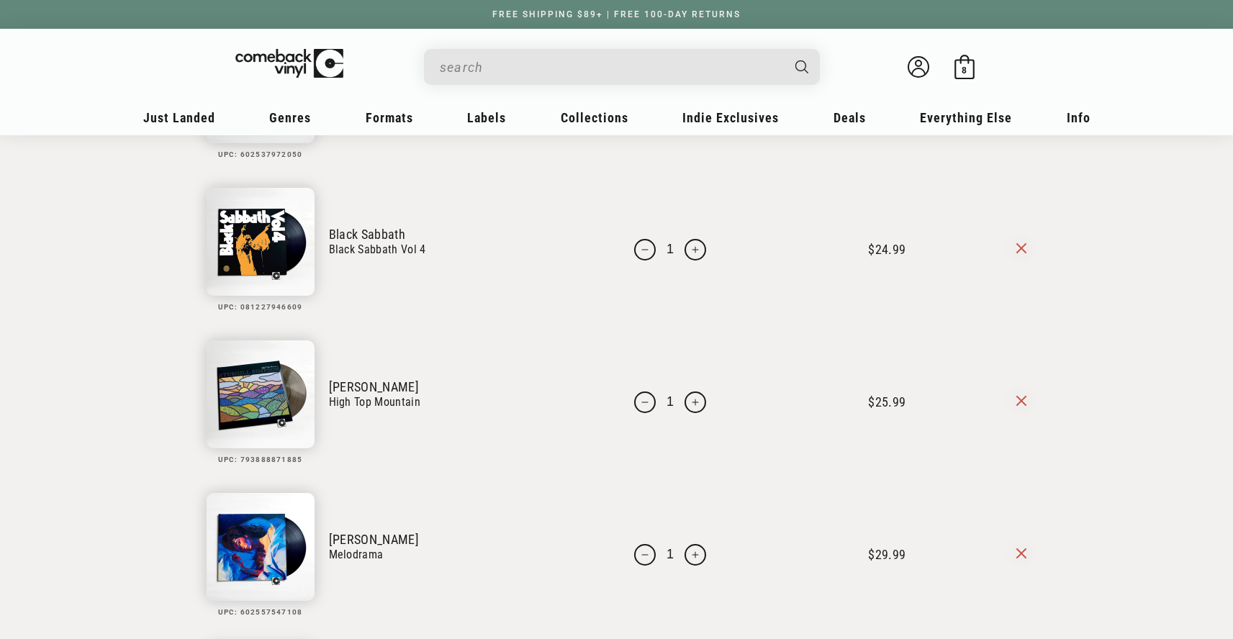
scroll to position [507, 0]
click at [391, 394] on link "[PERSON_NAME]" at bounding box center [459, 387] width 261 height 15
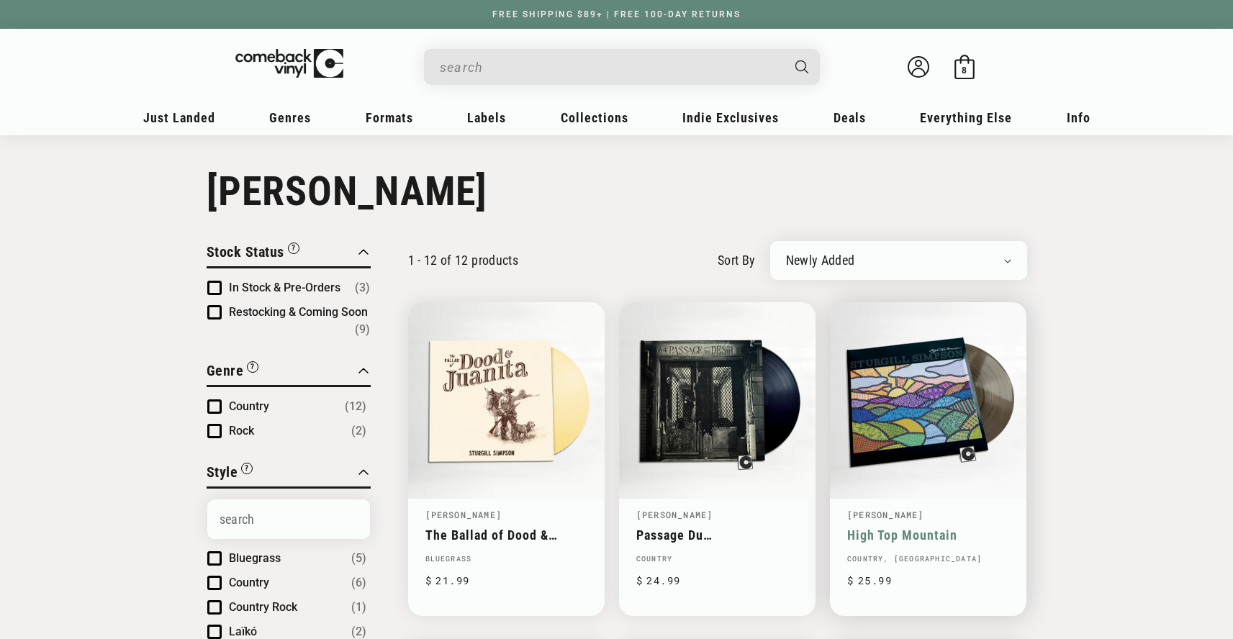
click at [888, 528] on link "High Top Mountain" at bounding box center [928, 535] width 162 height 15
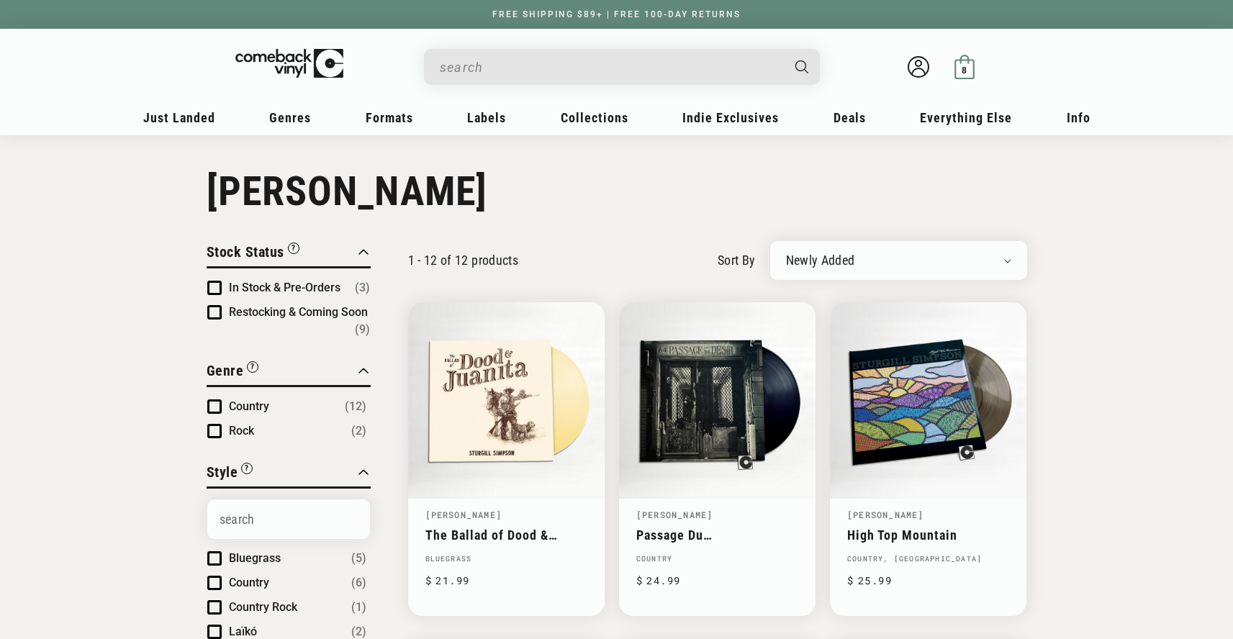
click at [956, 58] on icon at bounding box center [964, 67] width 24 height 24
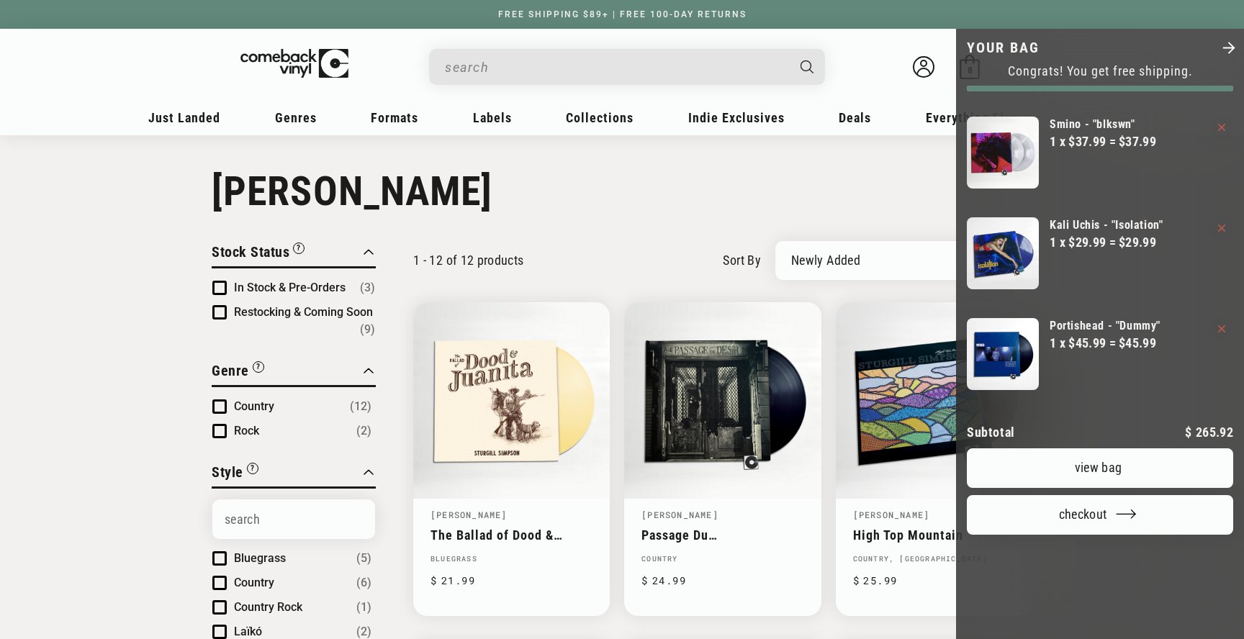
click at [1102, 488] on link "View bag" at bounding box center [1100, 468] width 266 height 40
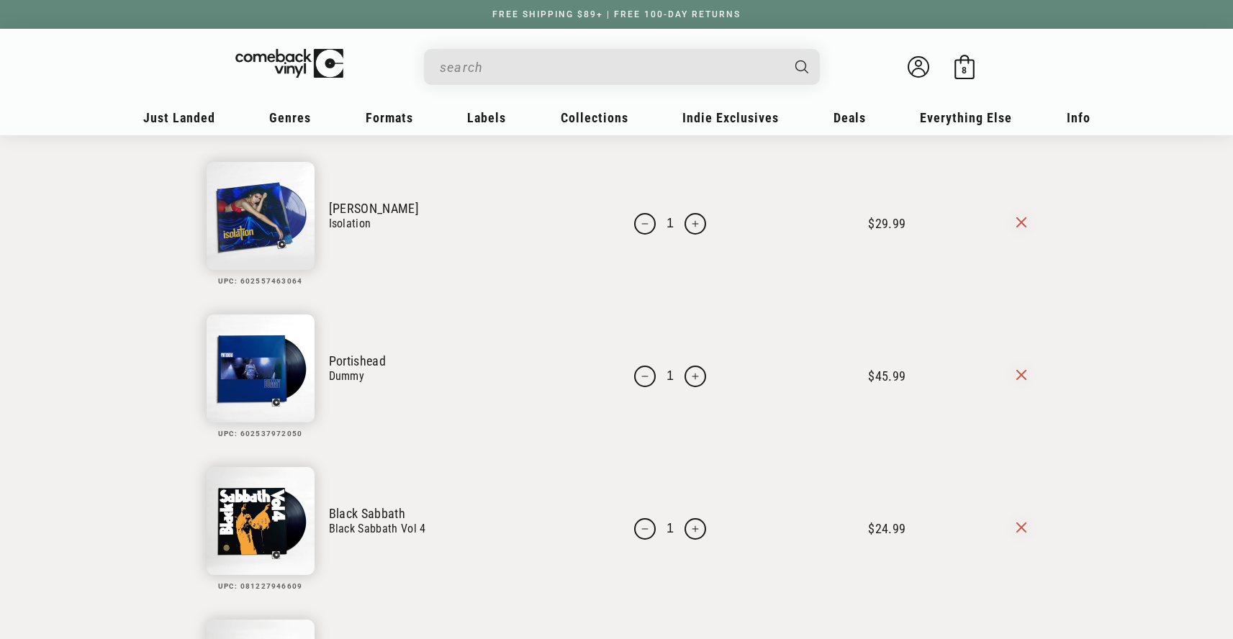
scroll to position [273, 0]
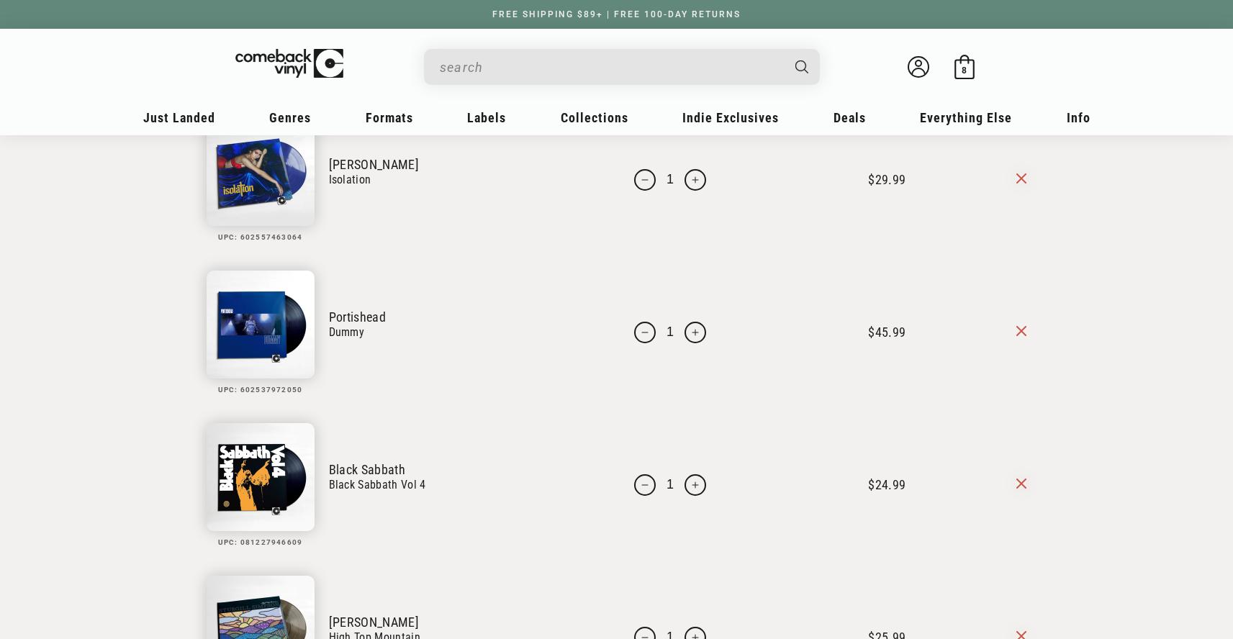
click at [1021, 331] on icon at bounding box center [1021, 331] width 10 height 10
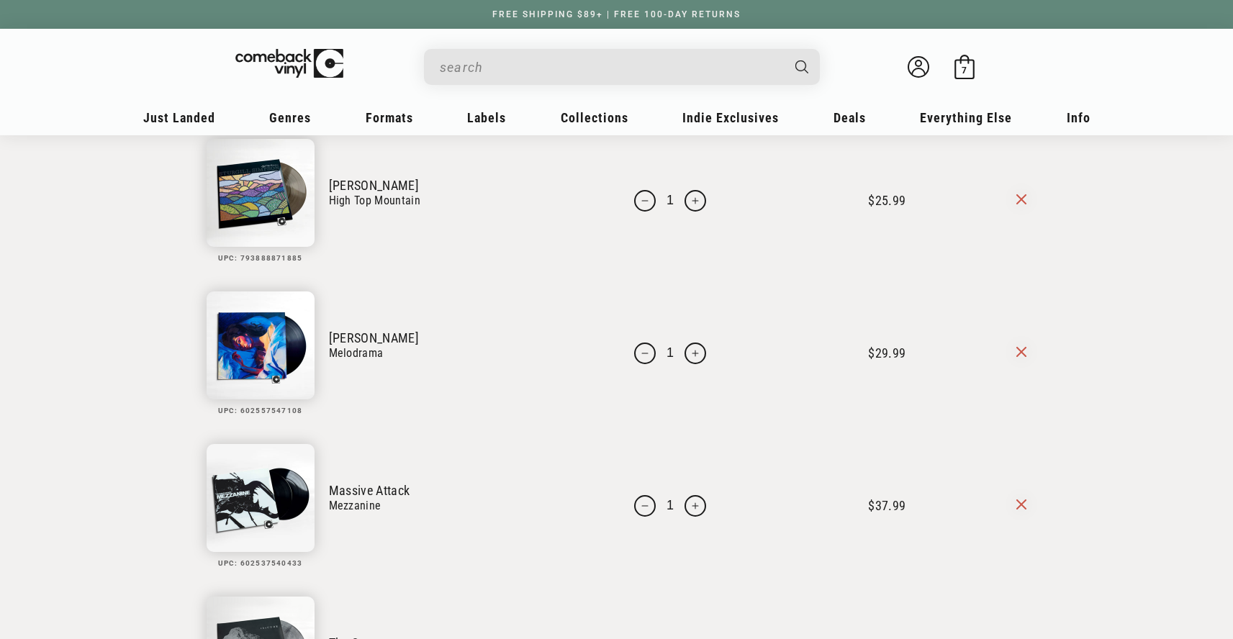
scroll to position [779, 0]
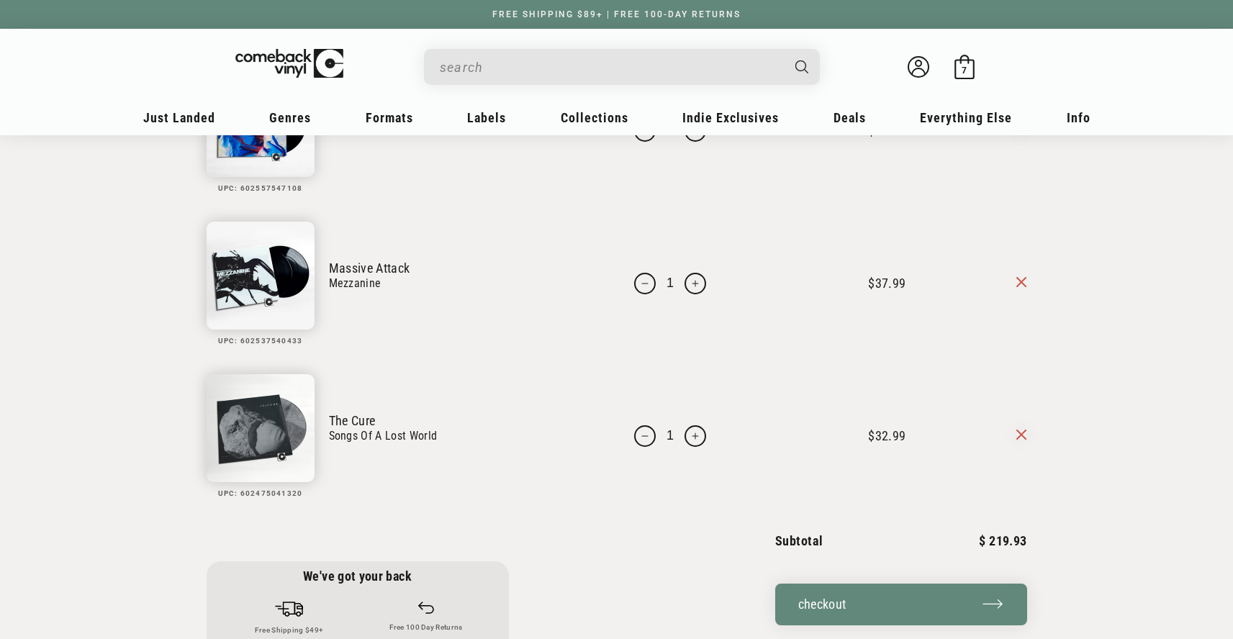
click at [1018, 284] on icon at bounding box center [1021, 282] width 10 height 10
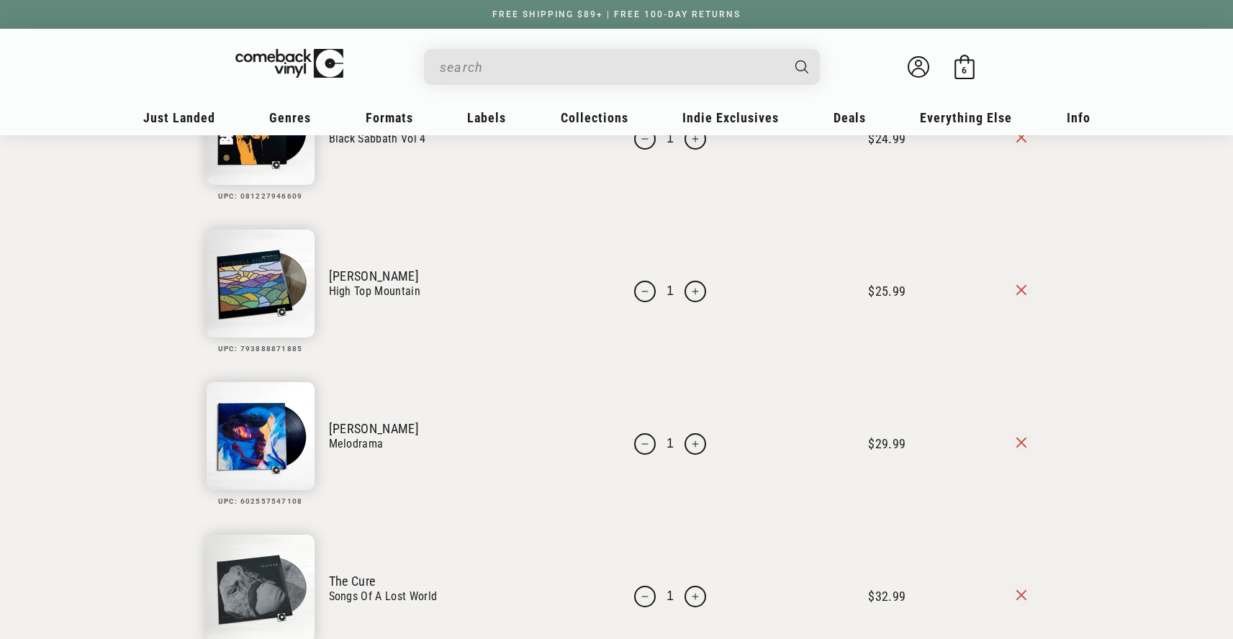
scroll to position [472, 0]
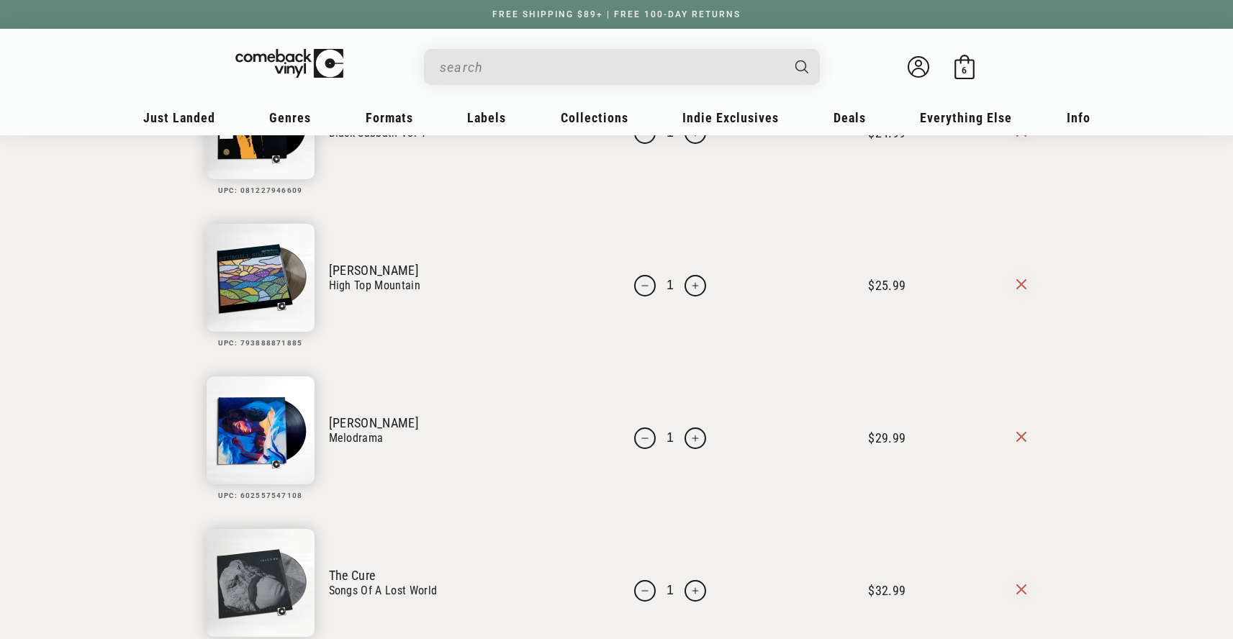
click at [1018, 438] on icon at bounding box center [1021, 437] width 10 height 10
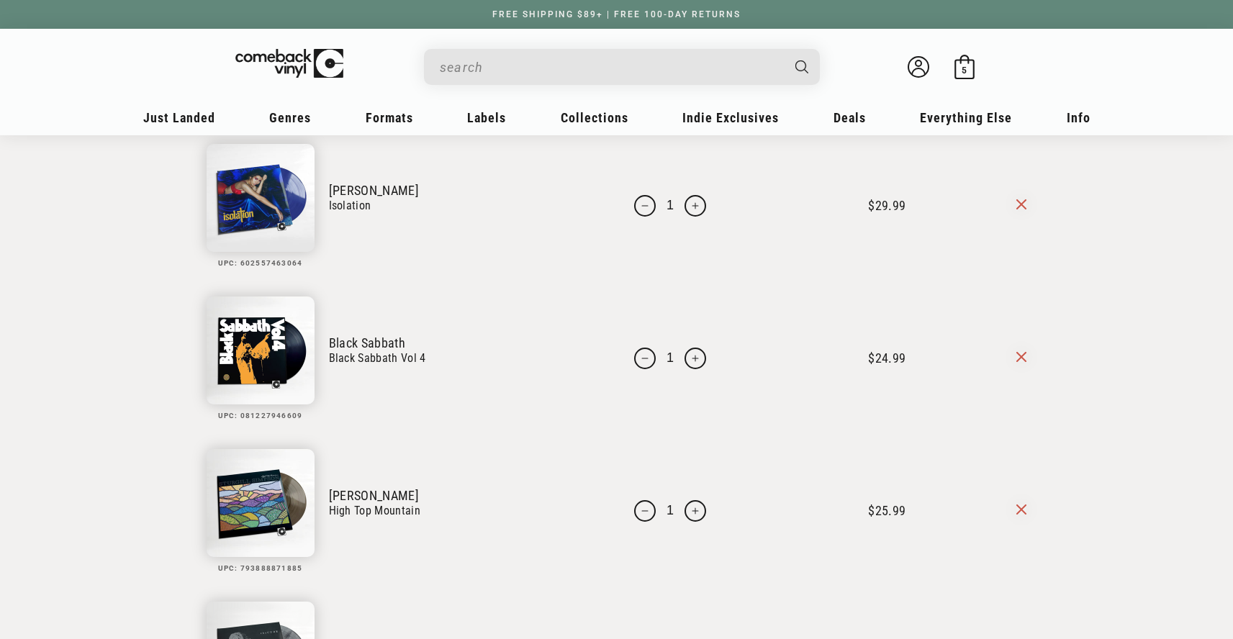
scroll to position [219, 0]
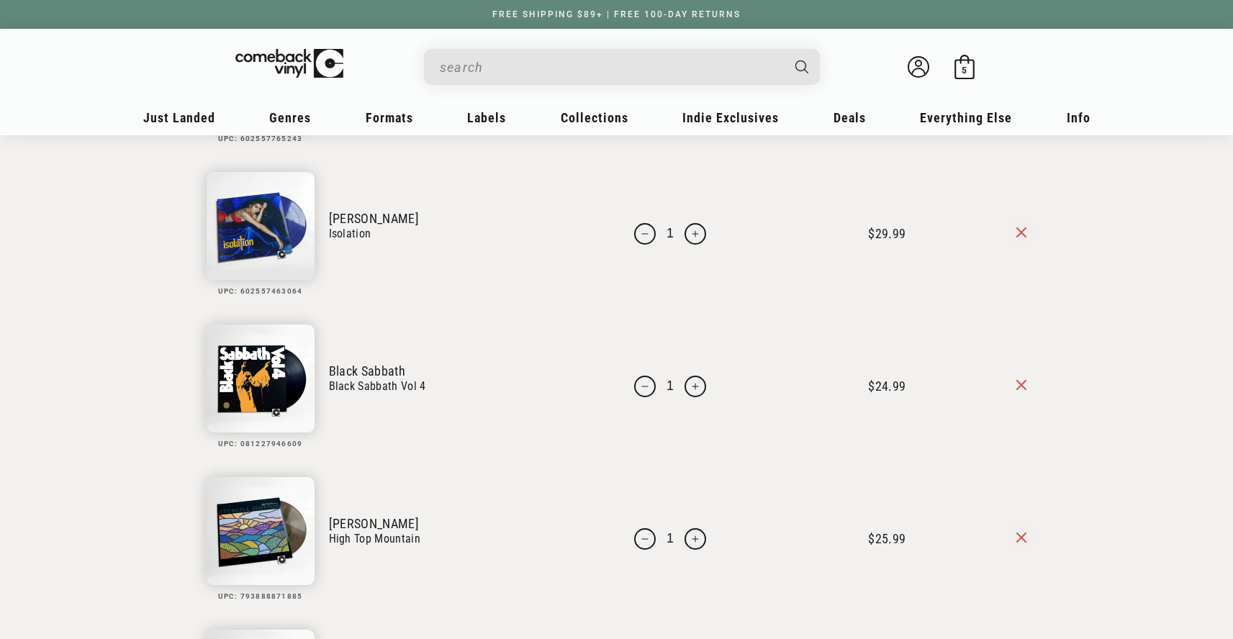
click at [1018, 386] on icon at bounding box center [1021, 385] width 10 height 10
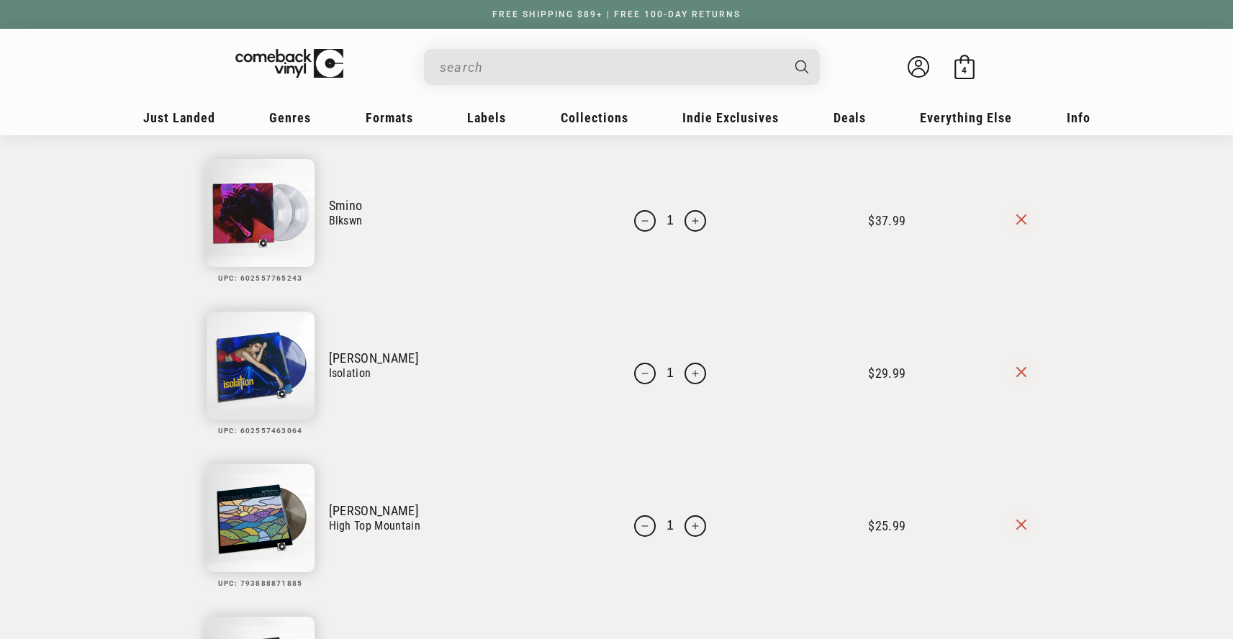
scroll to position [80, 0]
click at [1018, 376] on icon at bounding box center [1021, 371] width 10 height 10
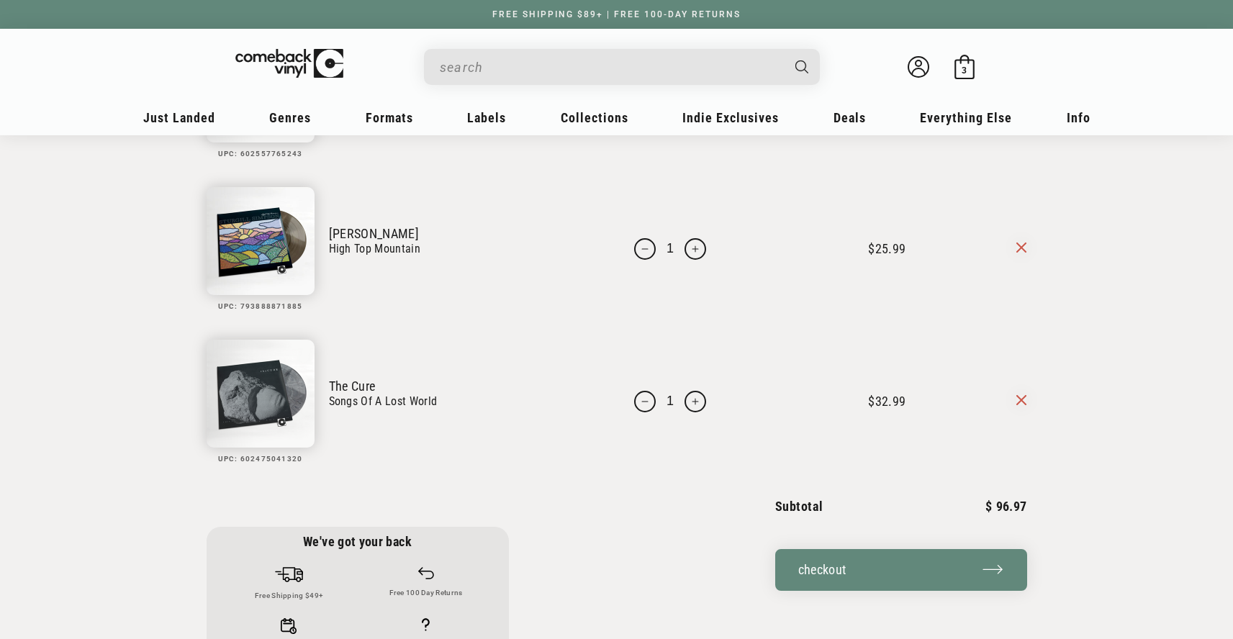
scroll to position [263, 0]
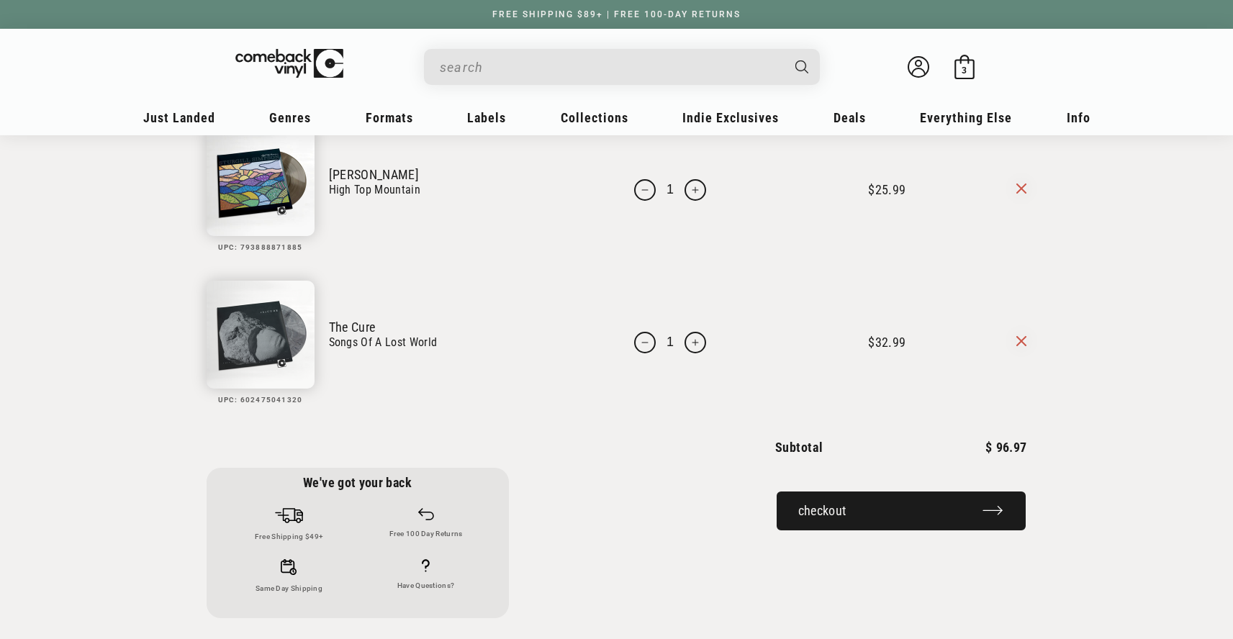
click at [848, 532] on button "Checkout" at bounding box center [901, 511] width 252 height 42
